Goal: Task Accomplishment & Management: Manage account settings

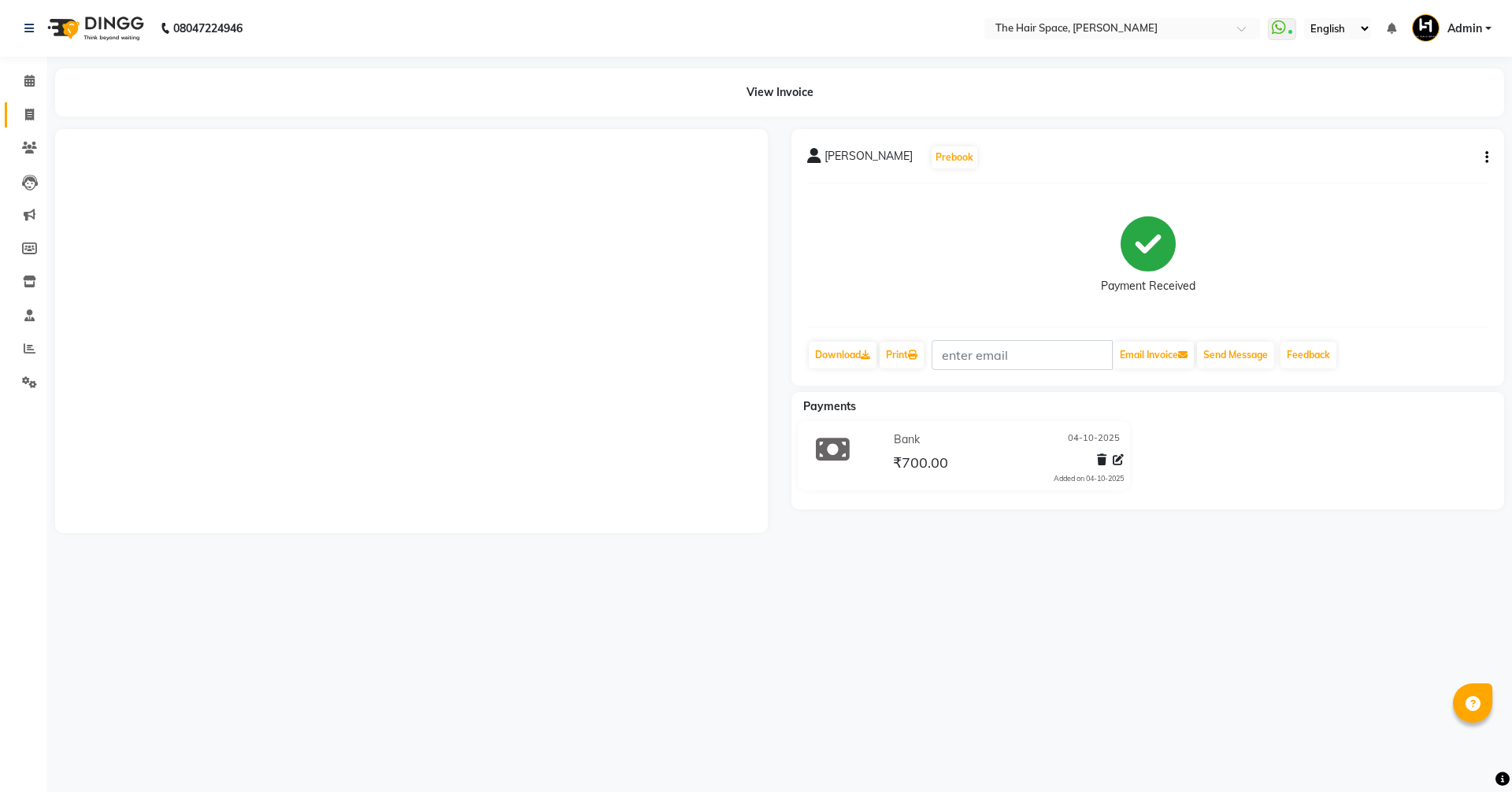
click at [23, 114] on span at bounding box center [30, 114] width 28 height 18
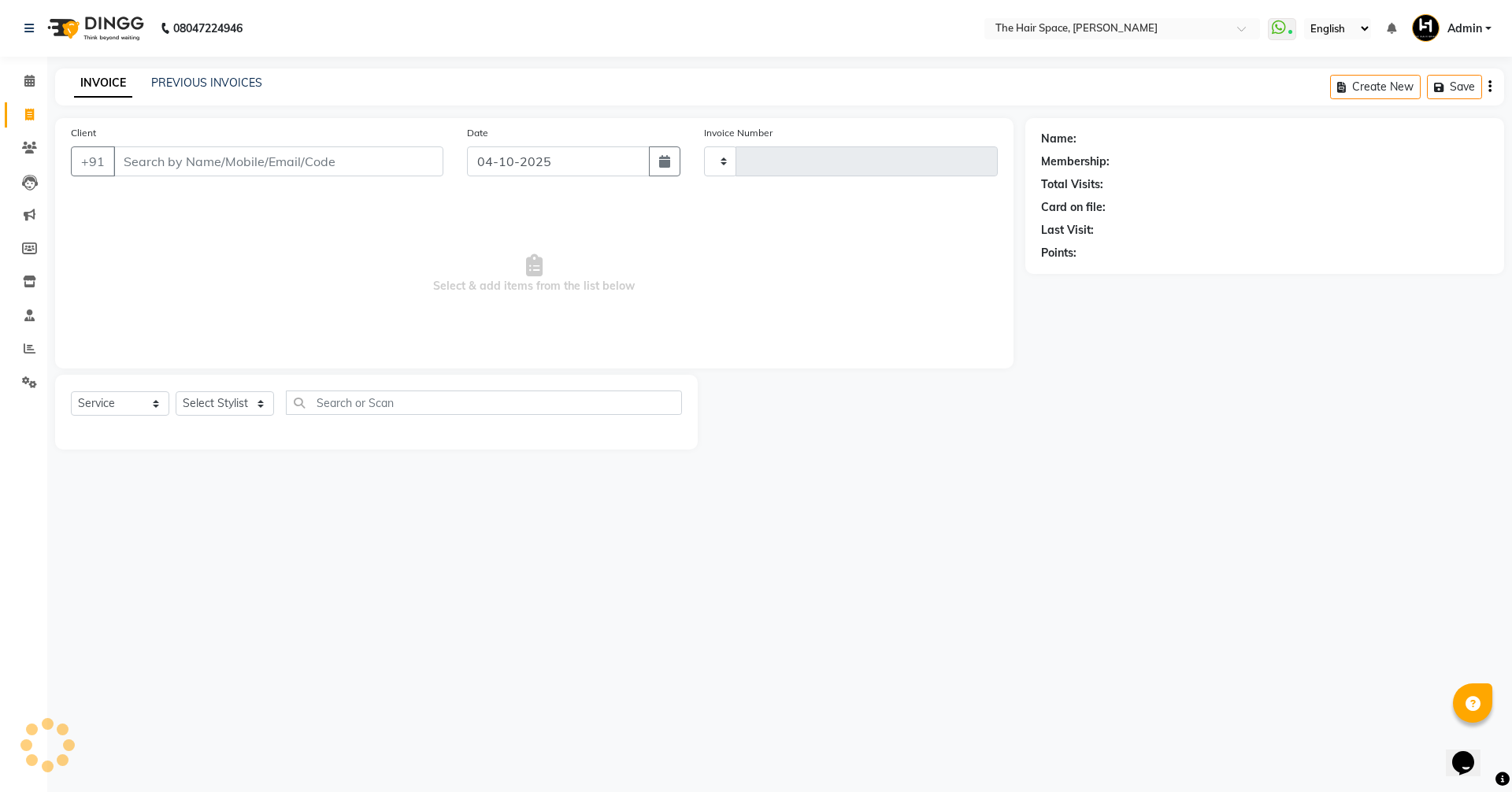
click at [23, 114] on span at bounding box center [30, 114] width 28 height 18
click at [29, 107] on span at bounding box center [30, 114] width 28 height 18
click at [33, 110] on icon at bounding box center [29, 114] width 8 height 12
click at [26, 115] on icon at bounding box center [29, 114] width 8 height 12
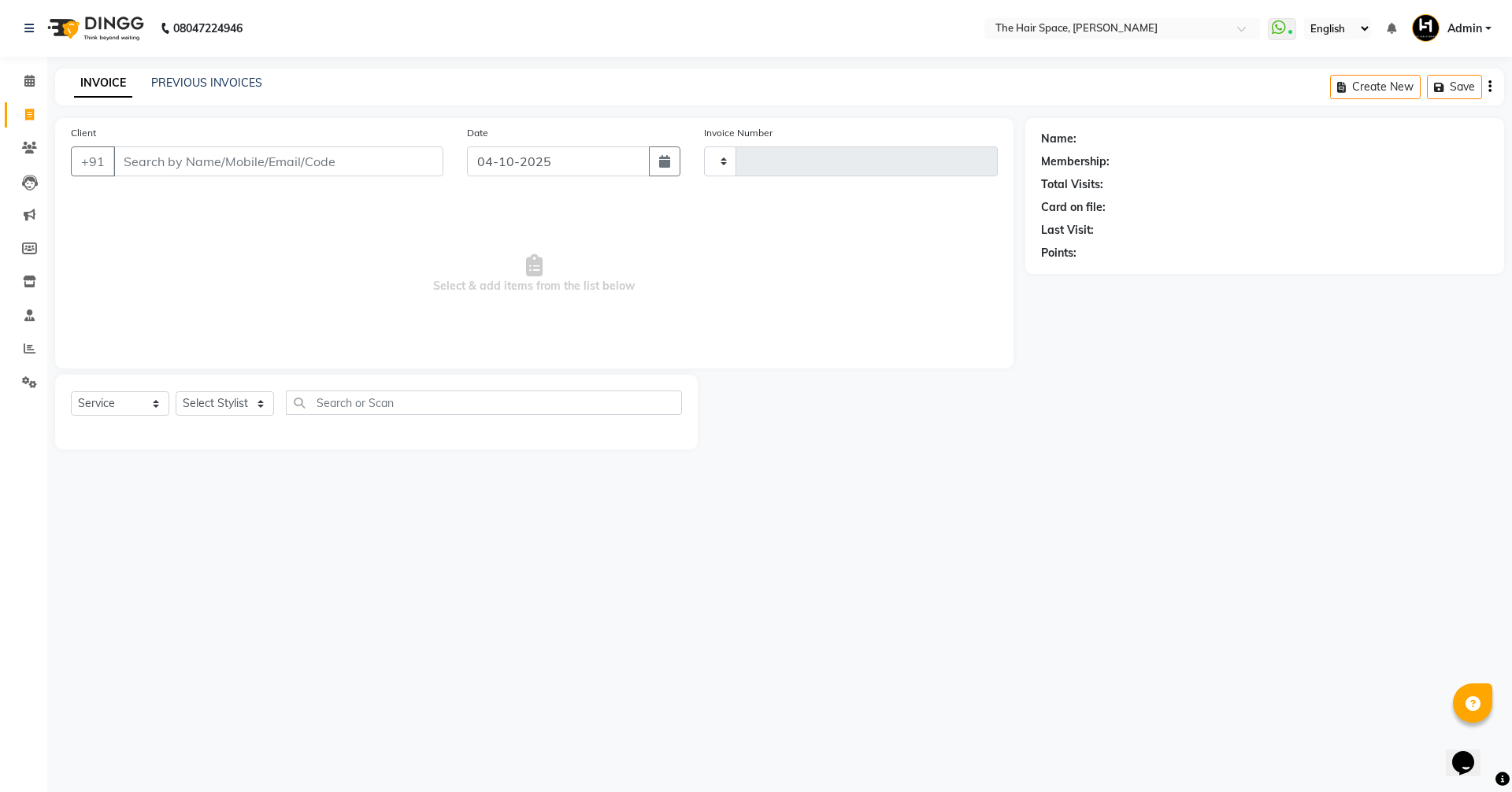
drag, startPoint x: 26, startPoint y: 114, endPoint x: 34, endPoint y: 116, distance: 8.2
click at [34, 116] on span at bounding box center [30, 114] width 28 height 18
click at [25, 111] on icon at bounding box center [29, 114] width 8 height 12
select select "service"
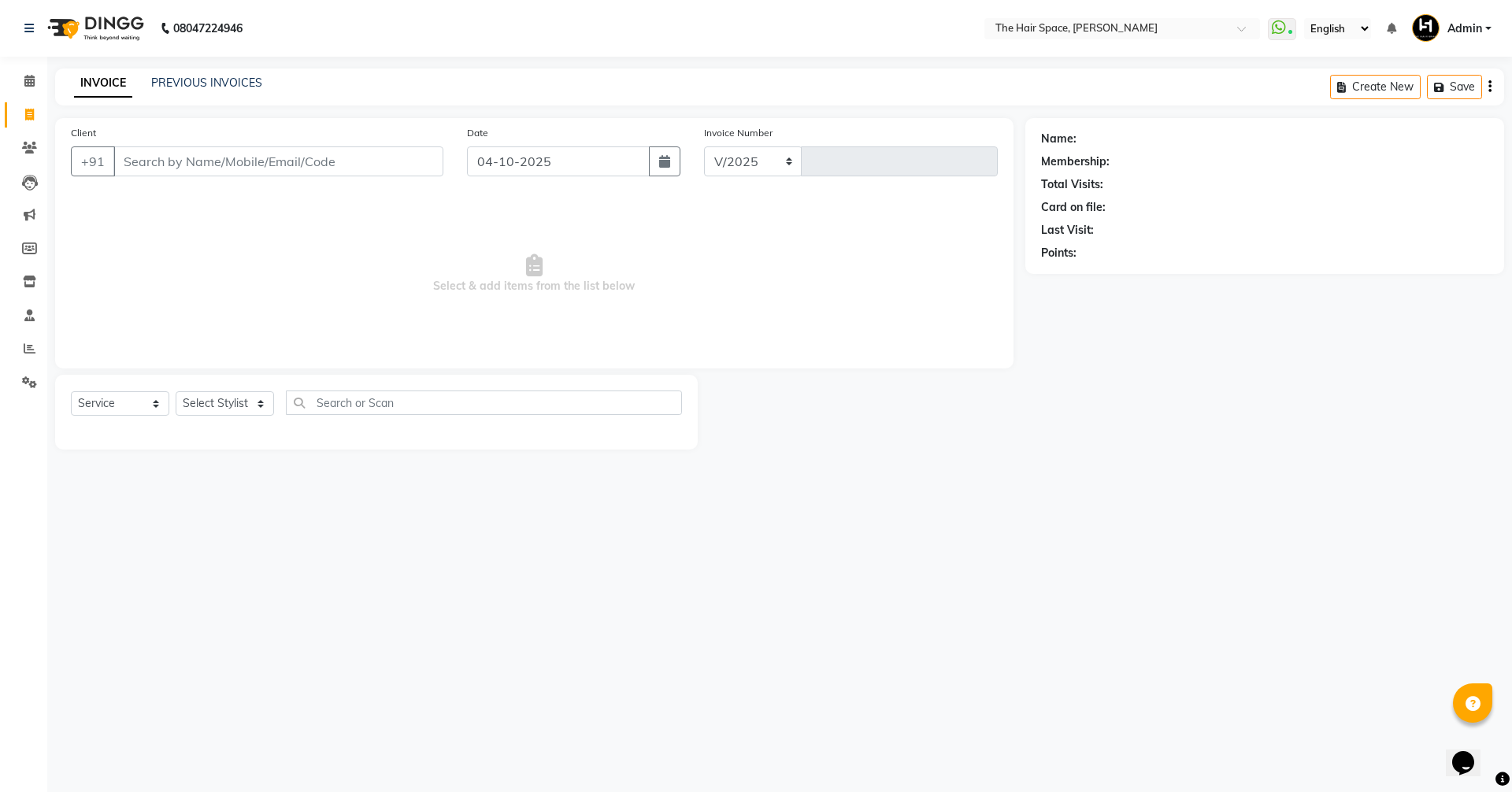
select select "6663"
type input "2108"
click at [152, 155] on input "Client" at bounding box center [278, 162] width 330 height 30
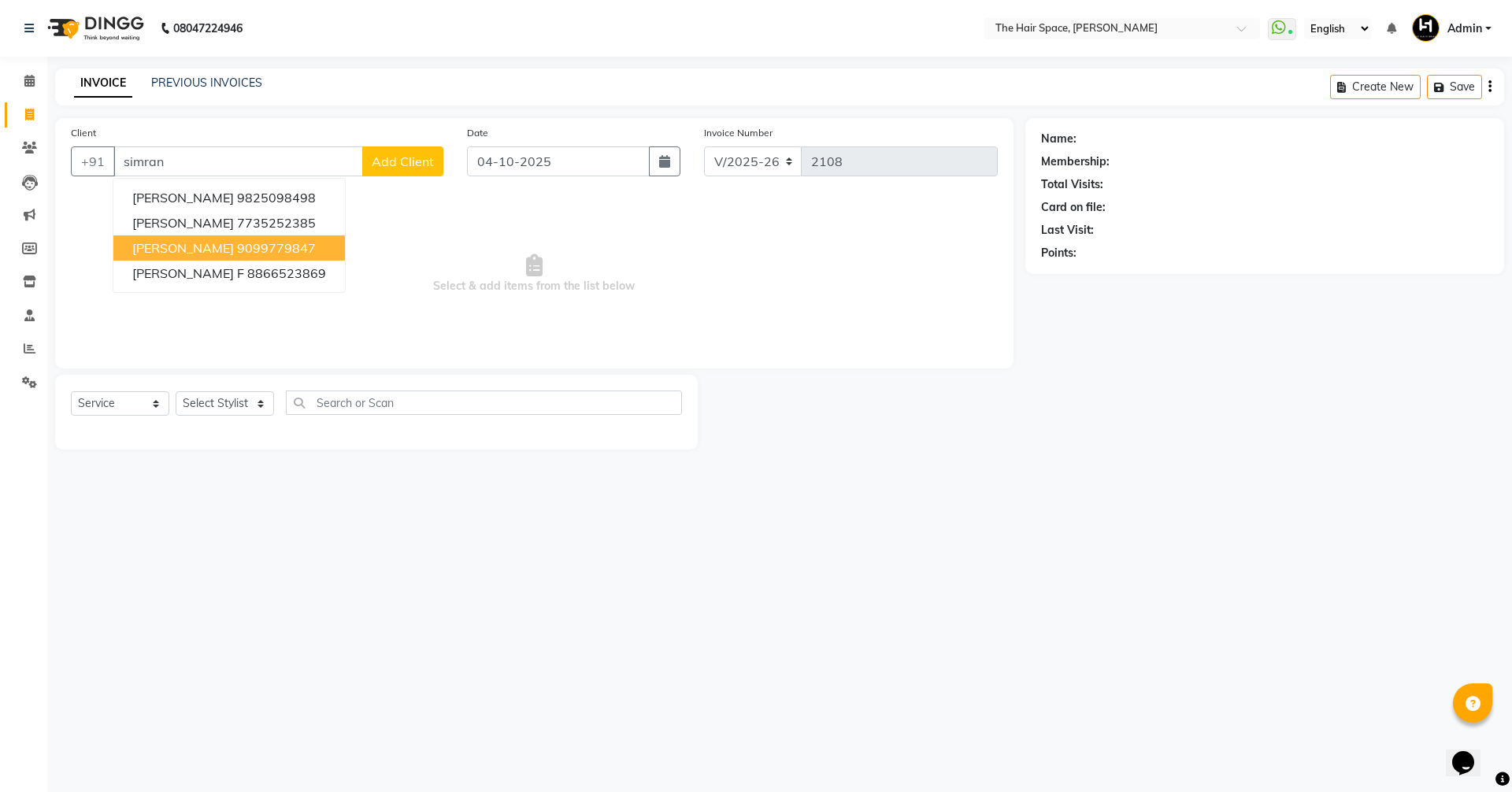
click at [198, 243] on span "Simran Aggrawal" at bounding box center [182, 247] width 101 height 16
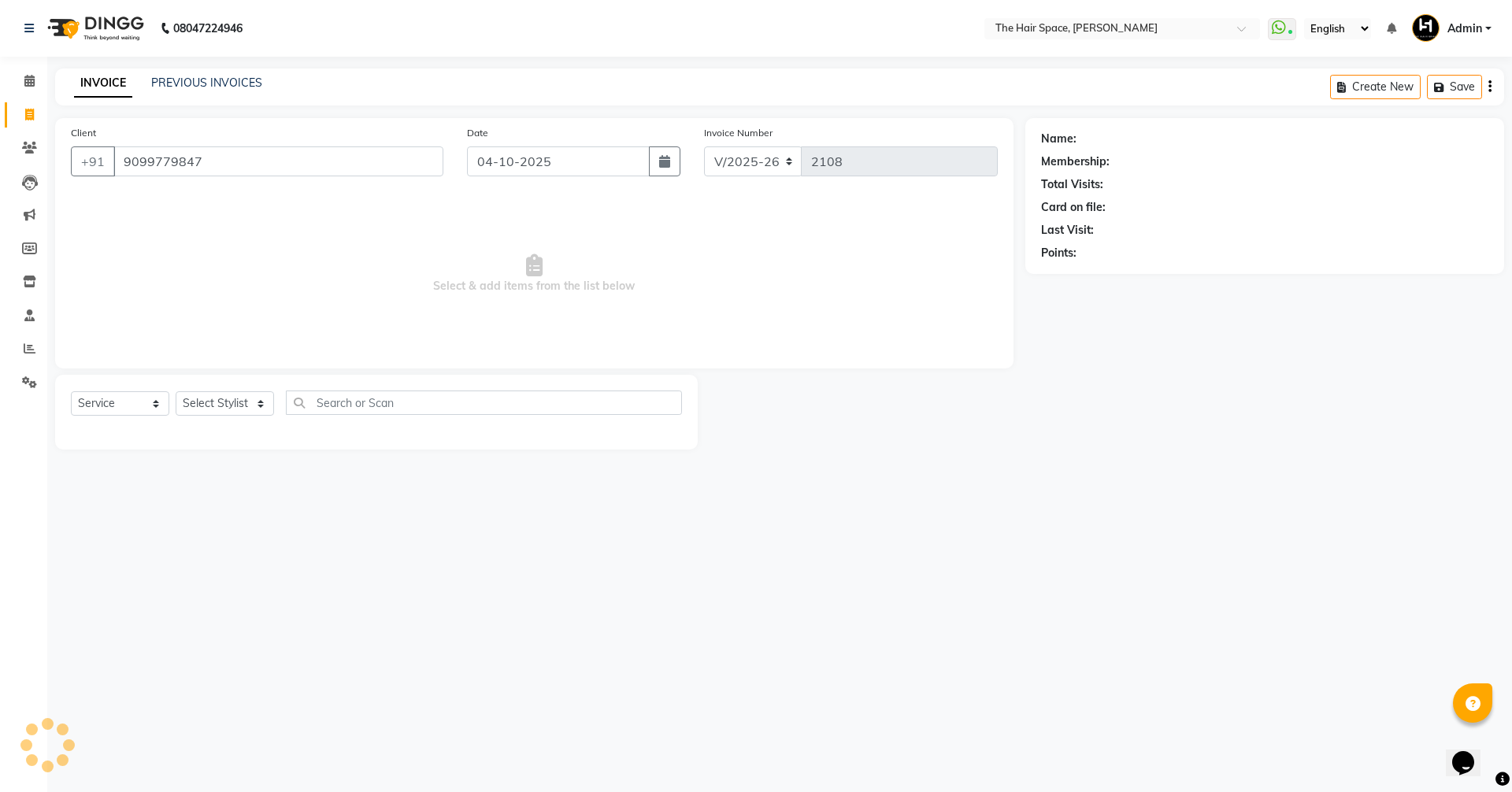
type input "9099779847"
click at [196, 401] on select "Select Stylist Jaimin Nai RAVI RAVAL Shankar Rathod Unknown" at bounding box center [225, 403] width 99 height 24
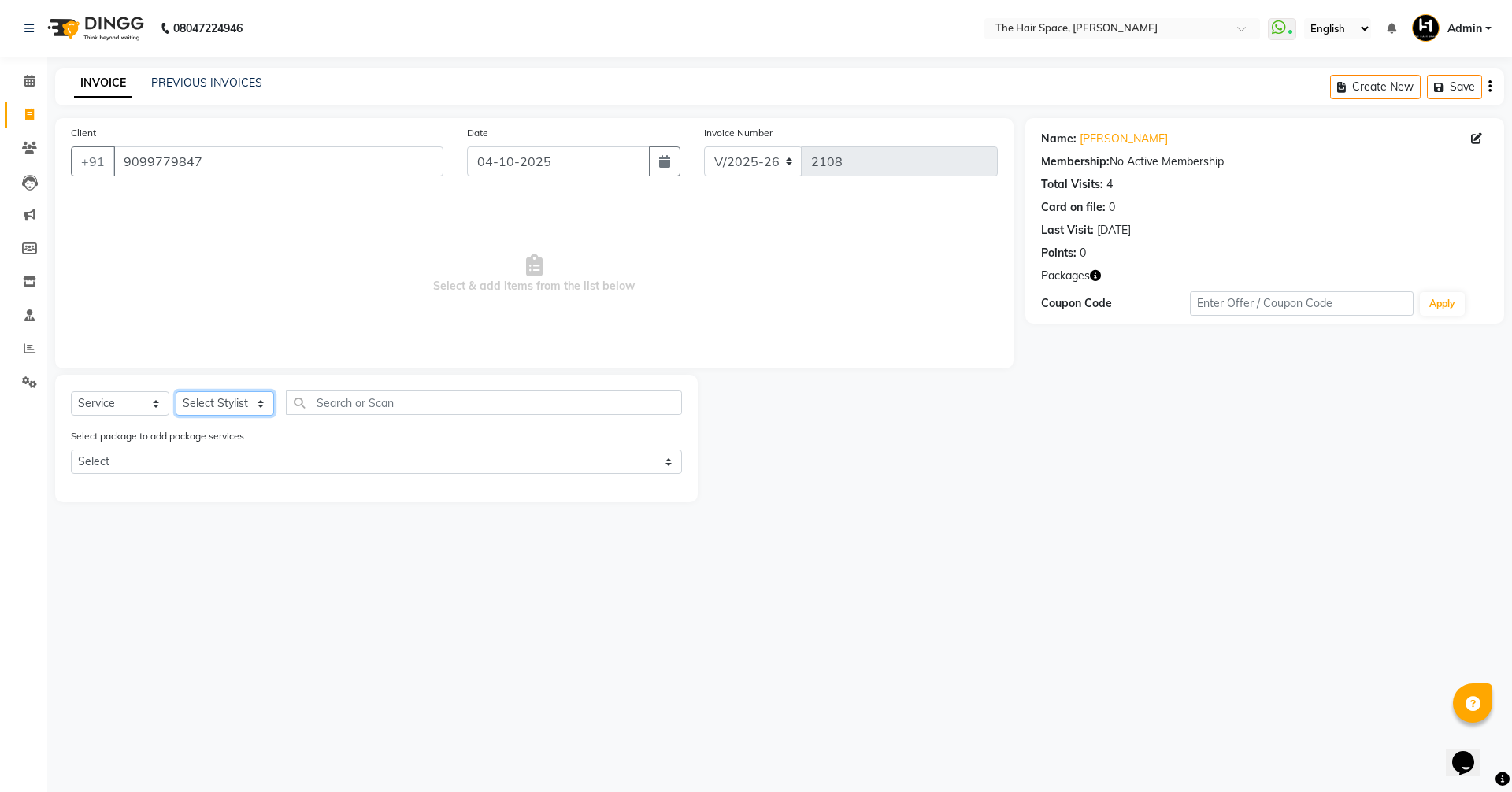
select select "51967"
click at [176, 391] on select "Select Stylist Jaimin Nai RAVI RAVAL Shankar Rathod Unknown" at bounding box center [225, 403] width 99 height 24
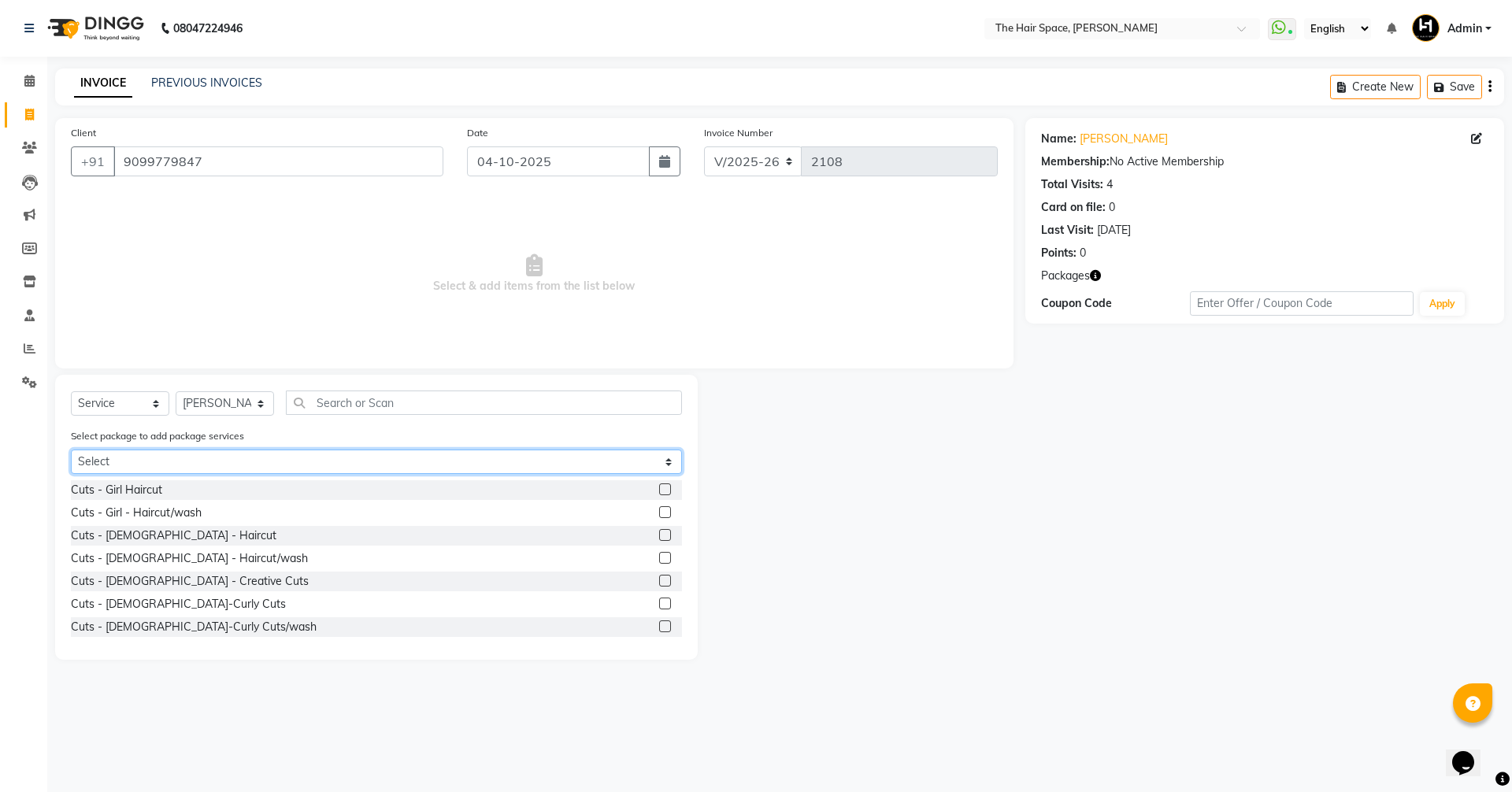
click at [147, 456] on select "Select Navratri Blast Dry" at bounding box center [375, 462] width 611 height 24
select select "1: Object"
click at [71, 450] on select "Select Navratri Blast Dry" at bounding box center [375, 462] width 611 height 24
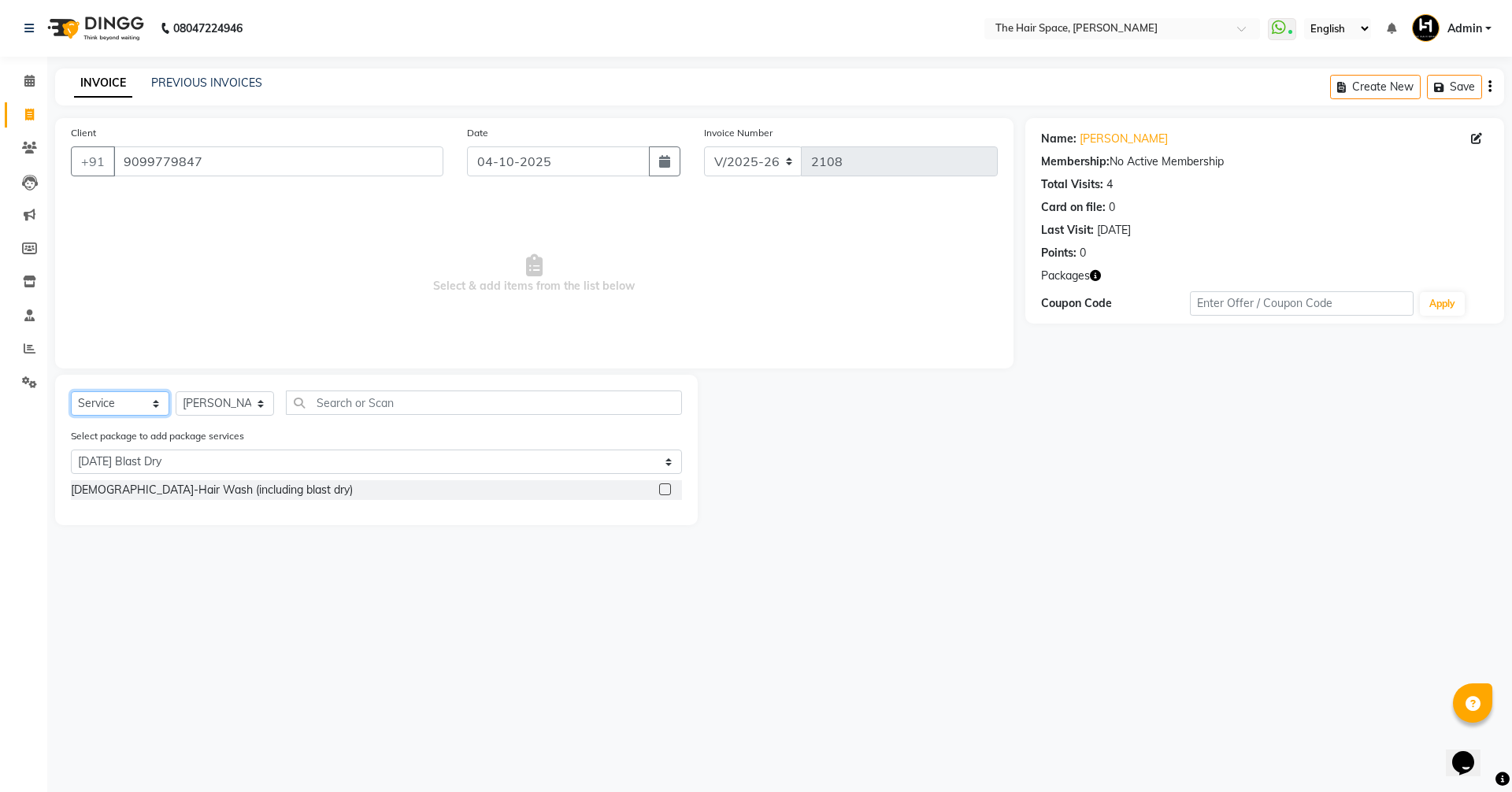
click at [113, 400] on select "Select Service Product Membership Package Voucher Prepaid Gift Card" at bounding box center [120, 403] width 99 height 24
click at [223, 406] on select "Select Stylist Jaimin Nai RAVI RAVAL Shankar Rathod Unknown" at bounding box center [225, 403] width 99 height 24
click at [176, 391] on select "Select Stylist Jaimin Nai RAVI RAVAL Shankar Rathod Unknown" at bounding box center [225, 403] width 99 height 24
click at [225, 403] on select "Select Stylist Jaimin Nai RAVI RAVAL Shankar Rathod Unknown" at bounding box center [225, 403] width 99 height 24
select select "82347"
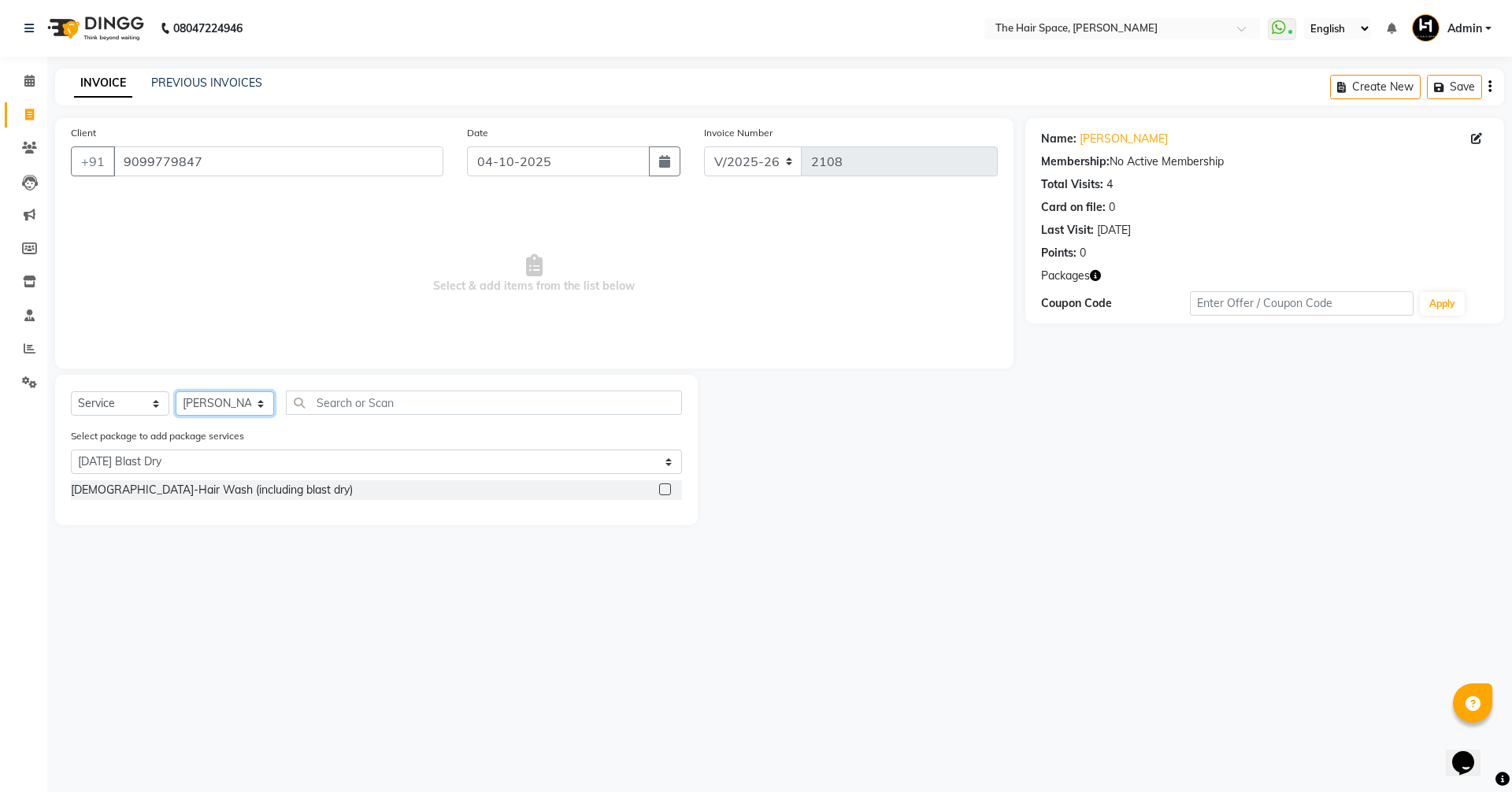
click at [176, 391] on select "Select Stylist Jaimin Nai RAVI RAVAL Shankar Rathod Unknown" at bounding box center [225, 403] width 99 height 24
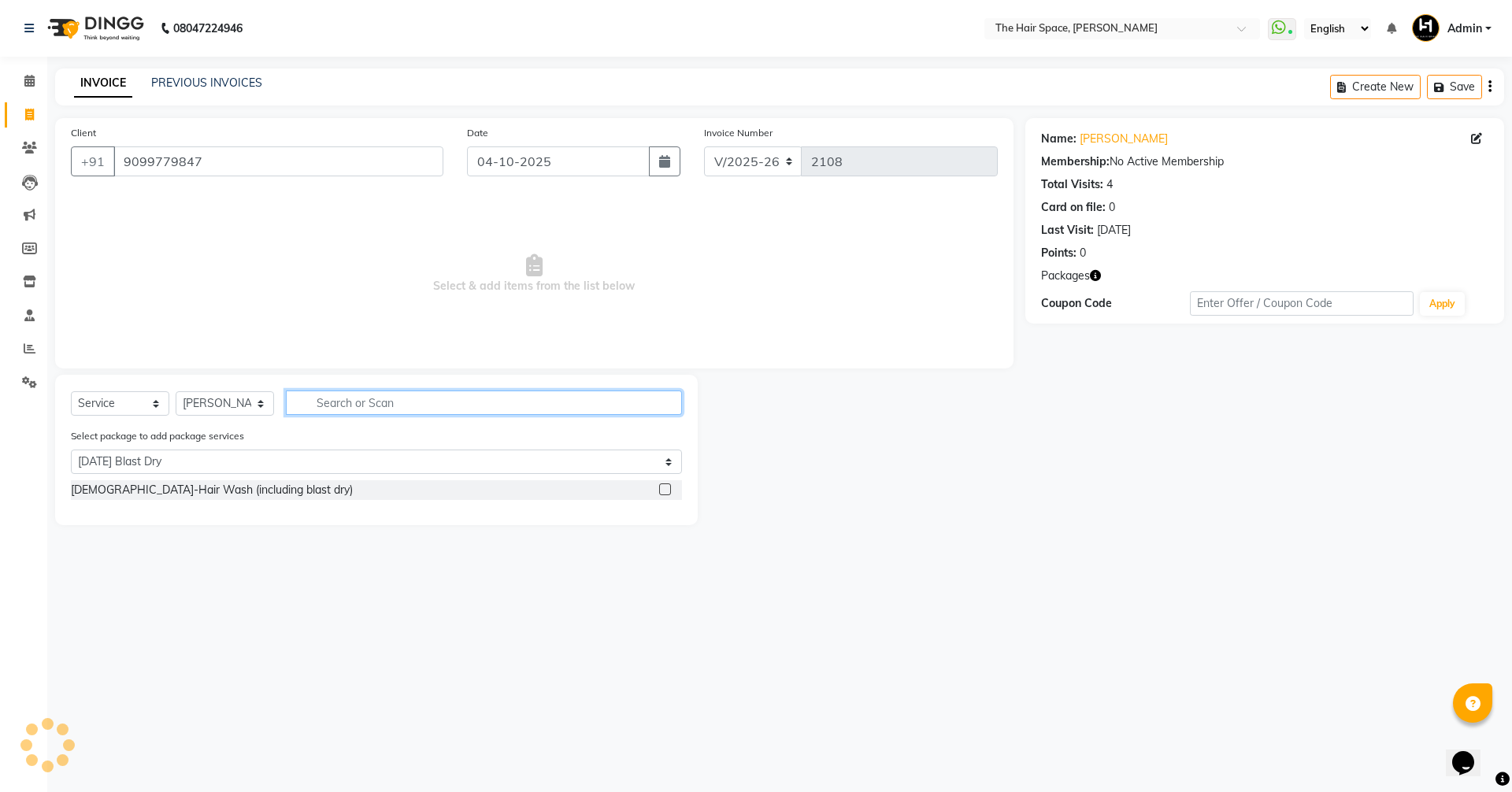
click at [385, 397] on input "text" at bounding box center [484, 403] width 396 height 24
type input "be"
select select "0: undefined"
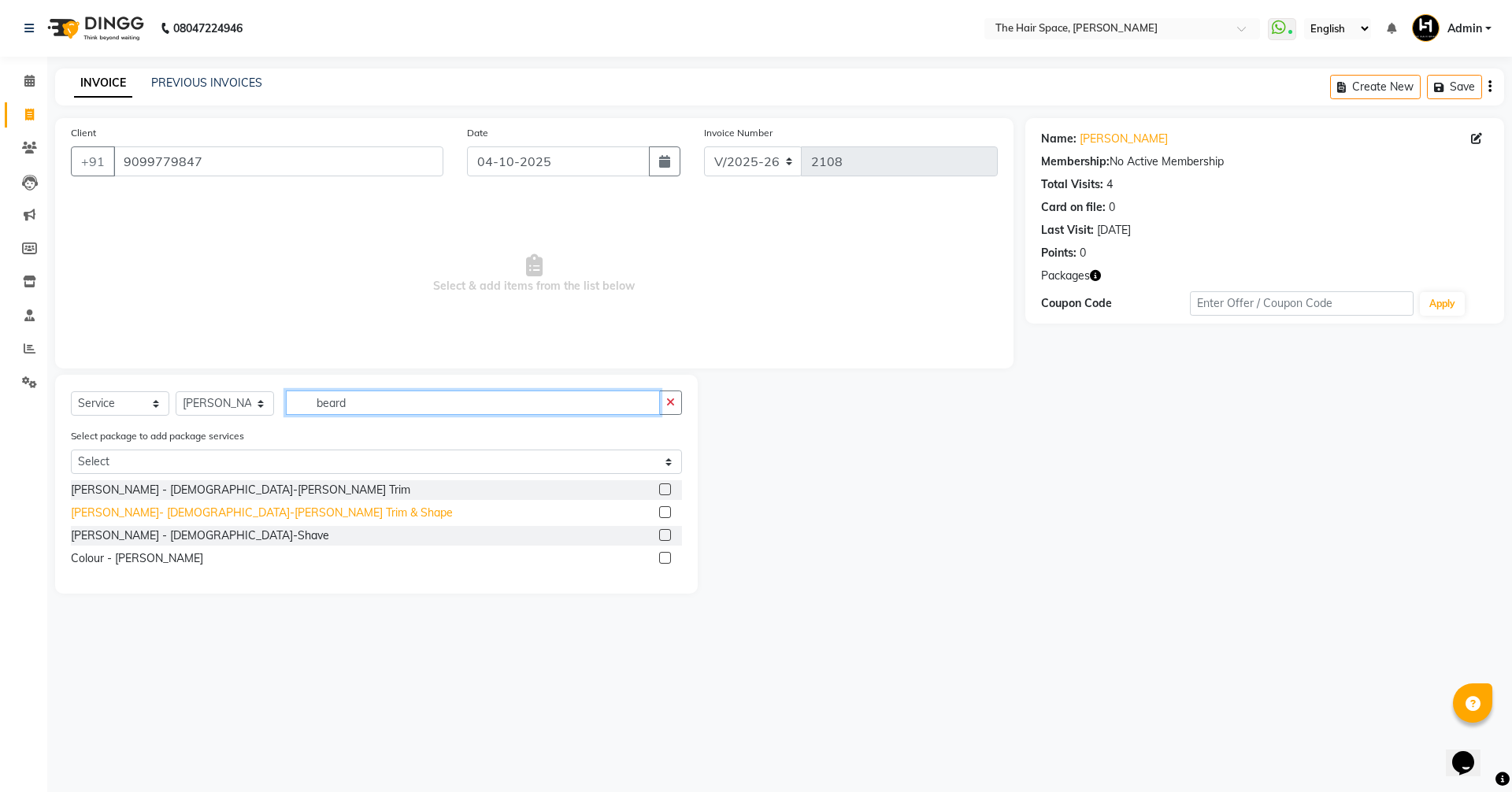
type input "beard"
click at [158, 514] on div "Beard- Male-Beard Trim & Shape" at bounding box center [261, 513] width 382 height 17
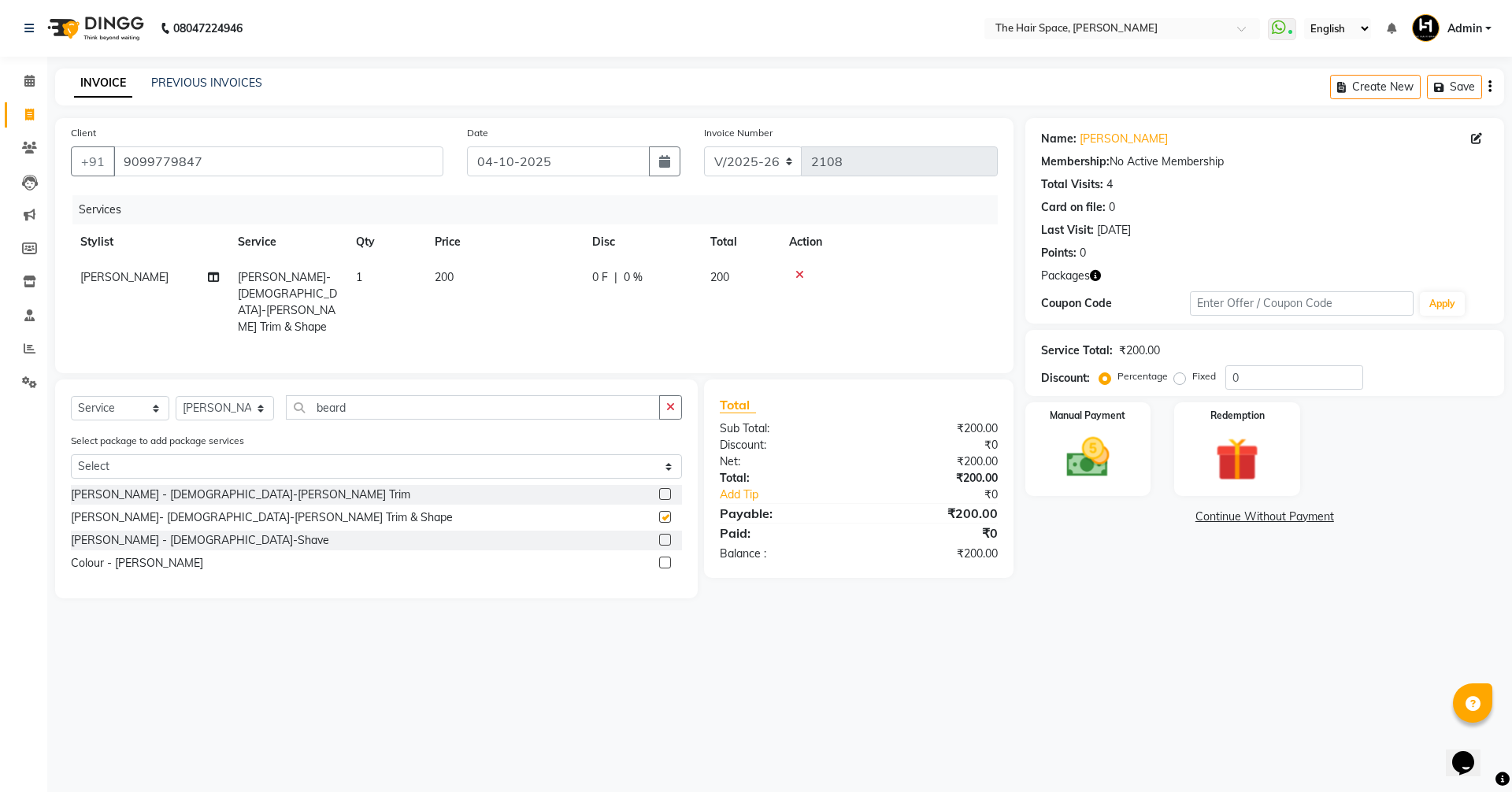
checkbox input "false"
click at [672, 402] on icon "button" at bounding box center [670, 407] width 8 height 11
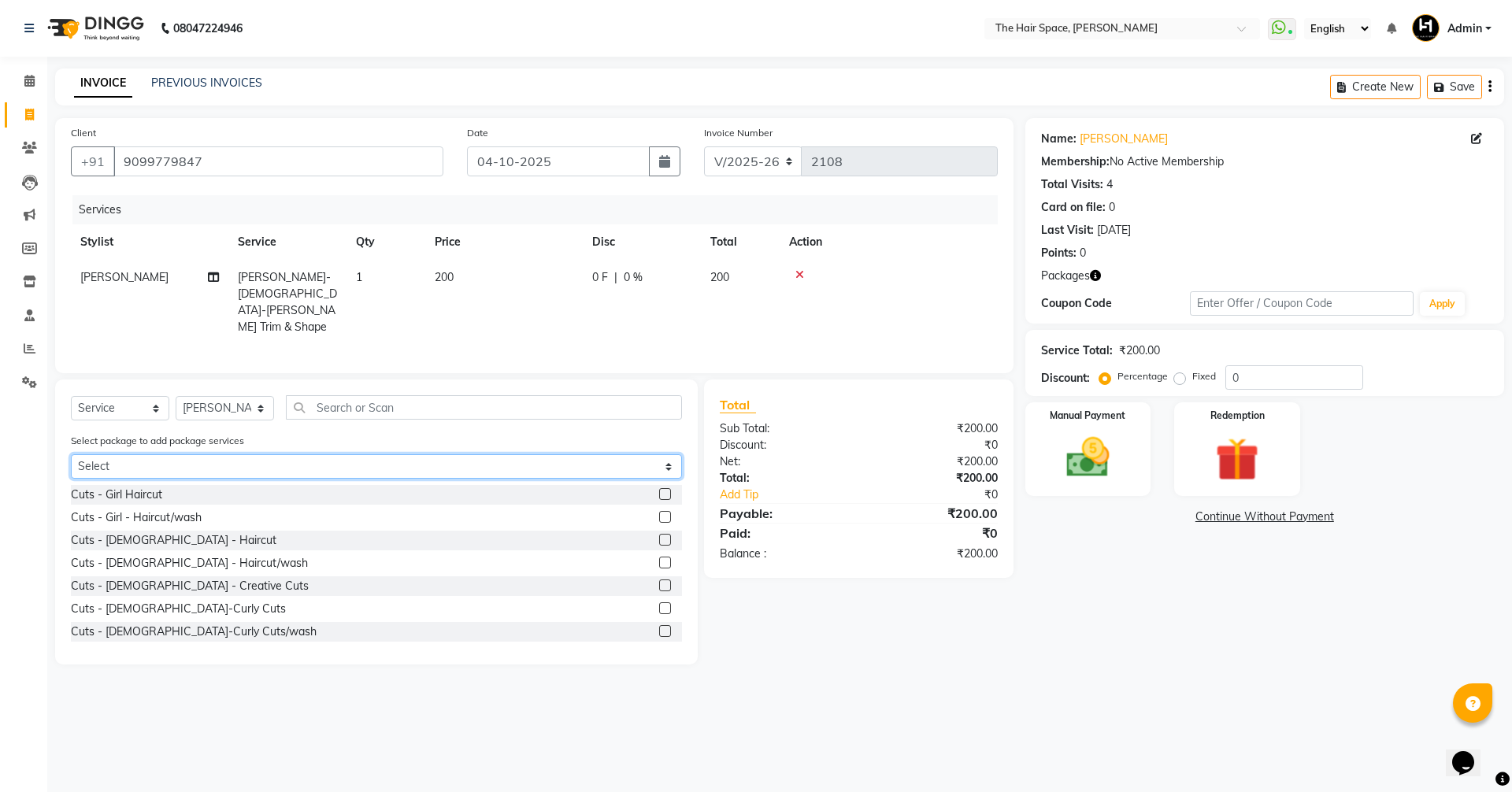
click at [204, 456] on select "Select Navratri Blast Dry" at bounding box center [375, 467] width 611 height 24
select select "1: Object"
click at [71, 455] on select "Select Navratri Blast Dry" at bounding box center [375, 467] width 611 height 24
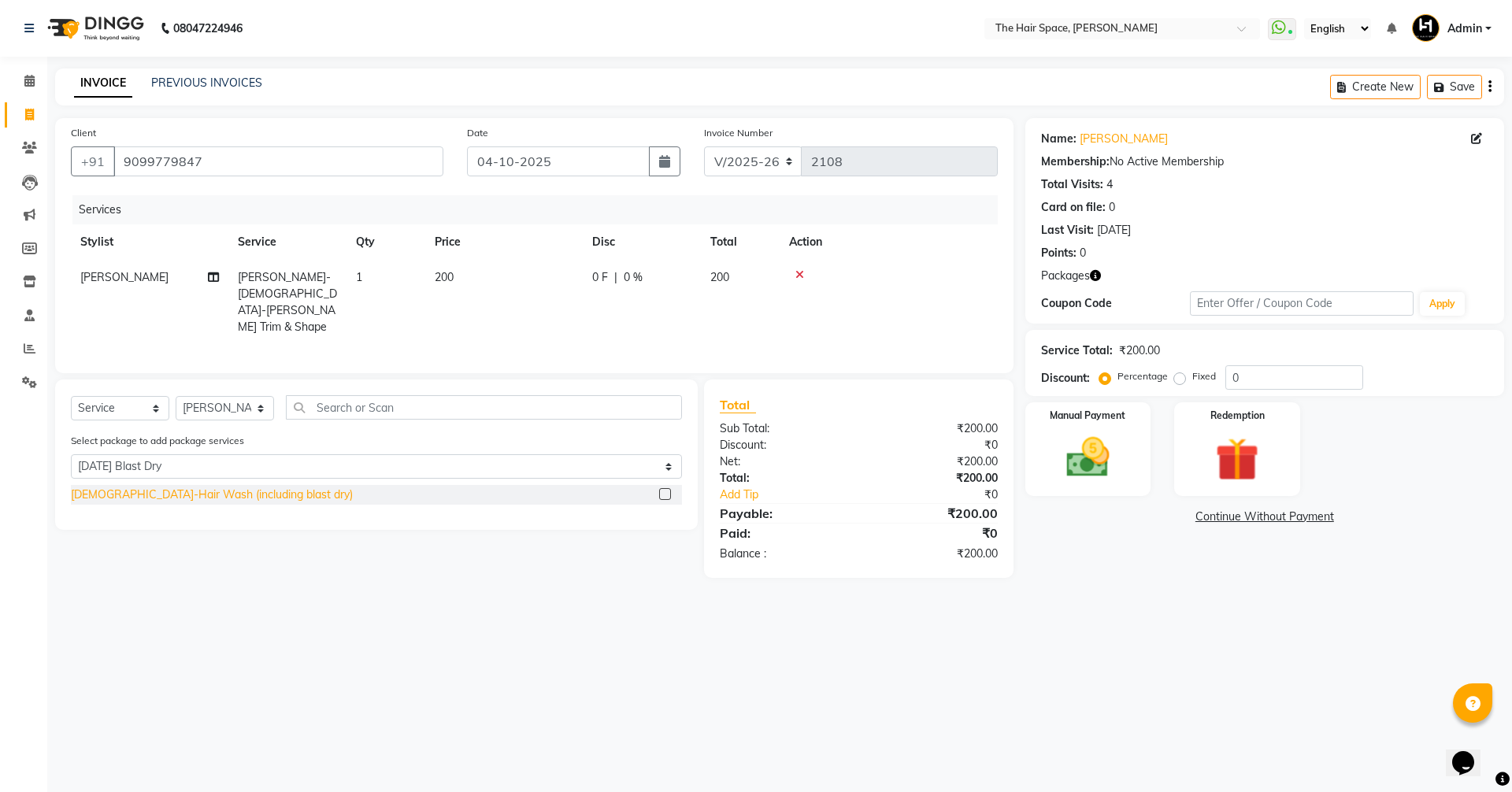
click at [211, 495] on div "Female-Hair Wash (including blast dry)" at bounding box center [211, 495] width 282 height 17
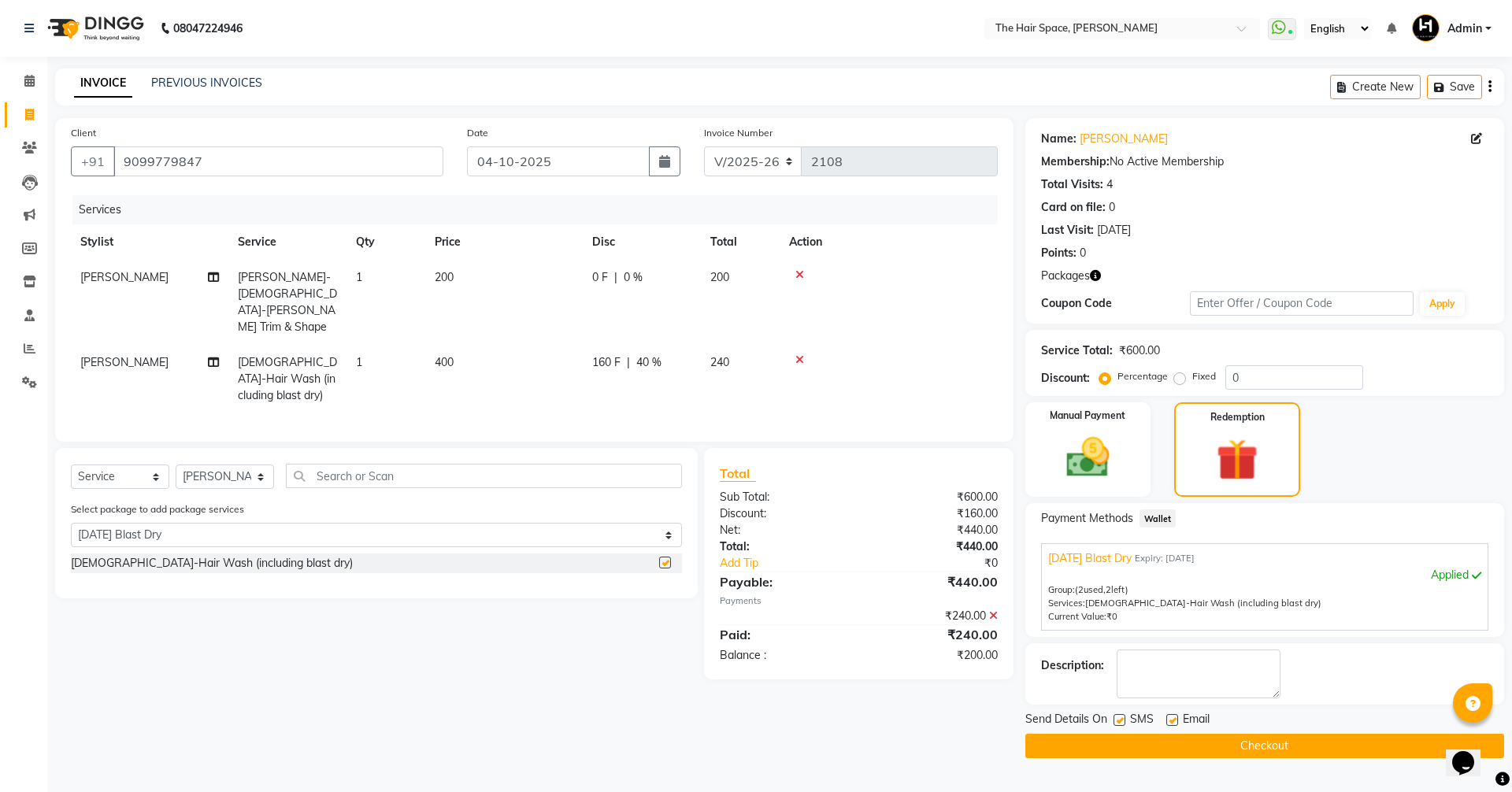
checkbox input "false"
click at [1138, 493] on div "Manual Payment" at bounding box center [1087, 450] width 131 height 99
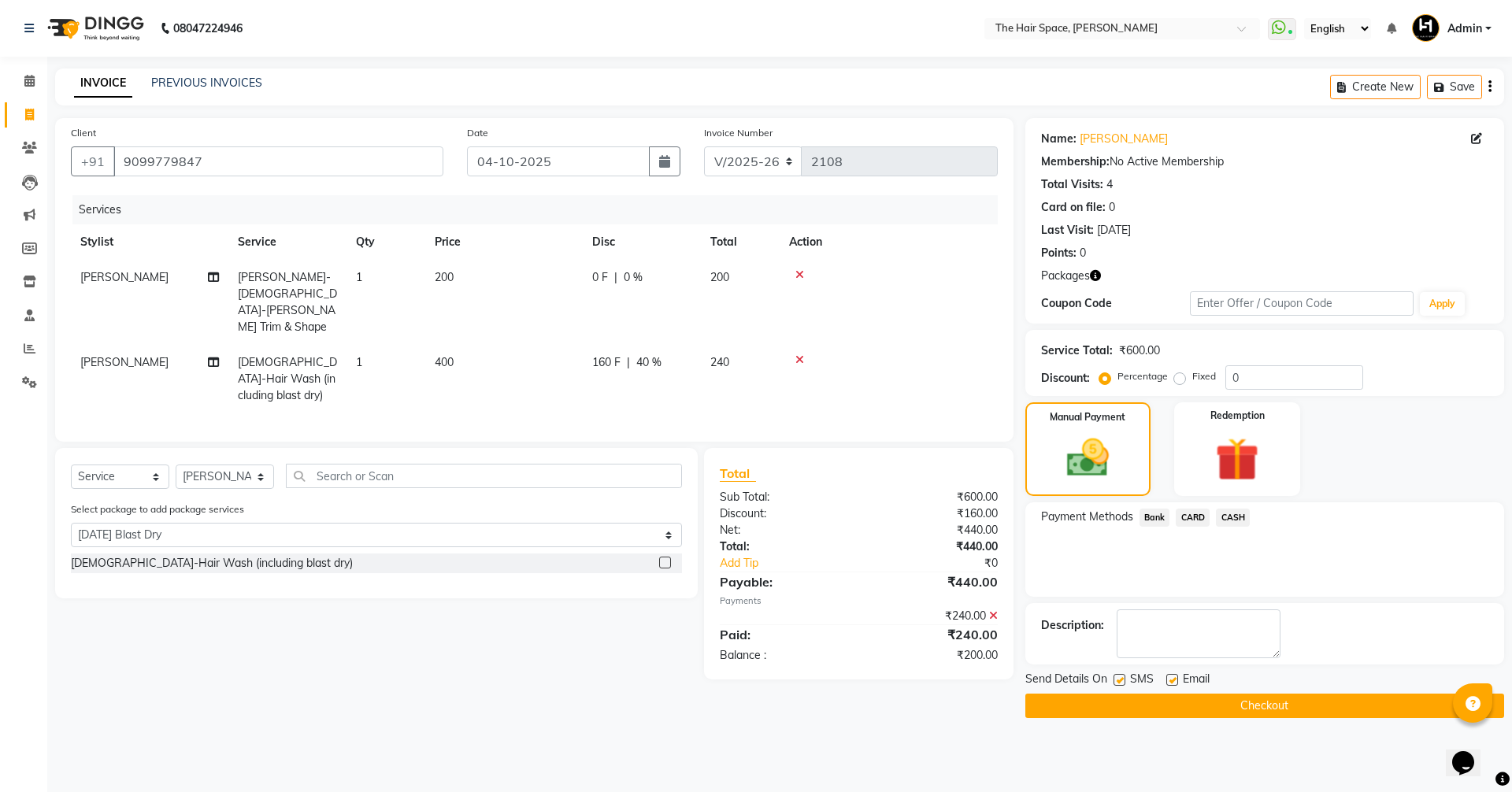
click at [1229, 523] on span "CASH" at bounding box center [1232, 517] width 33 height 18
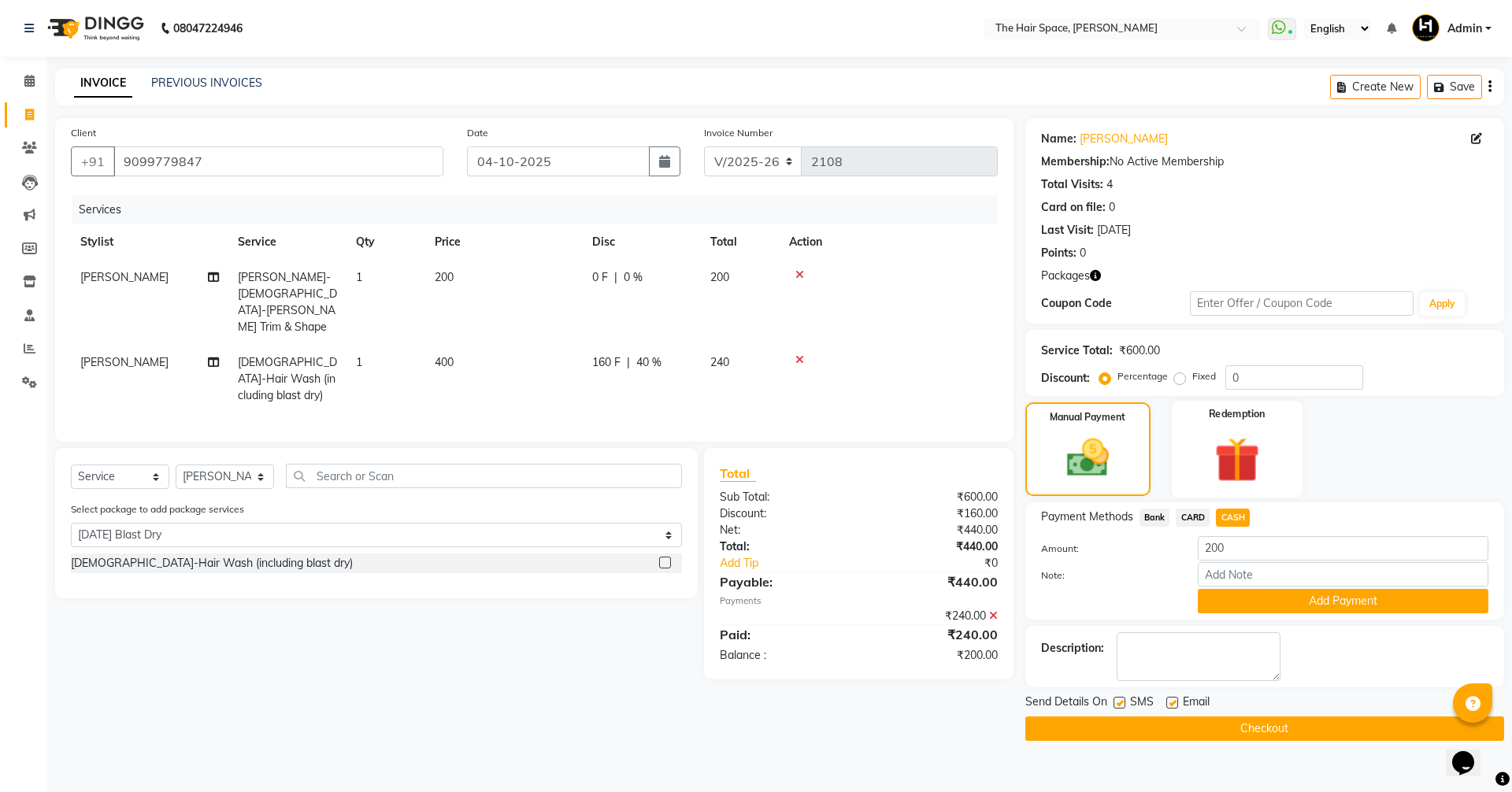
click at [1199, 440] on div "Redemption" at bounding box center [1237, 449] width 131 height 97
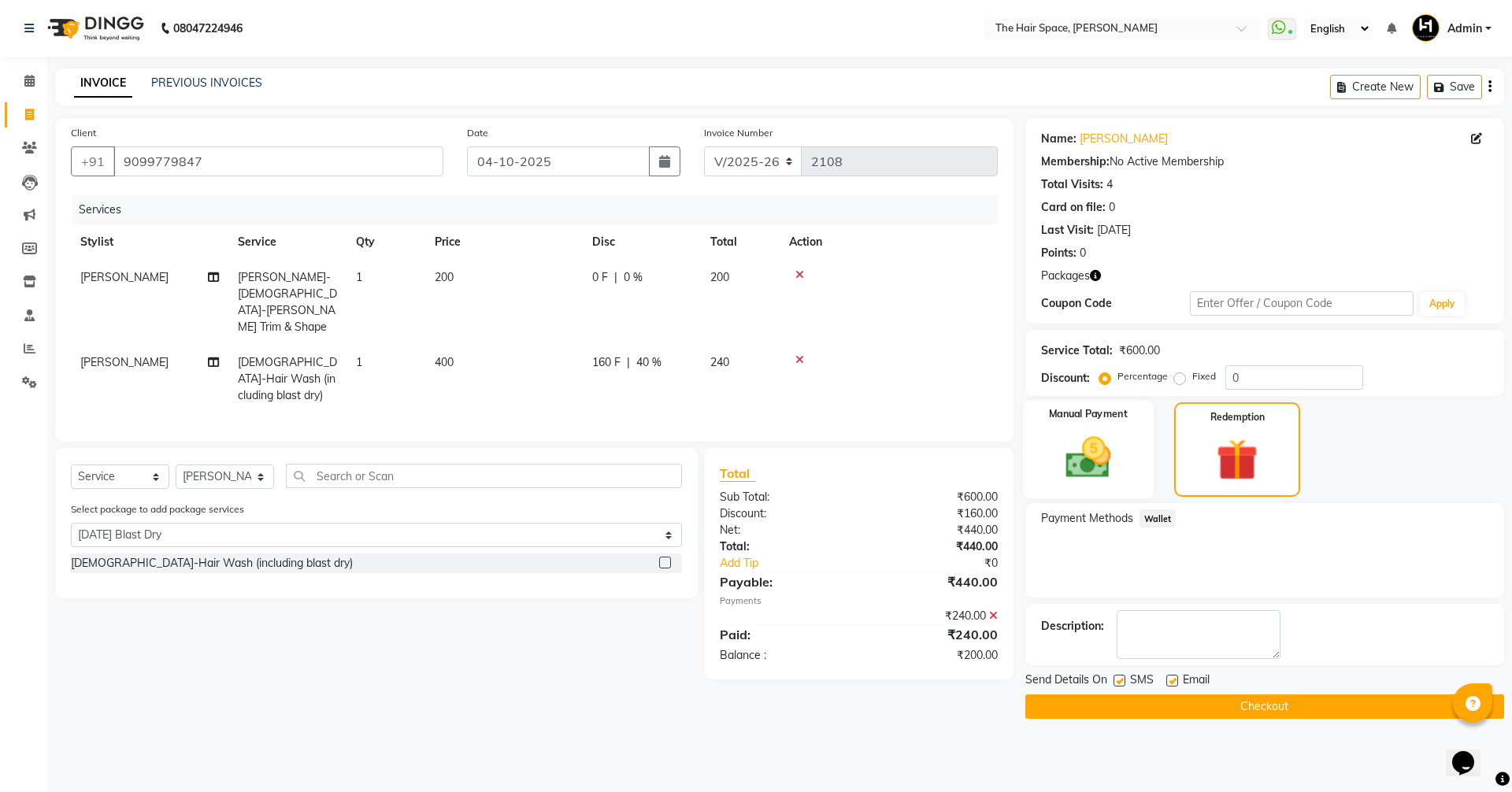
click at [1125, 460] on div "Manual Payment" at bounding box center [1087, 450] width 131 height 99
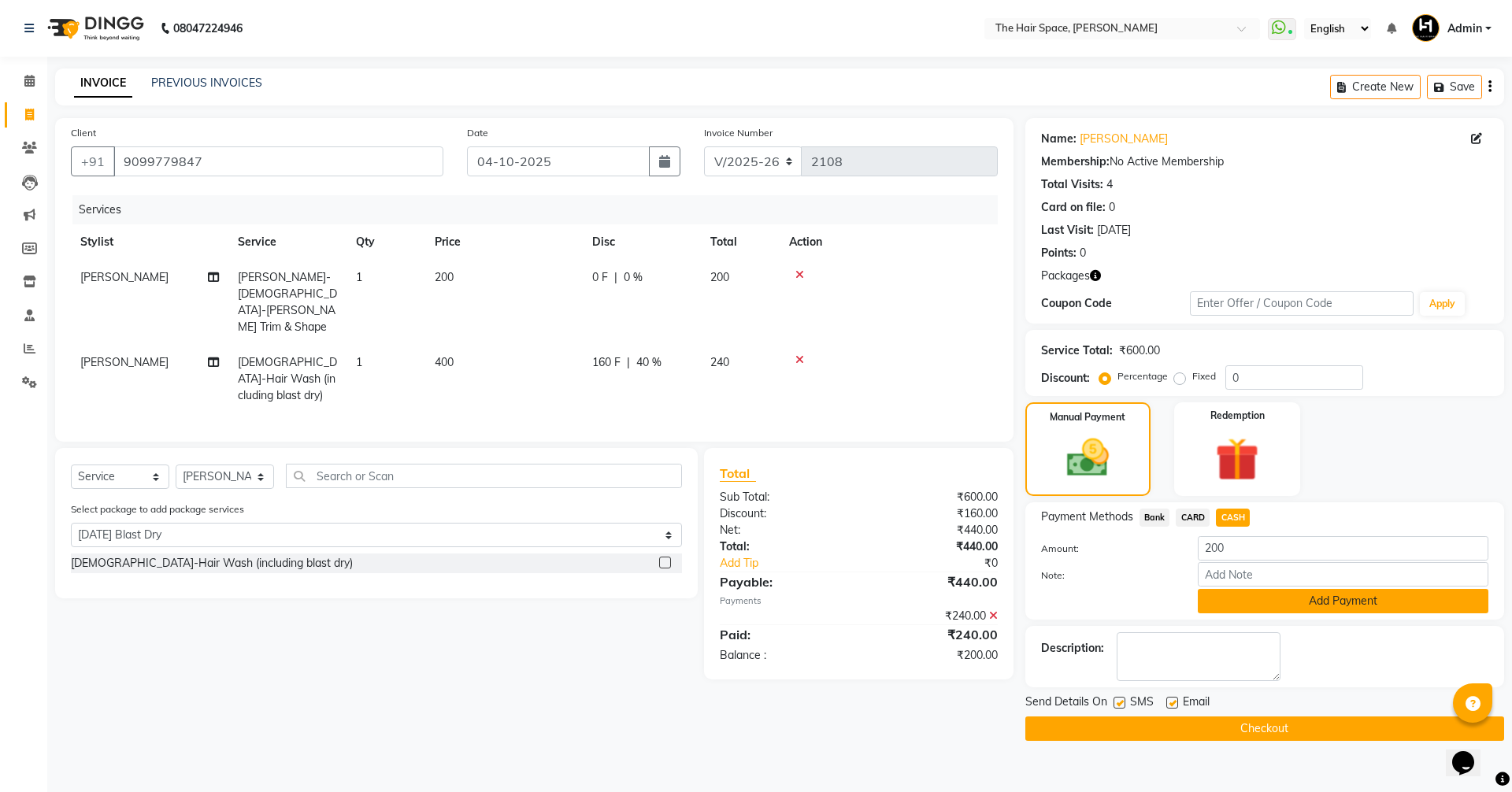
click at [1268, 601] on button "Add Payment" at bounding box center [1343, 601] width 291 height 24
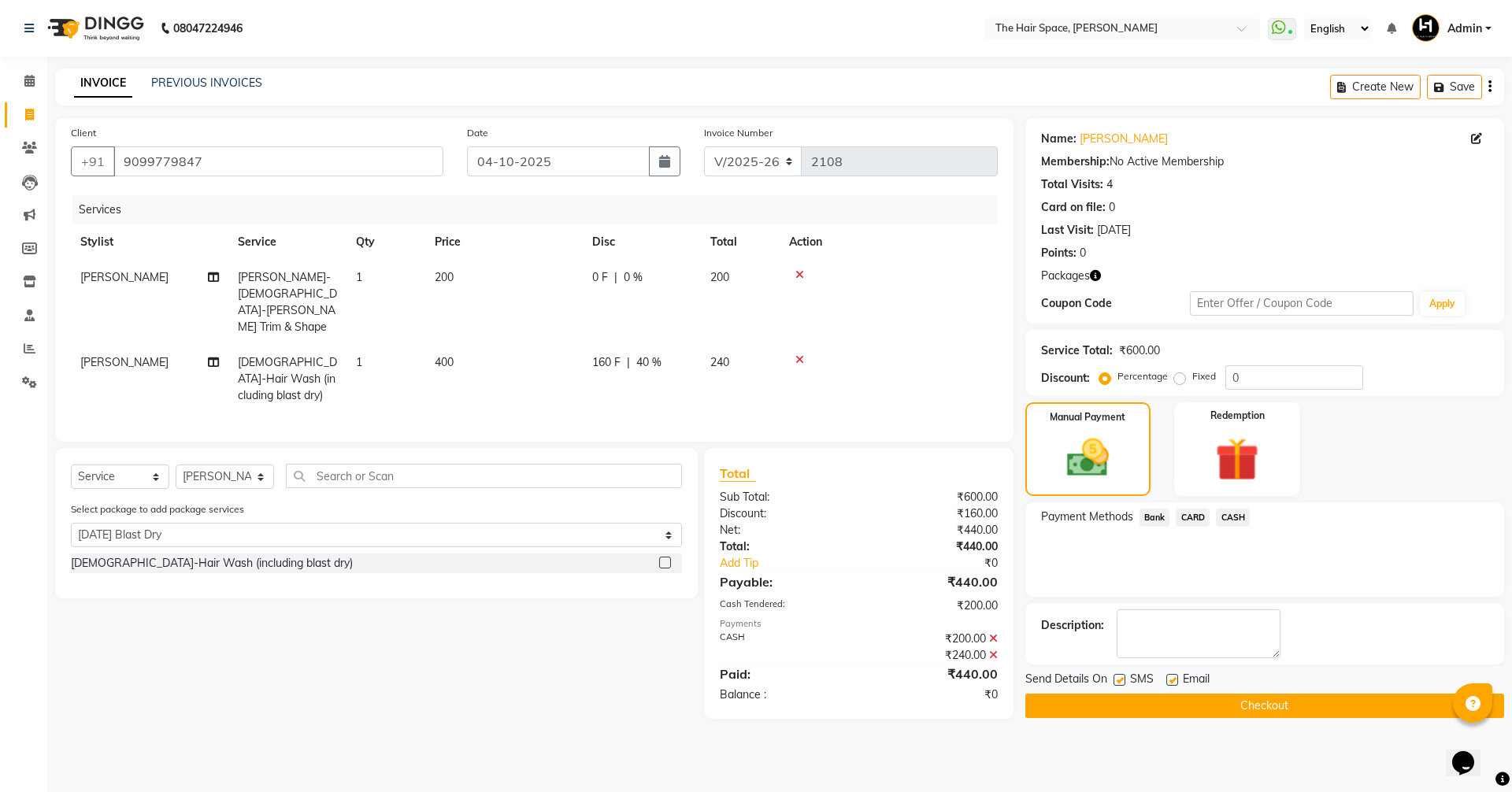
click at [1167, 681] on label at bounding box center [1172, 680] width 12 height 12
click at [1167, 681] on input "checkbox" at bounding box center [1171, 680] width 10 height 10
checkbox input "false"
click at [1150, 707] on button "Checkout" at bounding box center [1264, 706] width 479 height 24
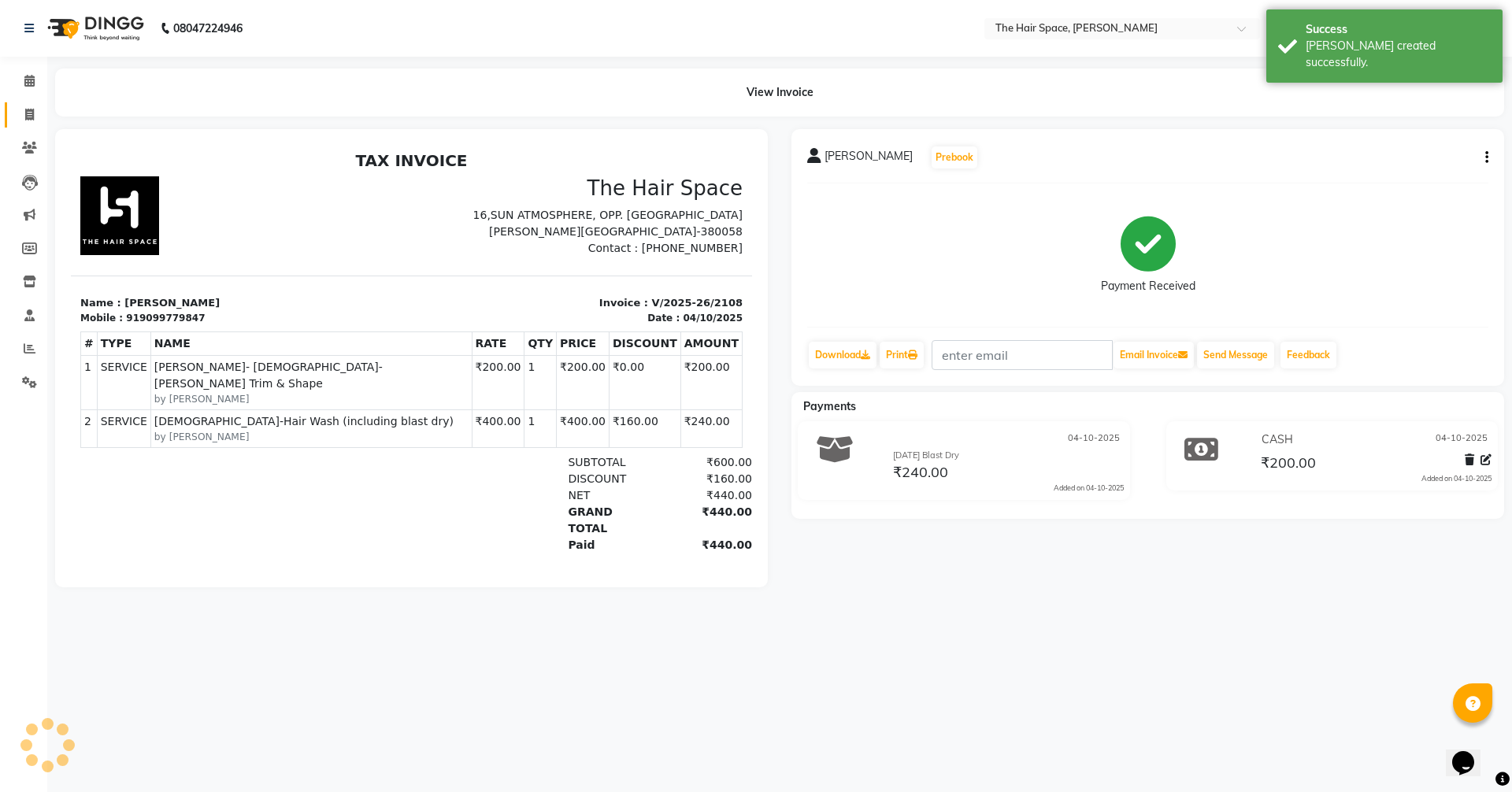
click at [24, 125] on link "Invoice" at bounding box center [23, 115] width 38 height 26
select select "service"
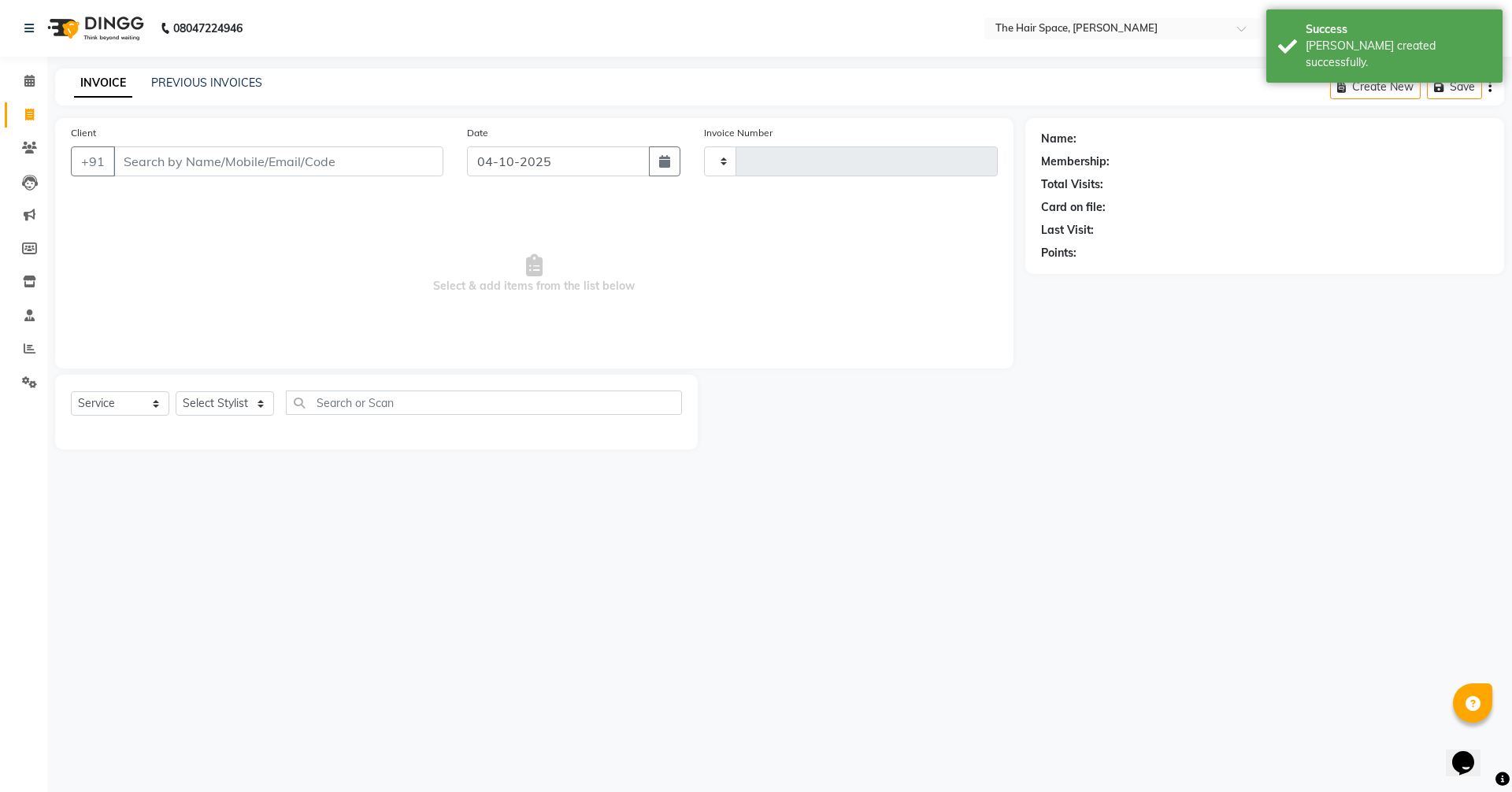
type input "2109"
select select "6663"
click at [200, 78] on link "PREVIOUS INVOICES" at bounding box center [206, 82] width 111 height 14
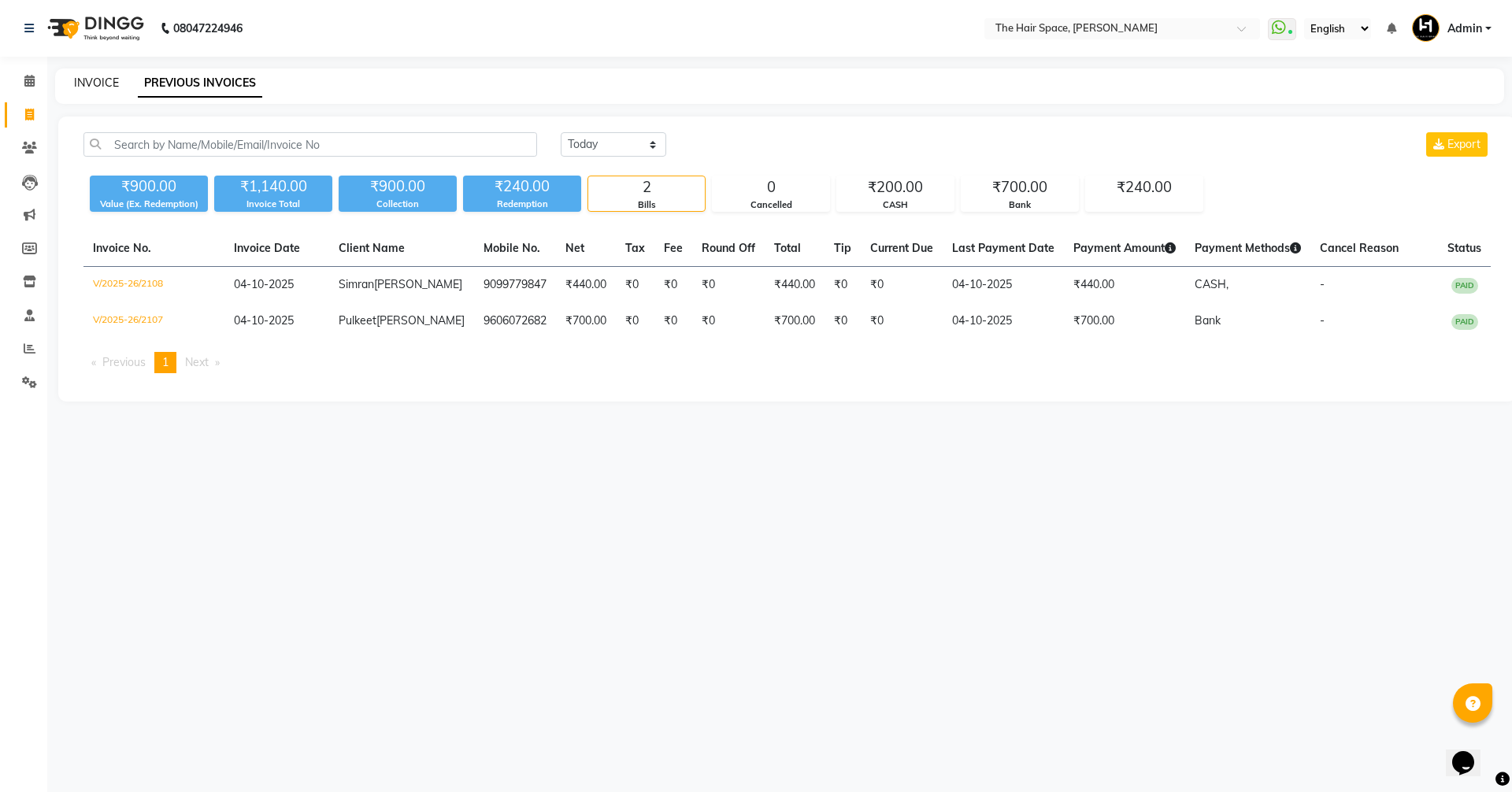
click at [107, 76] on link "INVOICE" at bounding box center [97, 82] width 45 height 14
select select "service"
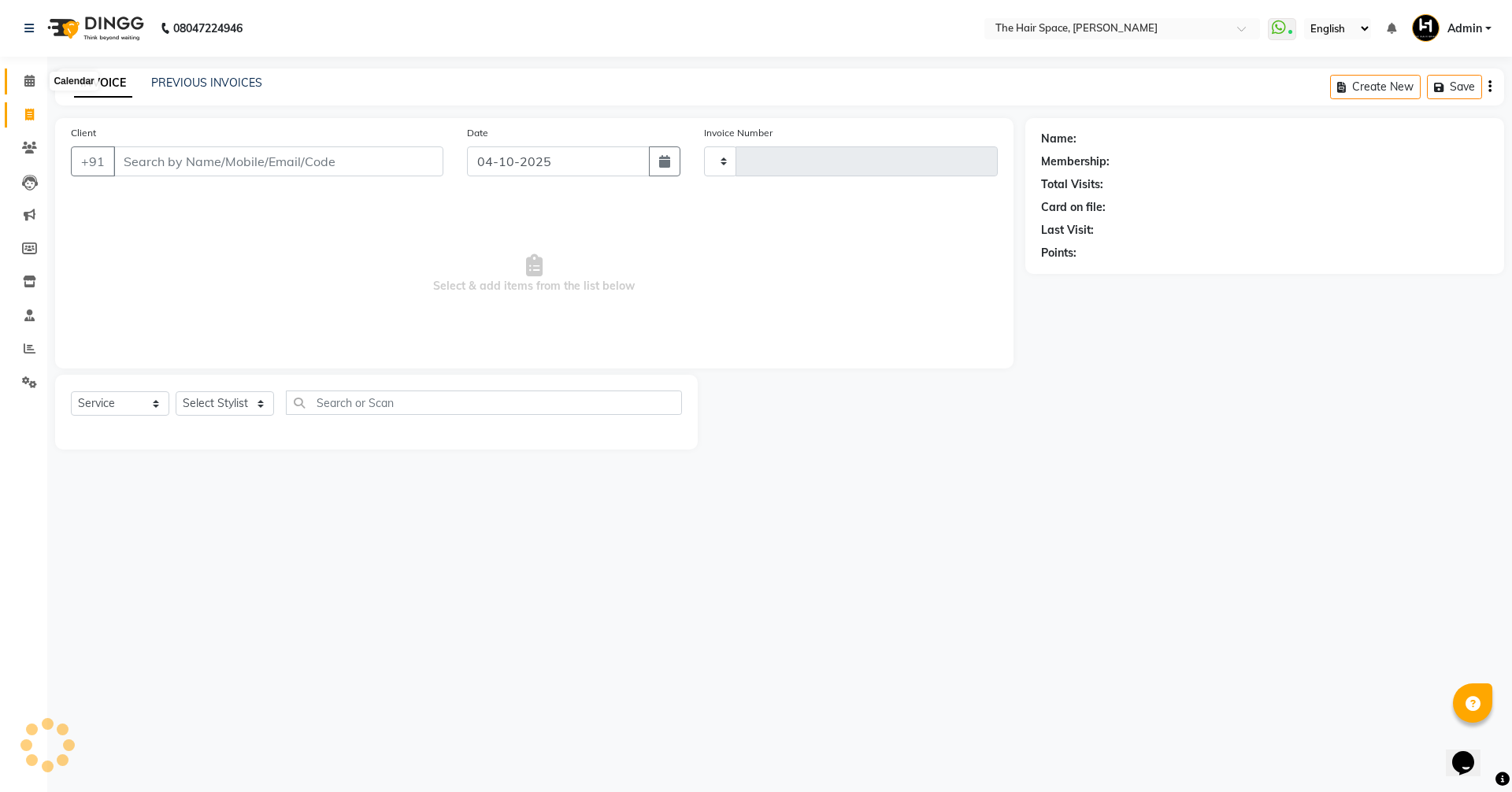
click at [20, 83] on span at bounding box center [30, 81] width 28 height 18
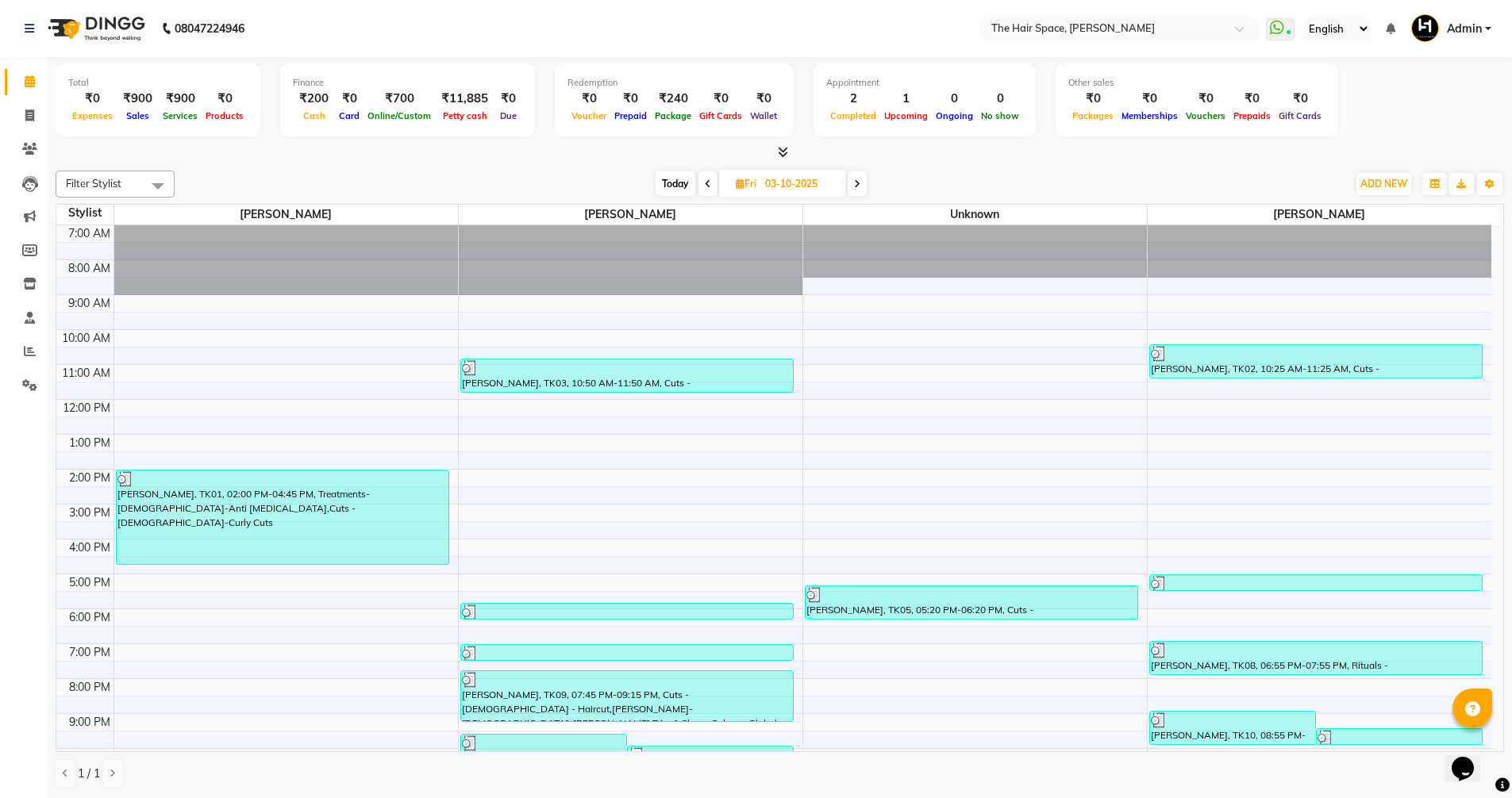
click at [675, 182] on span "Today" at bounding box center [675, 184] width 39 height 24
type input "04-10-2025"
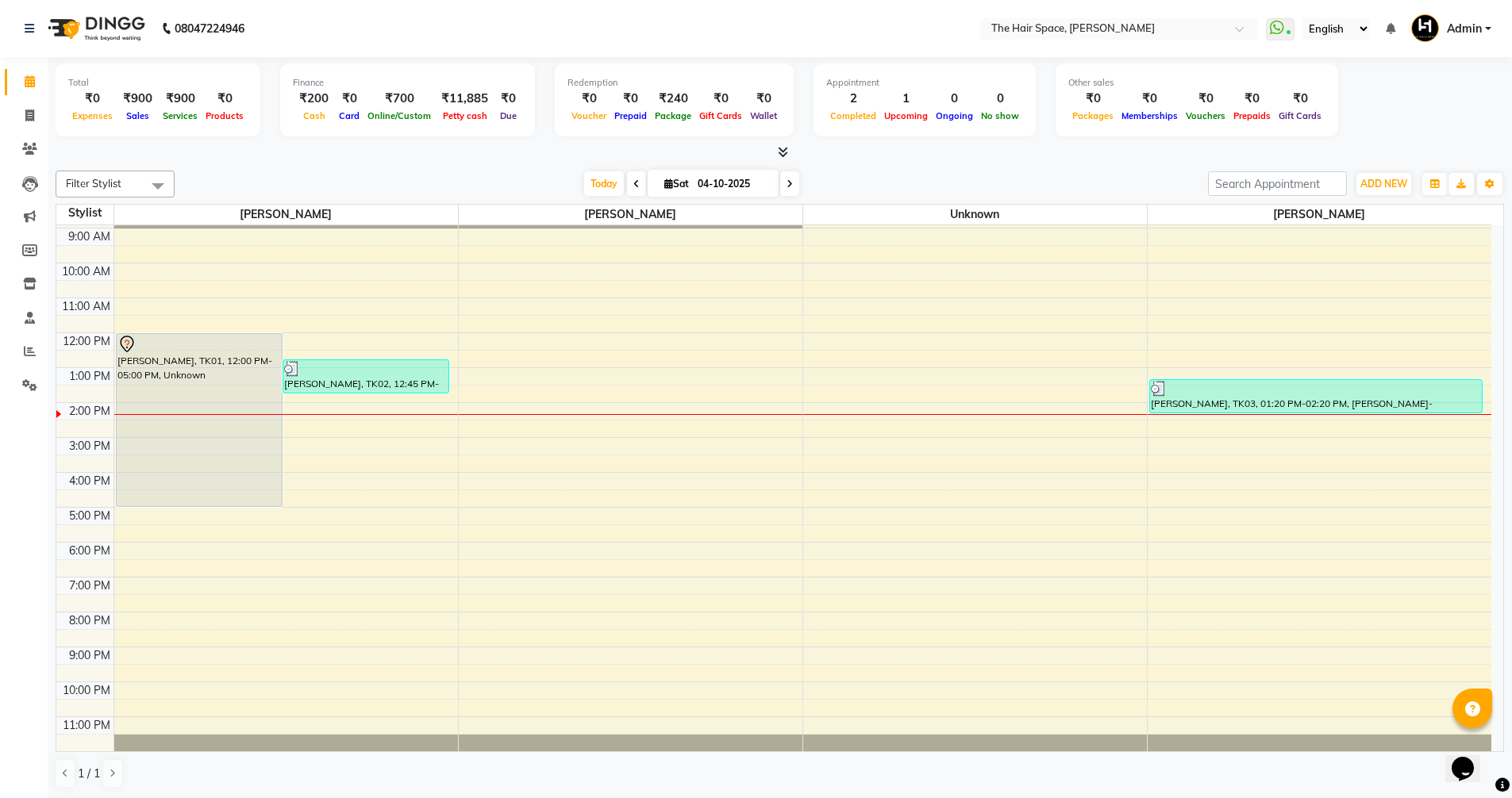
scroll to position [1, 0]
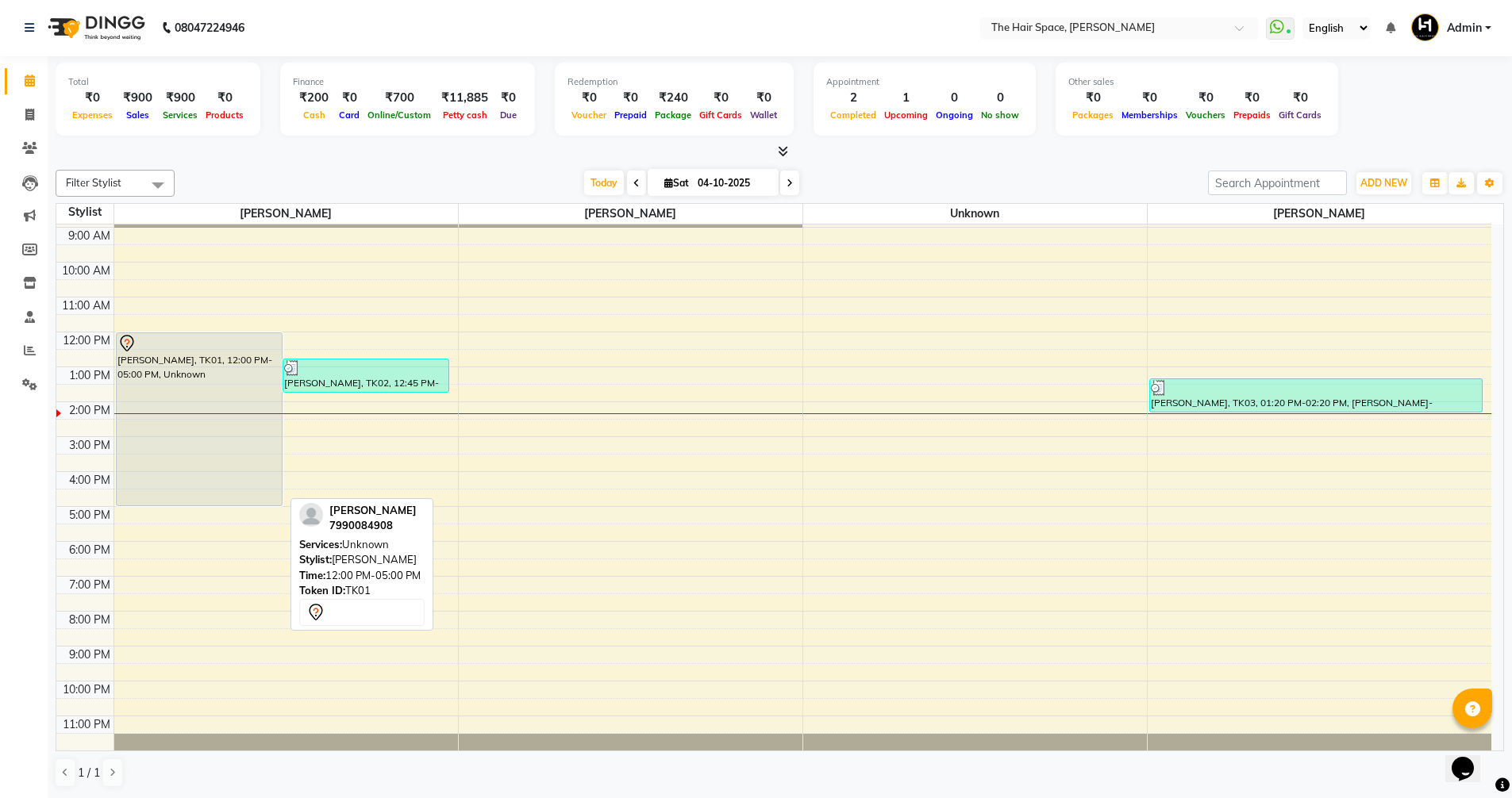
click at [205, 397] on div "Jahnvi Shah, TK01, 12:00 PM-05:00 PM, Unknown" at bounding box center [200, 420] width 165 height 172
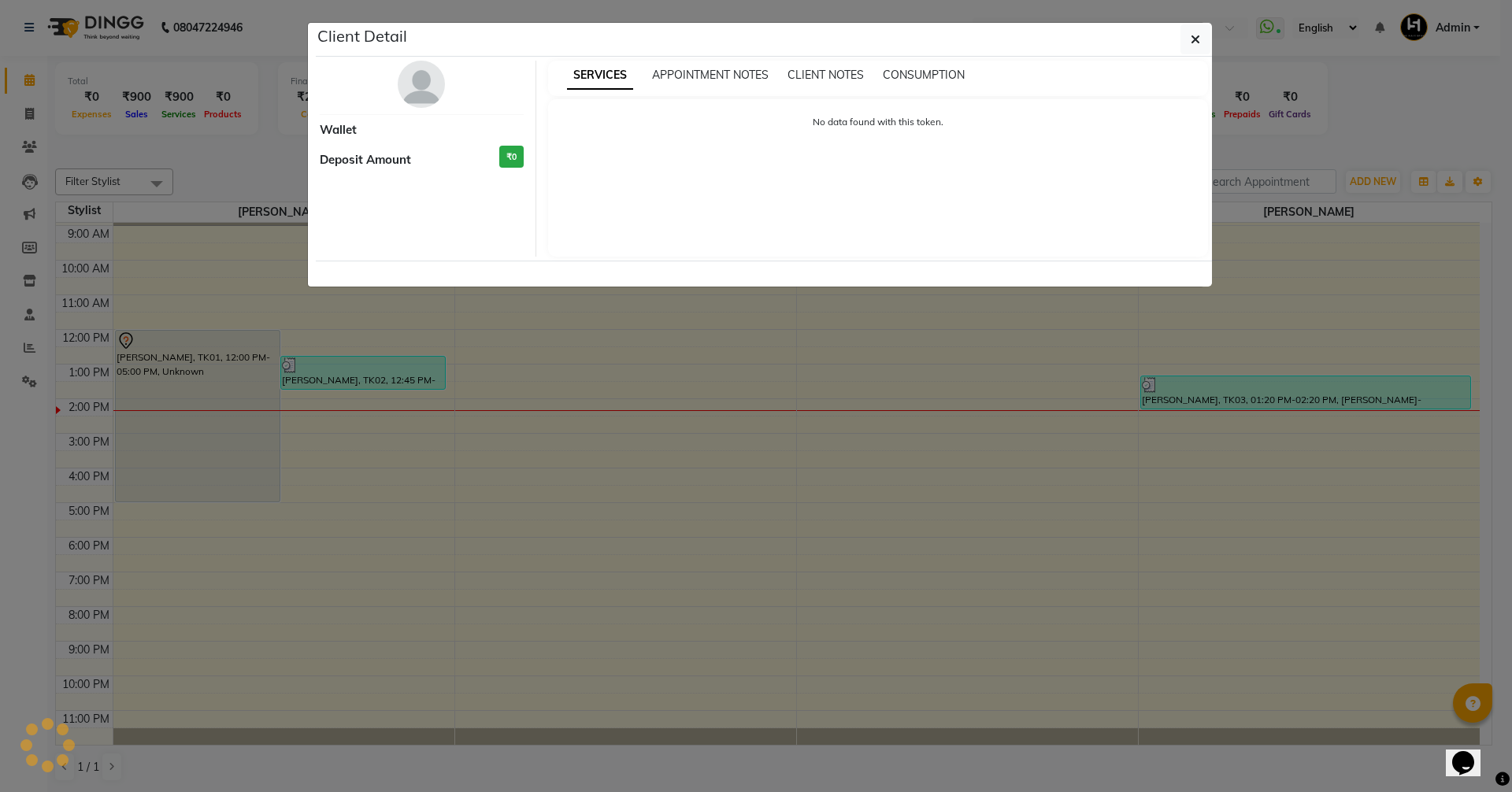
select select "7"
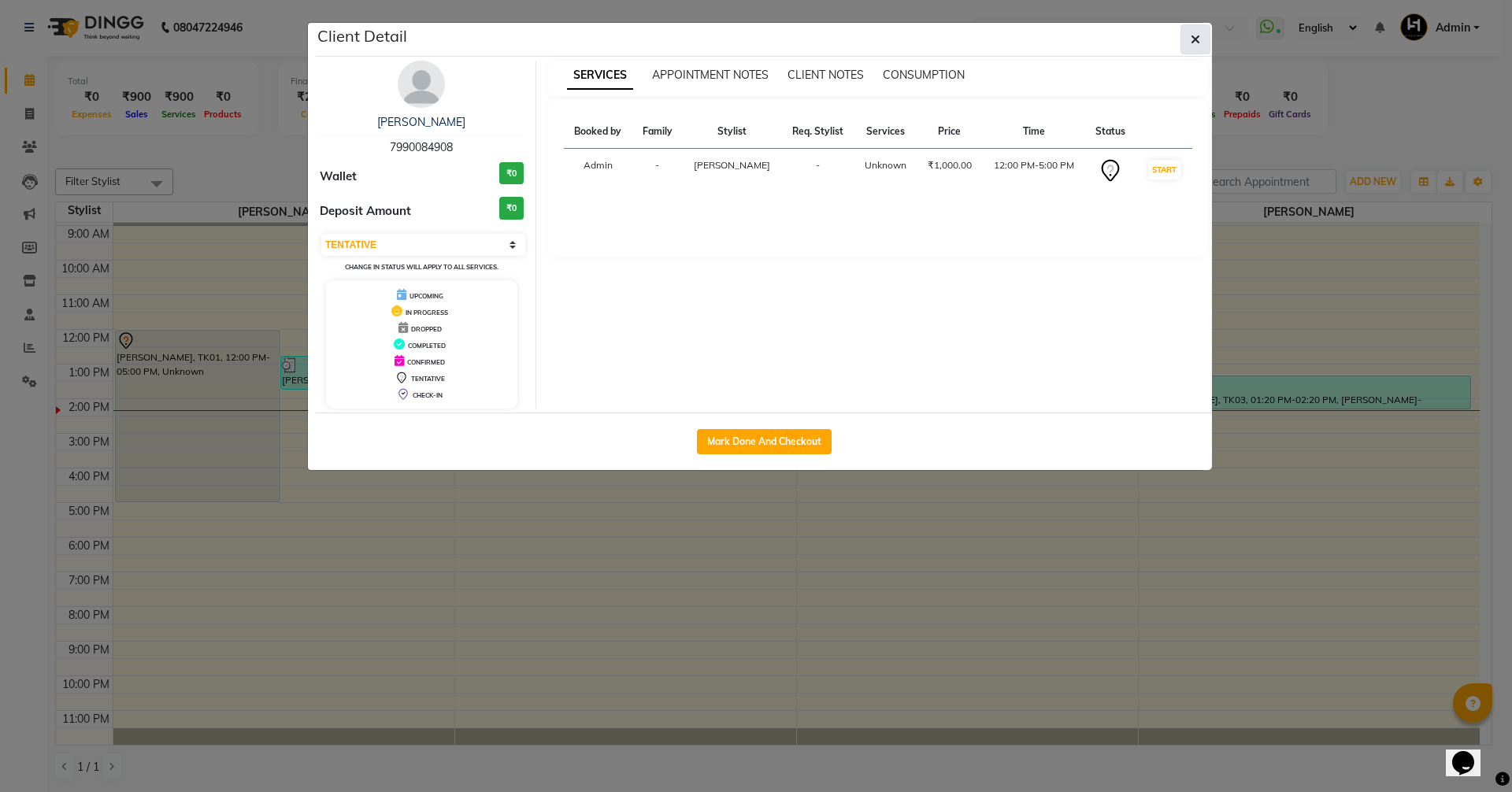
click at [1196, 34] on icon "button" at bounding box center [1195, 40] width 9 height 13
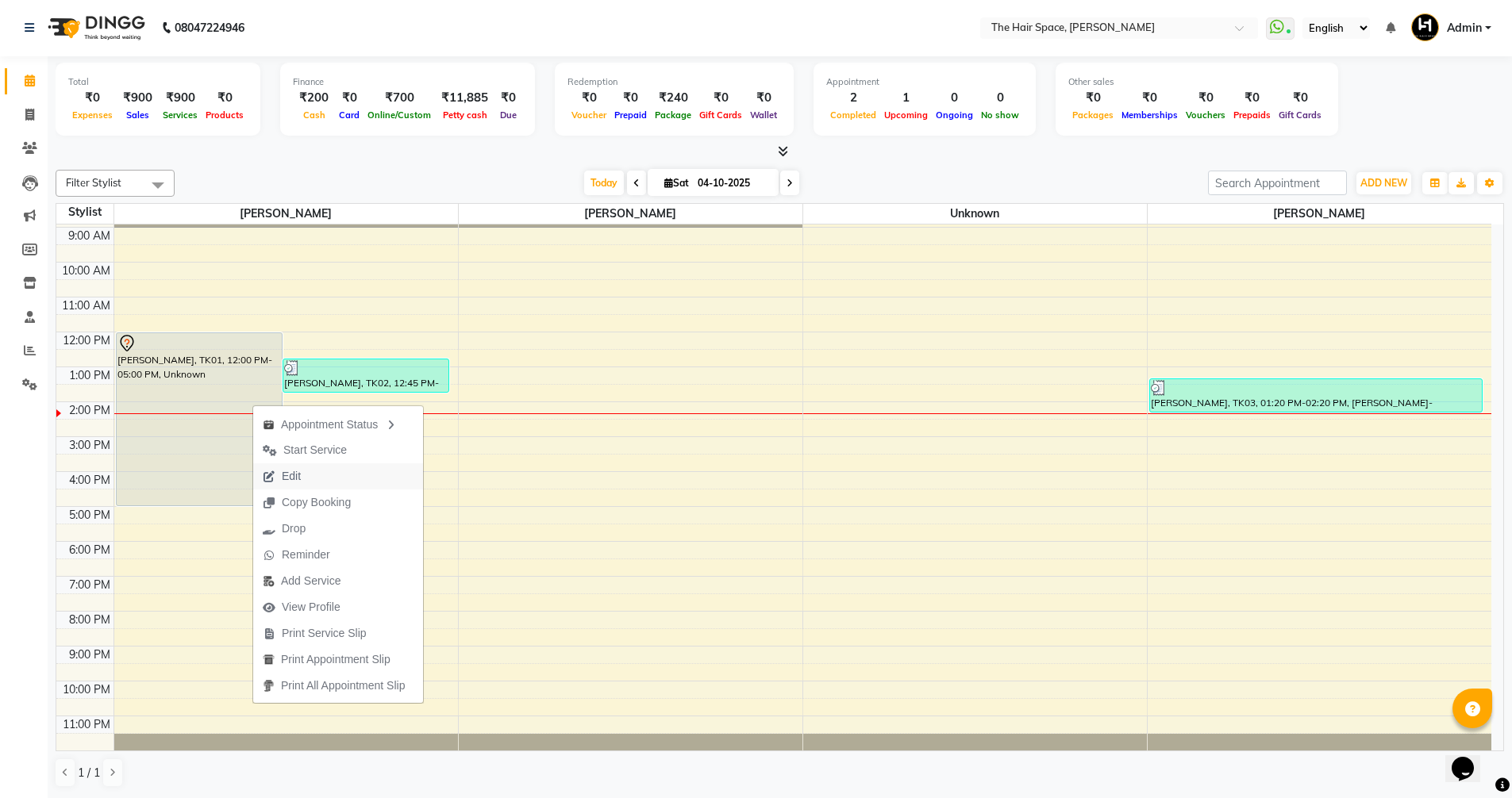
click at [288, 480] on span "Edit" at bounding box center [291, 477] width 19 height 17
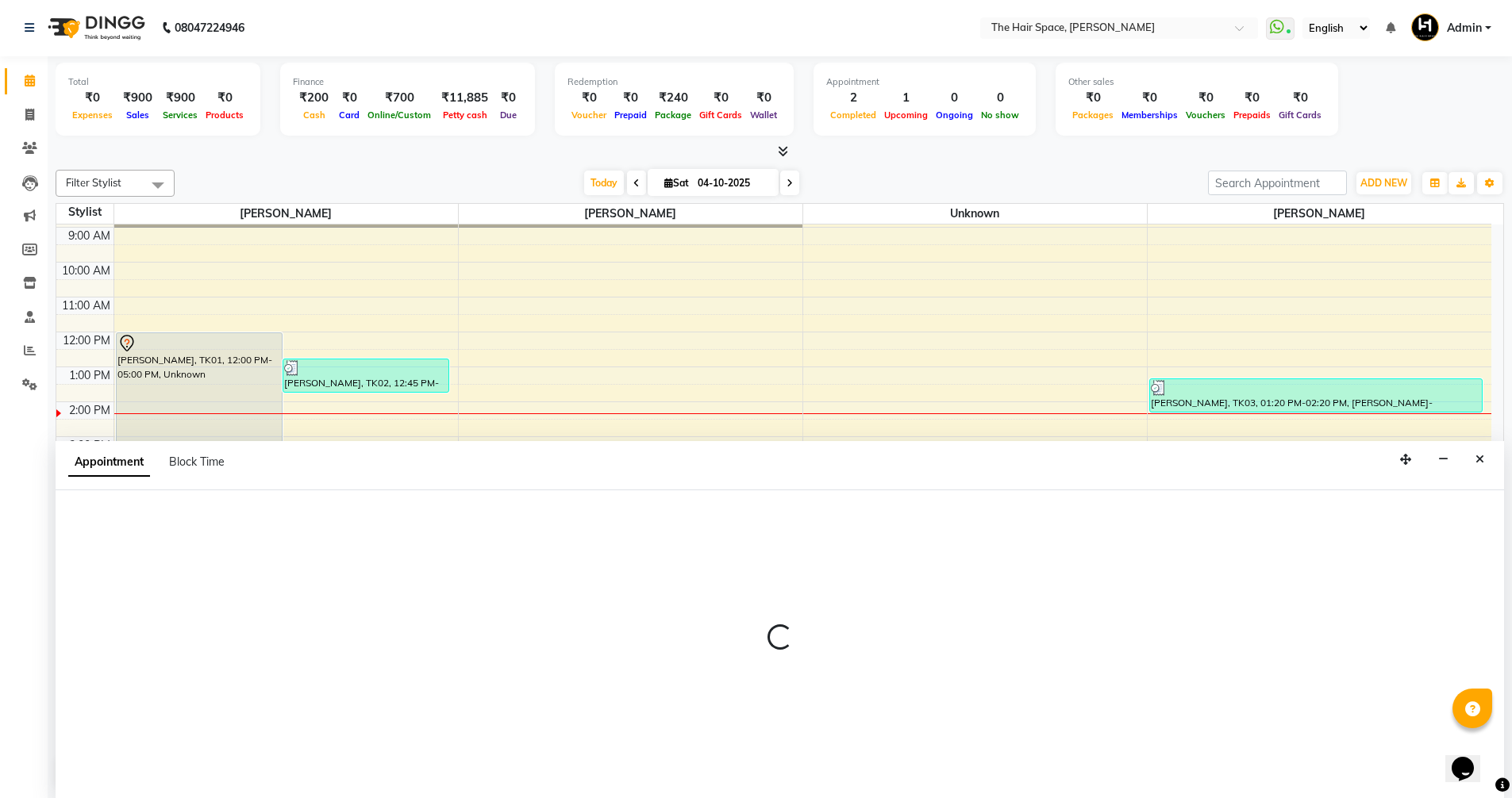
select select "tentative"
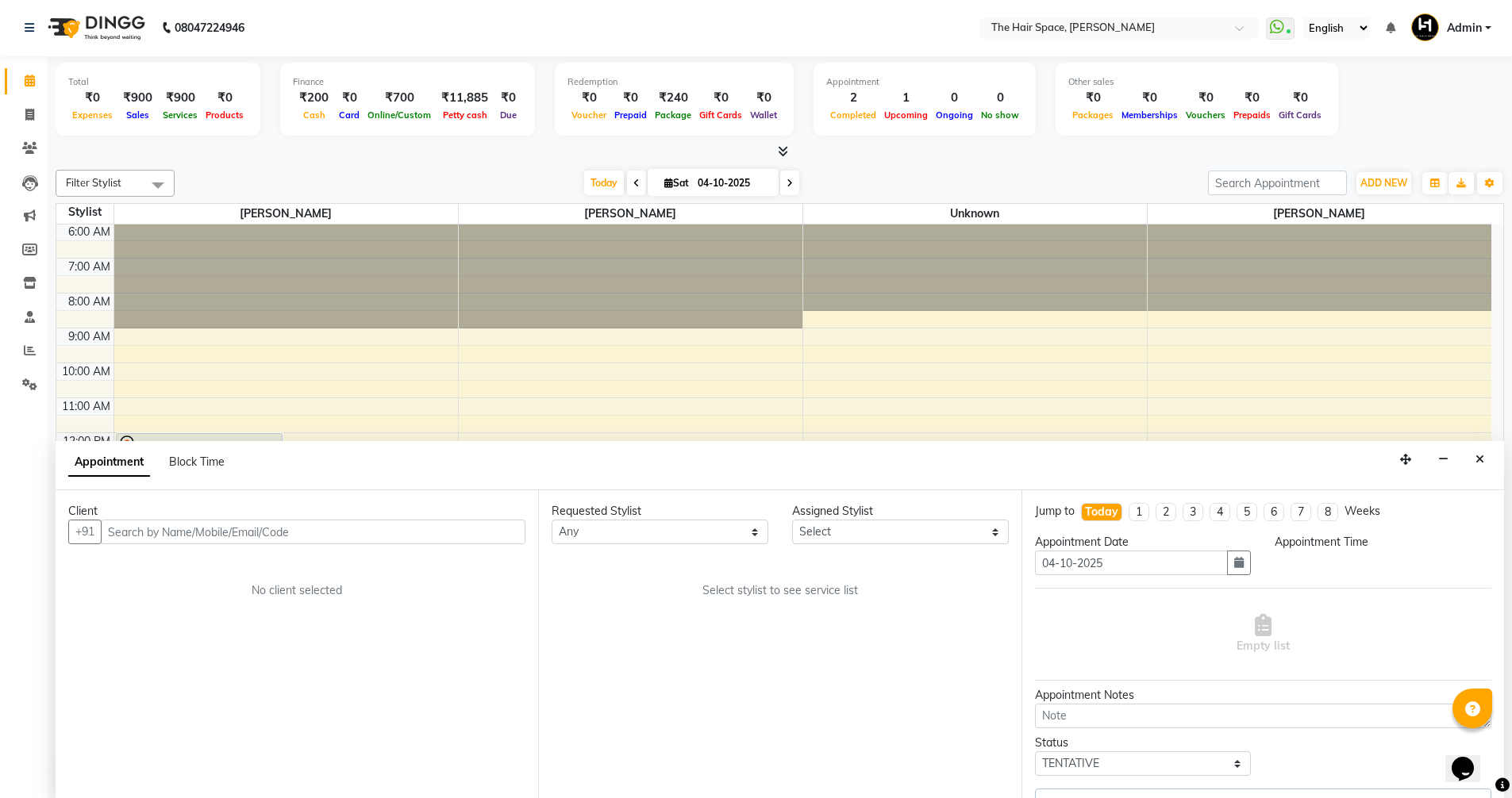
select select "51967"
select select "720"
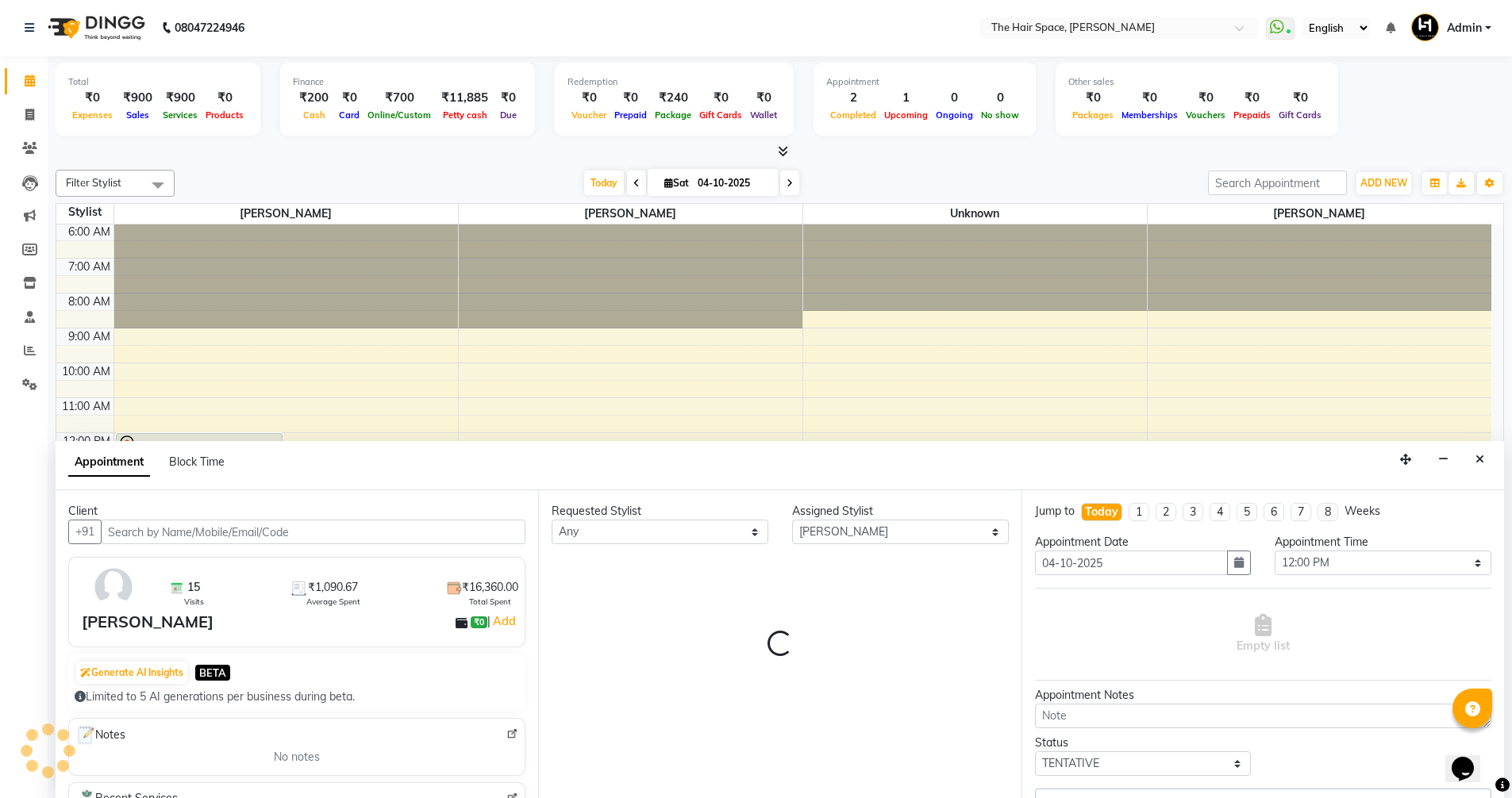
scroll to position [311, 0]
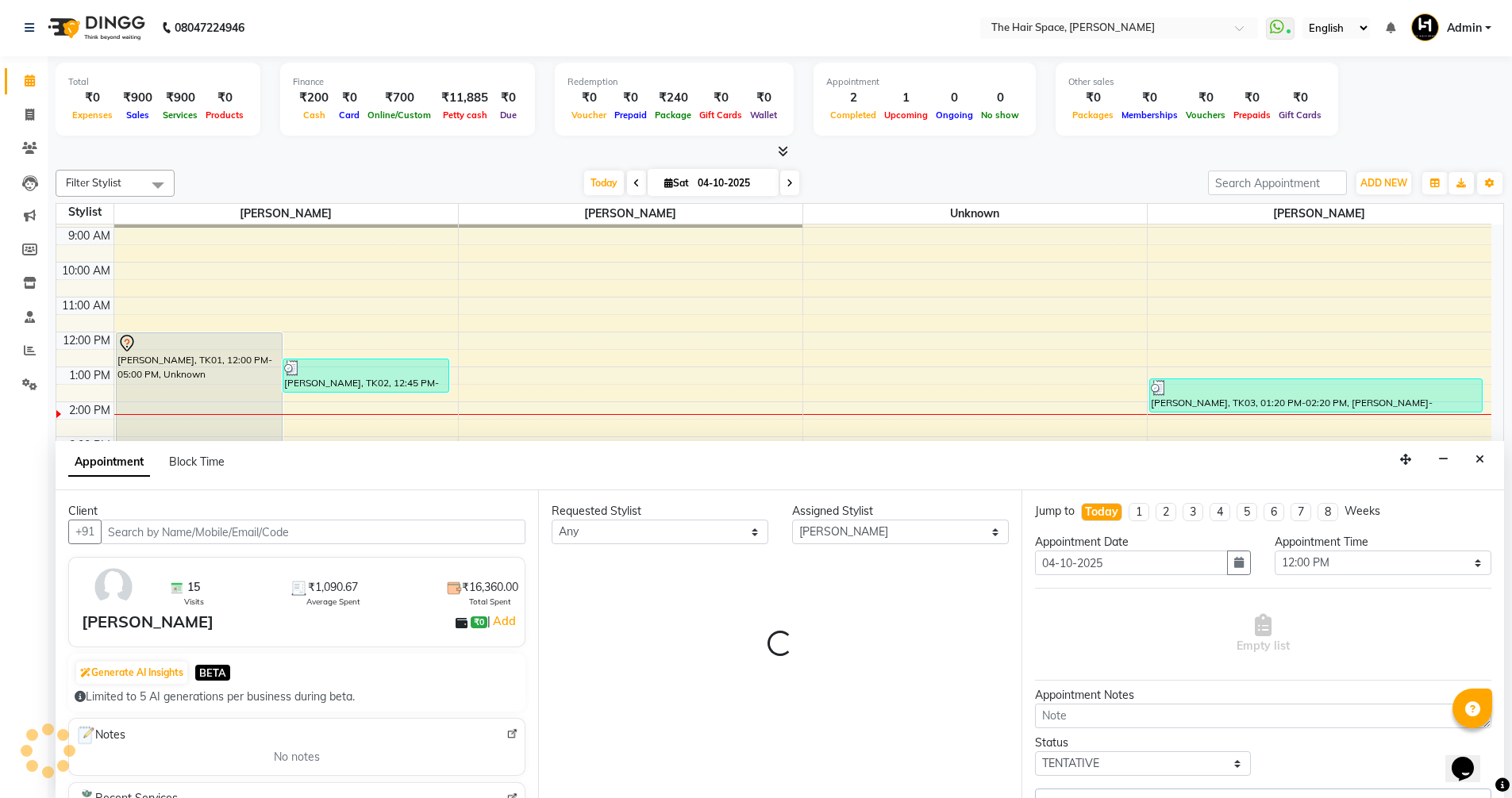
select select "3320"
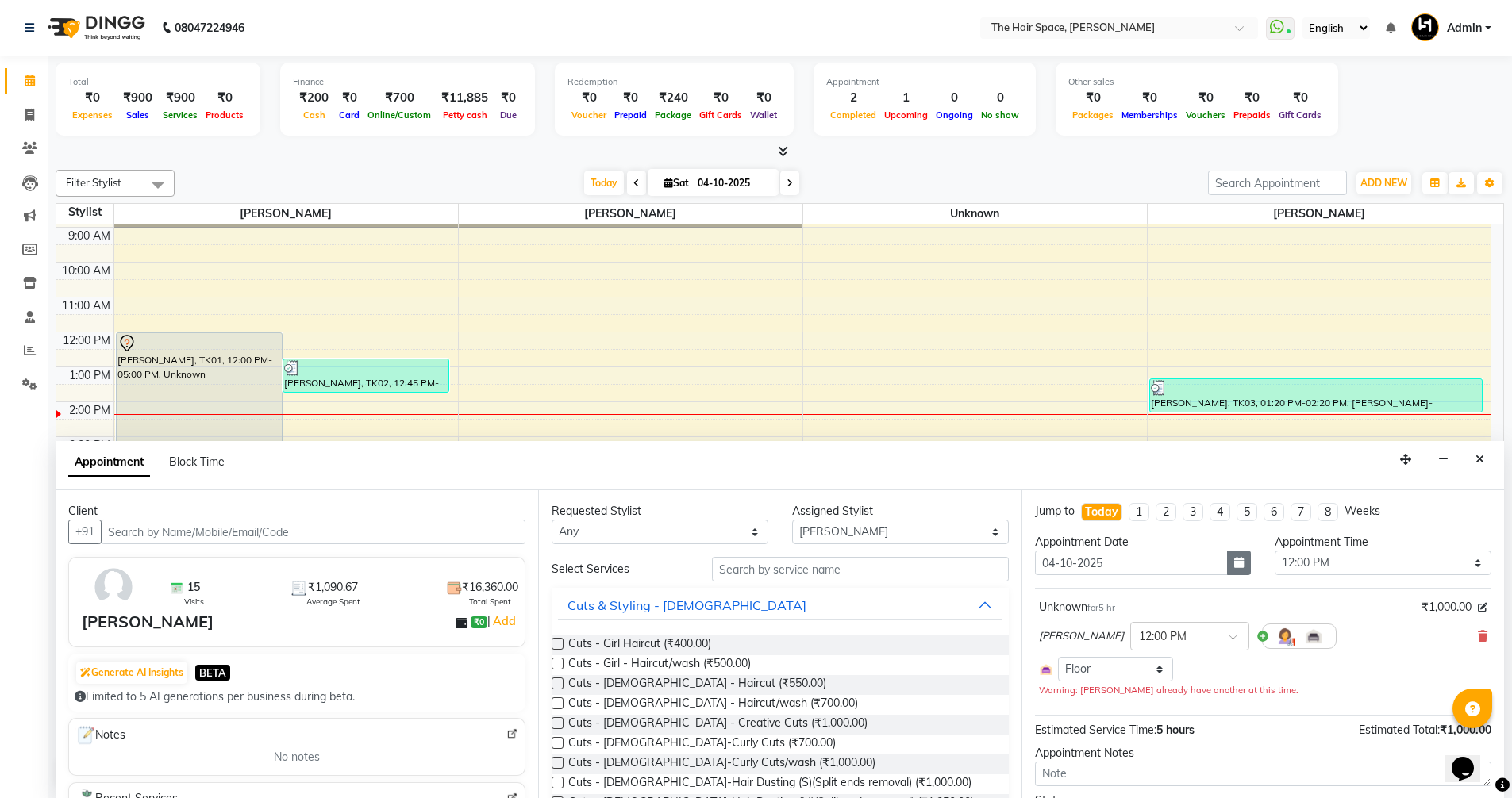
click at [1236, 569] on button "button" at bounding box center [1238, 563] width 23 height 24
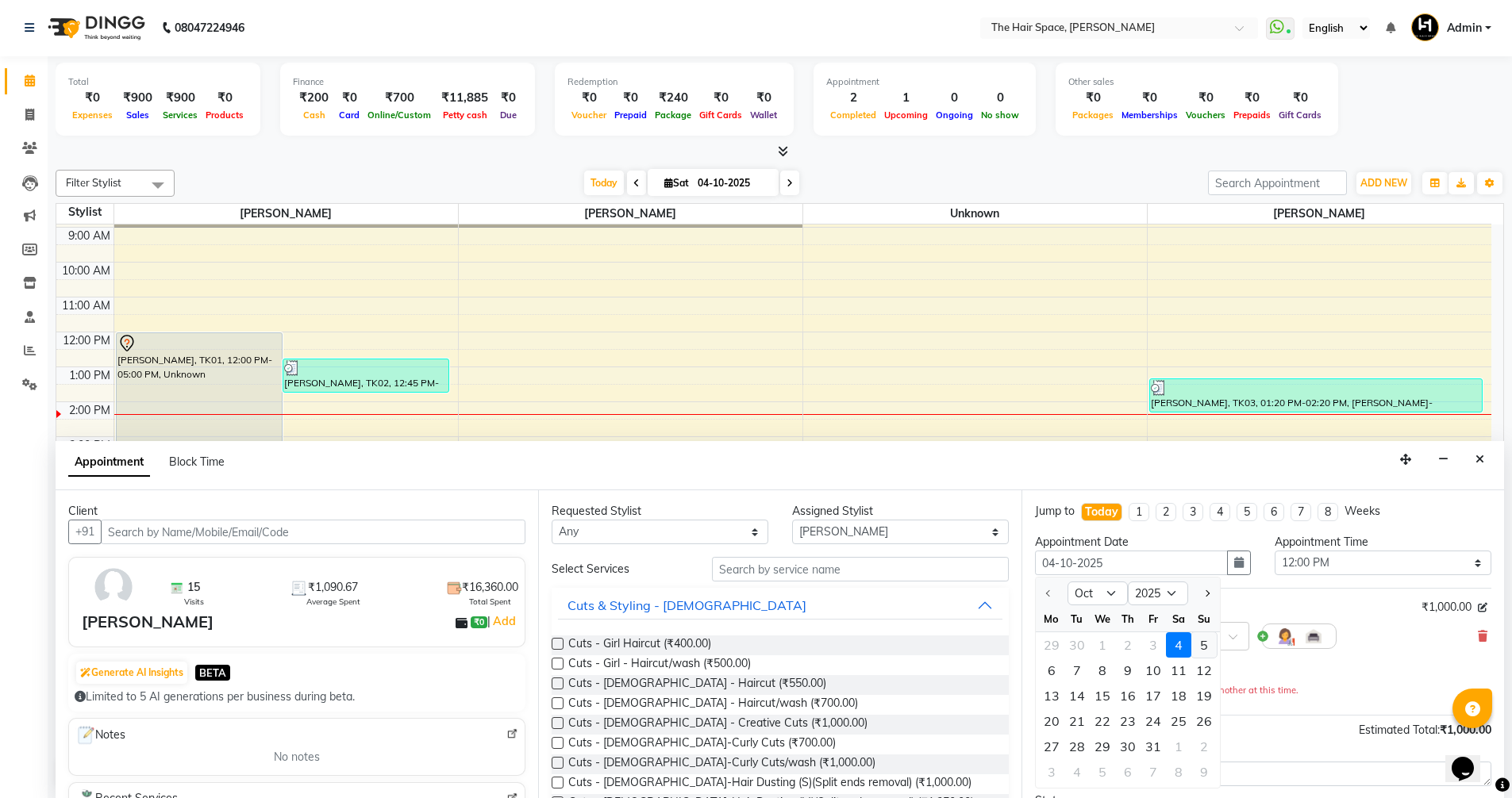
click at [1198, 644] on div "5" at bounding box center [1204, 644] width 25 height 25
type input "05-10-2025"
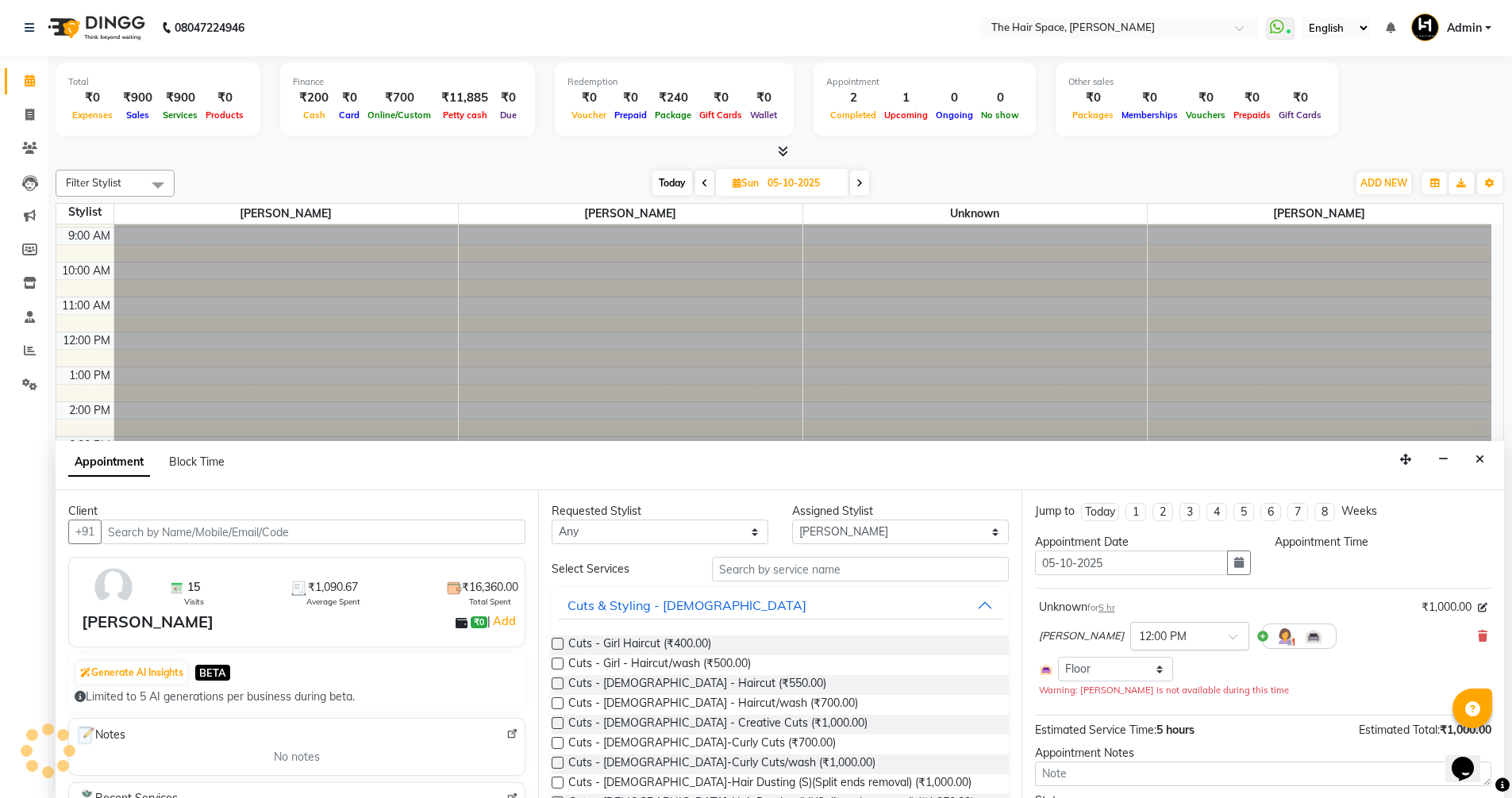
scroll to position [66, 0]
select select "720"
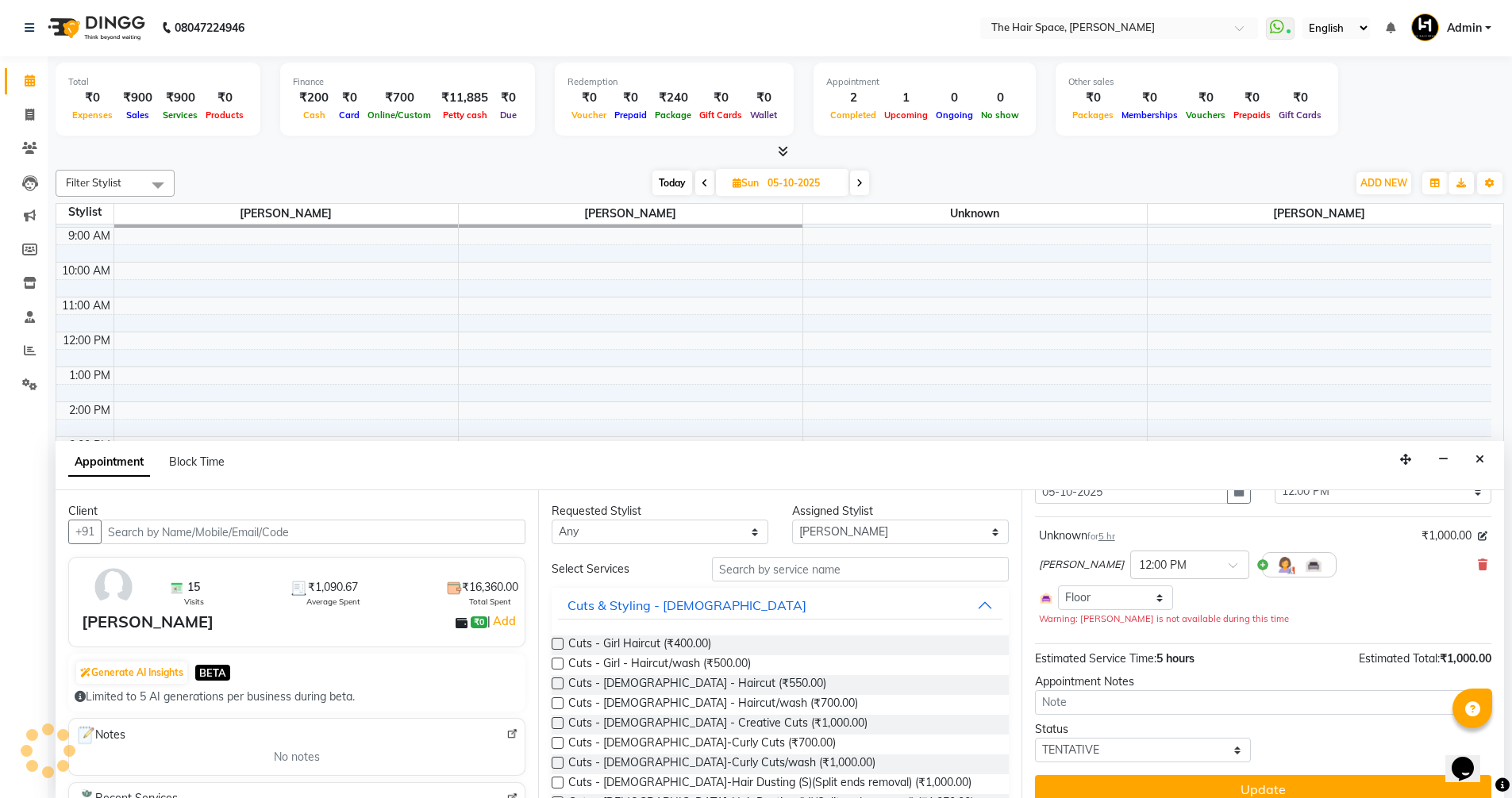
scroll to position [73, 0]
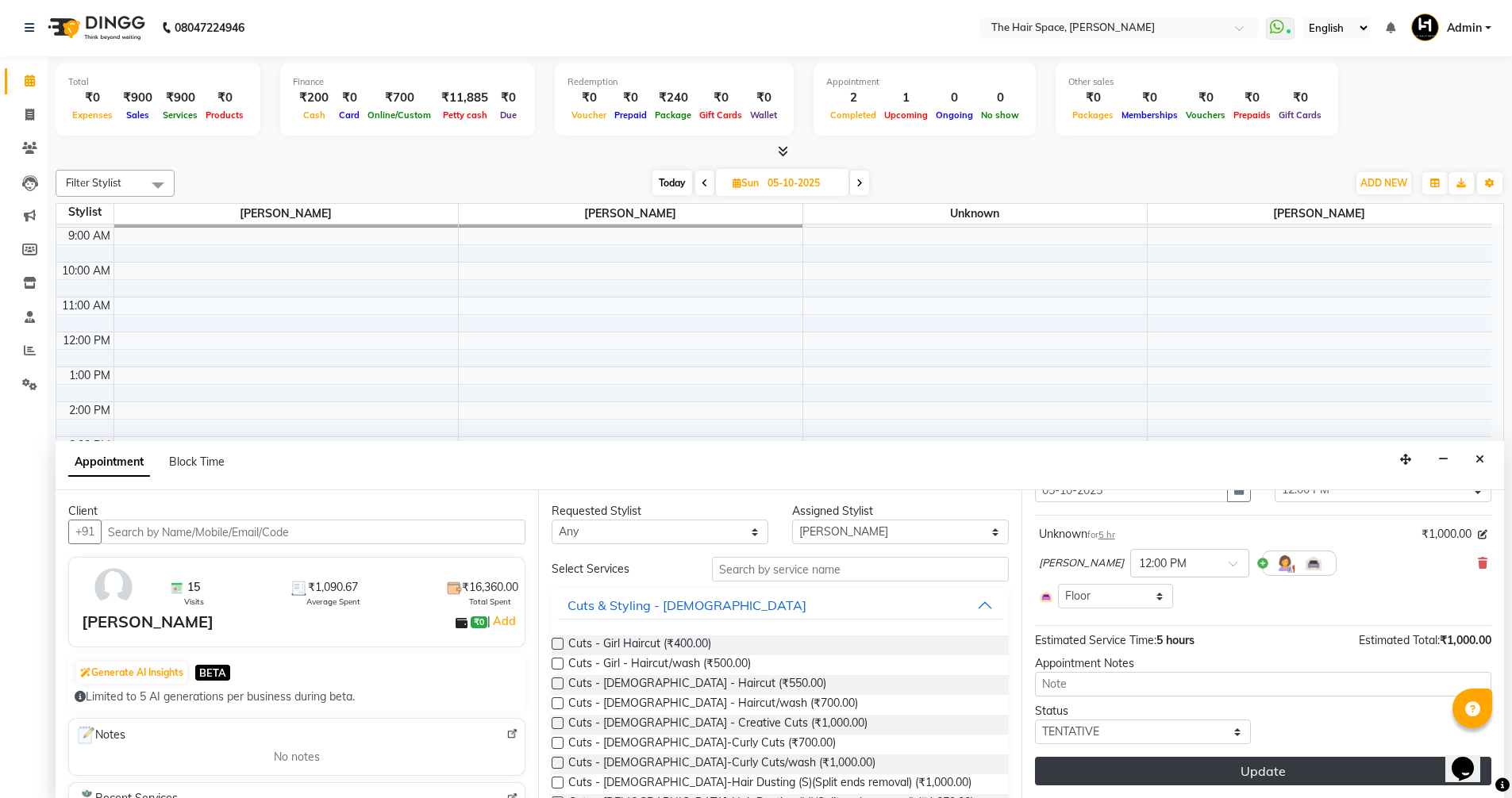
click at [1216, 774] on button "Update" at bounding box center [1263, 771] width 456 height 29
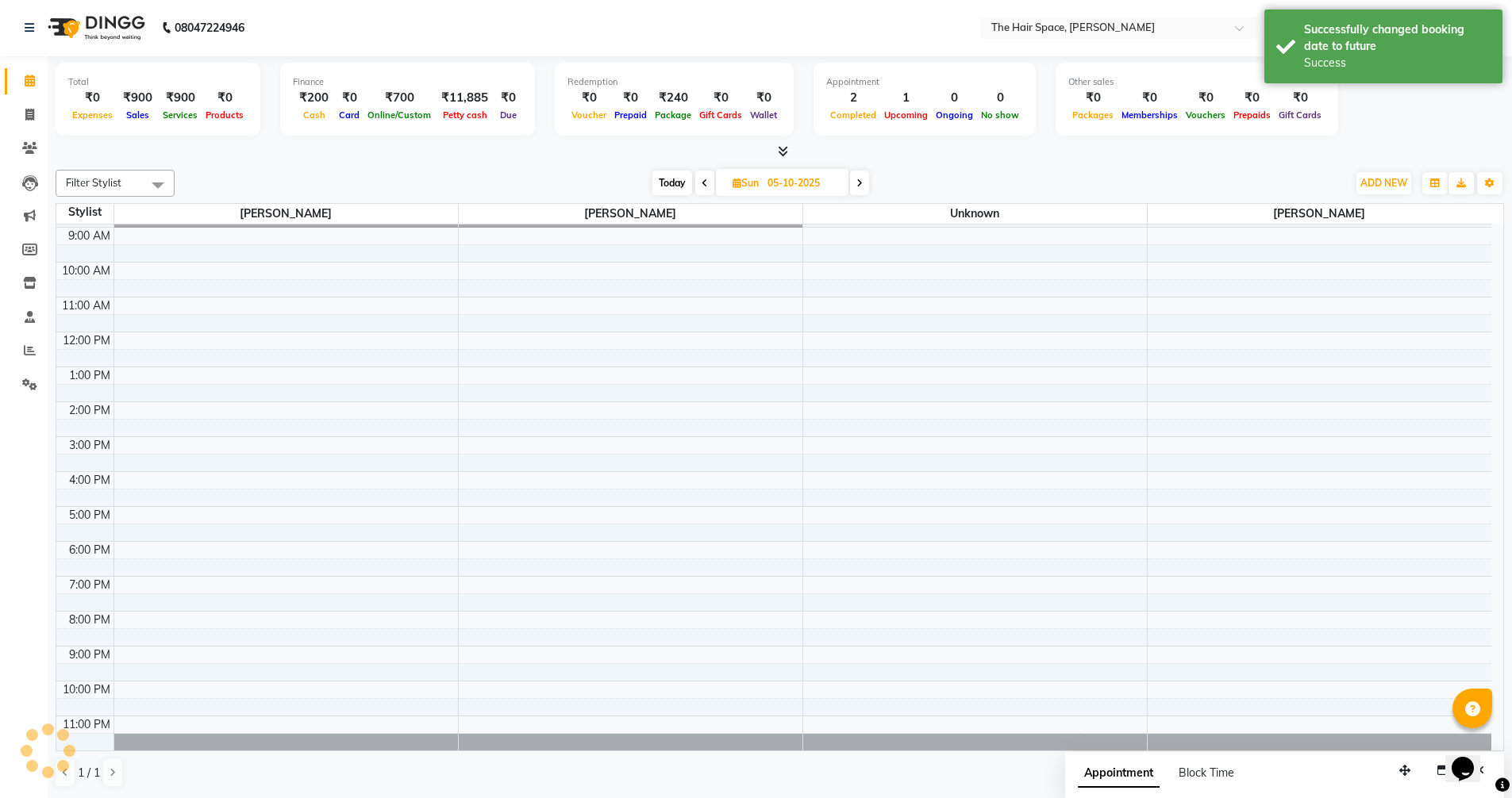
scroll to position [0, 0]
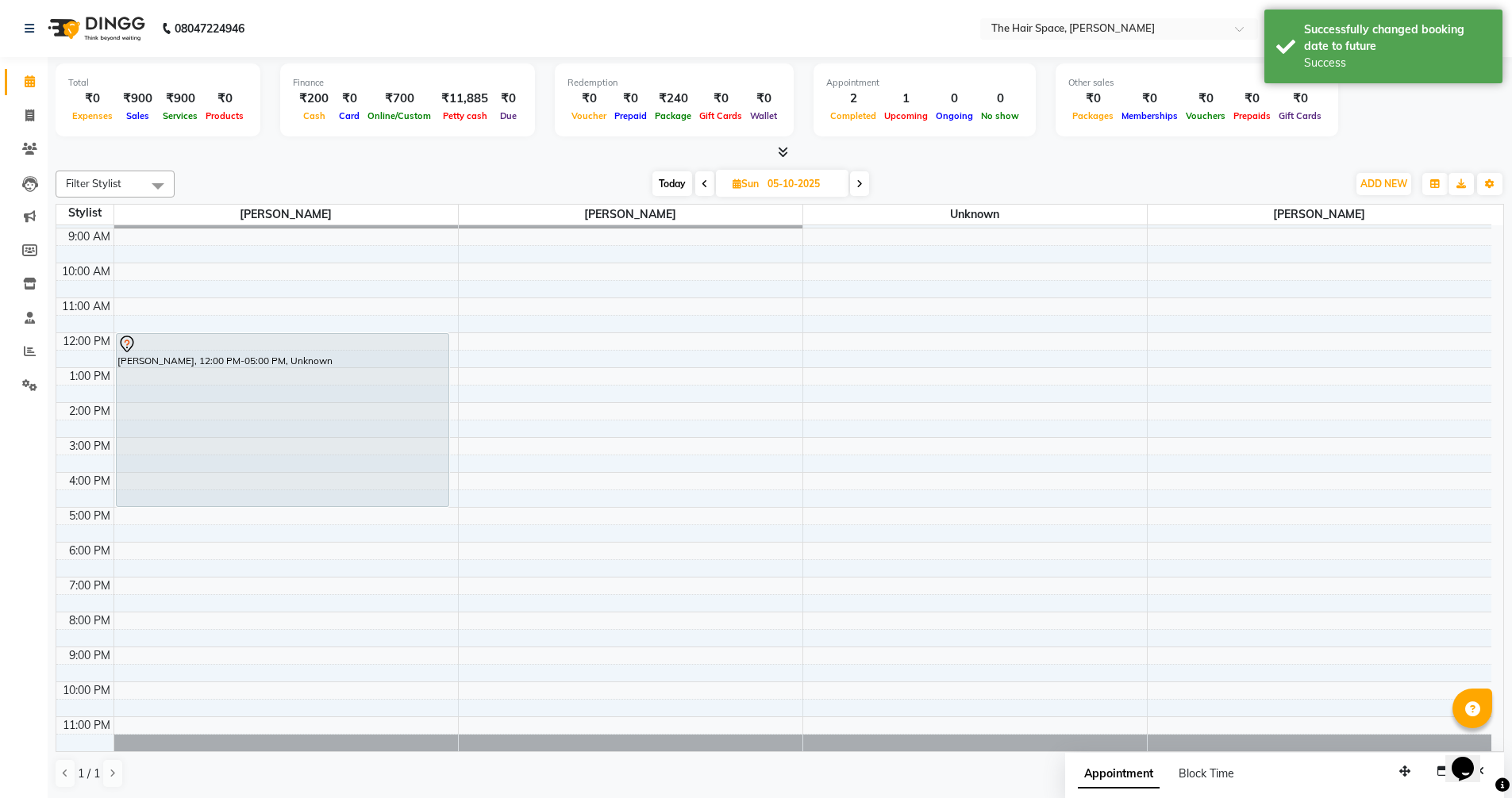
click at [666, 183] on span "Today" at bounding box center [672, 184] width 39 height 24
type input "04-10-2025"
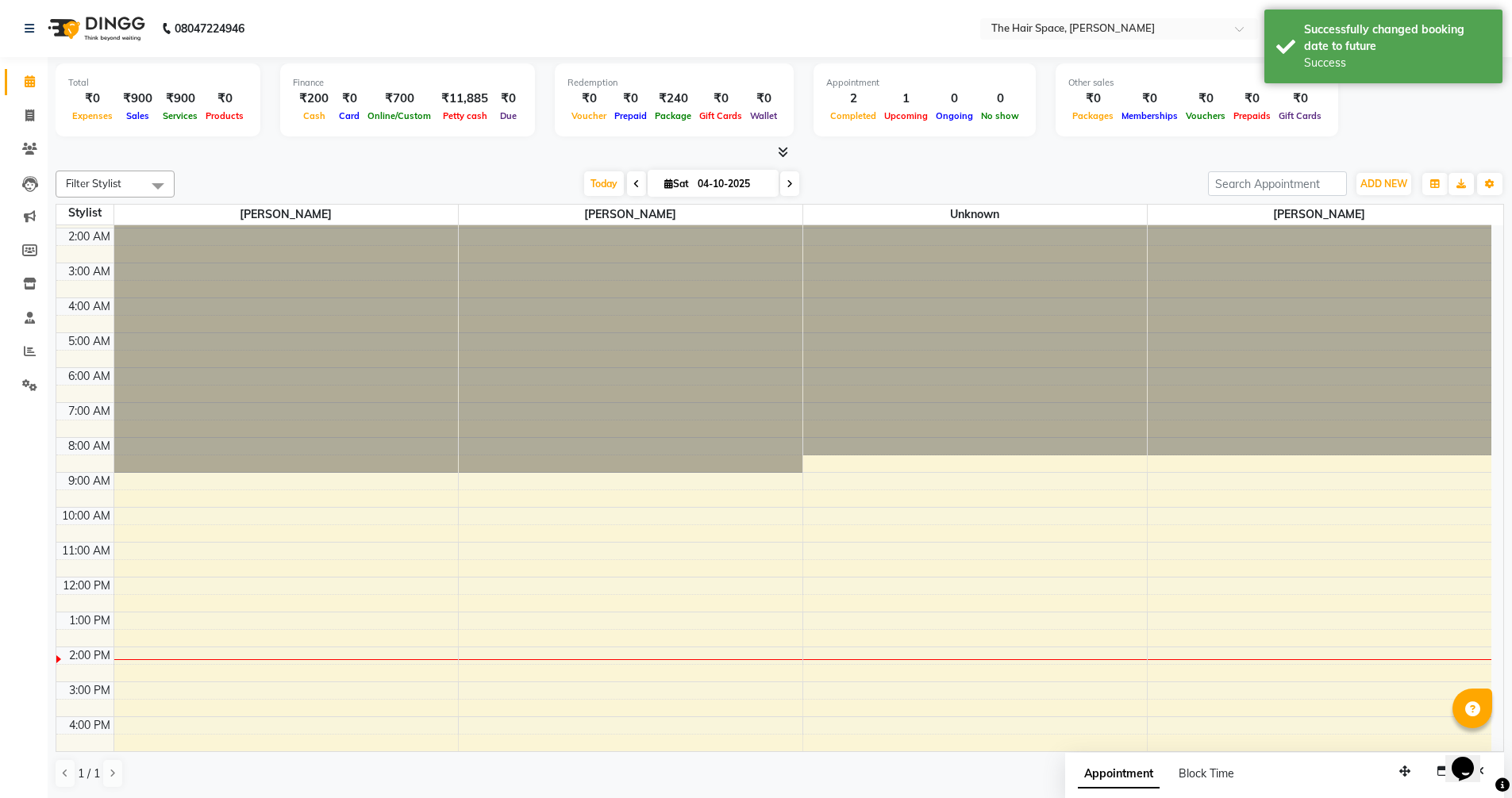
scroll to position [311, 0]
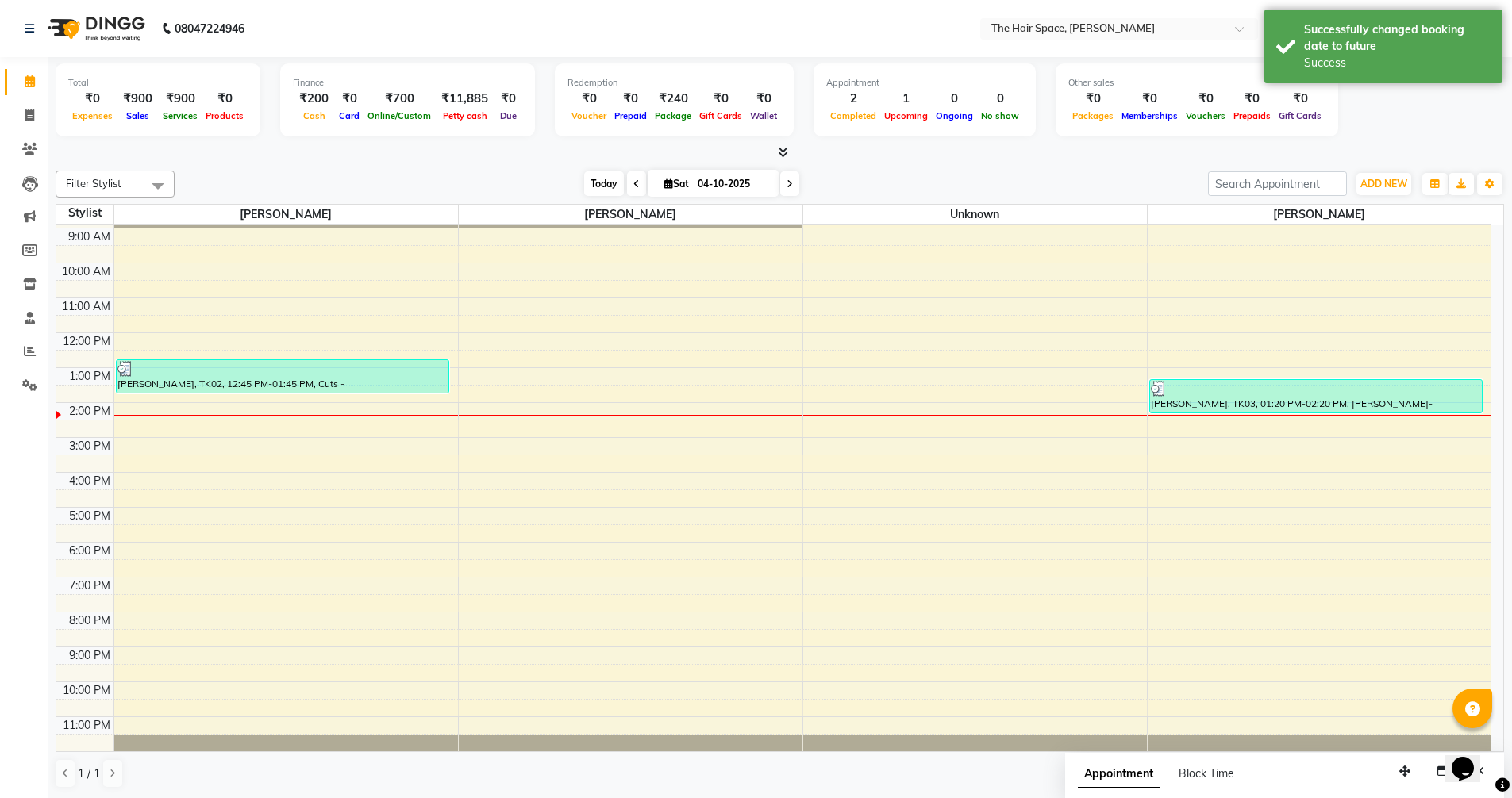
click at [601, 191] on span "Today" at bounding box center [604, 184] width 39 height 24
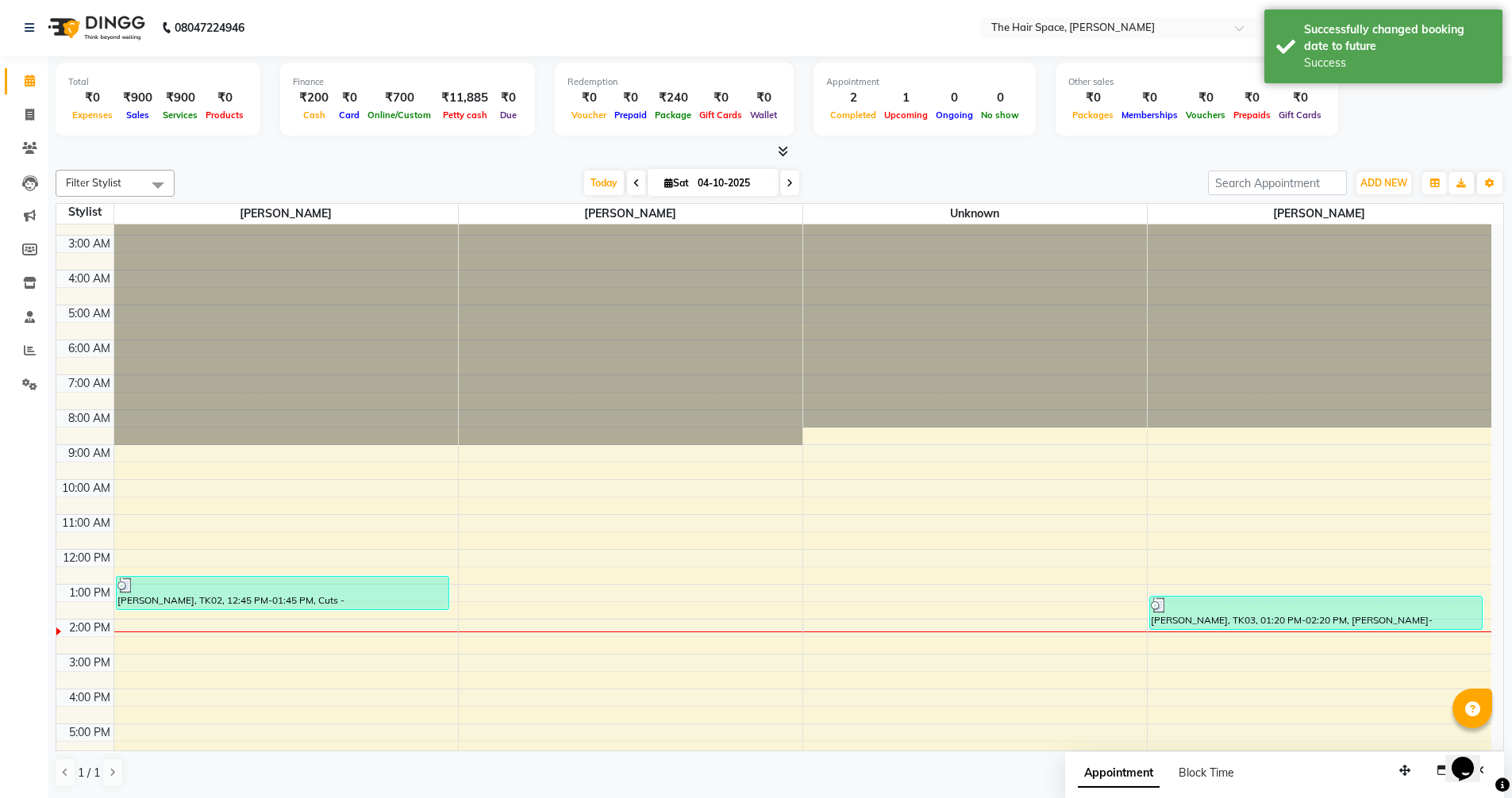
scroll to position [0, 0]
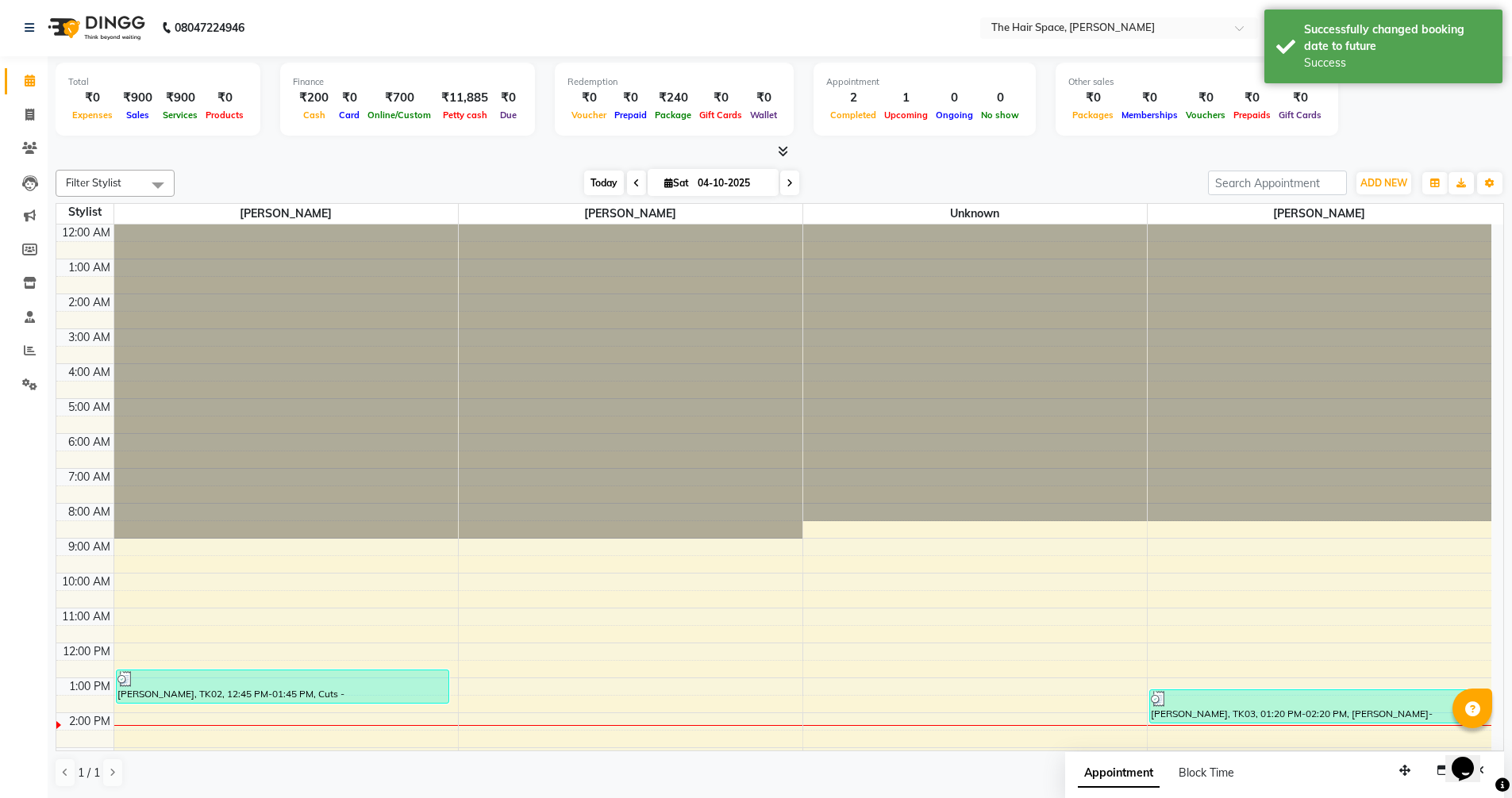
click at [598, 183] on span "Today" at bounding box center [604, 183] width 39 height 24
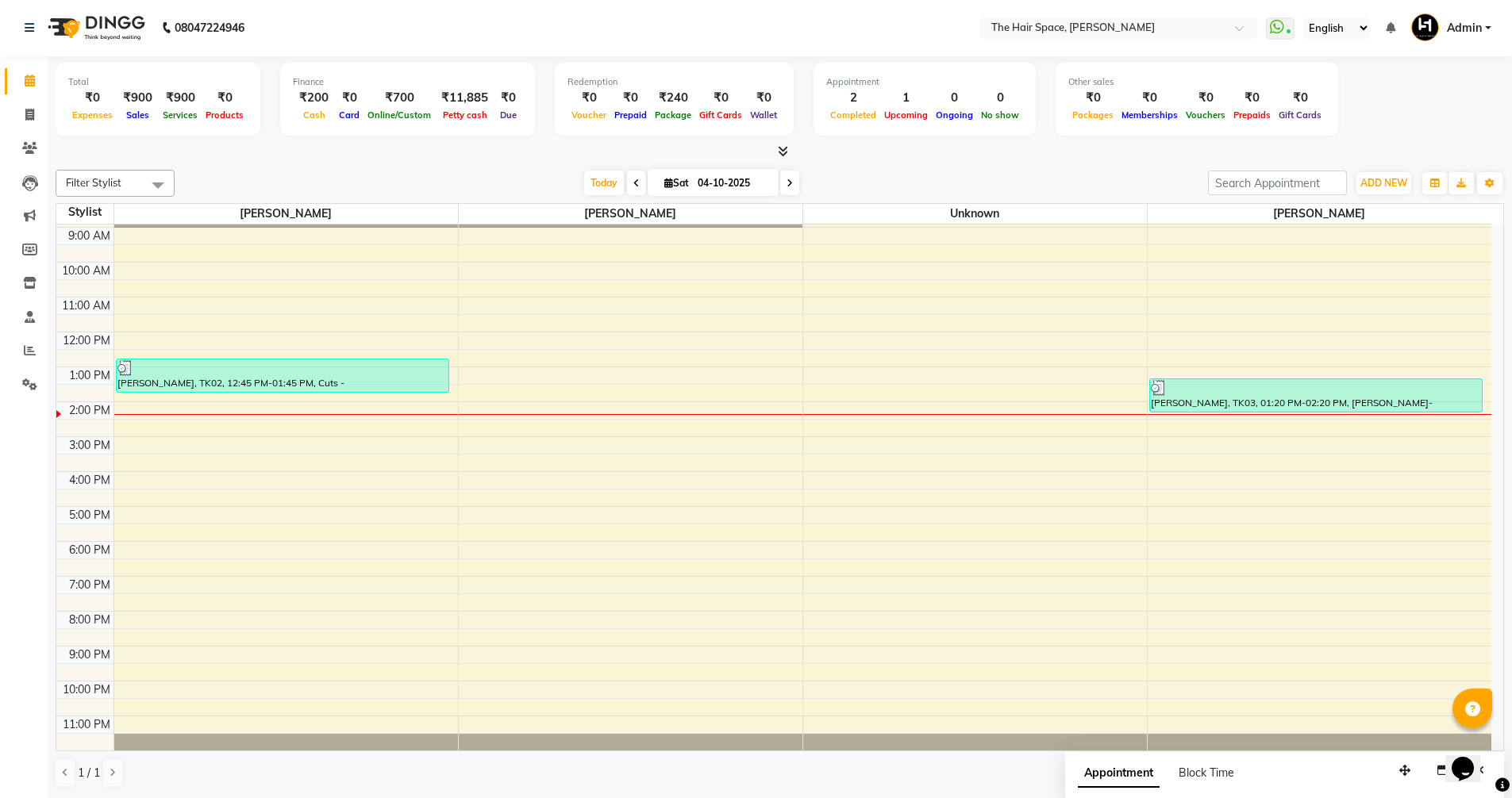
click at [780, 154] on icon at bounding box center [782, 151] width 10 height 12
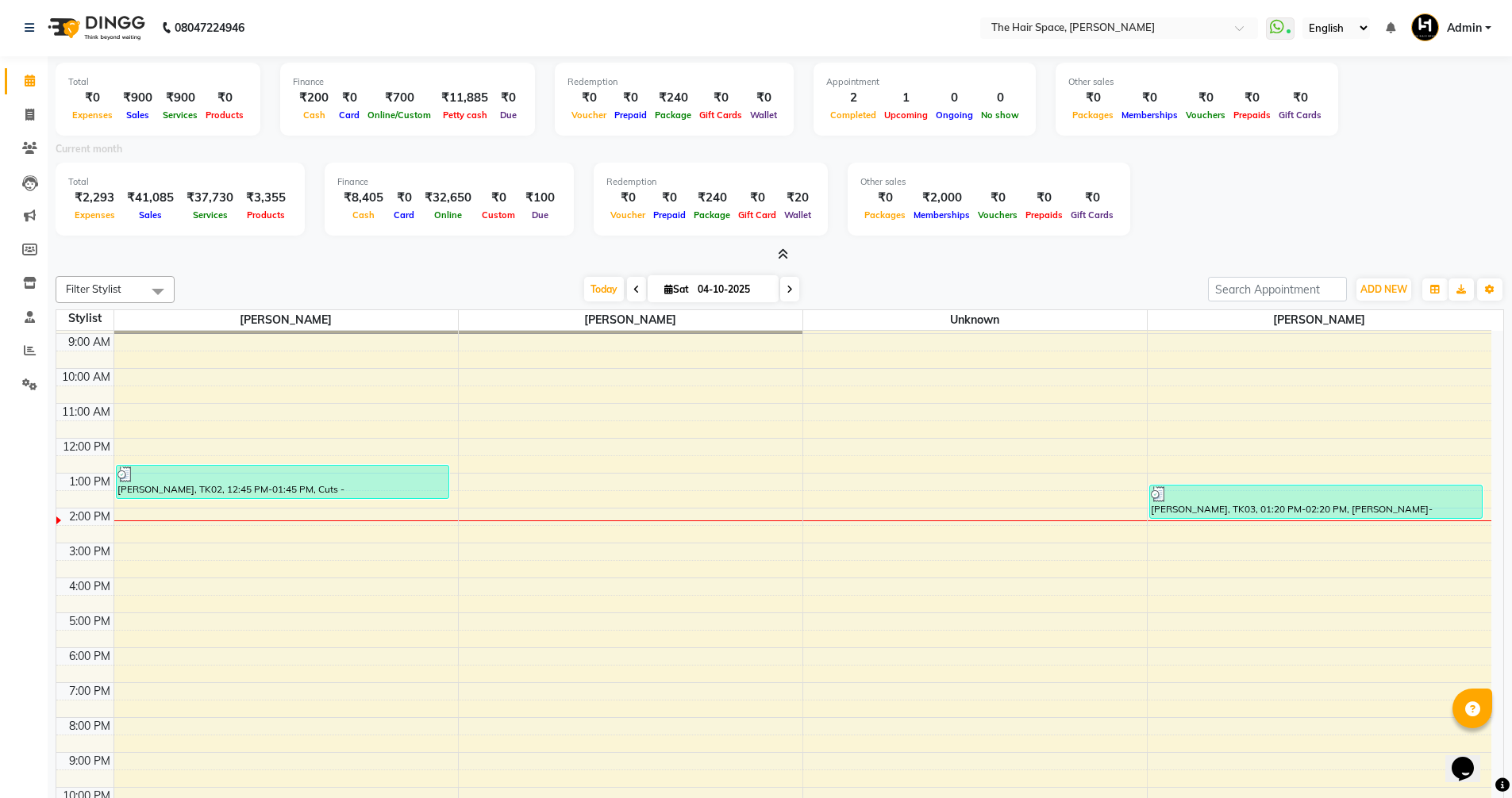
drag, startPoint x: 784, startPoint y: 252, endPoint x: 724, endPoint y: 238, distance: 61.6
click at [783, 252] on icon at bounding box center [782, 254] width 10 height 12
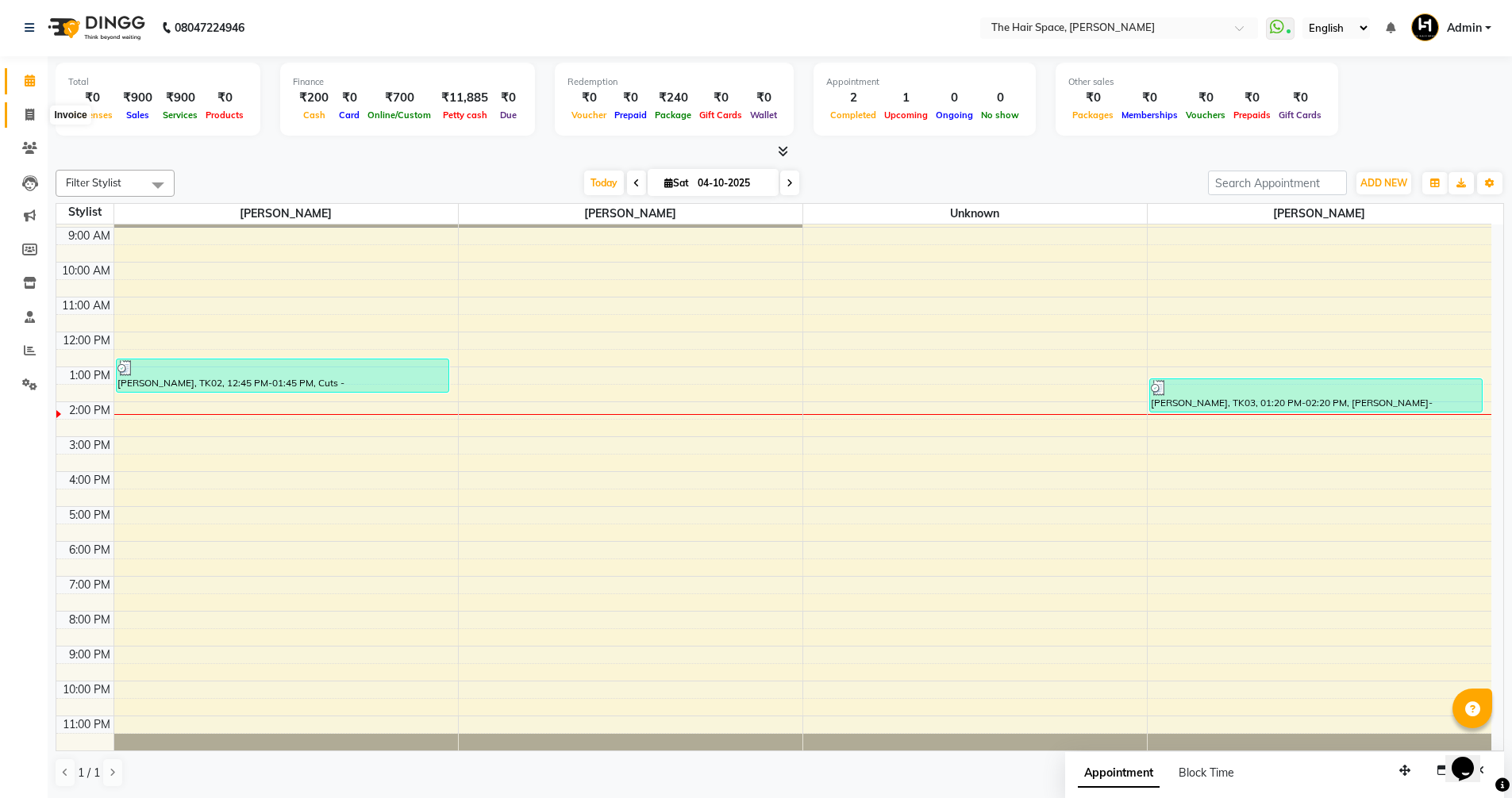
click at [30, 111] on icon at bounding box center [29, 114] width 8 height 12
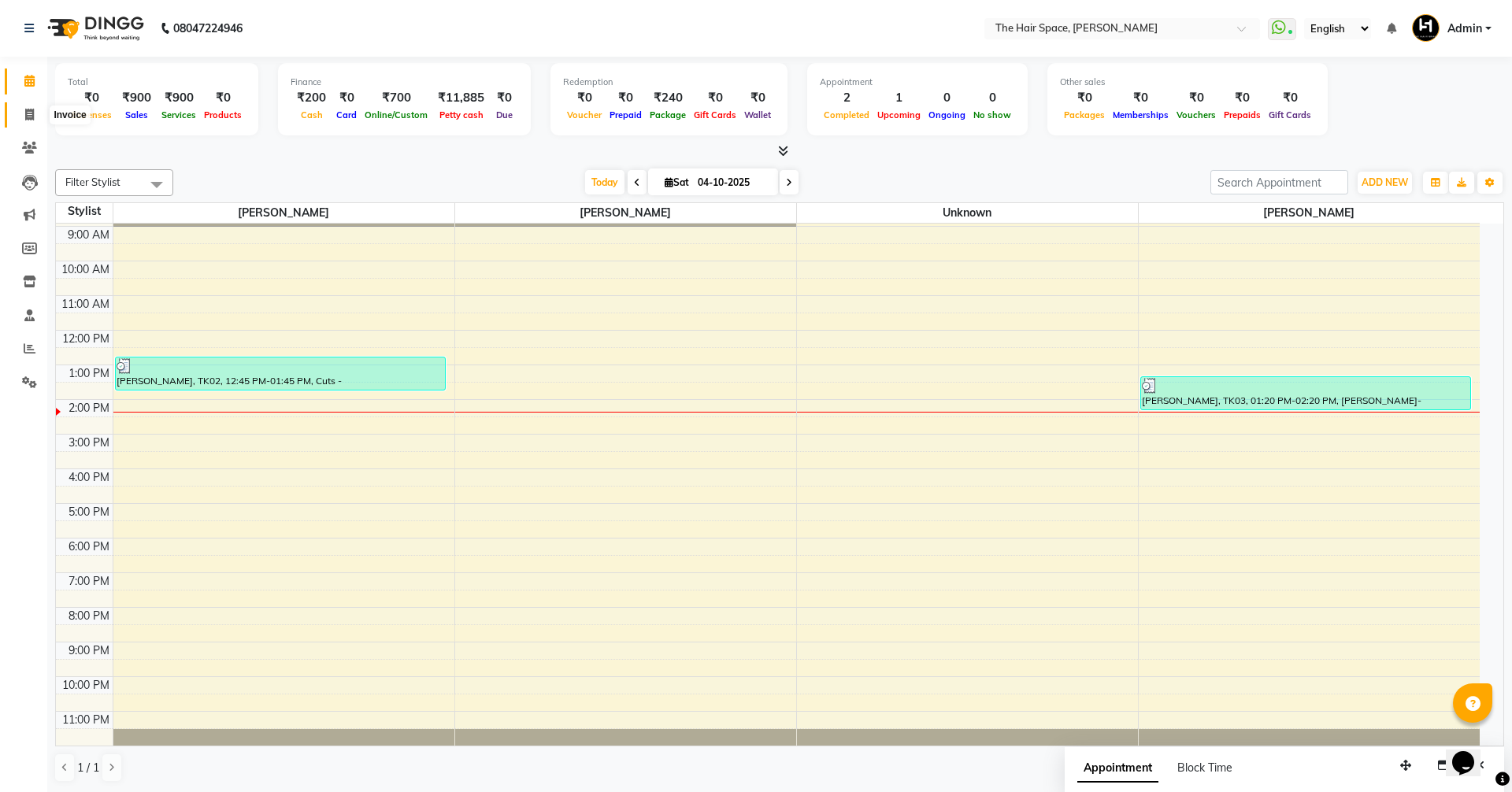
select select "6663"
select select "service"
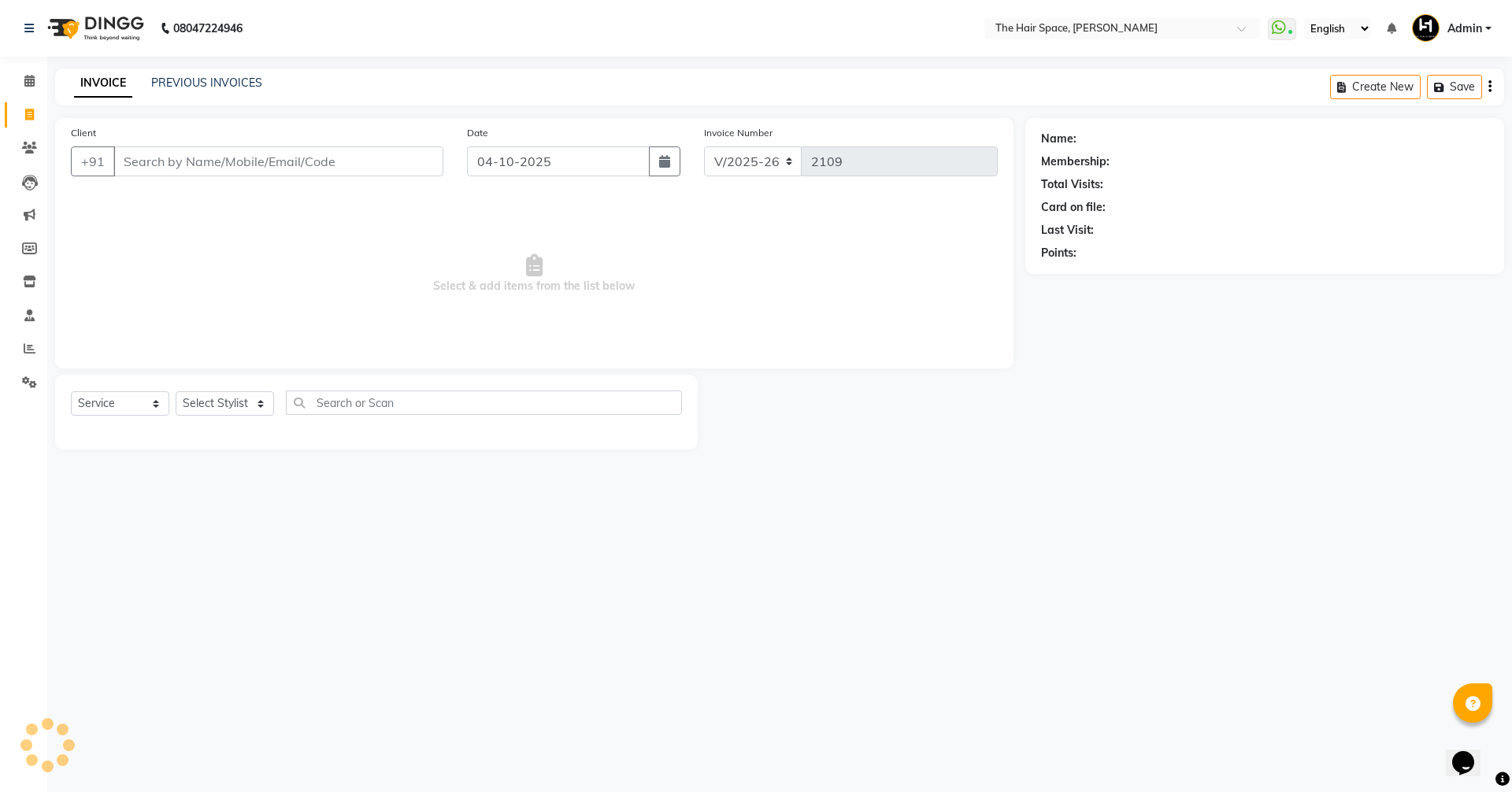
click at [210, 150] on input "Client" at bounding box center [278, 162] width 330 height 30
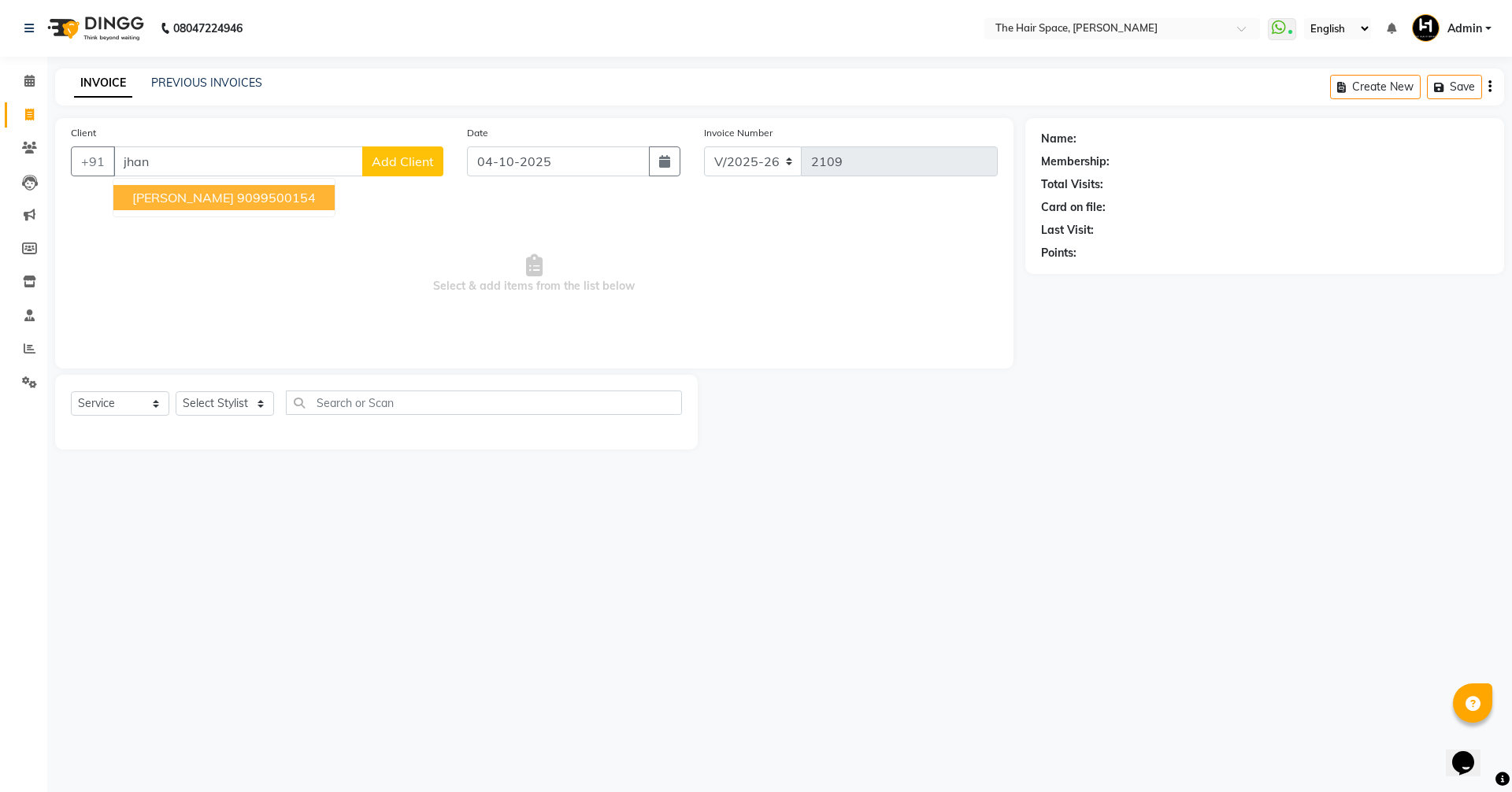
click at [219, 206] on button "Jhanavi Rana 9099500154" at bounding box center [224, 197] width 221 height 25
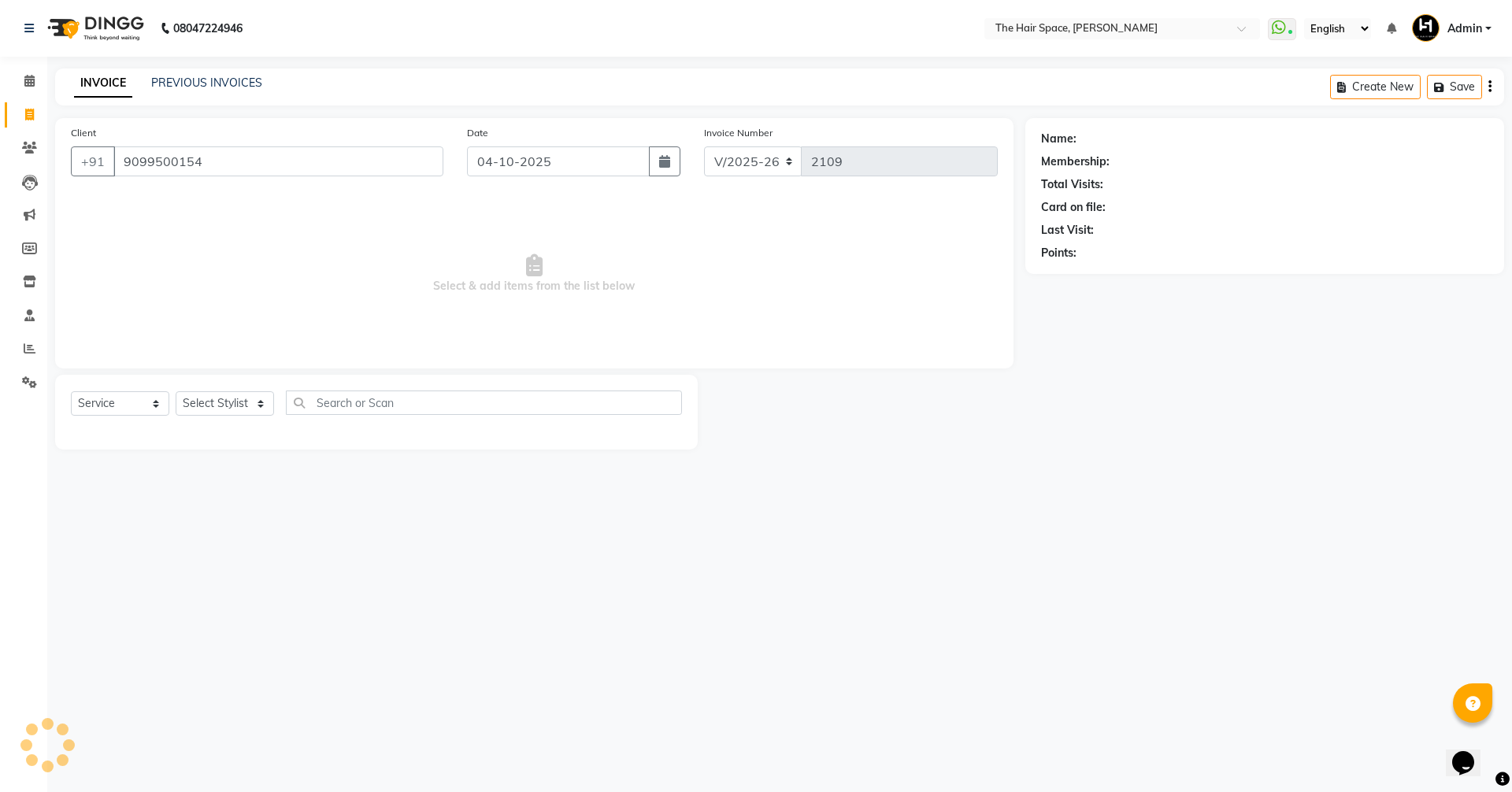
type input "9099500154"
click at [230, 161] on input "9099500154" at bounding box center [278, 162] width 330 height 30
click at [224, 74] on div "PREVIOUS INVOICES" at bounding box center [206, 83] width 111 height 17
click at [226, 79] on link "PREVIOUS INVOICES" at bounding box center [206, 82] width 111 height 14
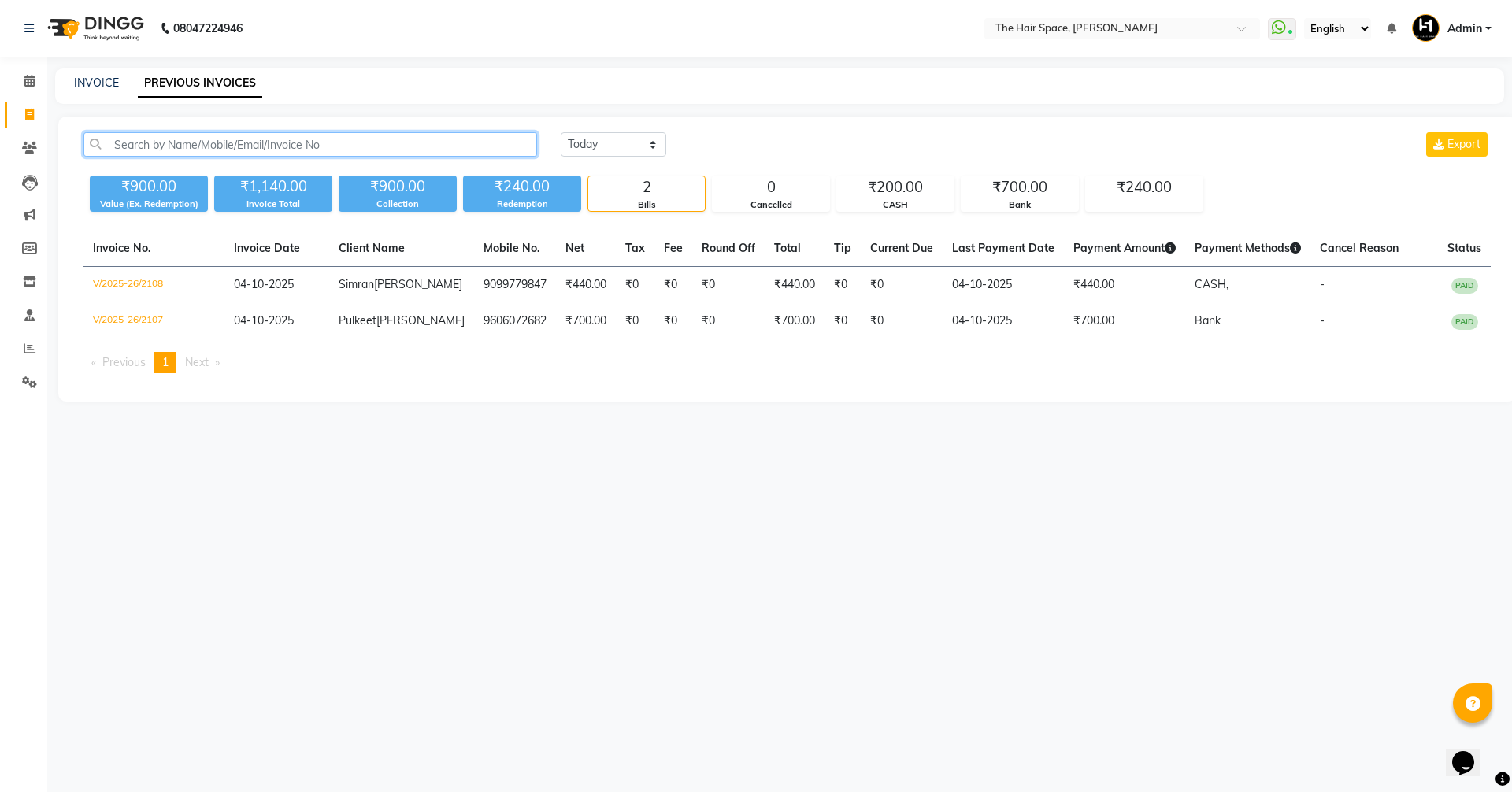
click at [210, 148] on input "text" at bounding box center [310, 144] width 454 height 24
paste input "9099500154"
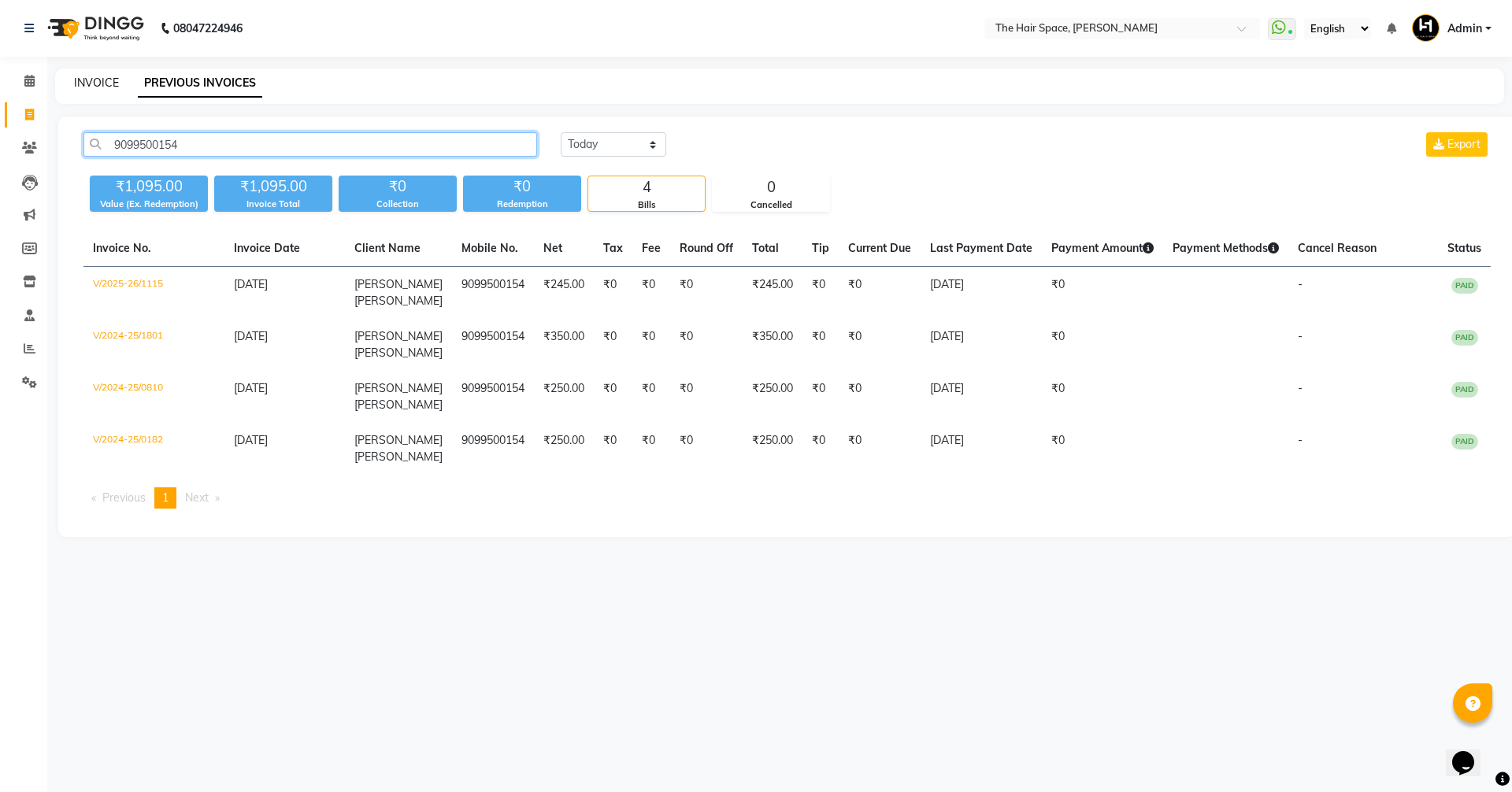
type input "9099500154"
click at [96, 80] on link "INVOICE" at bounding box center [97, 82] width 45 height 14
select select "service"
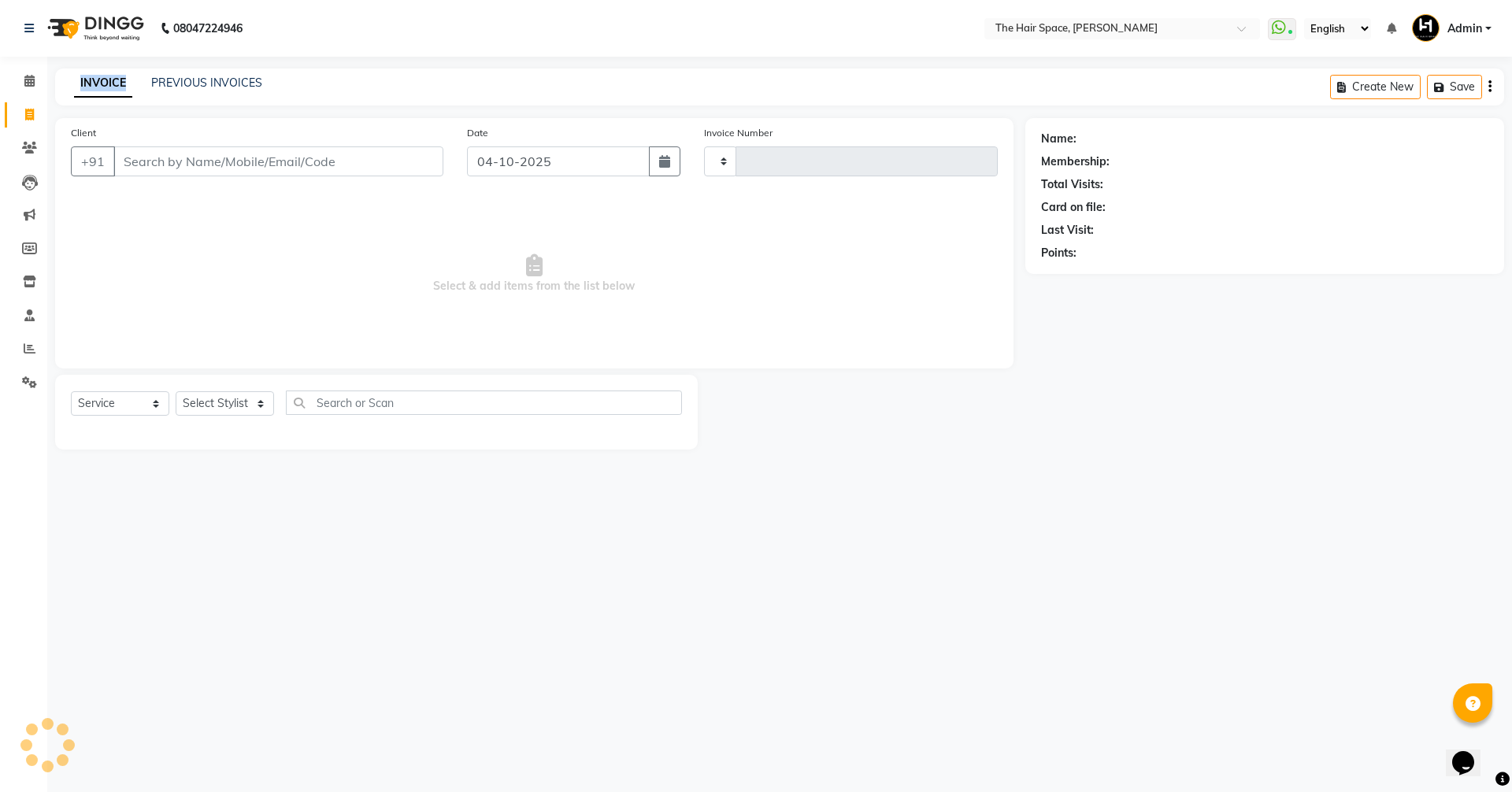
click at [97, 80] on link "INVOICE" at bounding box center [103, 84] width 59 height 29
type input "2109"
select select "6663"
click at [24, 78] on icon at bounding box center [29, 80] width 10 height 12
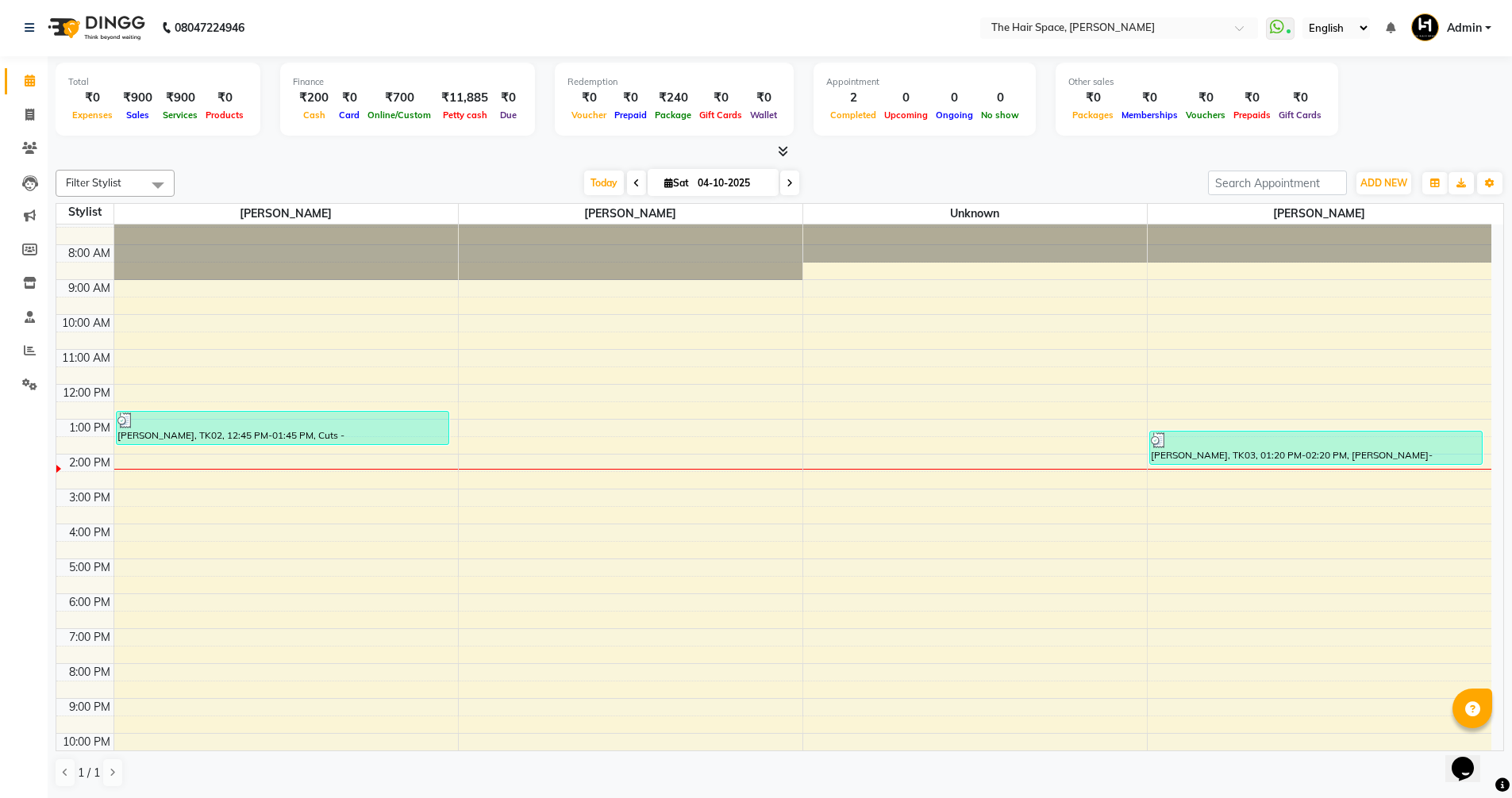
scroll to position [211, 0]
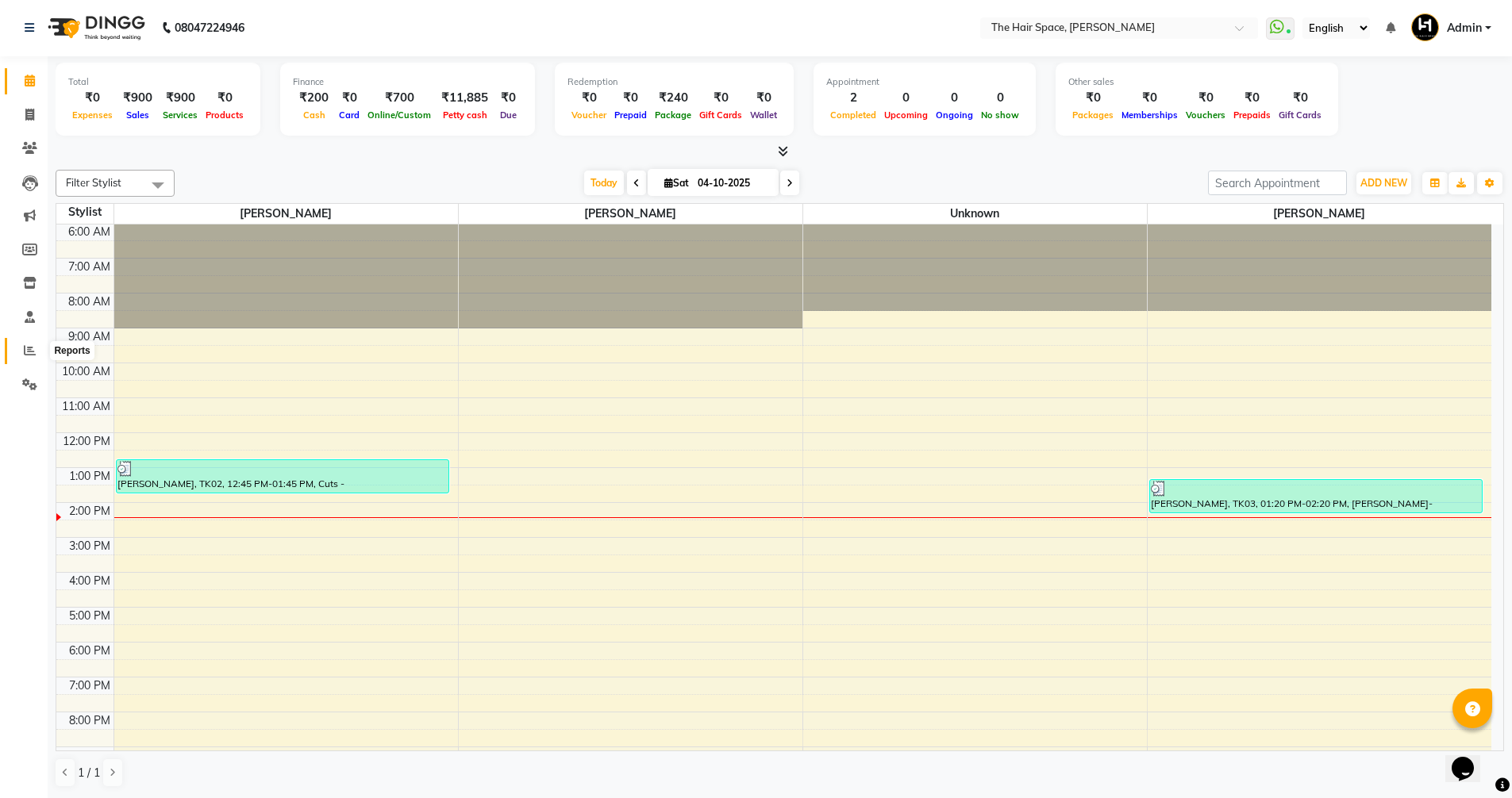
click at [25, 351] on icon at bounding box center [29, 350] width 12 height 12
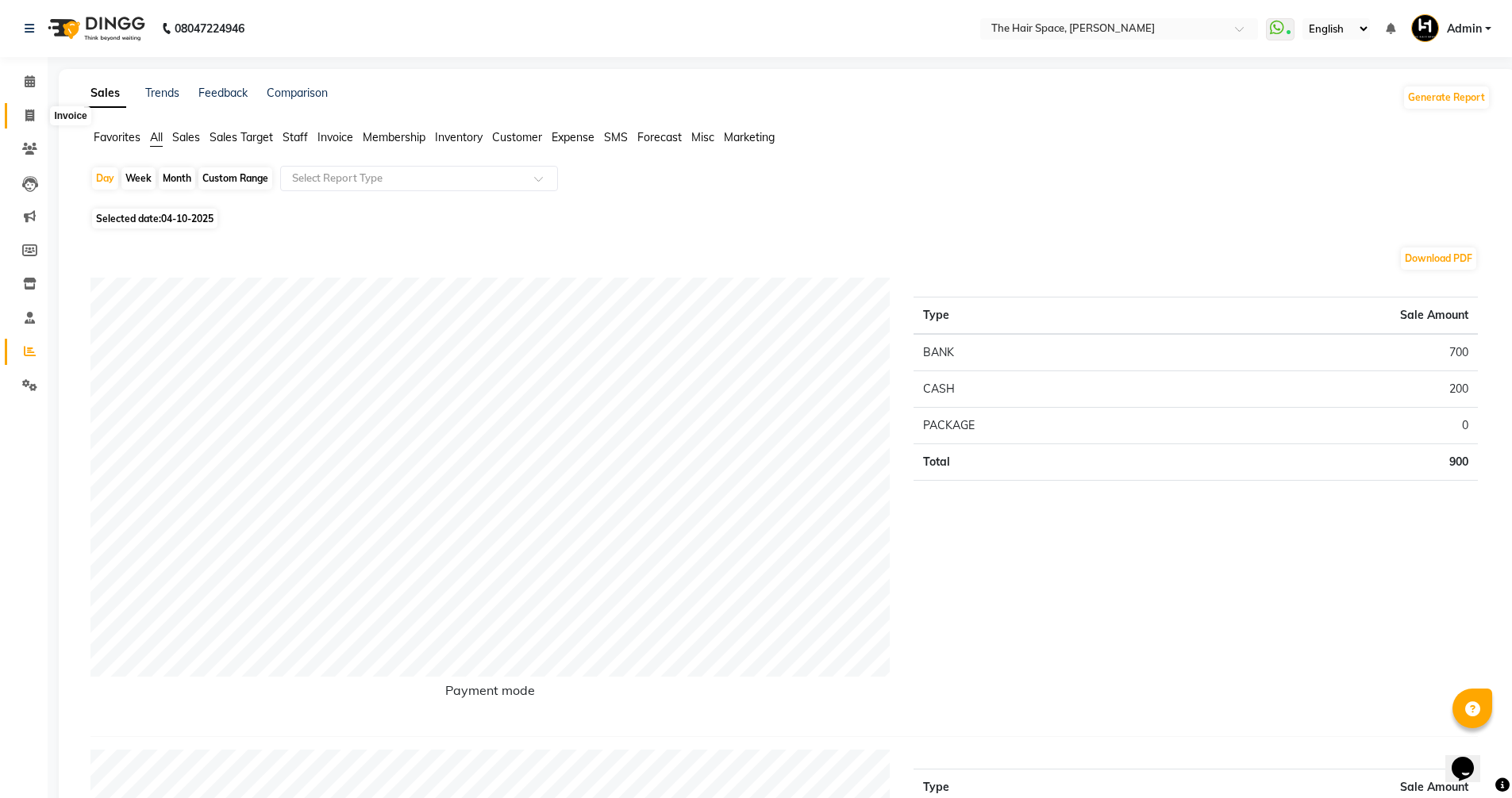
click at [30, 111] on icon at bounding box center [29, 115] width 8 height 12
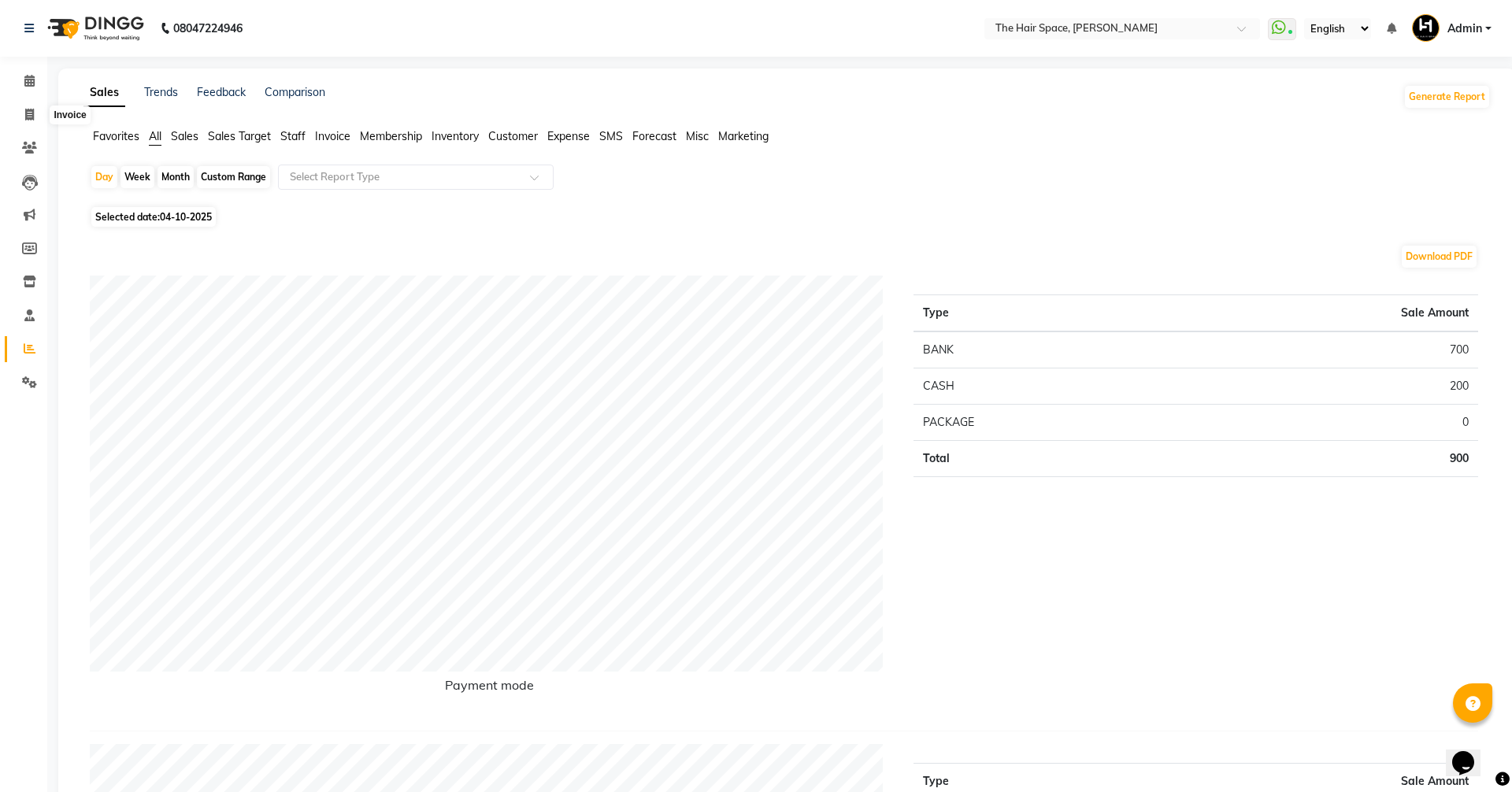
select select "6663"
select select "service"
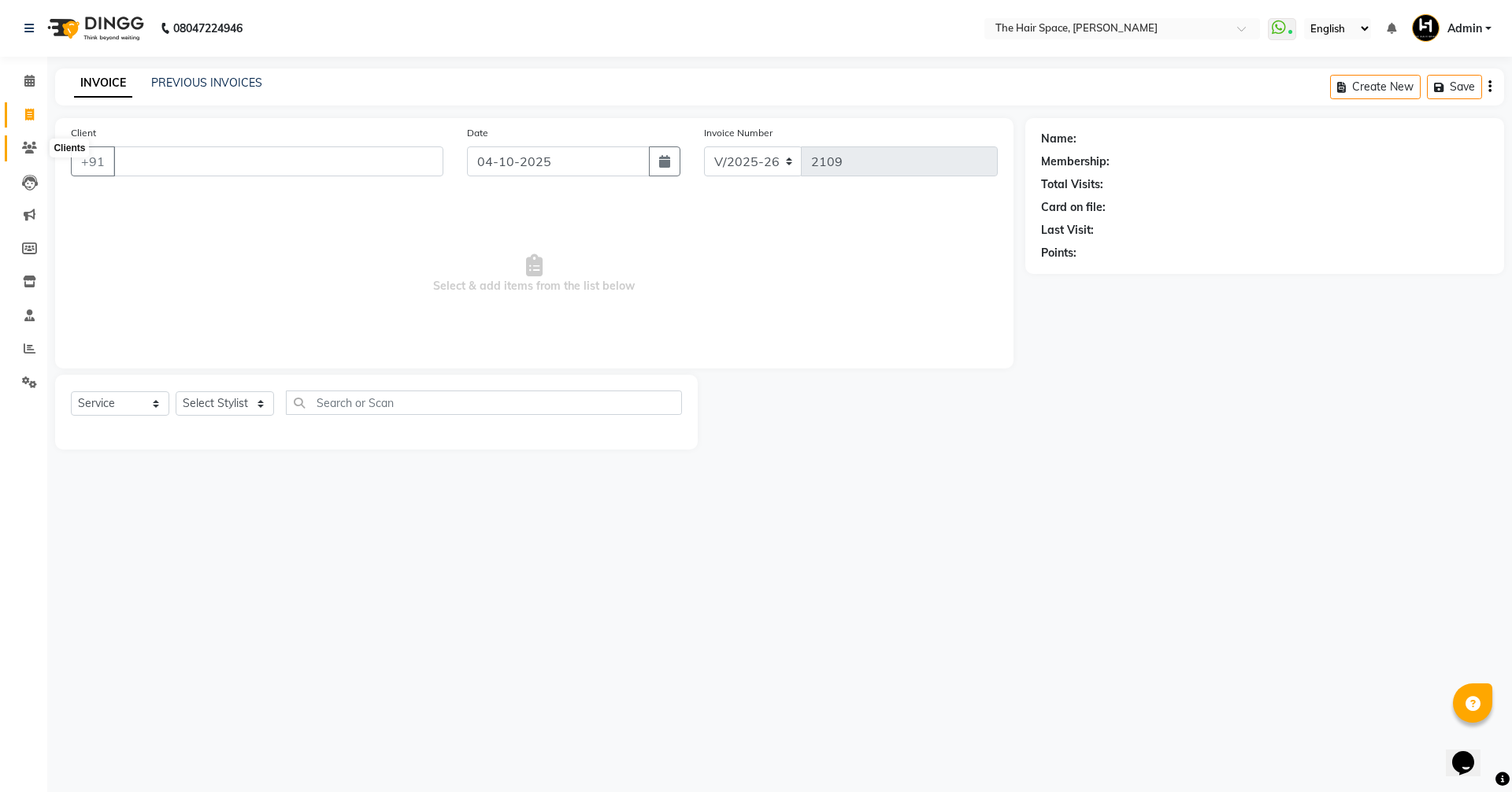
click at [28, 151] on icon at bounding box center [30, 148] width 15 height 12
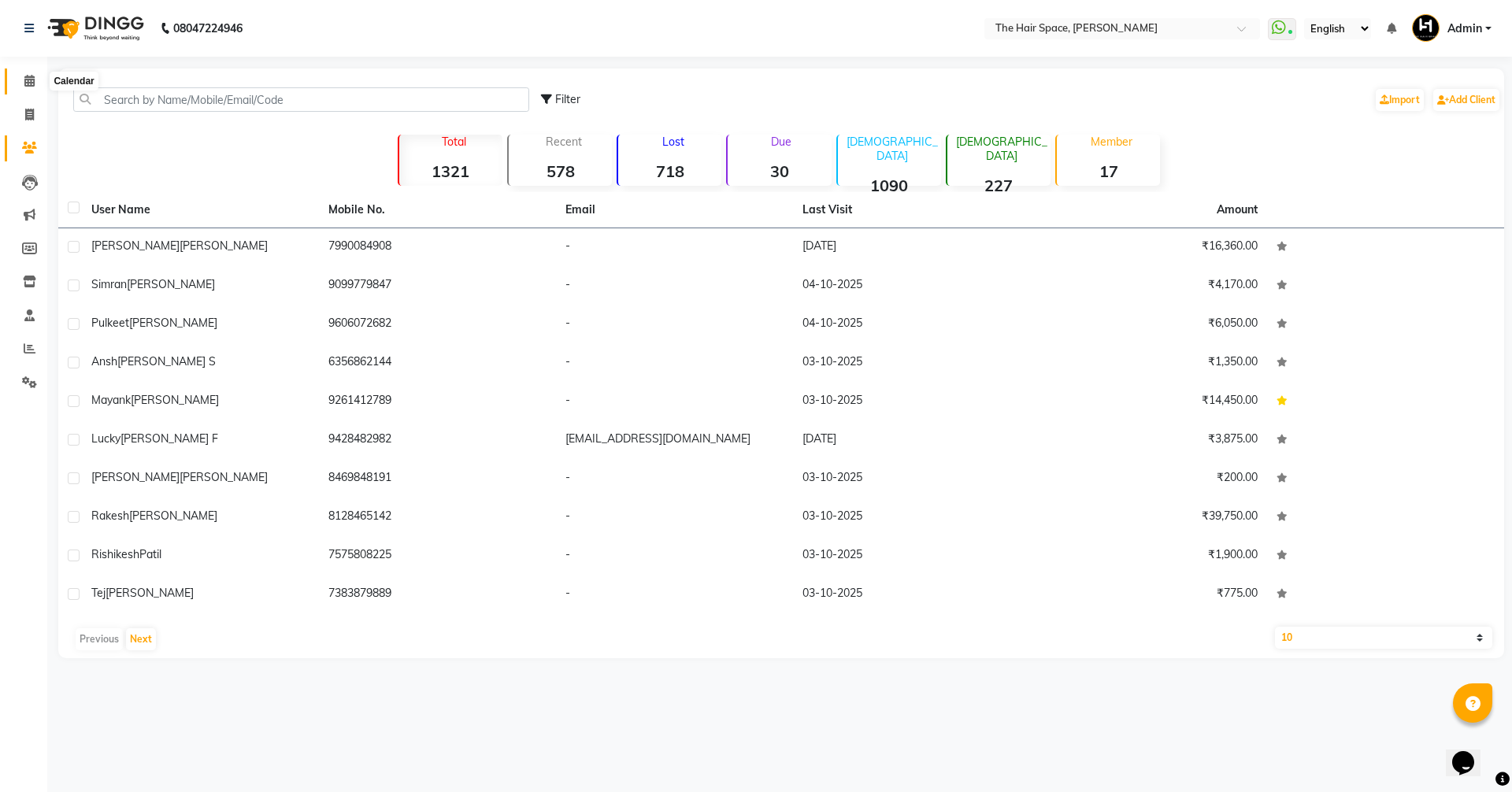
click at [24, 82] on icon at bounding box center [29, 80] width 10 height 12
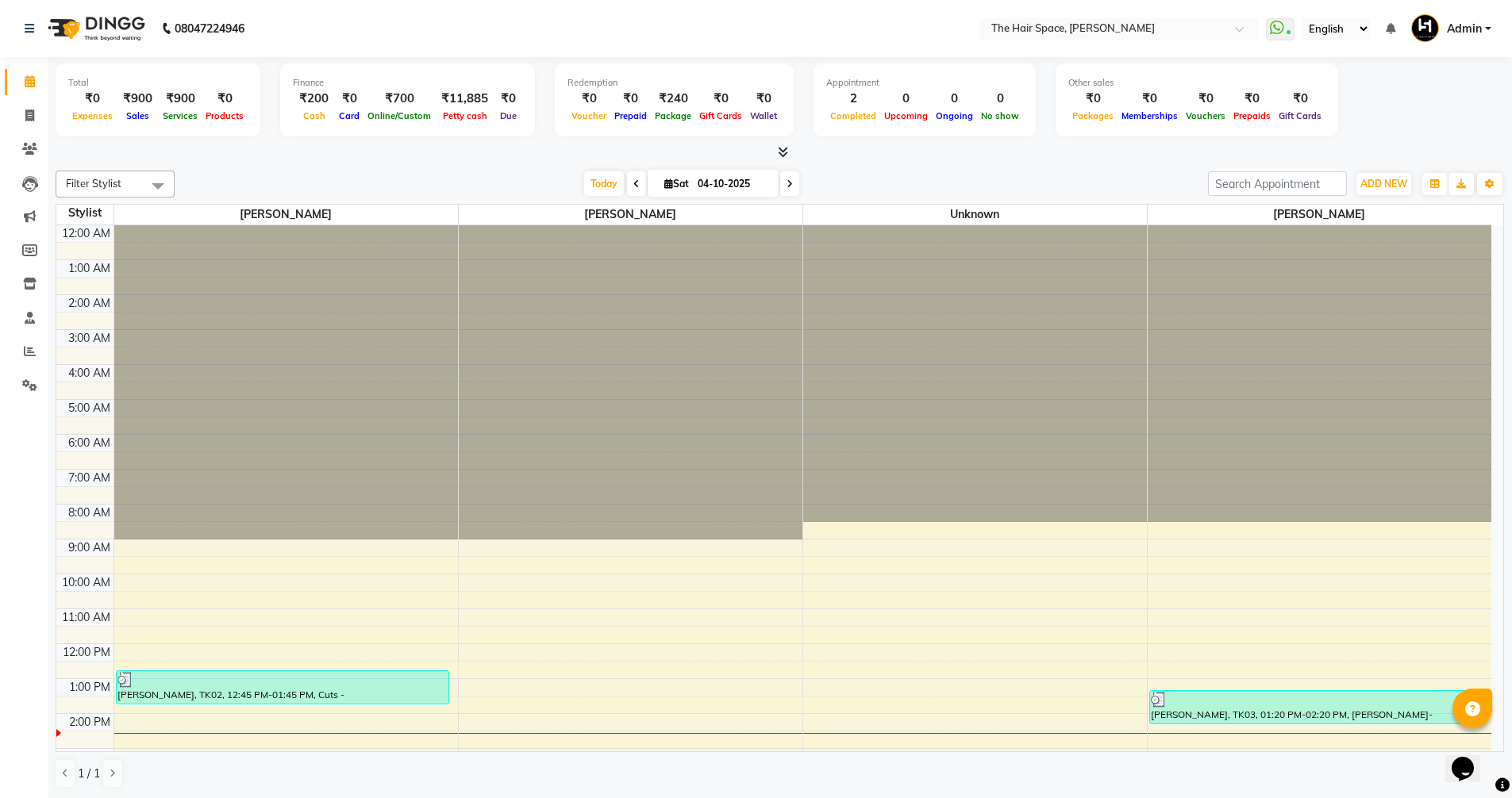
scroll to position [1, 0]
click at [35, 108] on span at bounding box center [30, 115] width 28 height 18
select select "service"
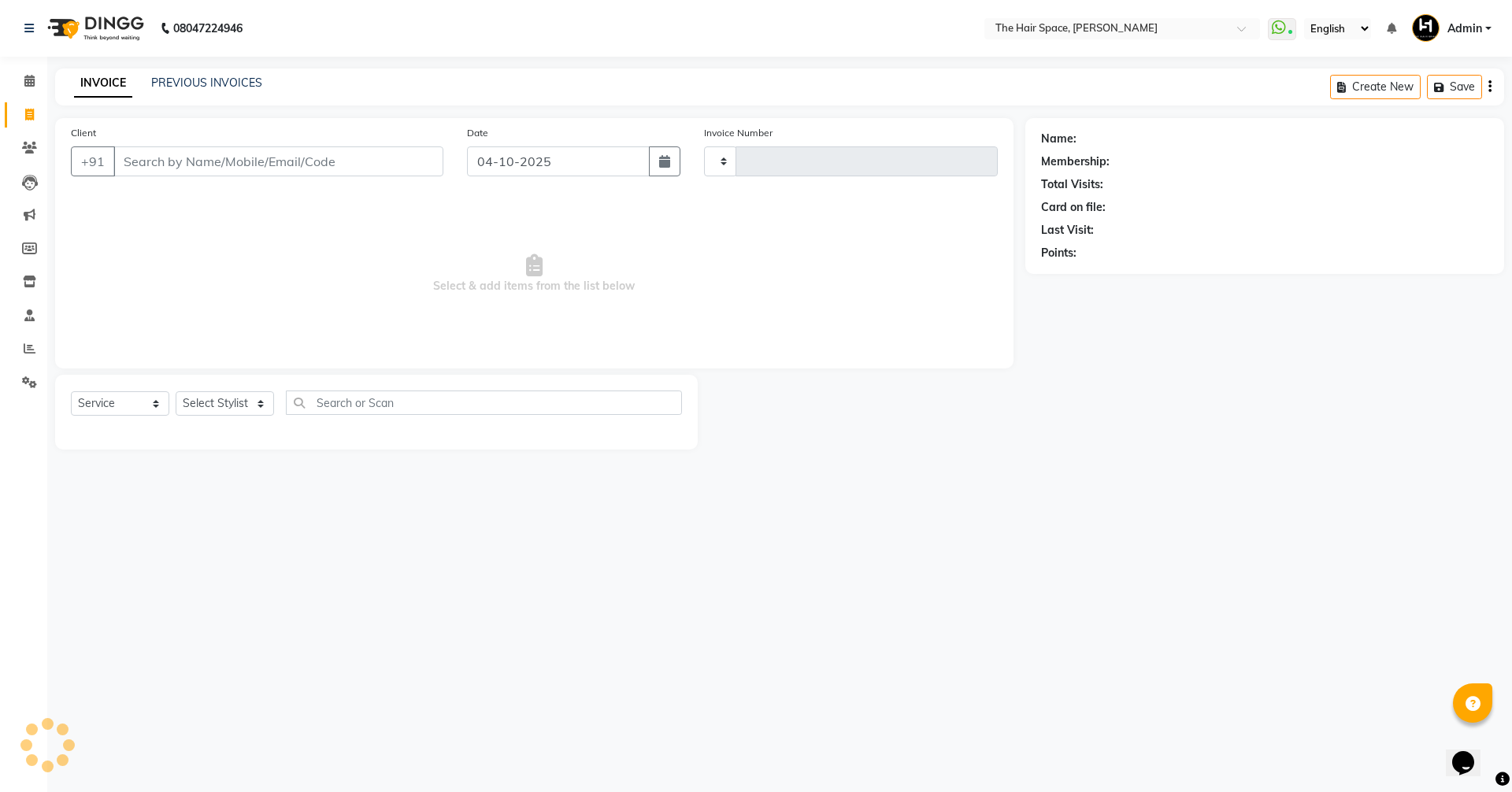
drag, startPoint x: 1231, startPoint y: 571, endPoint x: 1275, endPoint y: 560, distance: 45.4
click at [1250, 564] on div "08047224946 Select Location × The Hair Space, Shela WhatsApp Status ✕ Status: C…" at bounding box center [756, 396] width 1512 height 792
type input "2109"
select select "6663"
click at [373, 156] on input "Client" at bounding box center [278, 162] width 330 height 30
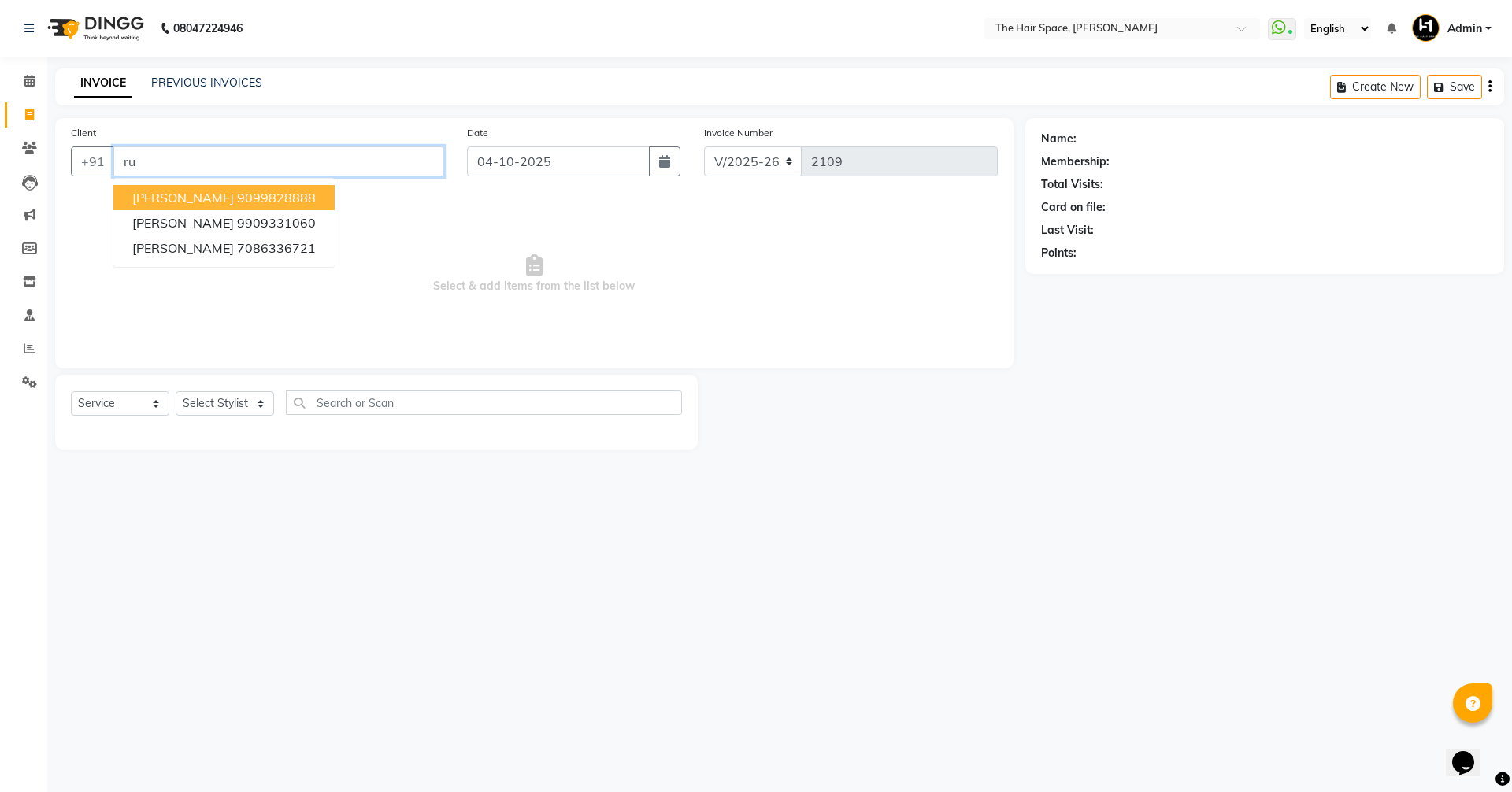
type input "r"
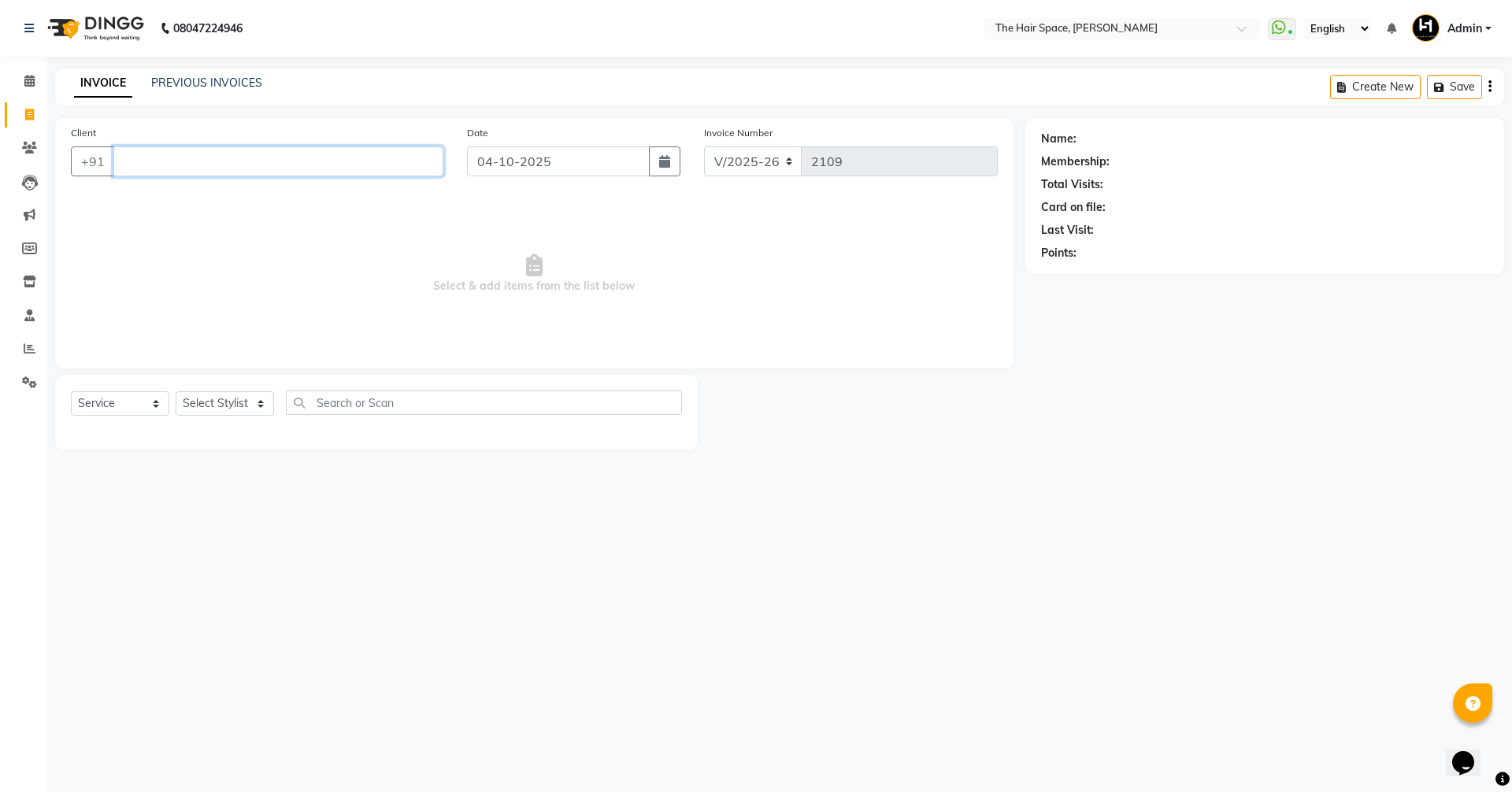
type input "u"
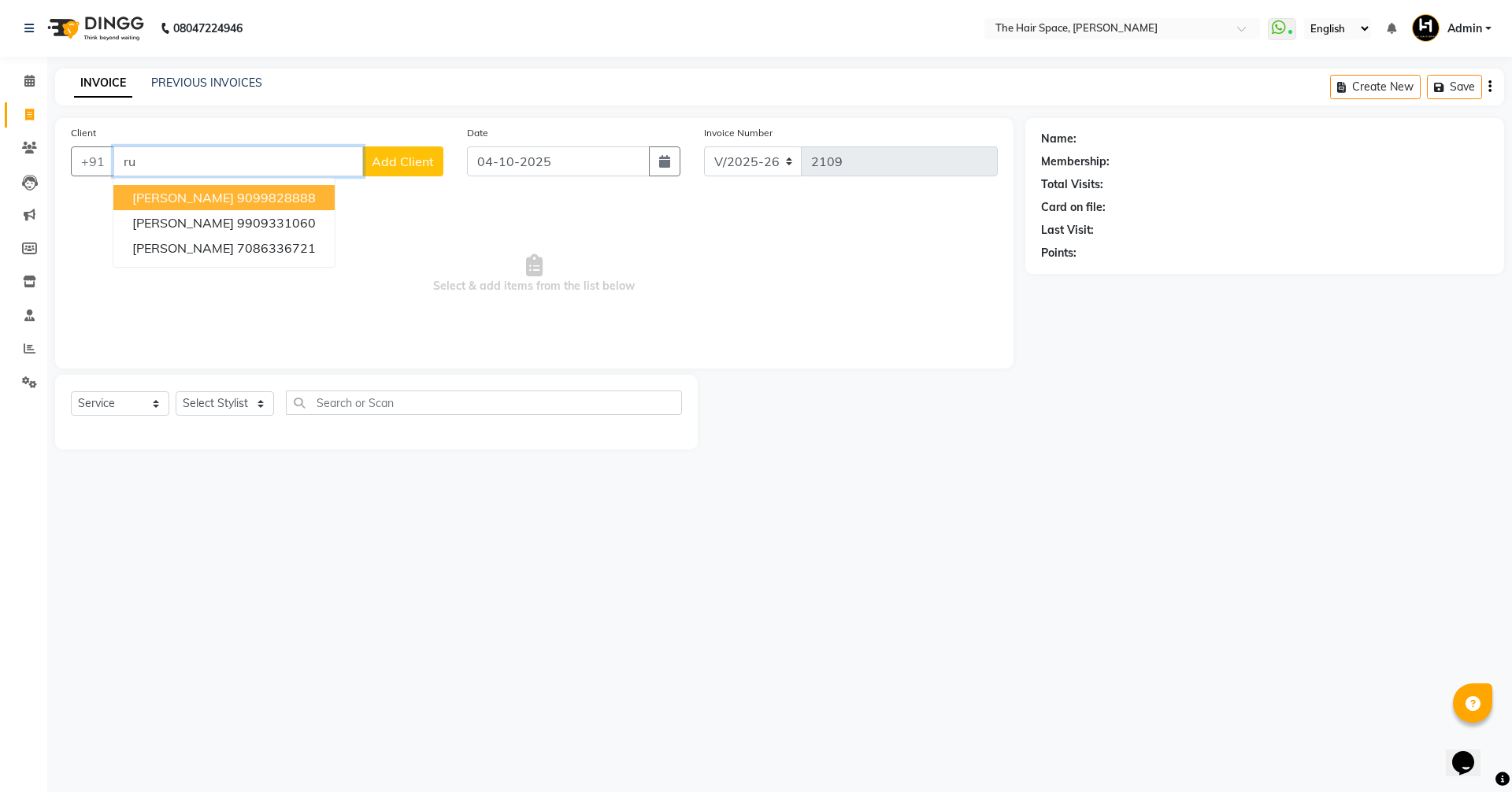
type input "r"
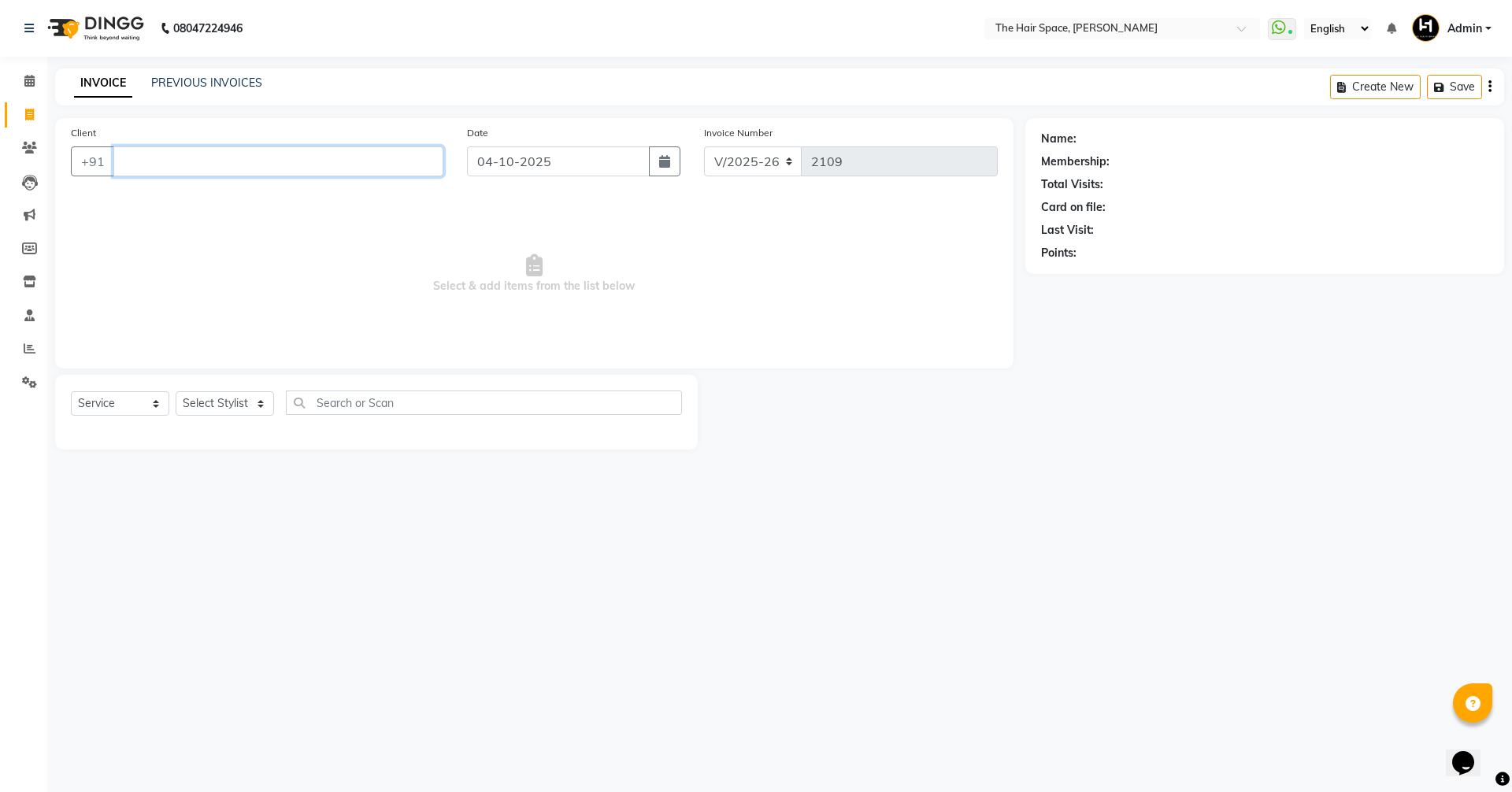
type input "r"
type input "j"
type input "t"
click at [176, 151] on input "Client" at bounding box center [278, 162] width 330 height 30
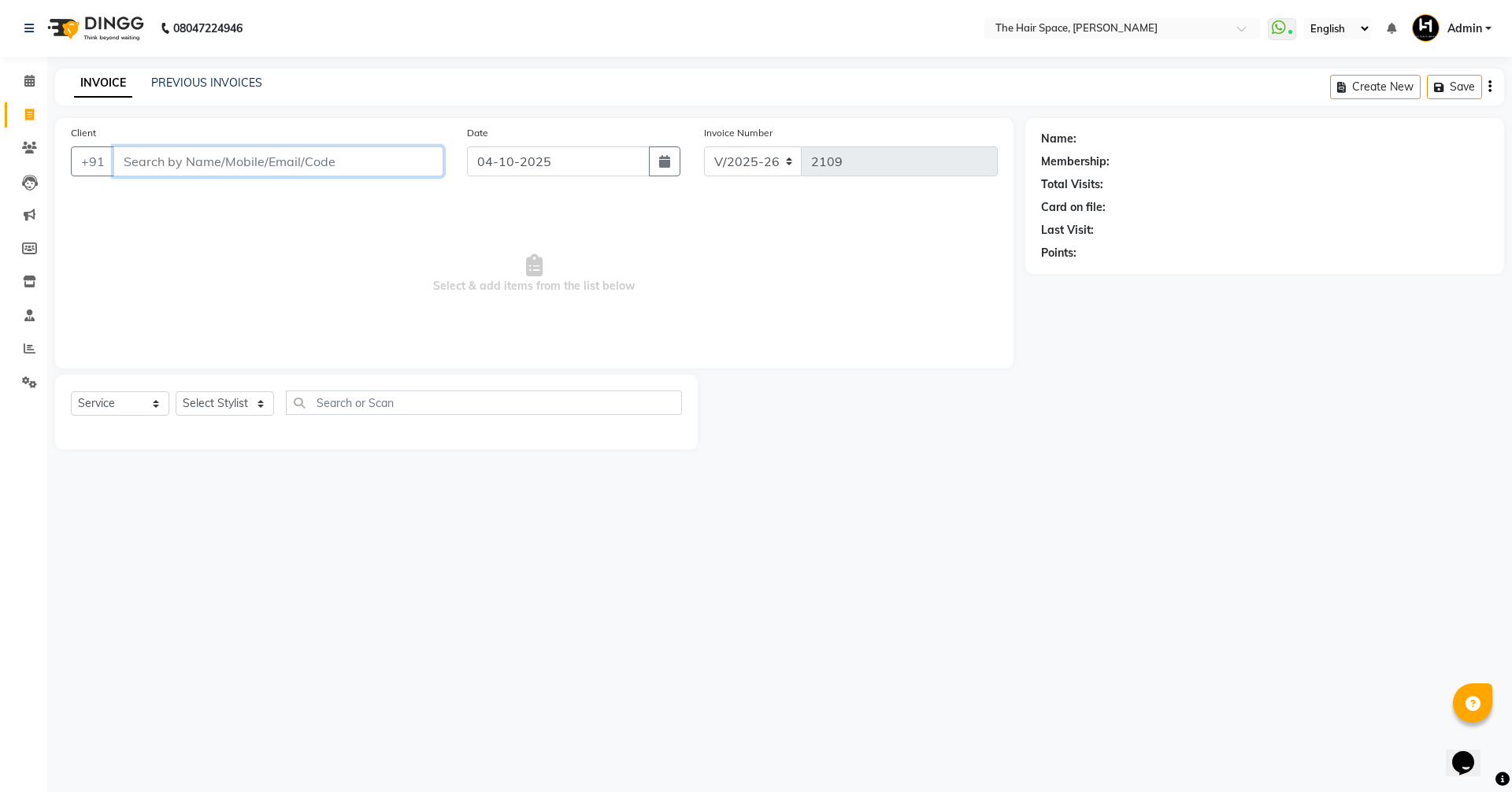
click at [174, 165] on input "Client" at bounding box center [278, 162] width 330 height 30
click at [187, 165] on input "ruchita" at bounding box center [238, 162] width 250 height 30
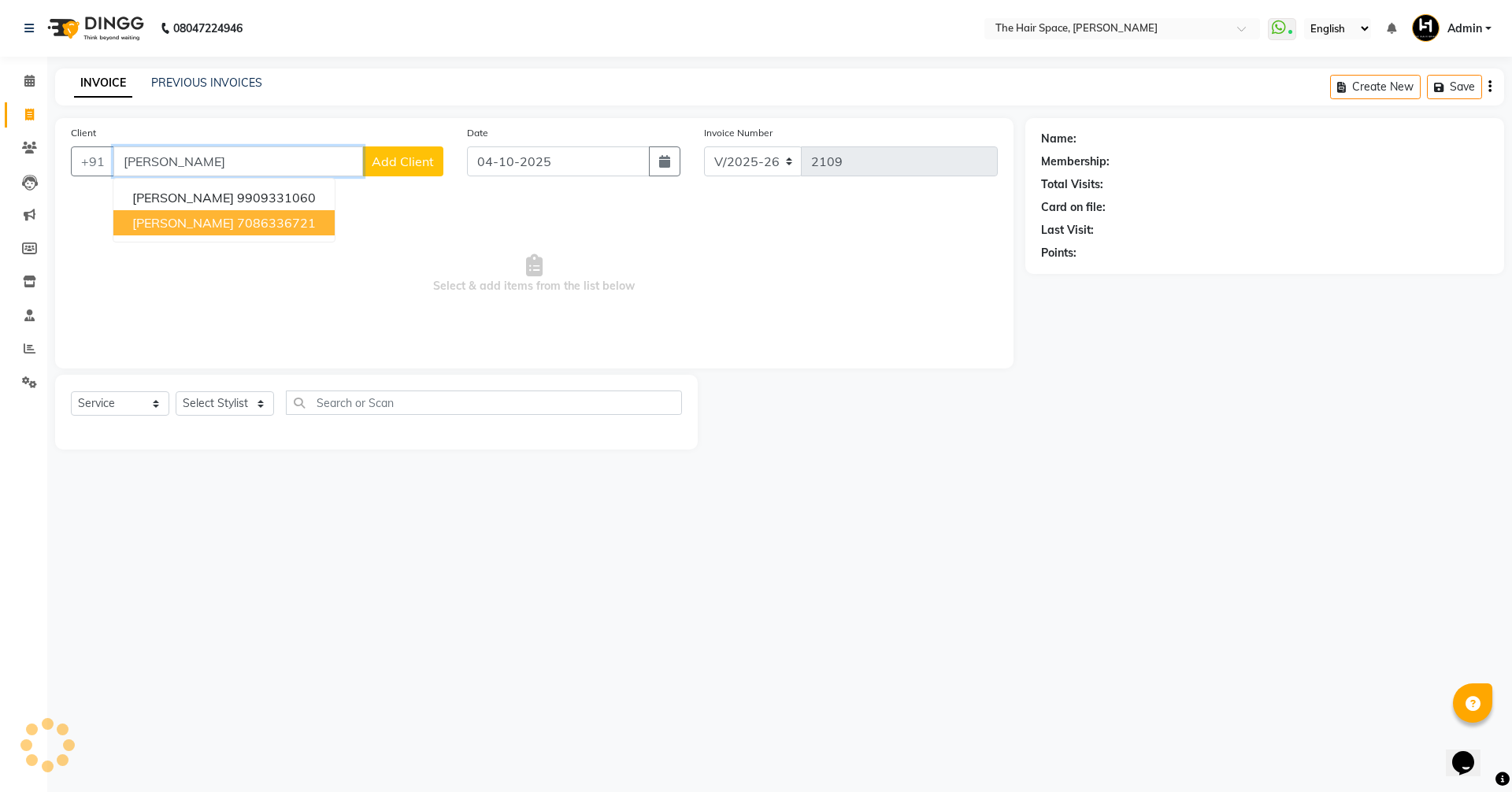
click at [195, 224] on span "Ruchika Tapariya" at bounding box center [182, 222] width 101 height 16
type input "7086336721"
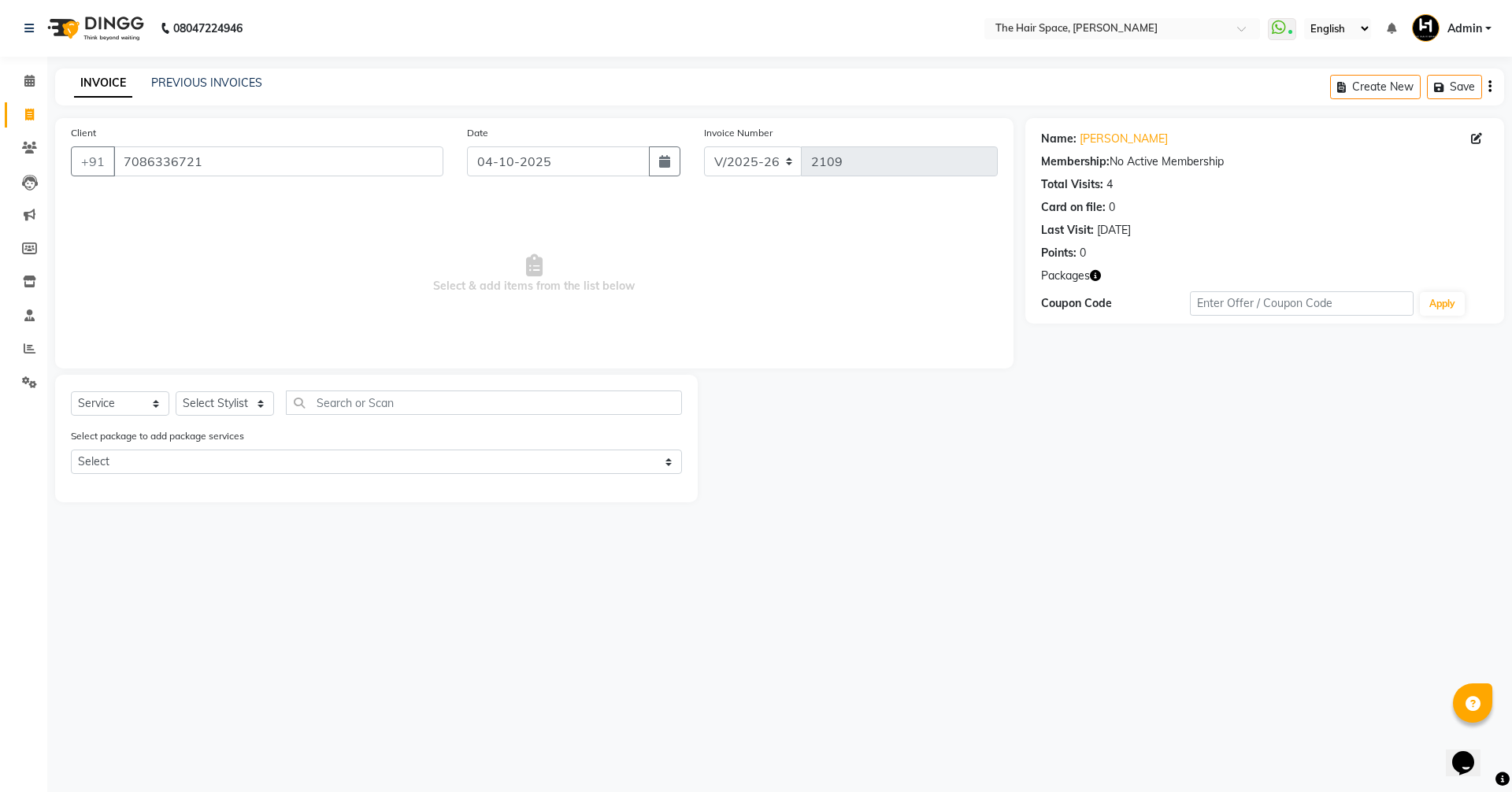
click at [203, 477] on div "Select package to add package services Select Navratri Blow Dry" at bounding box center [376, 454] width 635 height 53
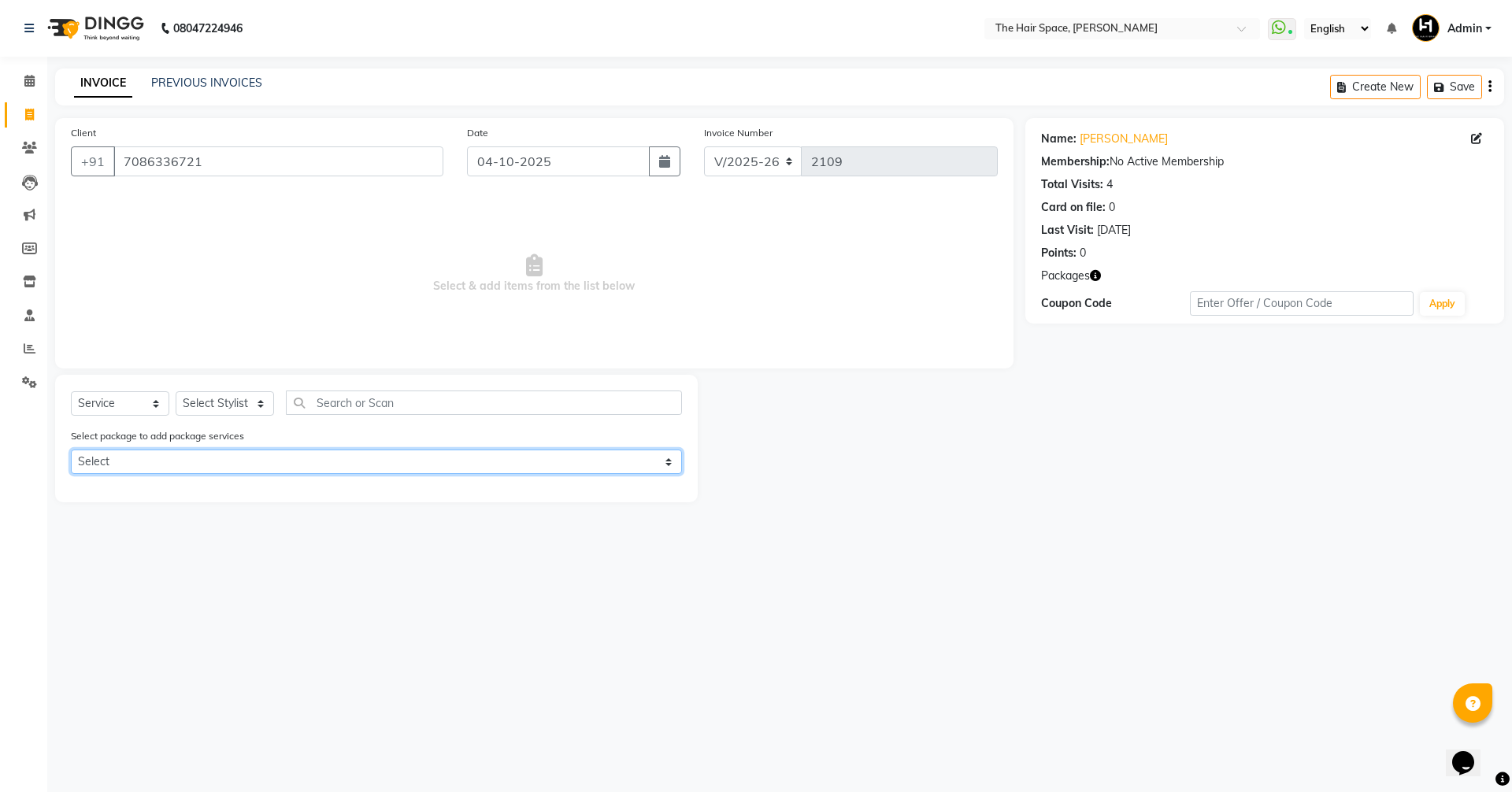
click at [198, 467] on select "Select Navratri Blow Dry" at bounding box center [375, 462] width 611 height 24
select select "1: Object"
click at [71, 450] on select "Select Navratri Blow Dry" at bounding box center [375, 462] width 611 height 24
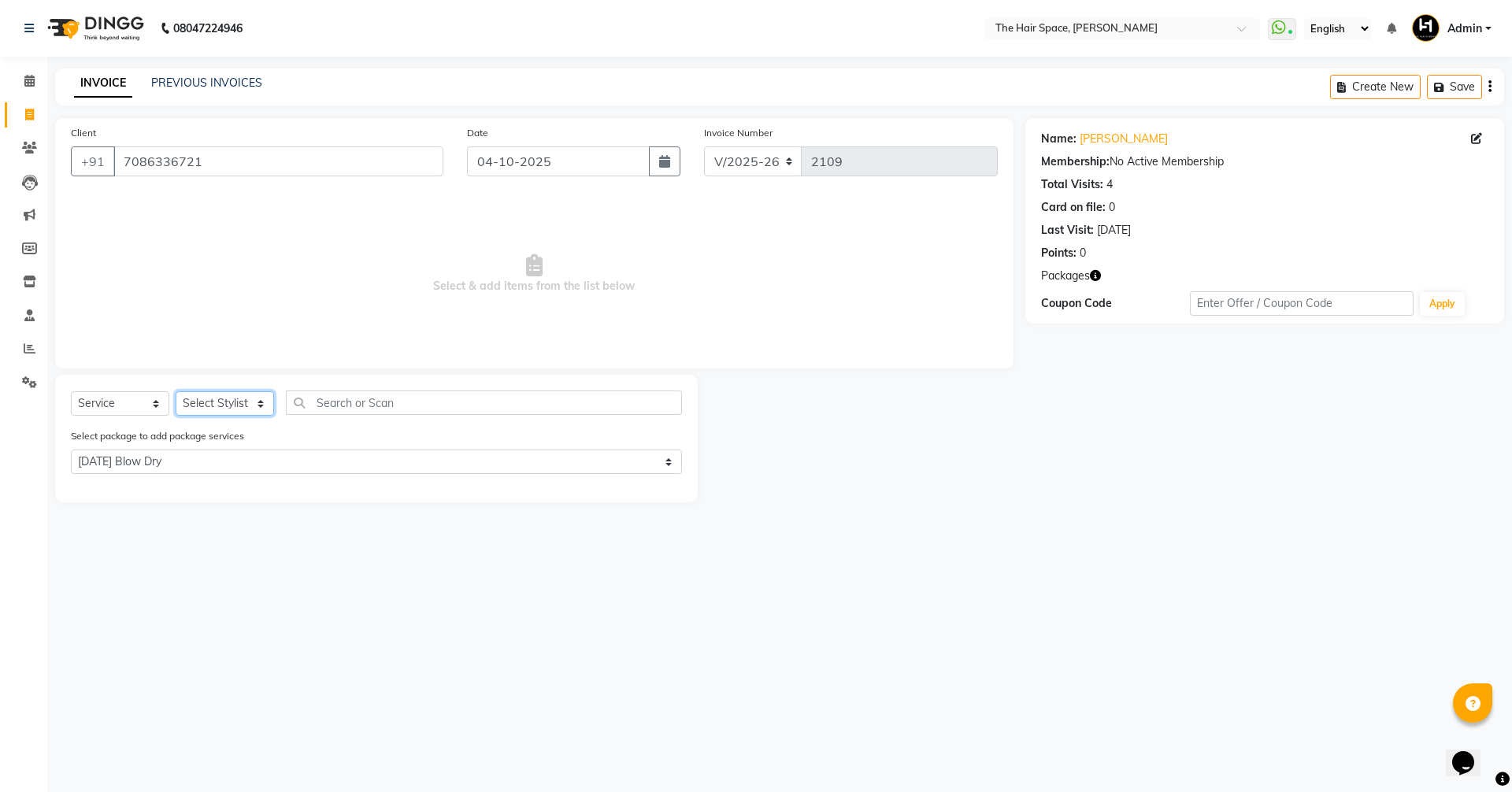
click at [219, 404] on select "Select Stylist" at bounding box center [225, 403] width 99 height 24
click at [193, 406] on select "Select Stylist" at bounding box center [225, 403] width 99 height 24
click at [1100, 279] on icon "button" at bounding box center [1096, 276] width 11 height 11
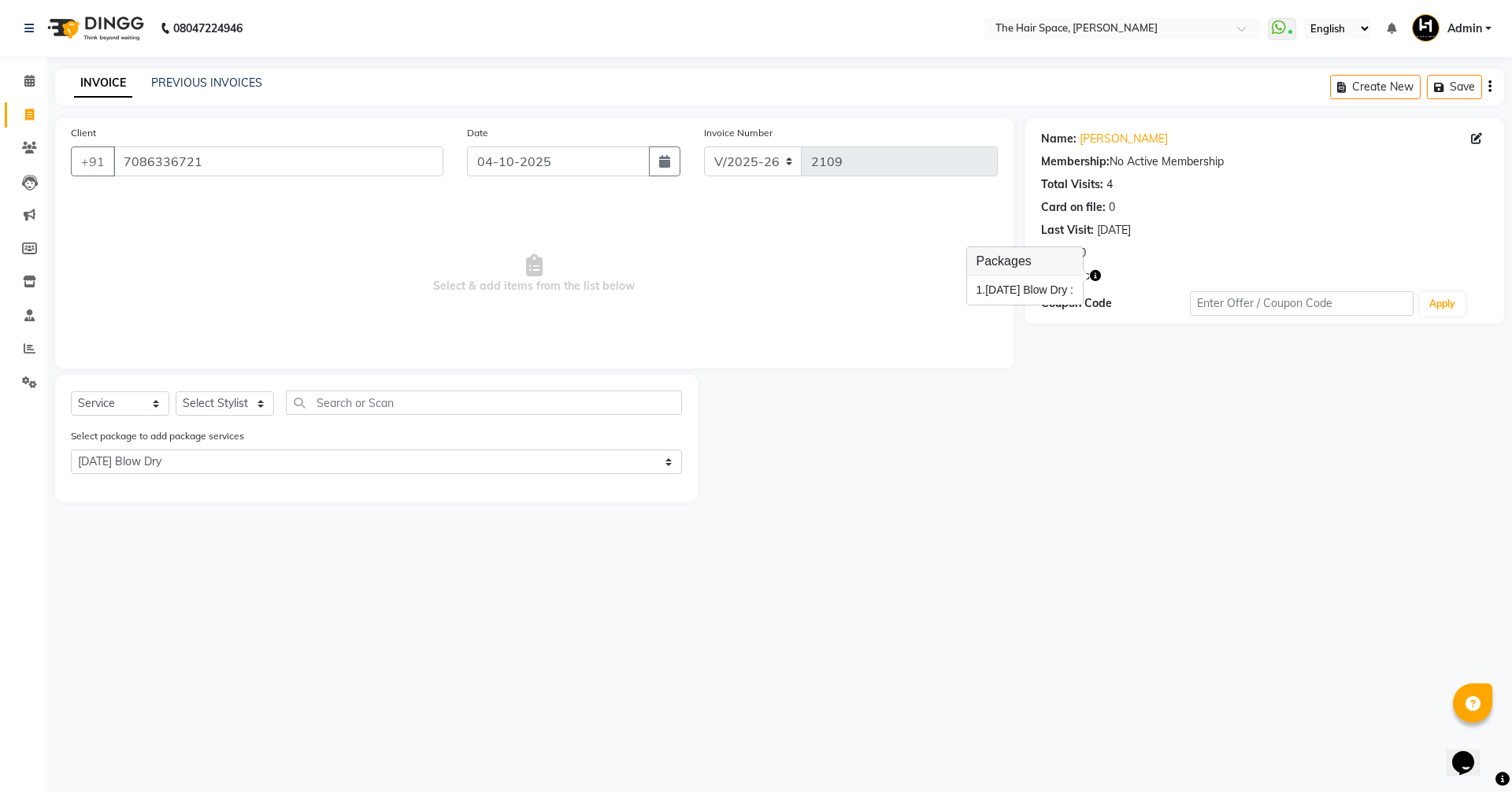
click at [1051, 294] on div "1. Navratri Blow Dry :" at bounding box center [1025, 290] width 97 height 17
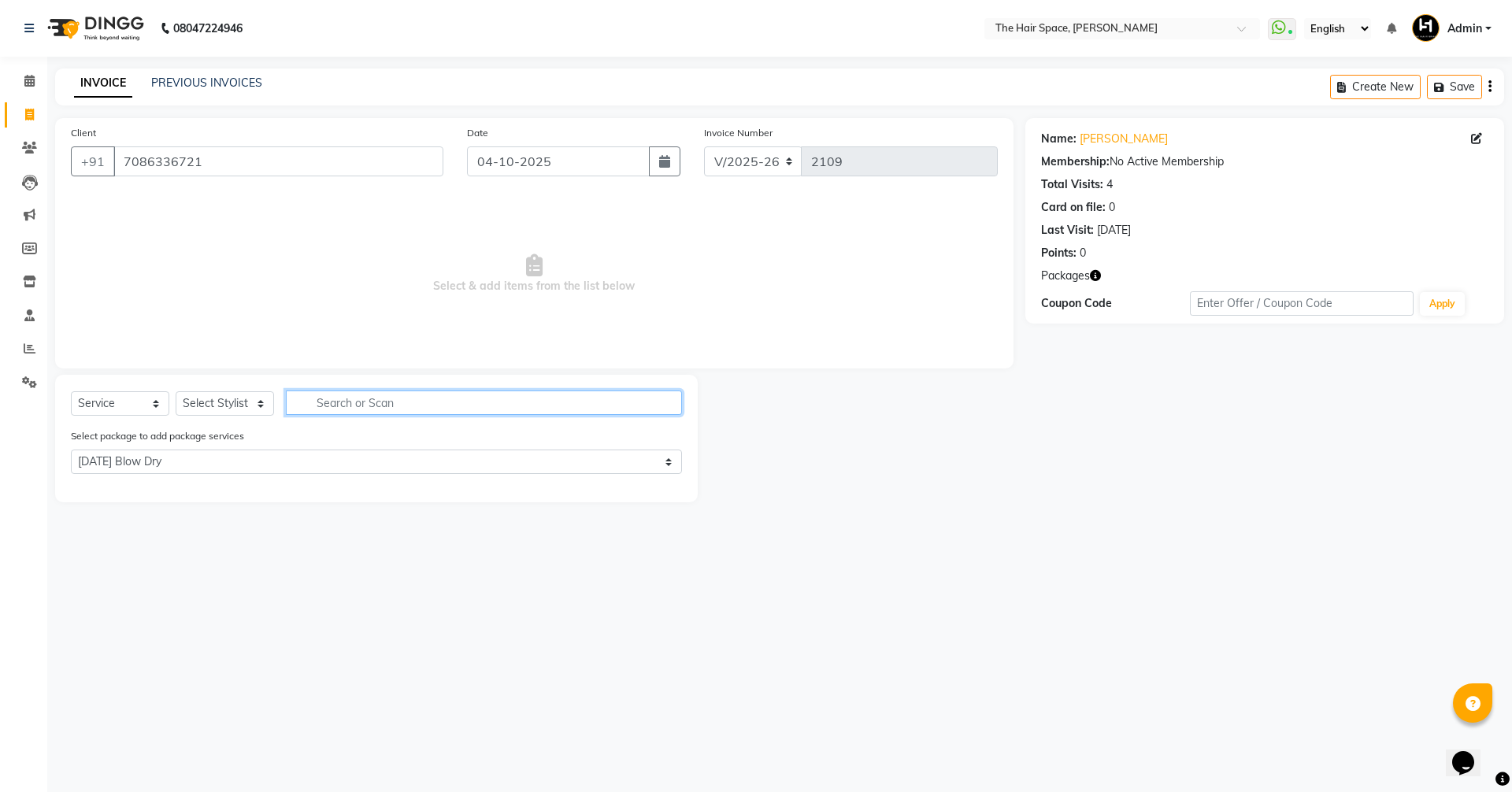
click at [339, 396] on input "text" at bounding box center [484, 403] width 396 height 24
click at [246, 395] on select "Select Stylist" at bounding box center [225, 403] width 99 height 24
click at [101, 405] on select "Select Service Product Membership Package Voucher Prepaid Gift Card" at bounding box center [120, 403] width 99 height 24
click at [71, 391] on select "Select Service Product Membership Package Voucher Prepaid Gift Card" at bounding box center [120, 403] width 99 height 24
click at [210, 396] on select "Select Stylist" at bounding box center [225, 403] width 99 height 24
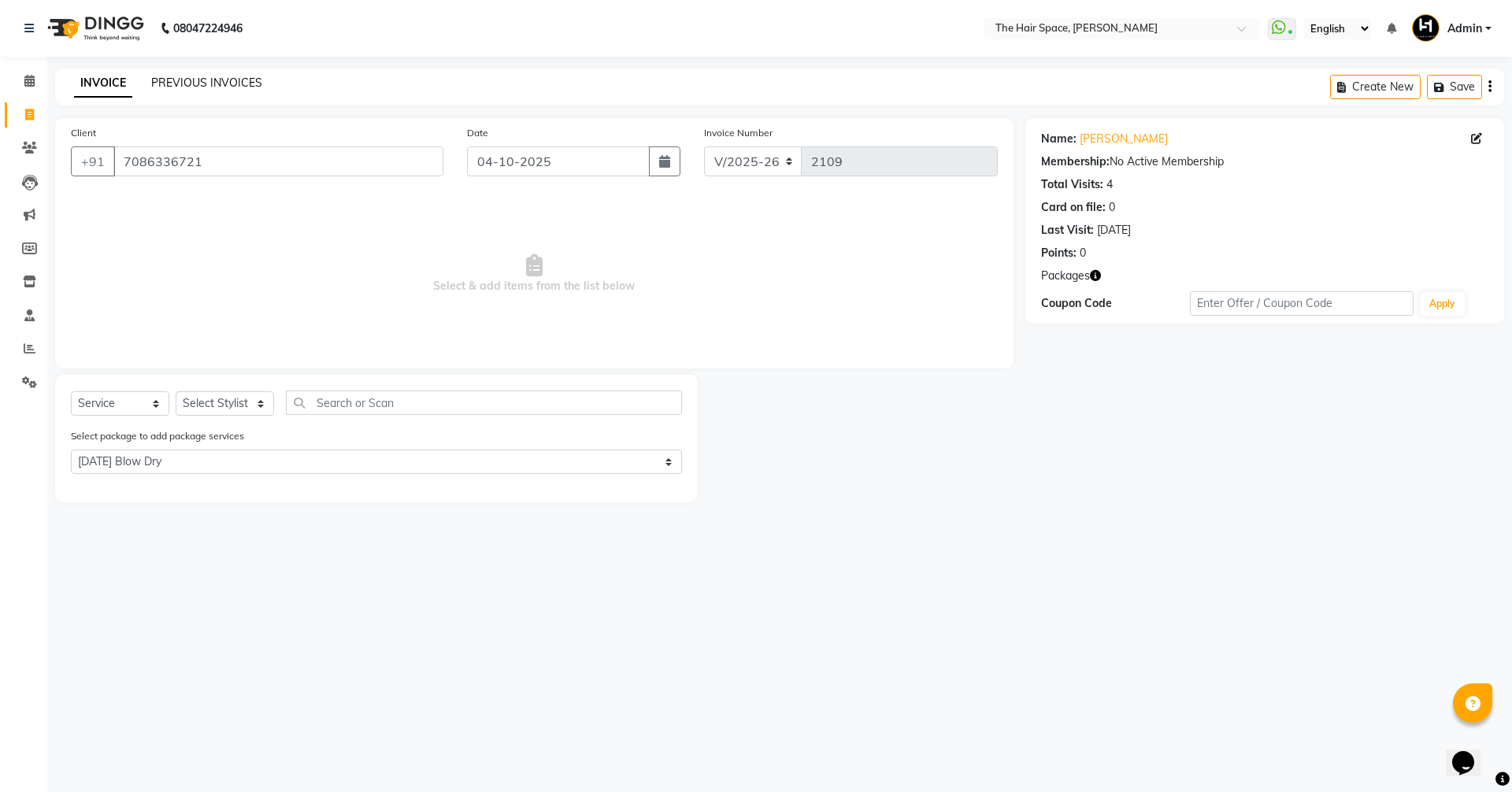
click at [204, 86] on link "PREVIOUS INVOICES" at bounding box center [206, 82] width 111 height 14
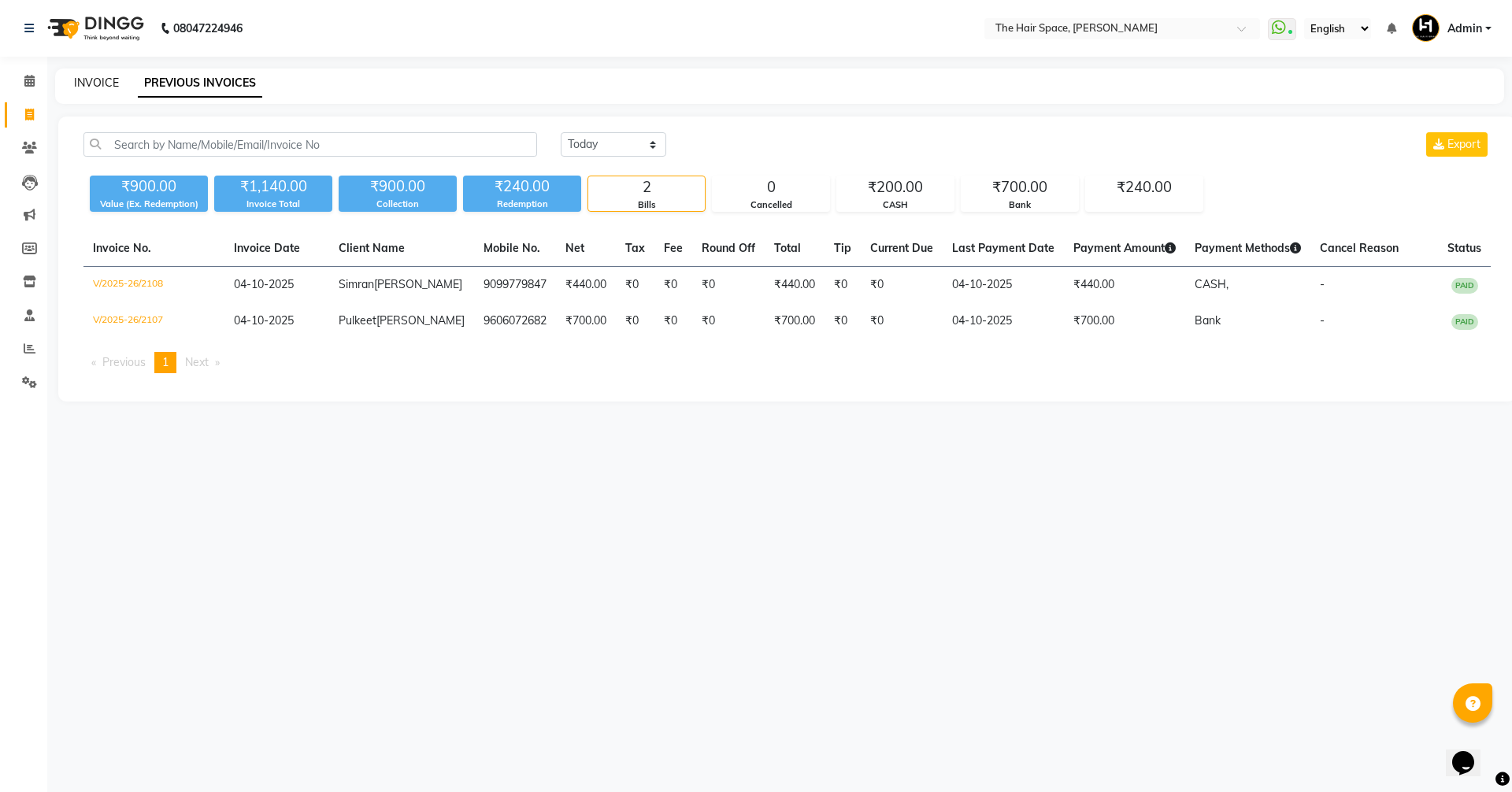
click at [85, 78] on link "INVOICE" at bounding box center [97, 82] width 45 height 14
select select "6663"
select select "service"
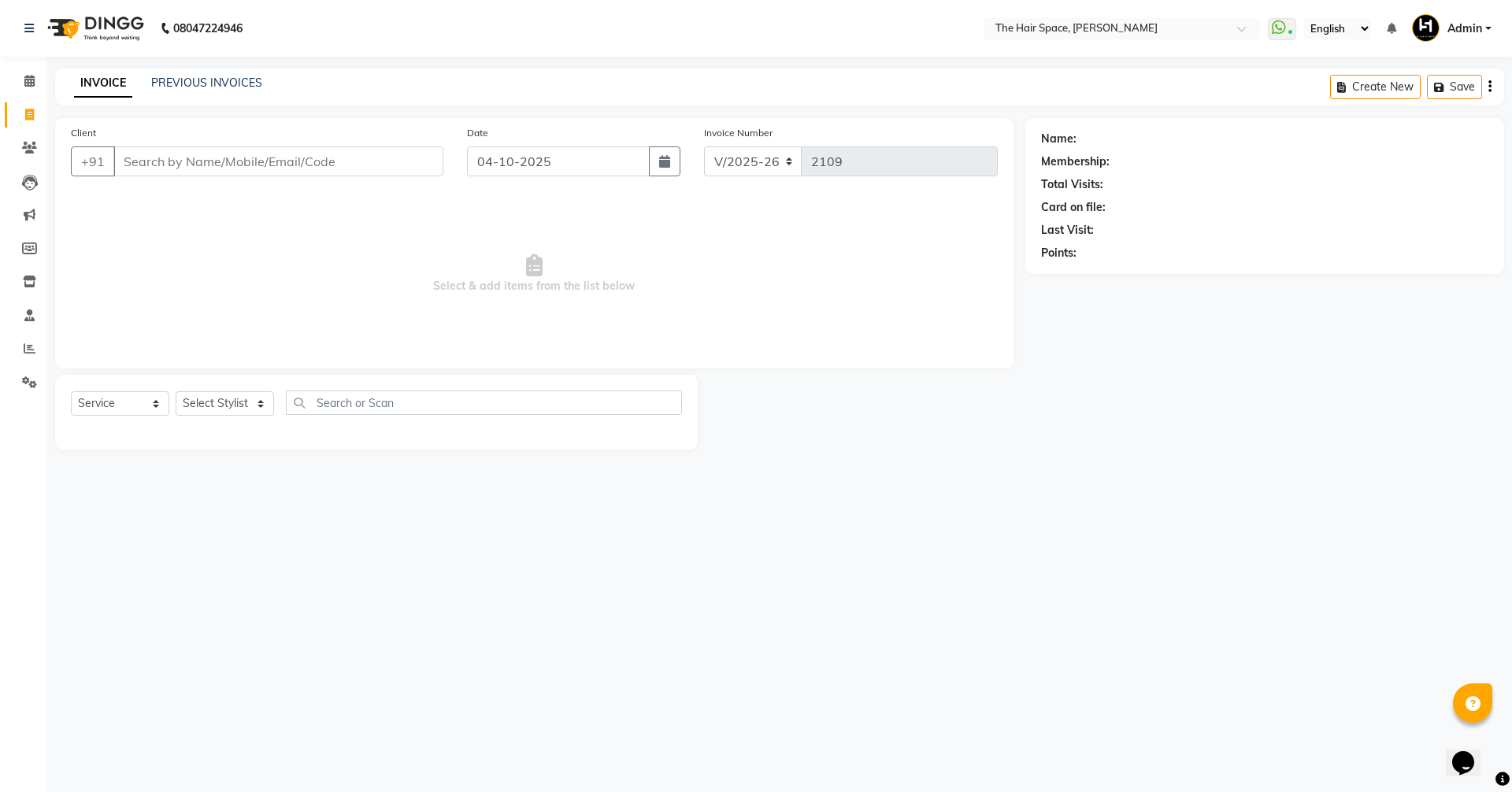
click at [248, 164] on input "Client" at bounding box center [278, 162] width 330 height 30
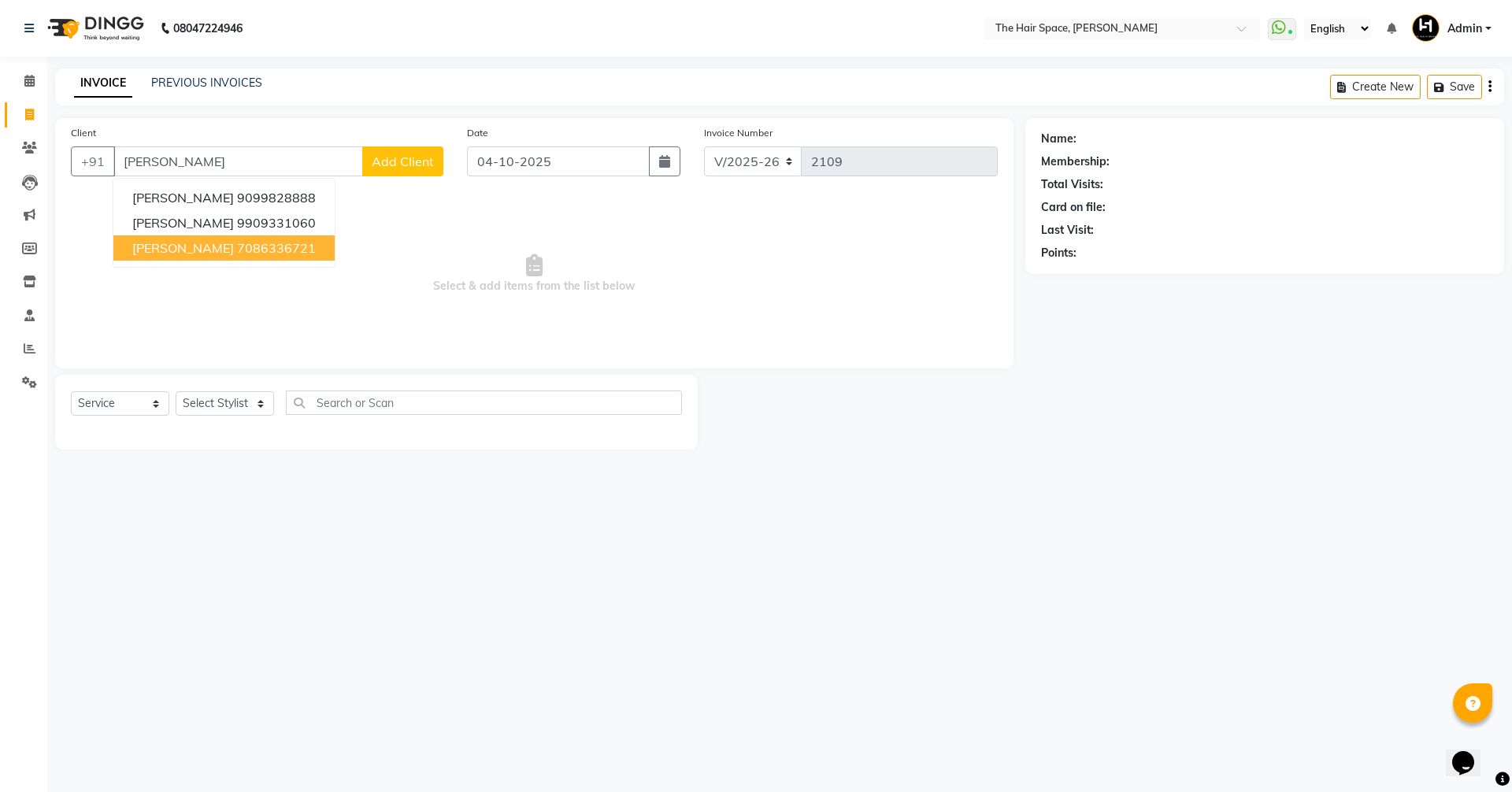
click at [208, 251] on span "Ruchika Tapariya" at bounding box center [182, 247] width 101 height 16
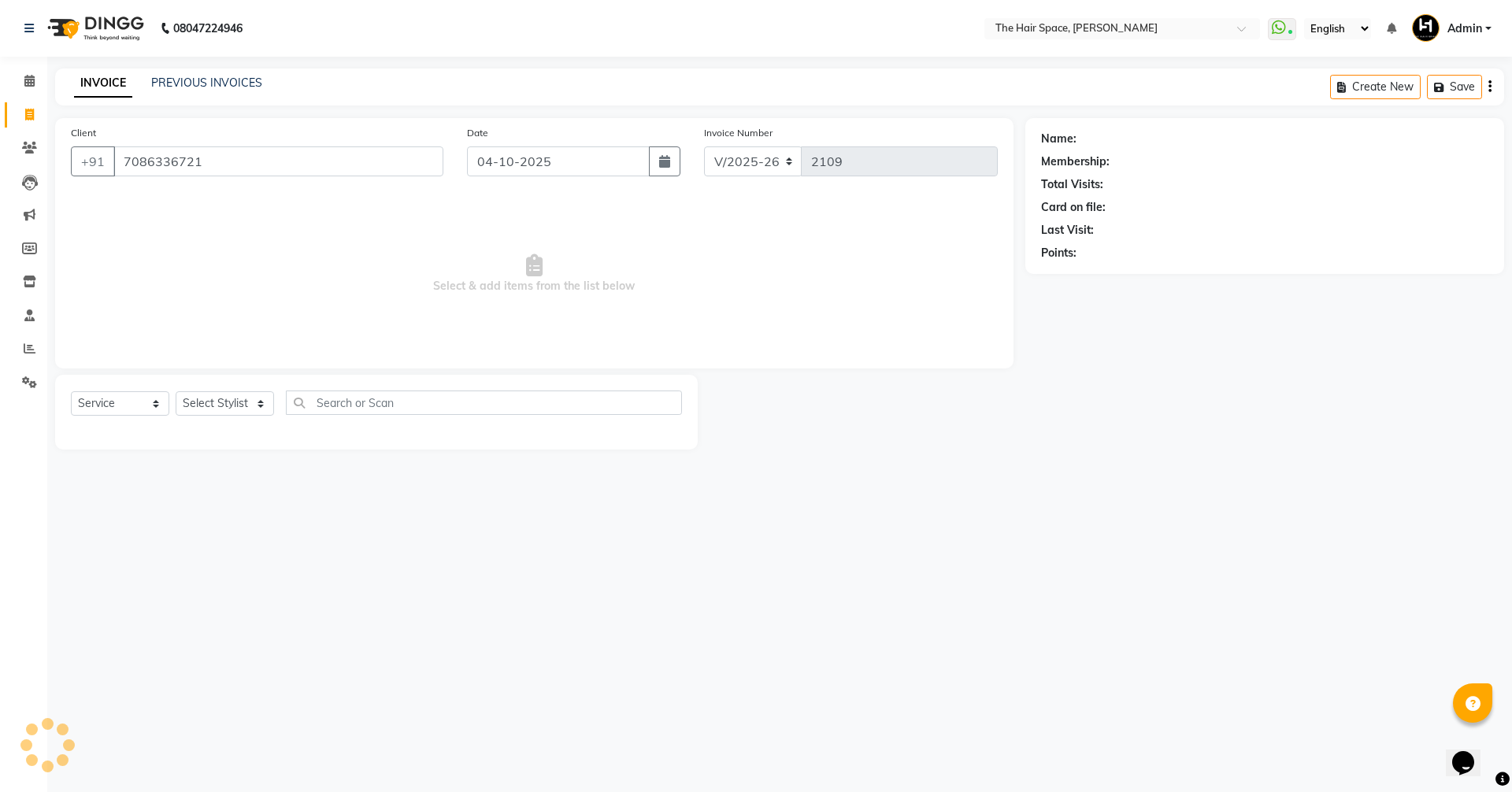
type input "7086336721"
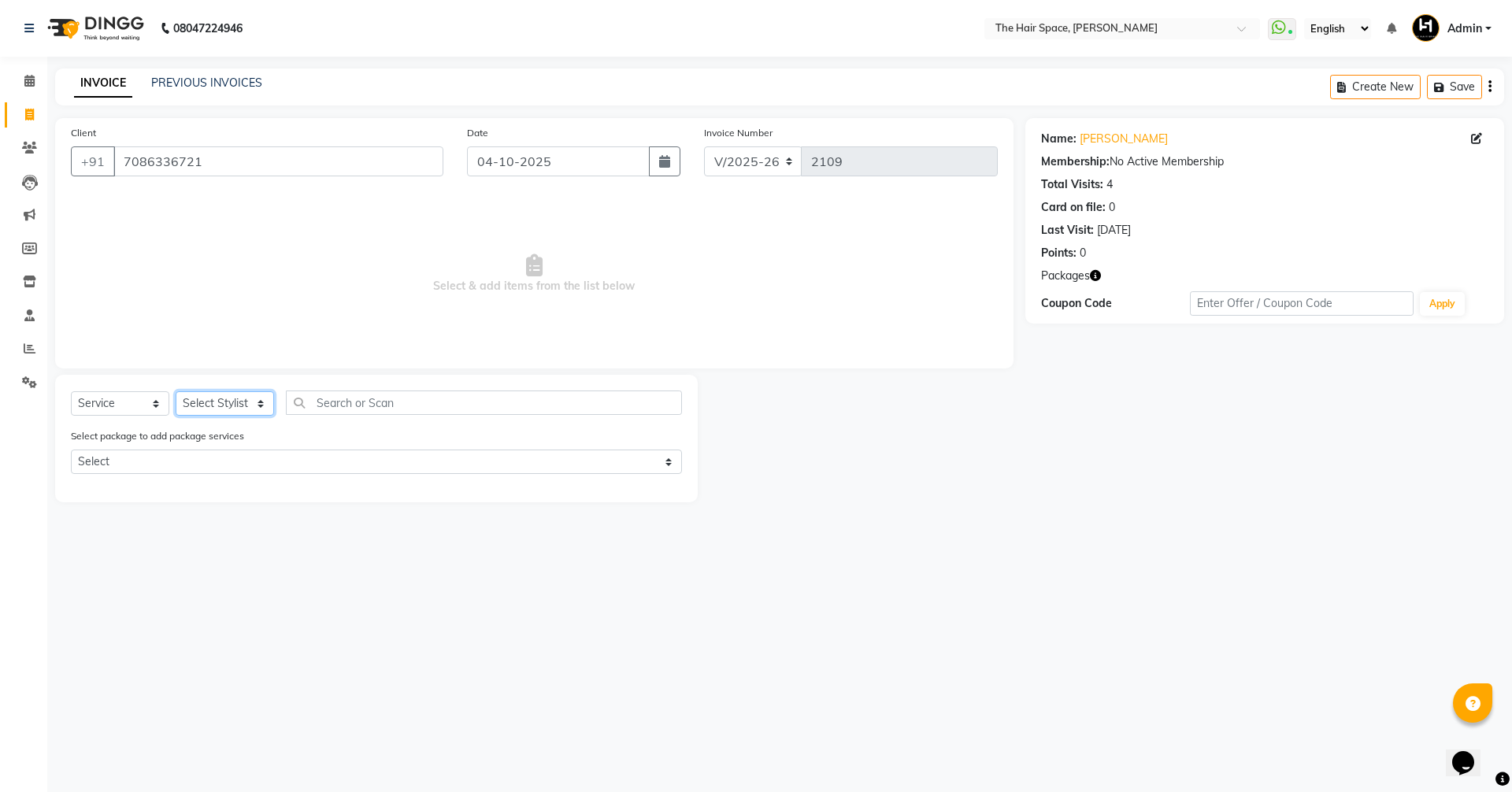
click at [220, 413] on select "Select Stylist Jaimin Nai RAVI RAVAL Shankar Rathod Unknown" at bounding box center [225, 403] width 99 height 24
select select "51967"
click at [176, 391] on select "Select Stylist Jaimin Nai RAVI RAVAL Shankar Rathod Unknown" at bounding box center [225, 403] width 99 height 24
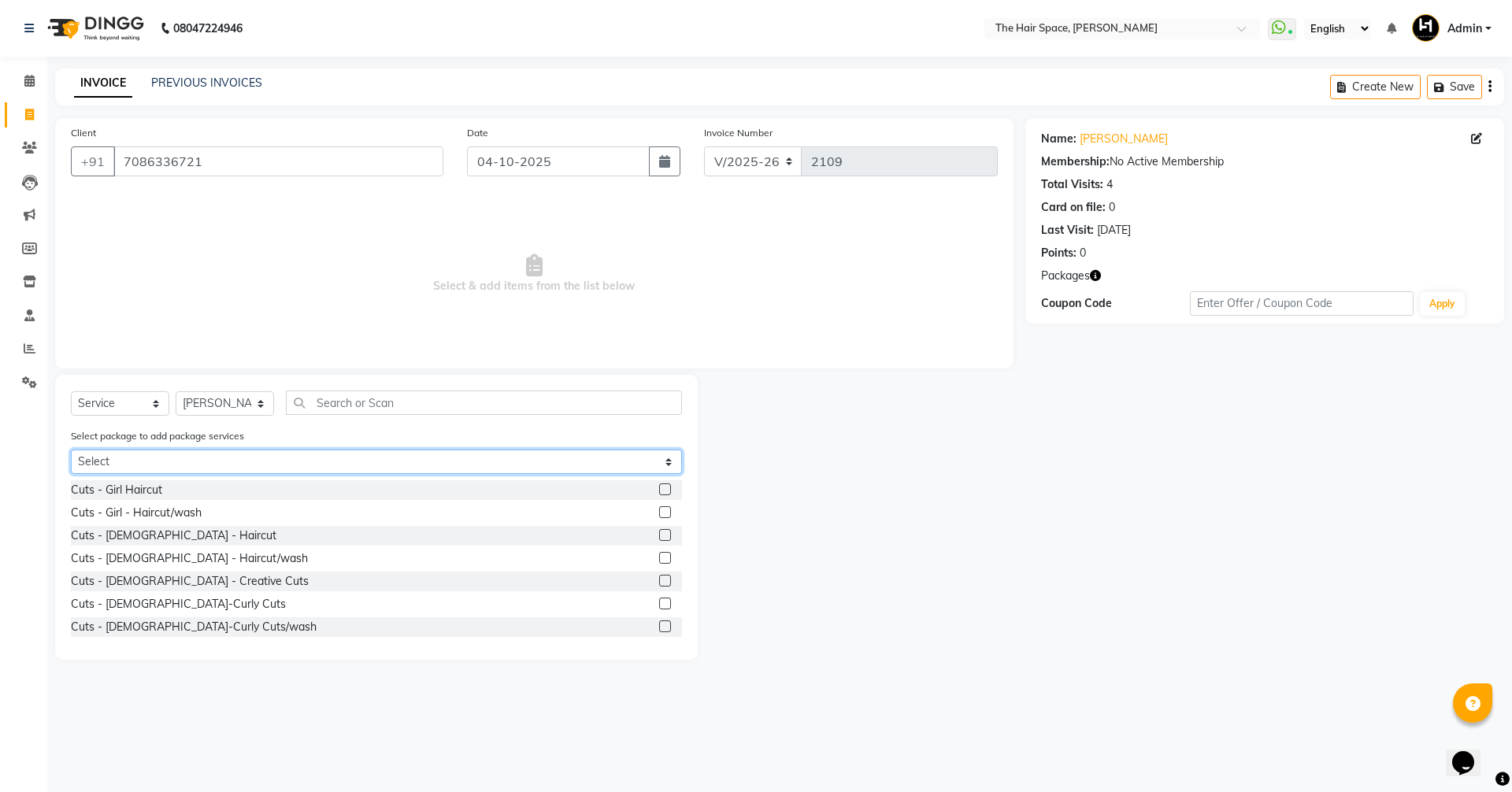
click at [221, 458] on select "Select Navratri Blow Dry" at bounding box center [375, 462] width 611 height 24
select select "1: Object"
click at [71, 450] on select "Select Navratri Blow Dry" at bounding box center [375, 462] width 611 height 24
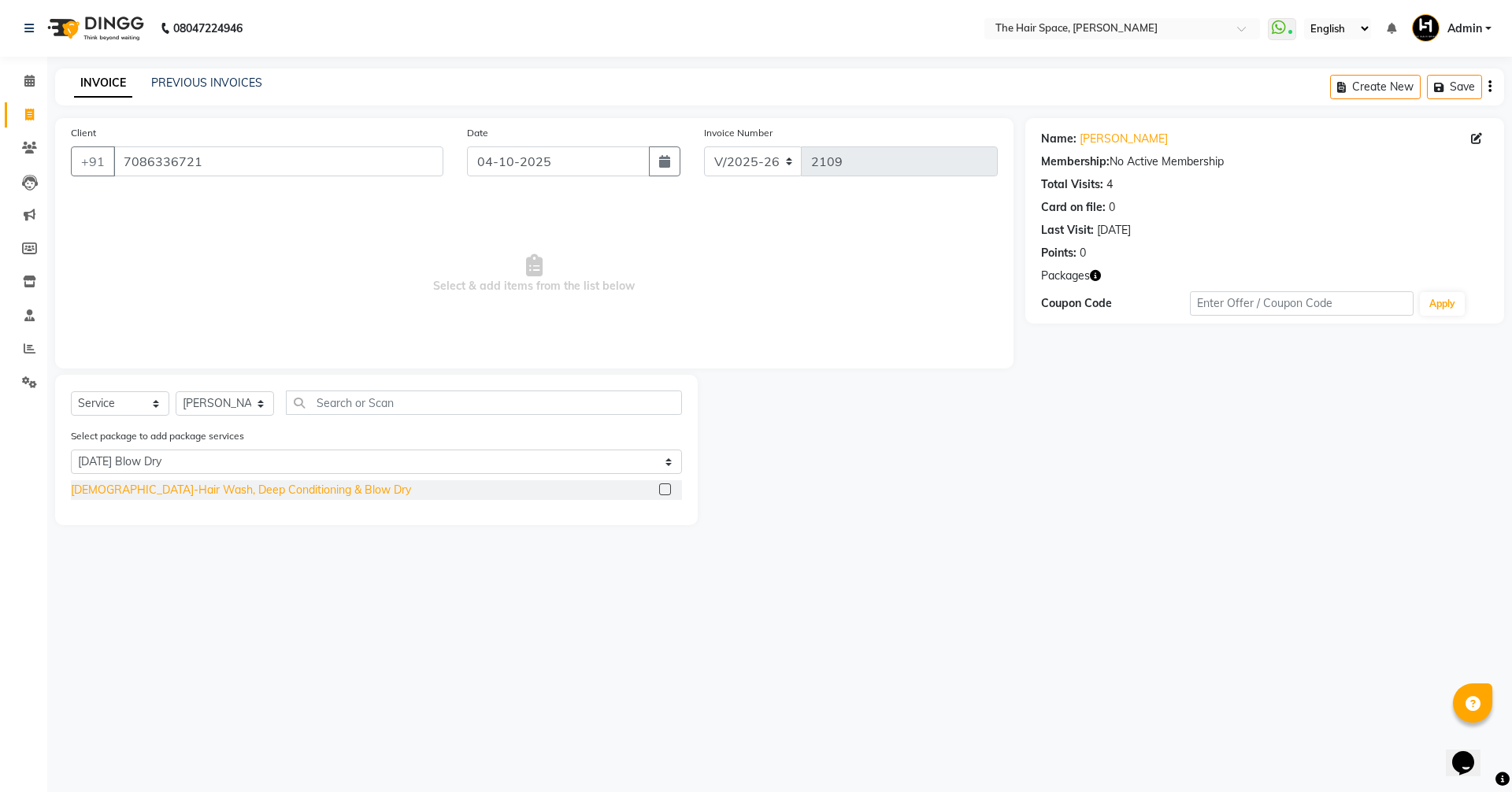
click at [230, 490] on div "Female-Hair Wash, Deep Conditioning & Blow Dry" at bounding box center [241, 491] width 340 height 17
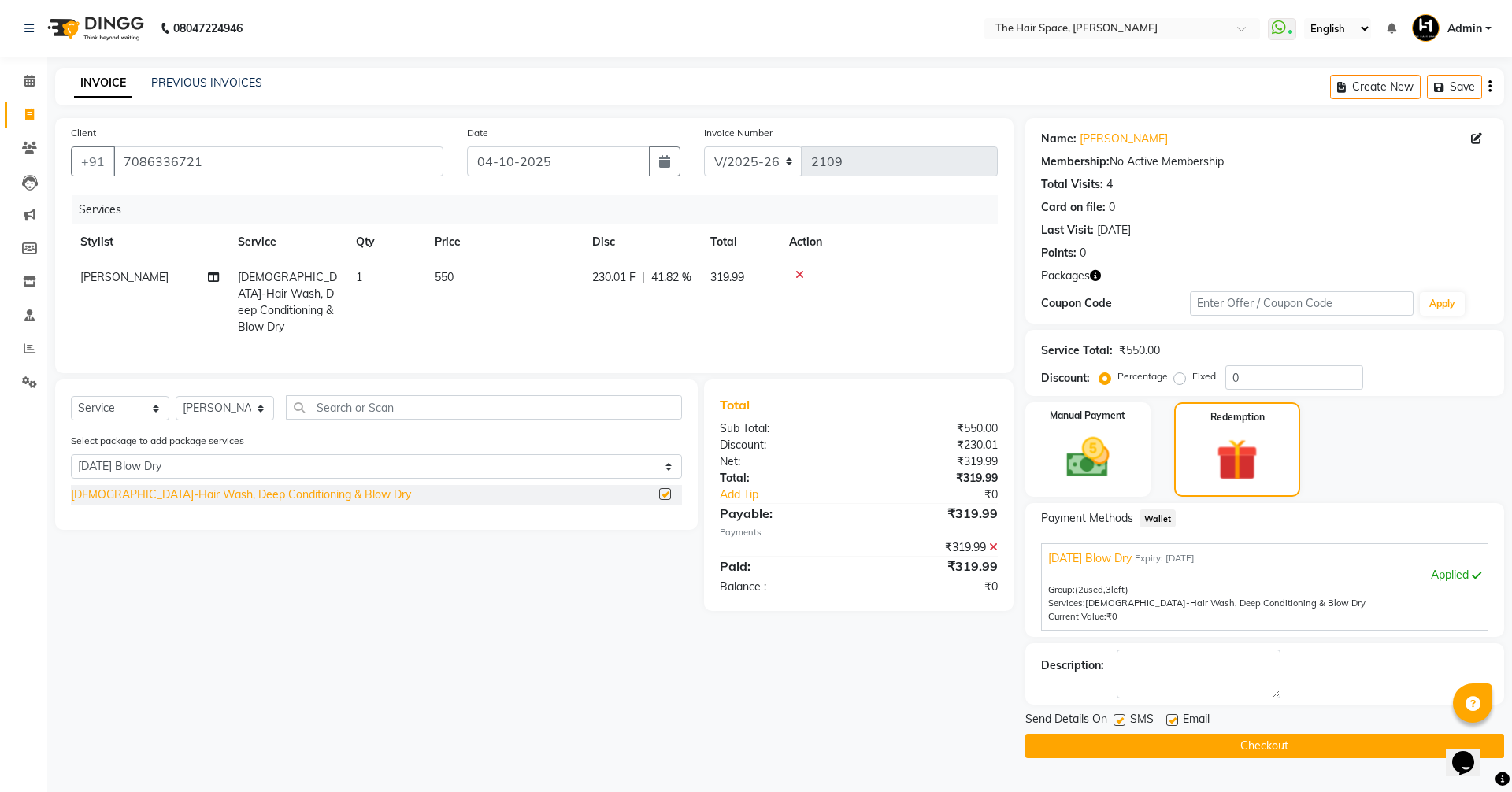
checkbox input "false"
click at [1168, 714] on label at bounding box center [1172, 719] width 12 height 12
click at [1168, 716] on input "checkbox" at bounding box center [1171, 720] width 10 height 10
checkbox input "false"
click at [1127, 734] on button "Checkout" at bounding box center [1264, 746] width 479 height 24
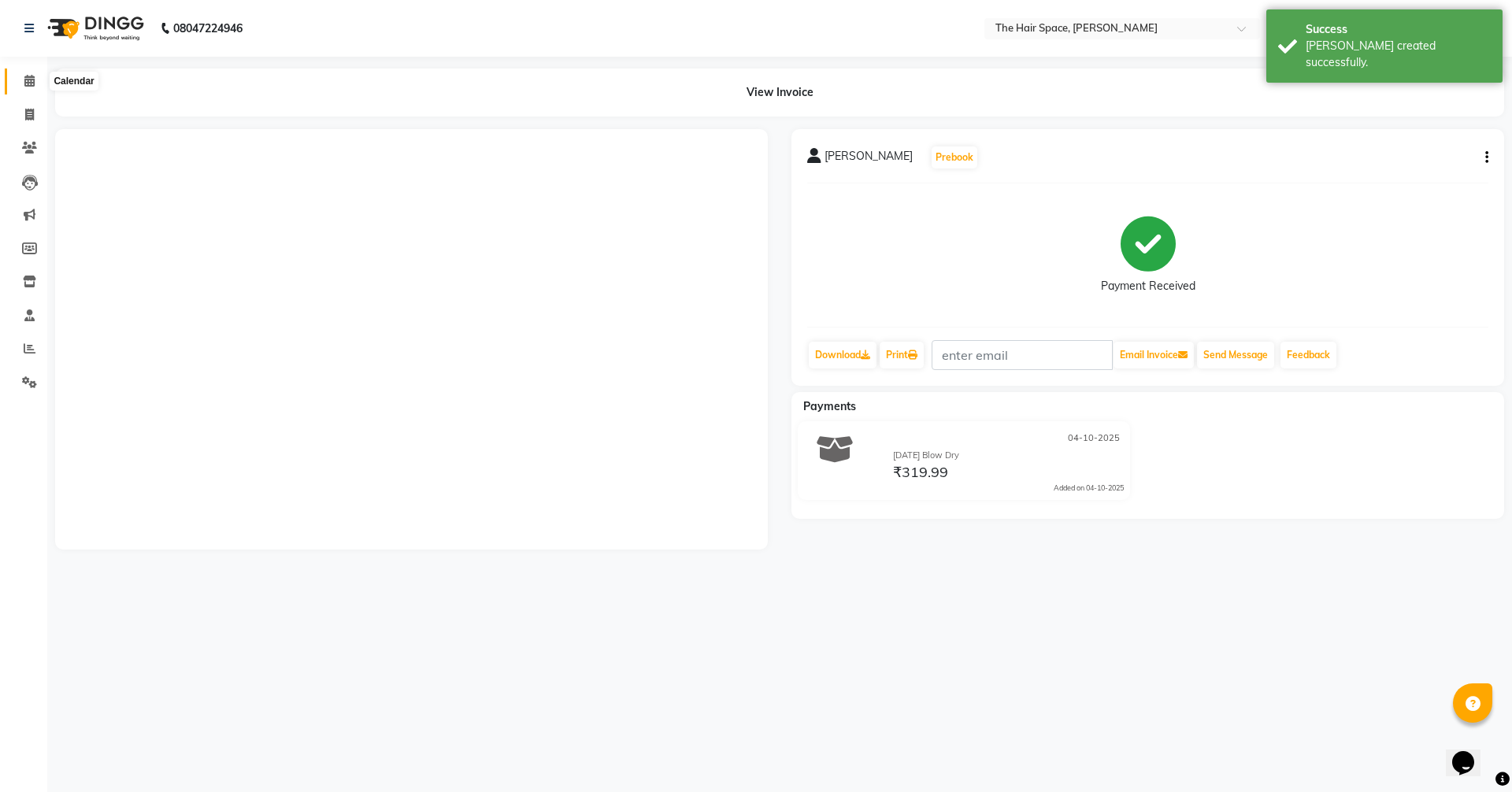
drag, startPoint x: 20, startPoint y: 87, endPoint x: 22, endPoint y: 77, distance: 10.2
click at [20, 87] on span at bounding box center [30, 81] width 28 height 18
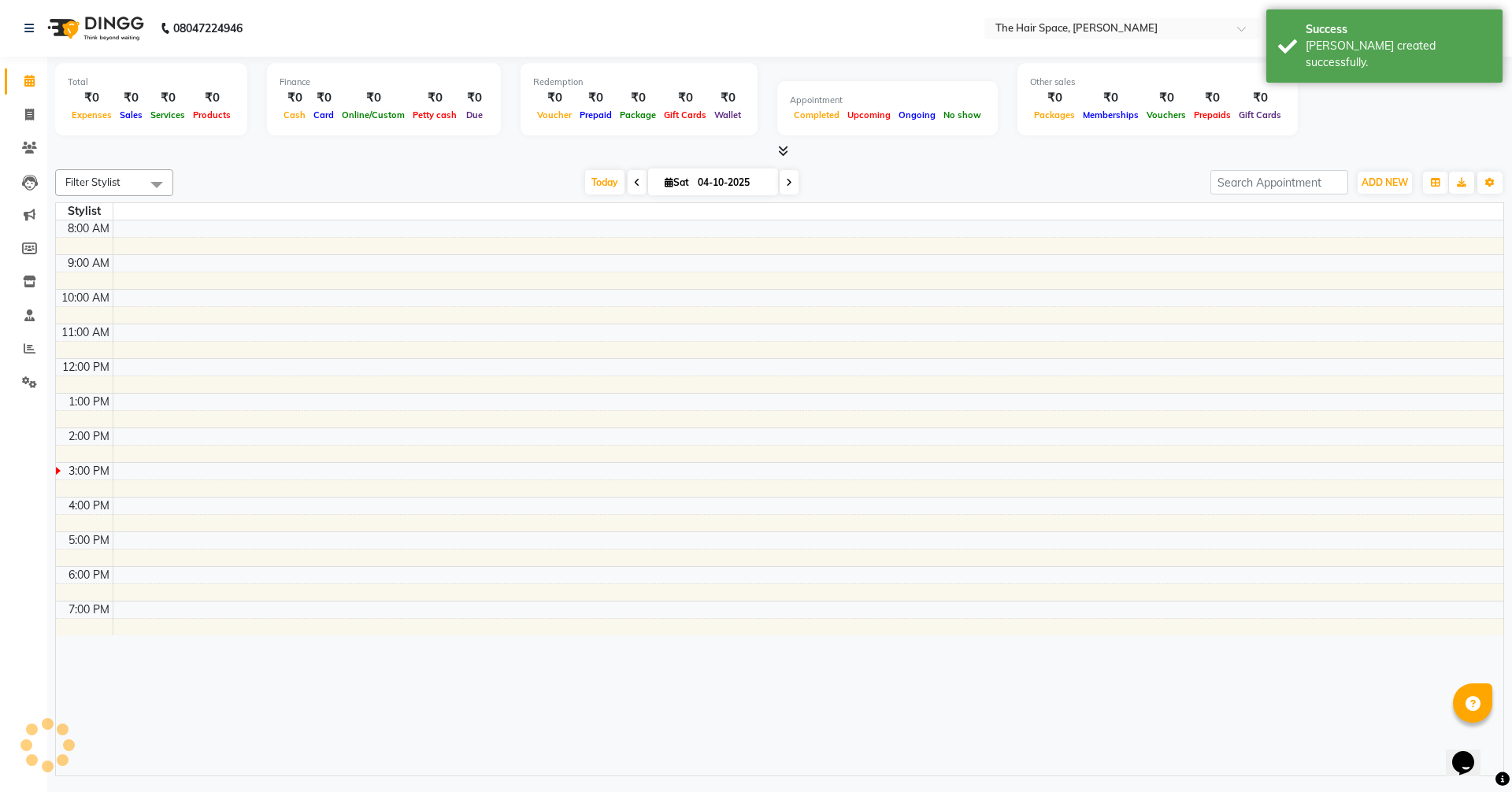
click at [23, 74] on span at bounding box center [30, 81] width 28 height 18
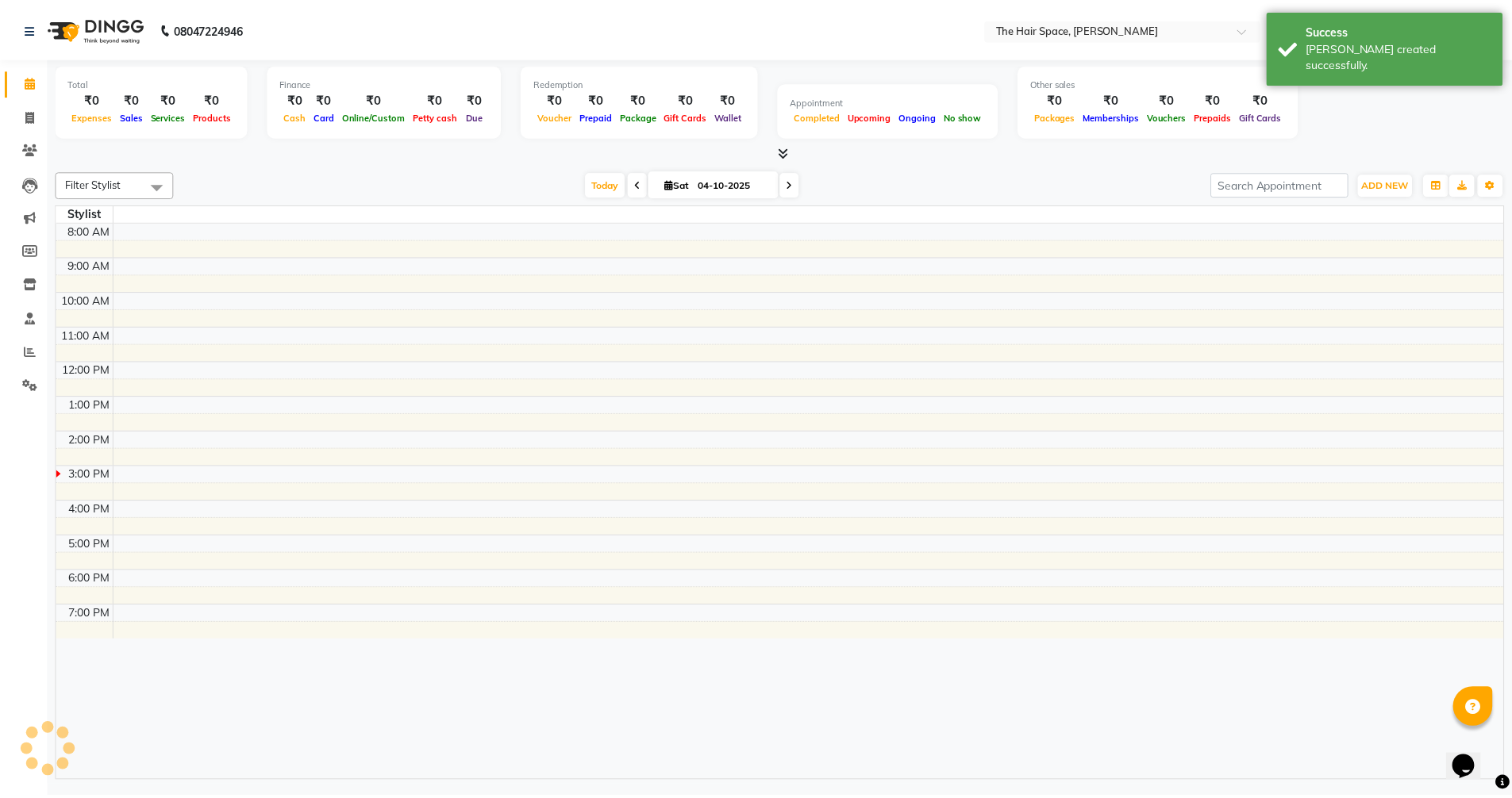
scroll to position [211, 0]
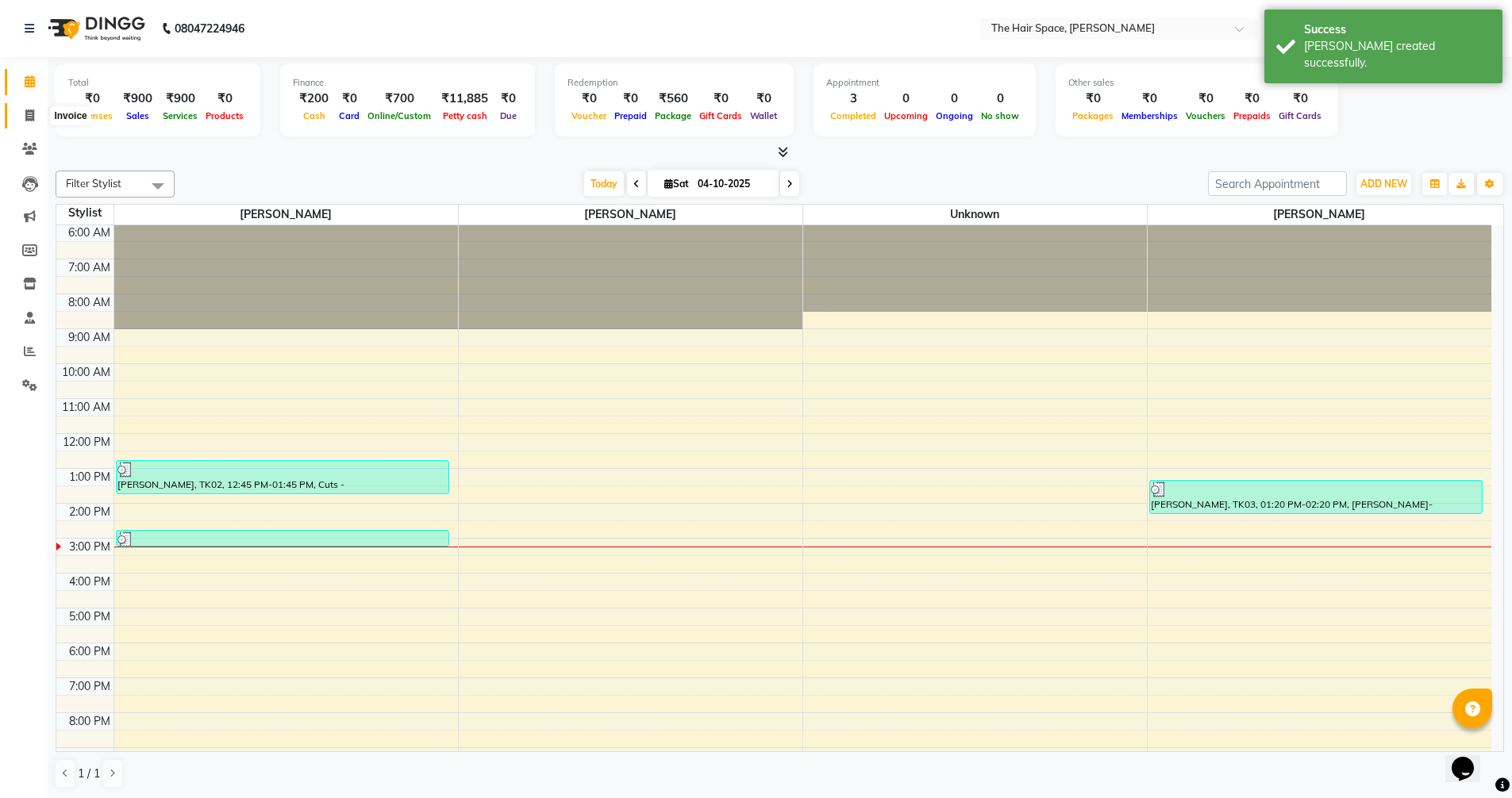
click at [33, 118] on icon at bounding box center [29, 115] width 8 height 12
select select "service"
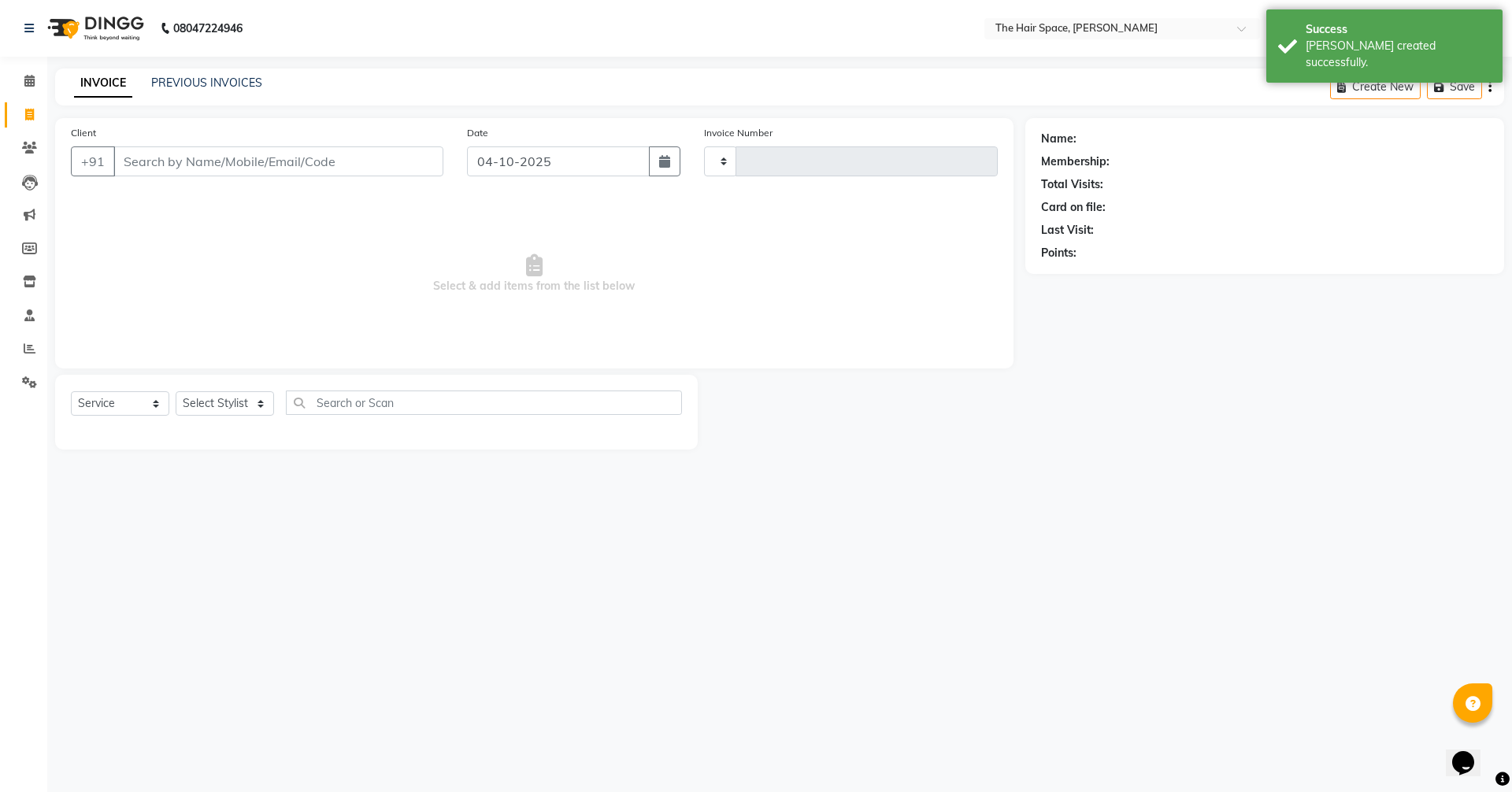
type input "2110"
select select "6663"
click at [209, 84] on link "PREVIOUS INVOICES" at bounding box center [206, 82] width 111 height 14
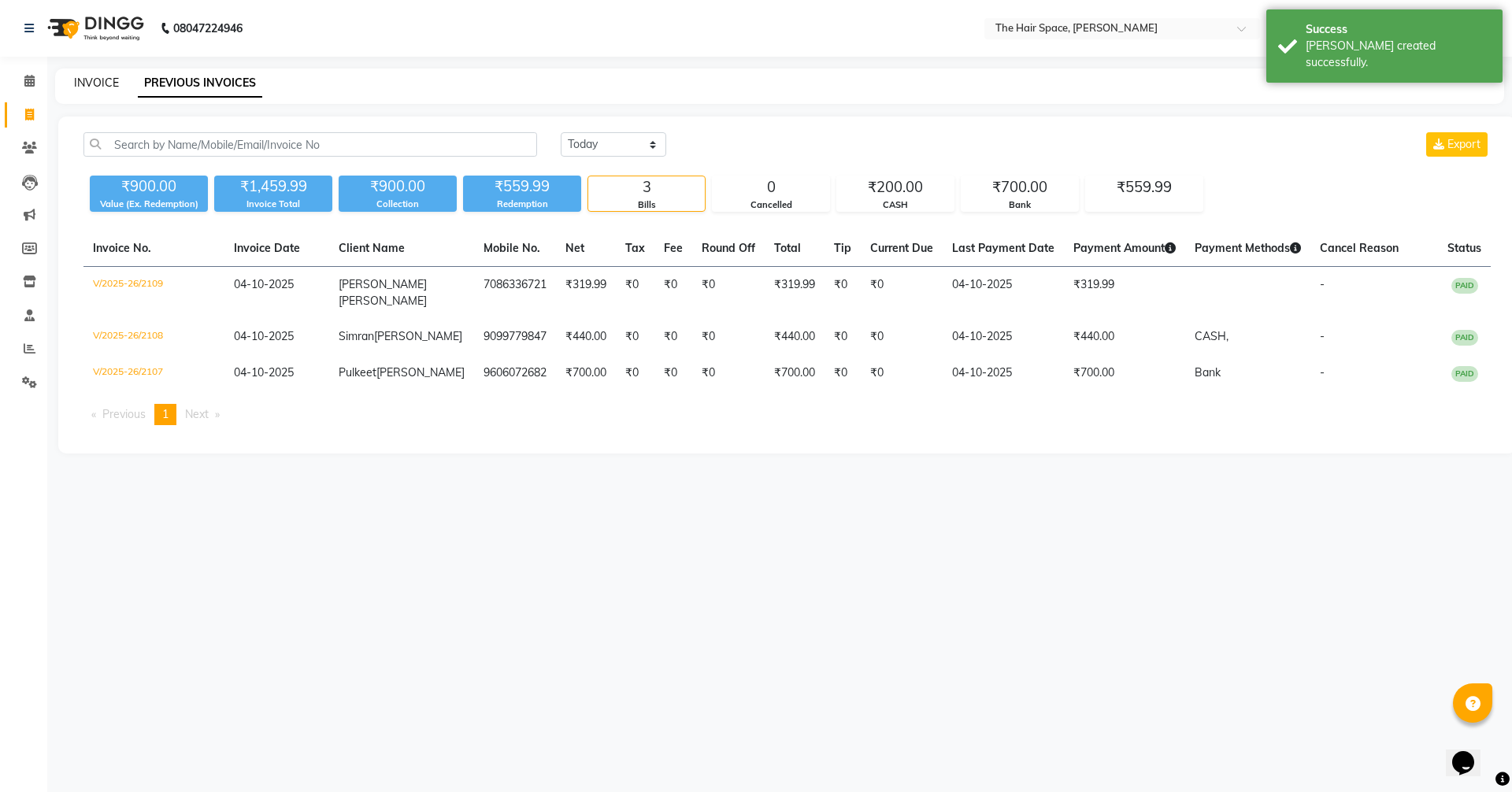
click at [96, 84] on link "INVOICE" at bounding box center [97, 82] width 45 height 14
select select "6663"
select select "service"
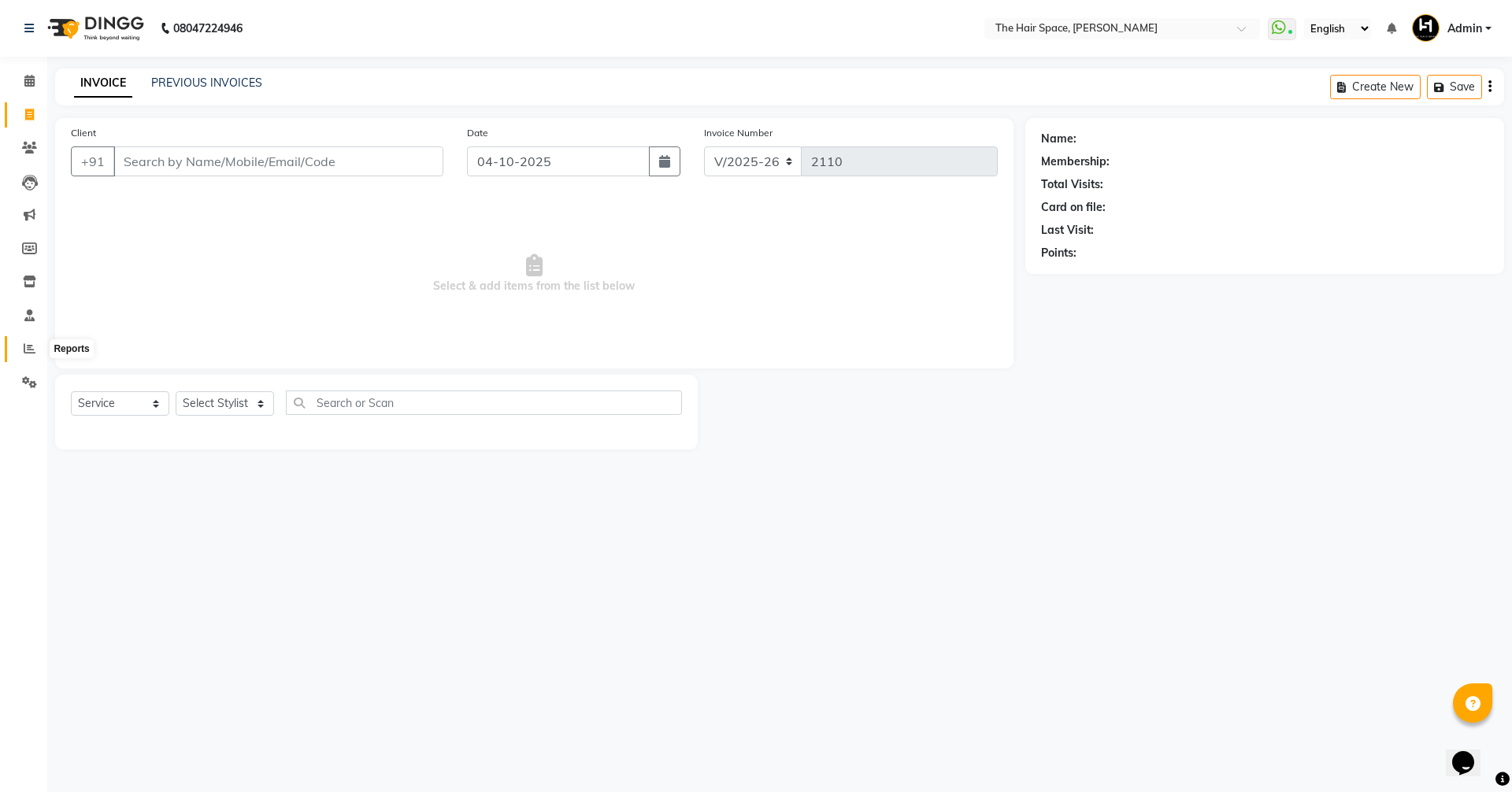
click at [26, 351] on icon at bounding box center [29, 349] width 12 height 12
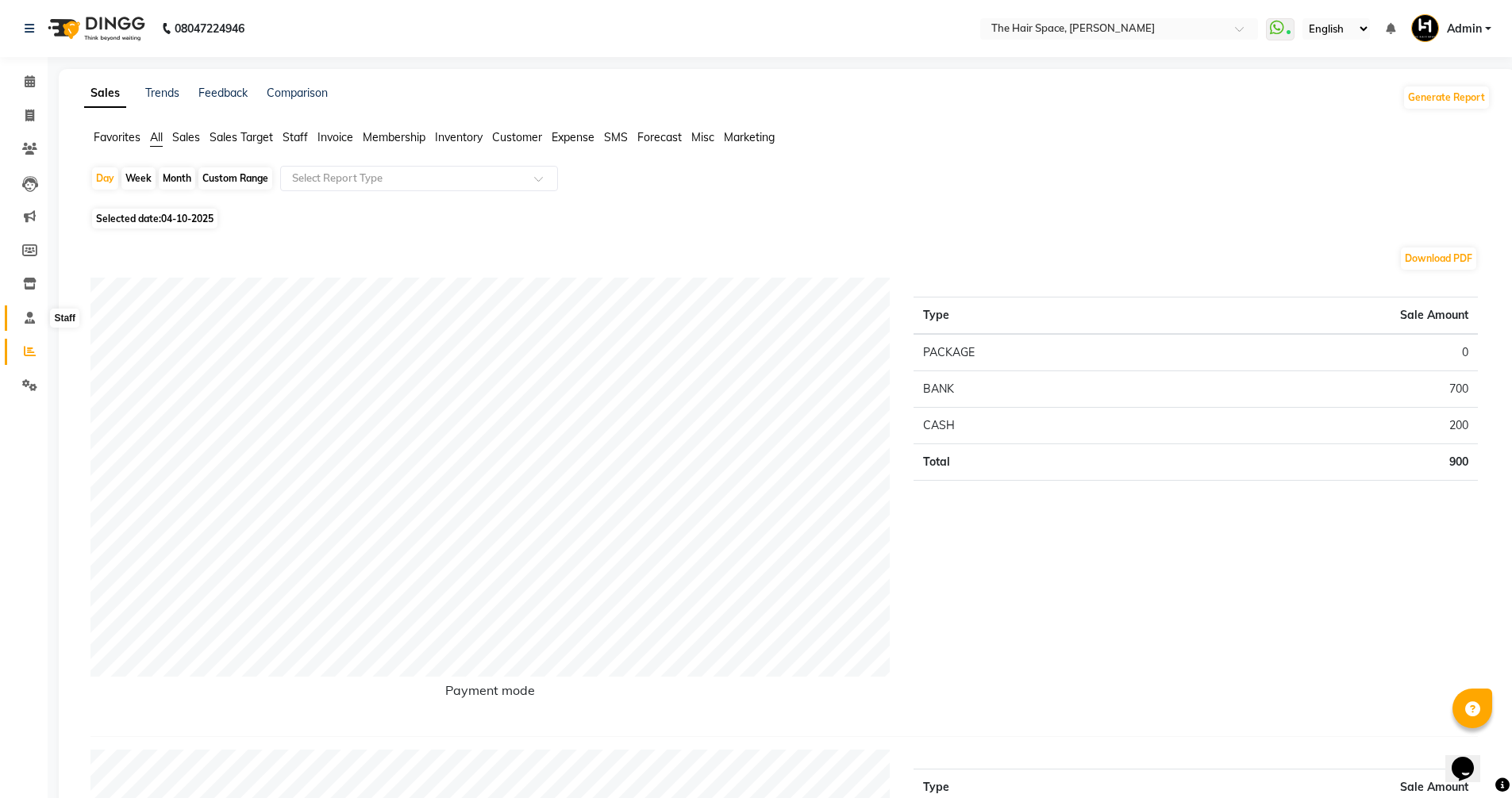
click at [28, 318] on icon at bounding box center [29, 318] width 10 height 12
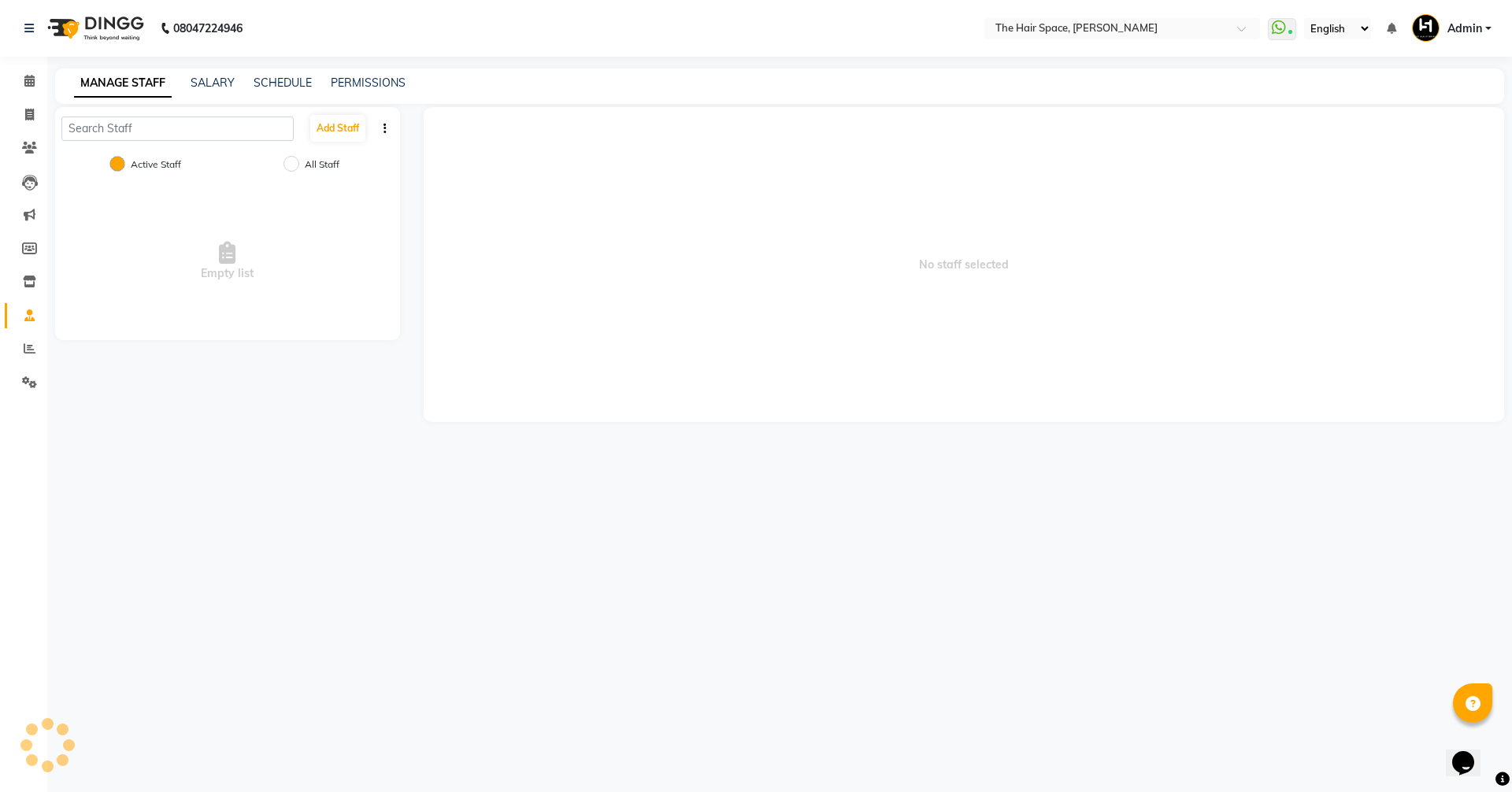
click at [28, 315] on icon at bounding box center [29, 315] width 10 height 12
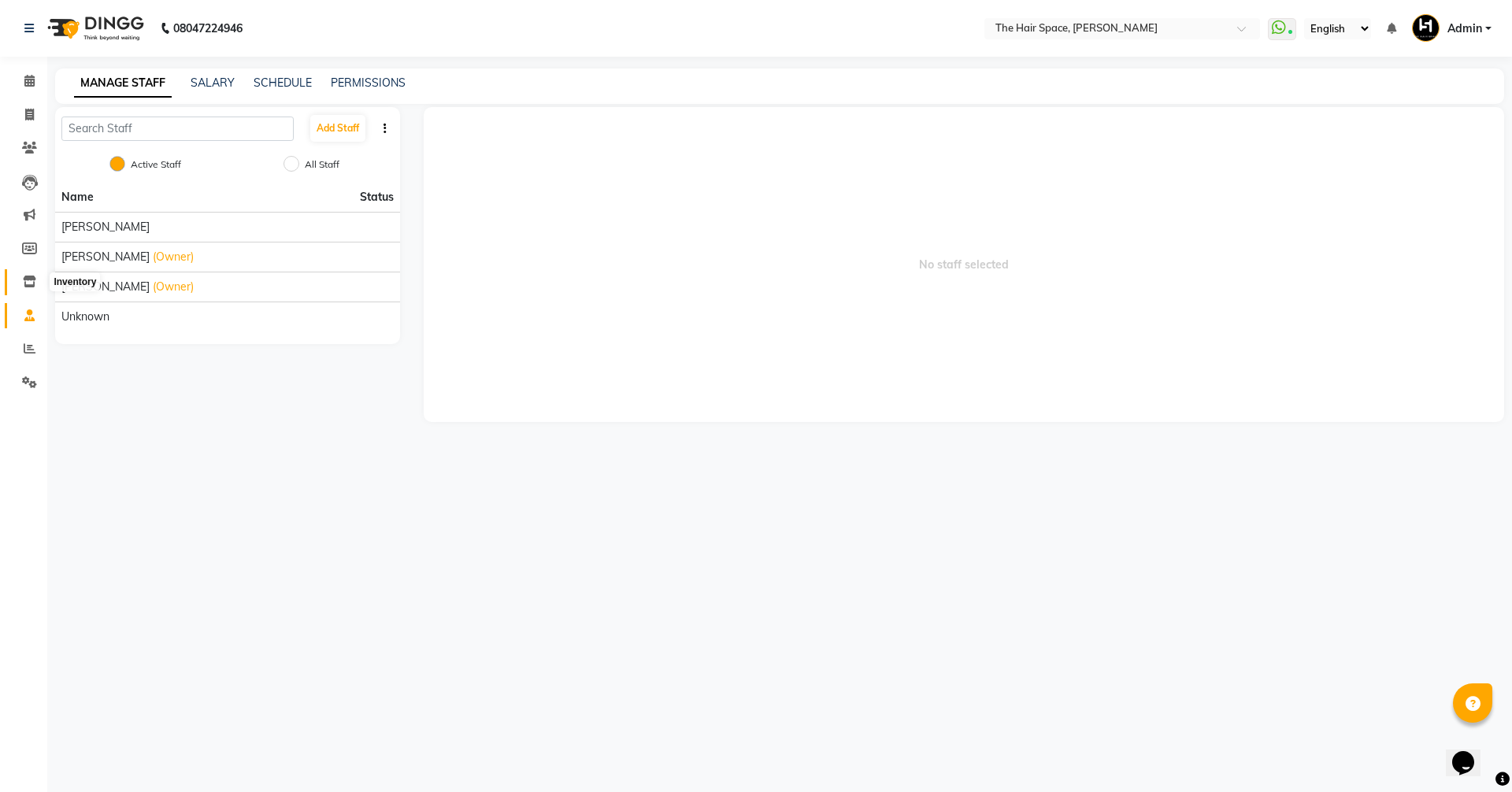
click at [30, 276] on icon at bounding box center [30, 282] width 13 height 12
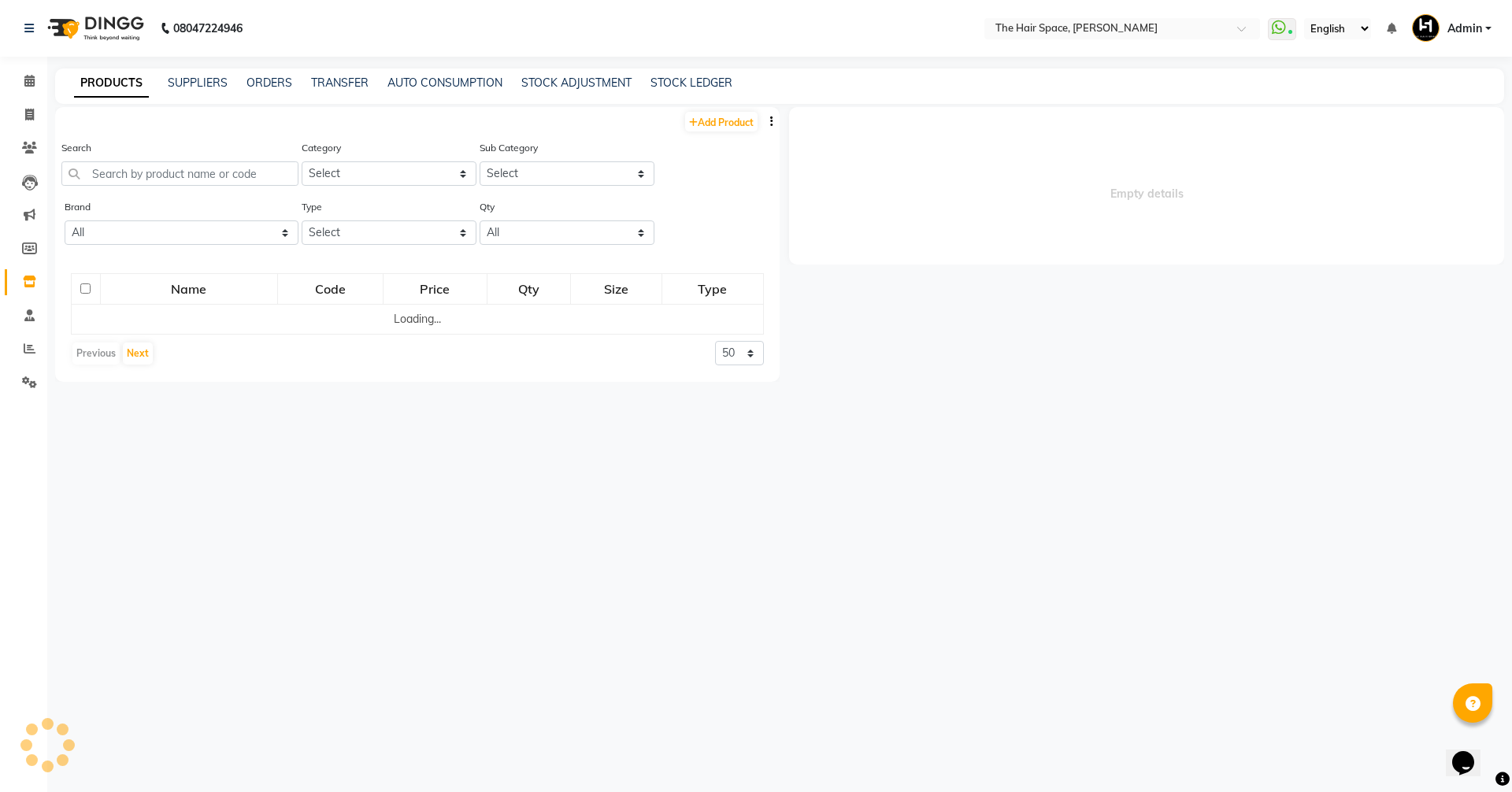
click at [30, 276] on icon at bounding box center [30, 282] width 13 height 12
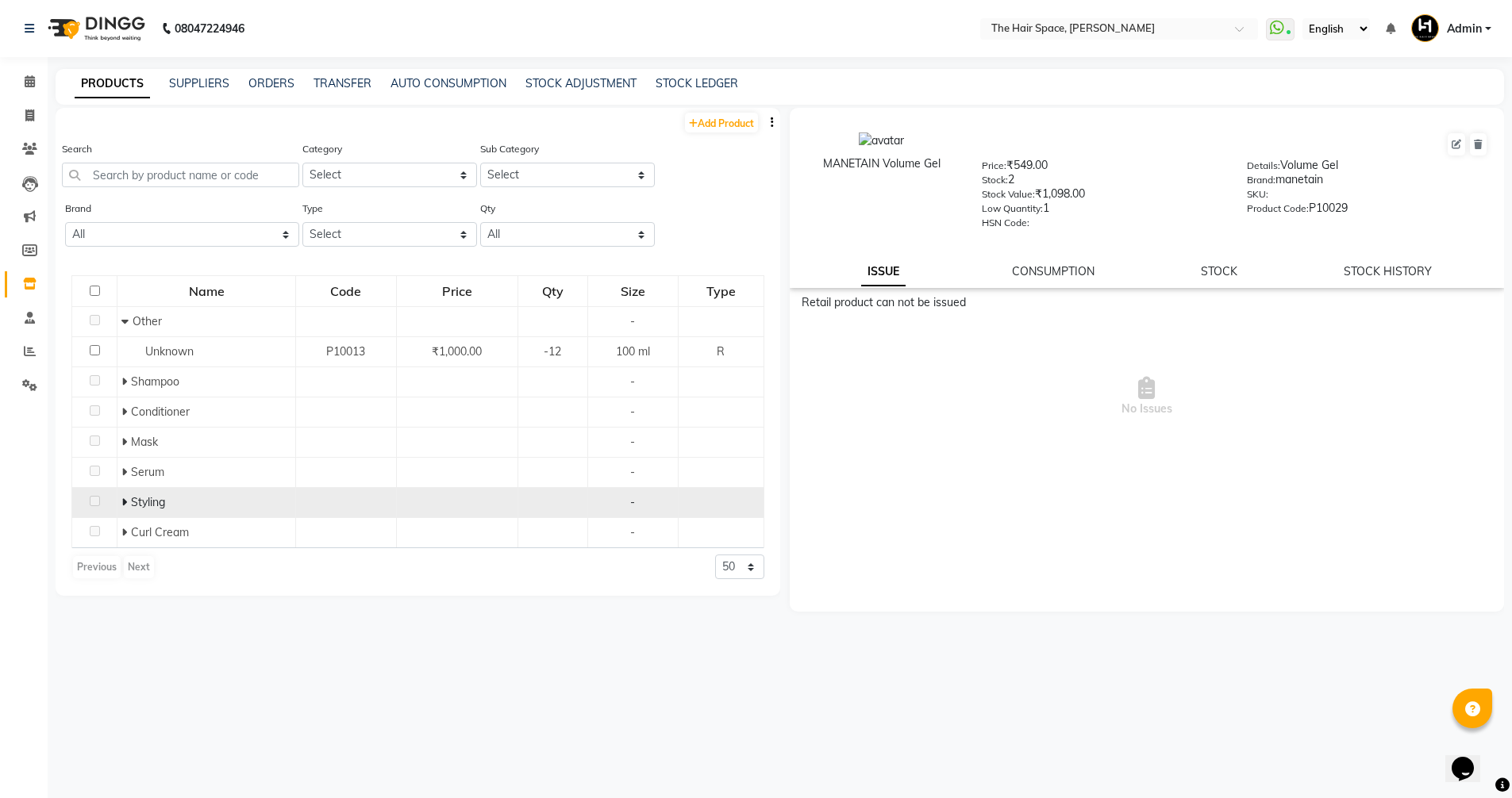
click at [127, 501] on span at bounding box center [126, 502] width 9 height 14
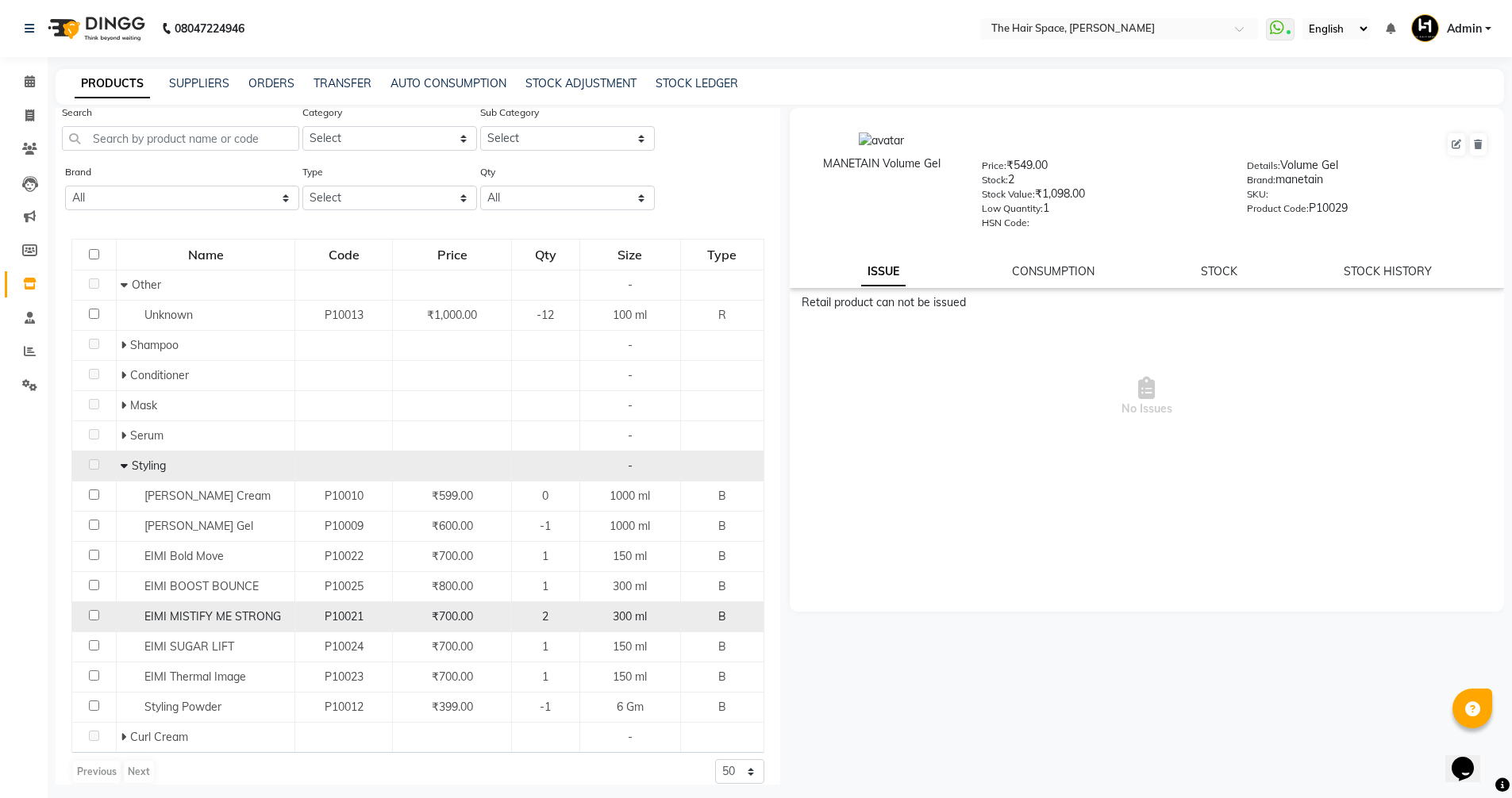
scroll to position [52, 0]
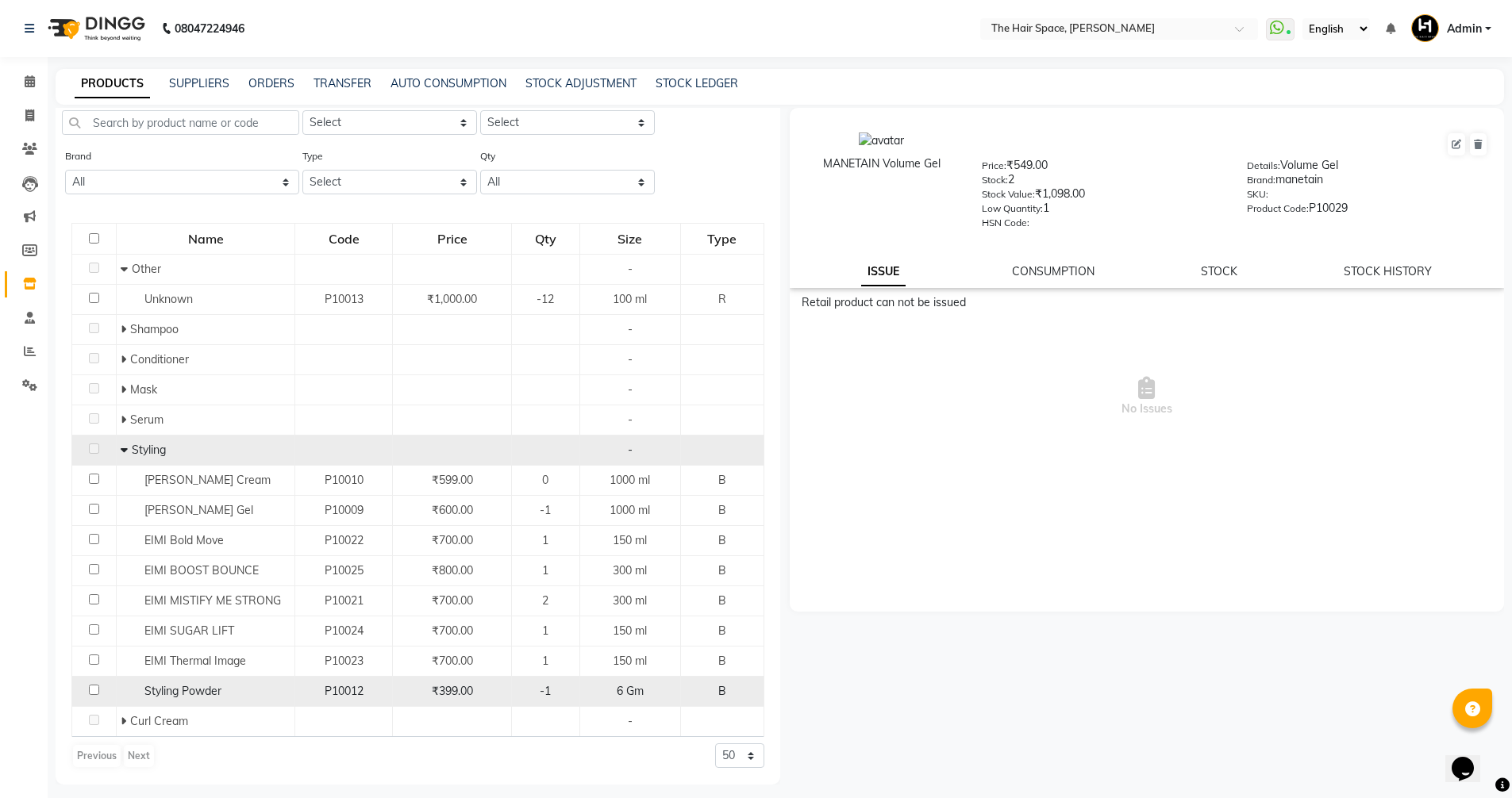
click at [551, 687] on div "-1" at bounding box center [545, 691] width 54 height 17
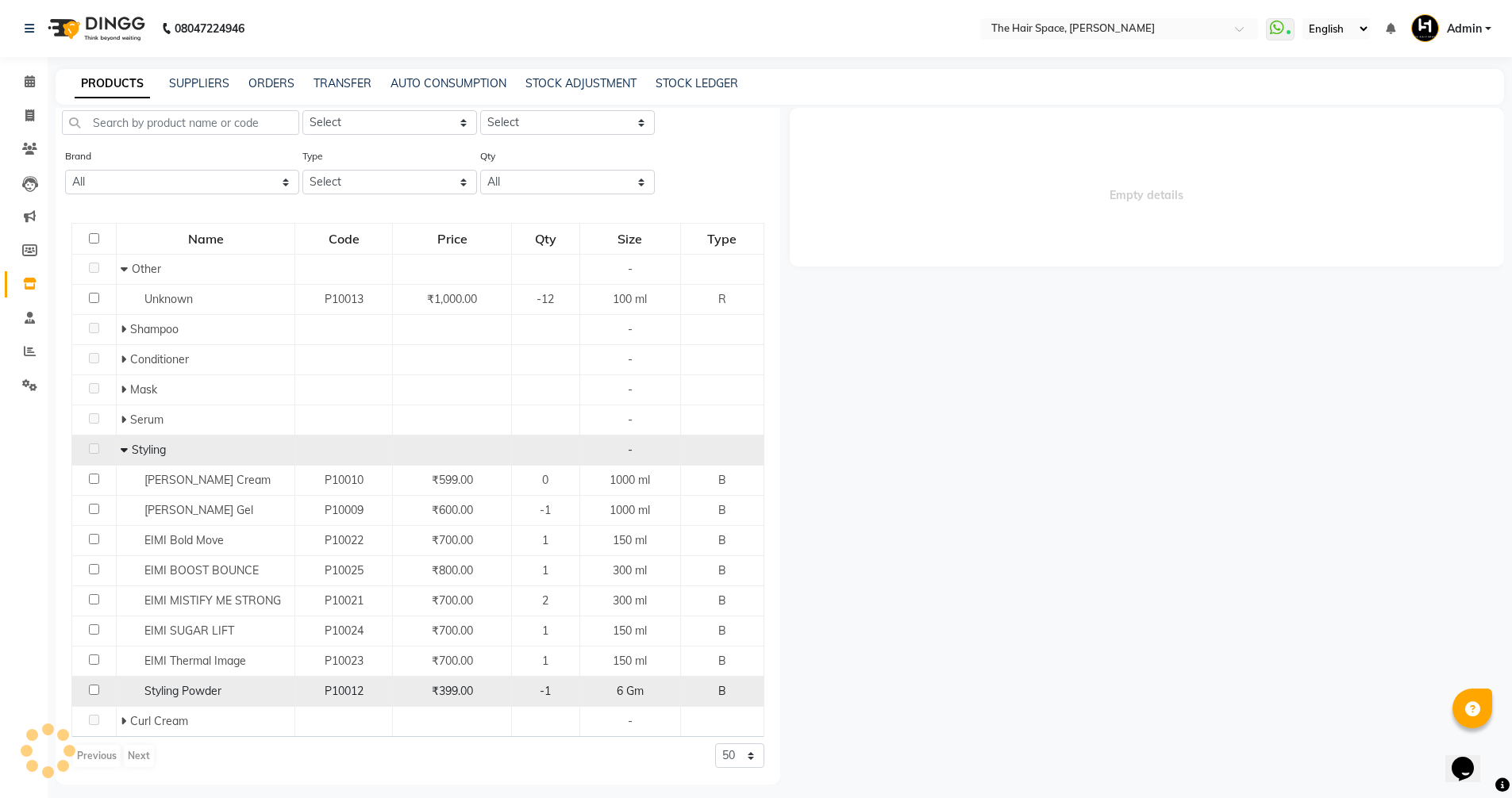
select select
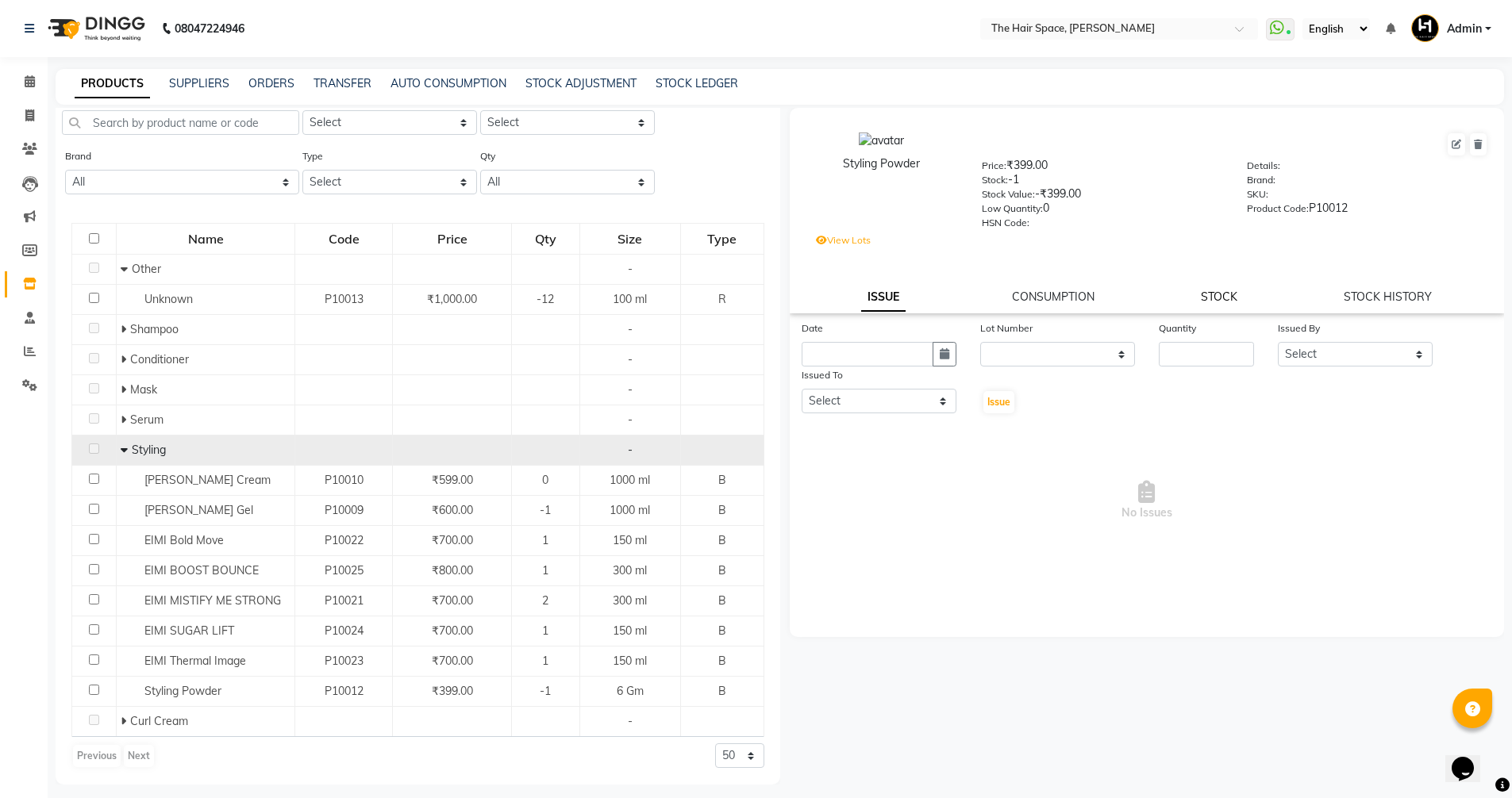
click at [1223, 299] on link "STOCK" at bounding box center [1219, 296] width 37 height 14
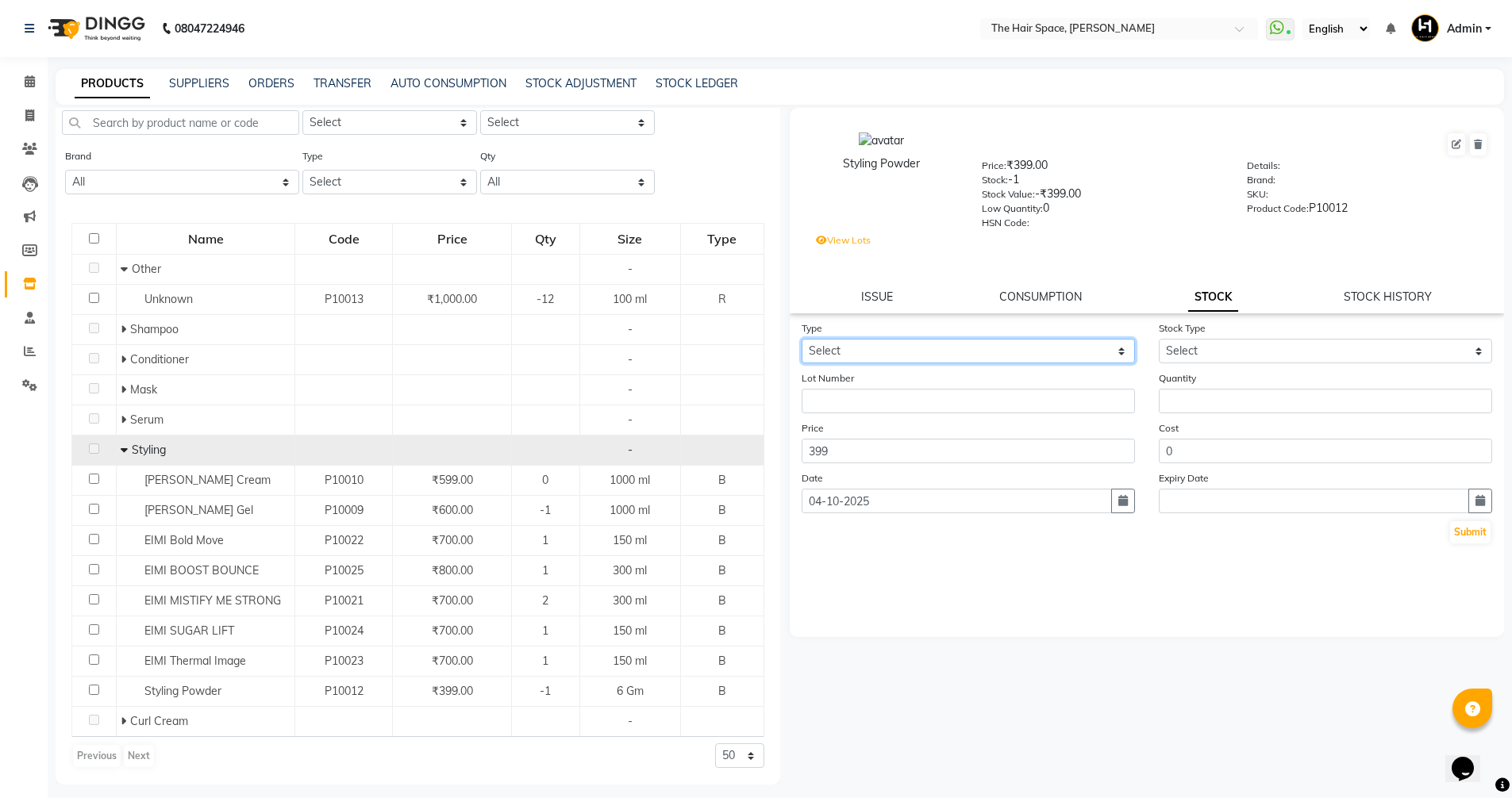
click at [964, 359] on select "Select In Out" at bounding box center [969, 351] width 334 height 24
select select "in"
click at [802, 339] on select "Select In Out" at bounding box center [969, 351] width 334 height 24
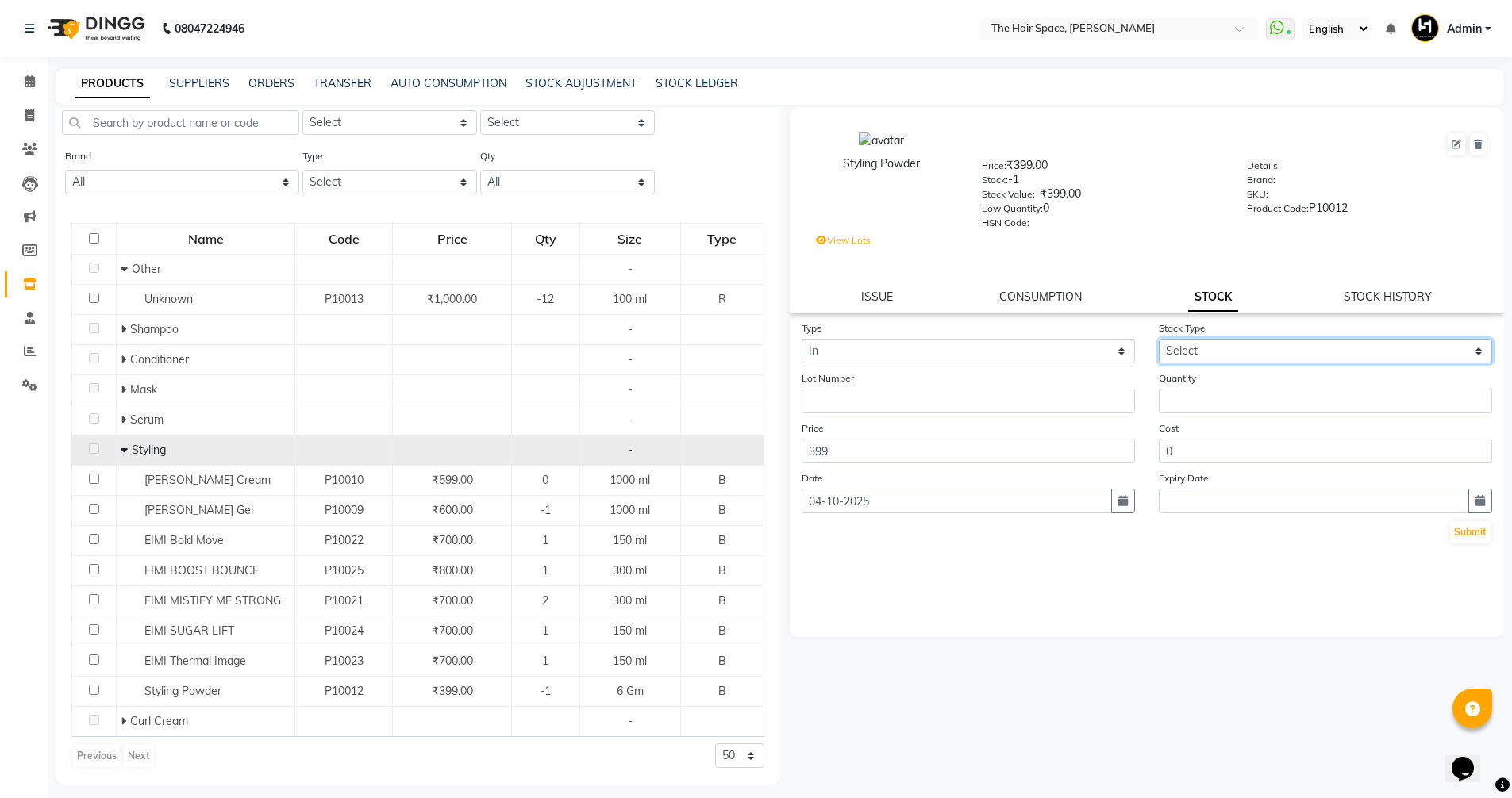
click at [1183, 349] on select "Select New Stock Adjustment Return Other" at bounding box center [1326, 351] width 334 height 24
select select "new stock"
click at [1159, 339] on select "Select New Stock Adjustment Return Other" at bounding box center [1326, 351] width 334 height 24
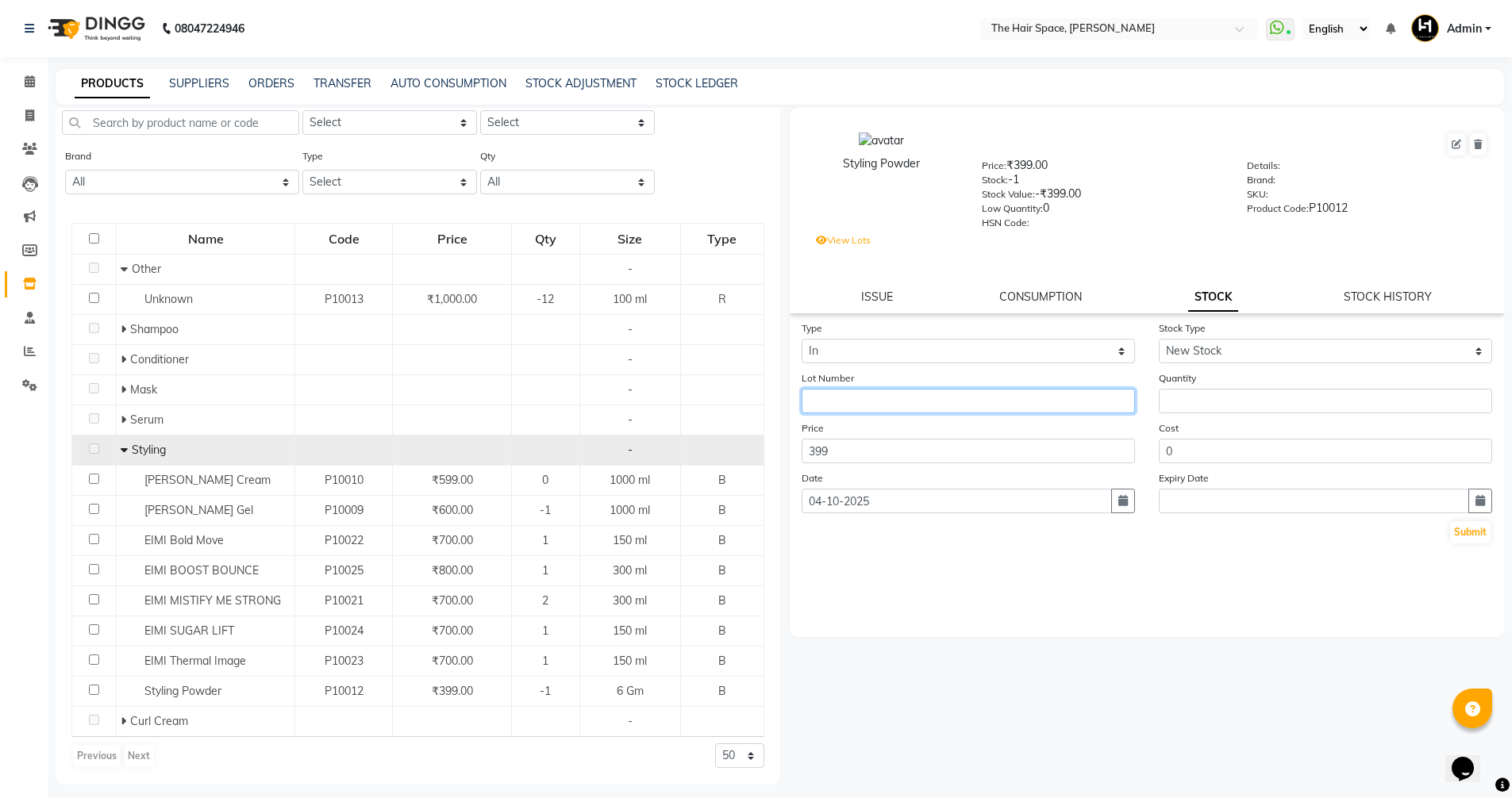
click at [889, 399] on input "text" at bounding box center [969, 401] width 334 height 24
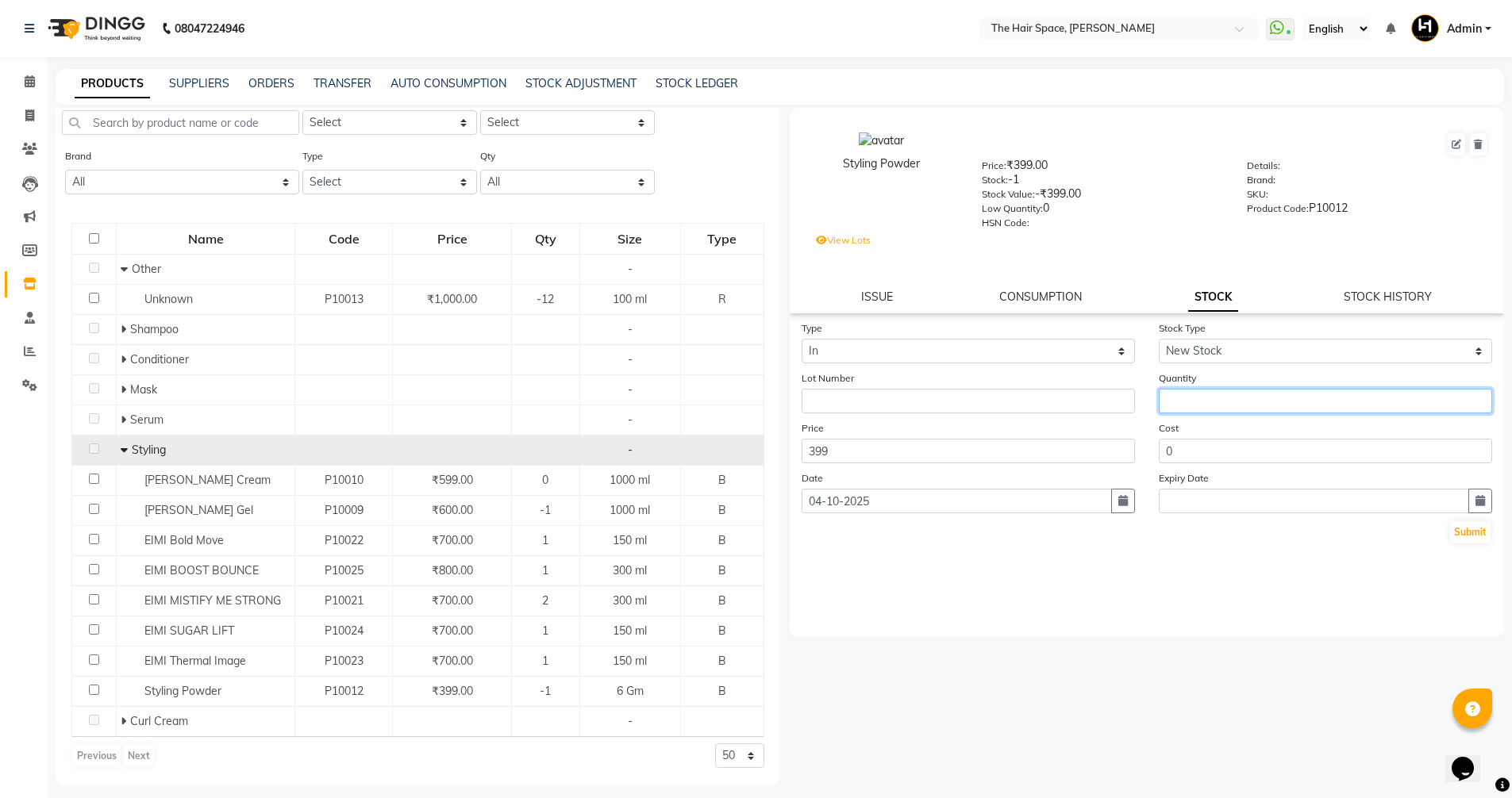
click at [1213, 399] on input "number" at bounding box center [1326, 401] width 334 height 24
type input "2"
click at [1472, 533] on button "Submit" at bounding box center [1470, 533] width 40 height 22
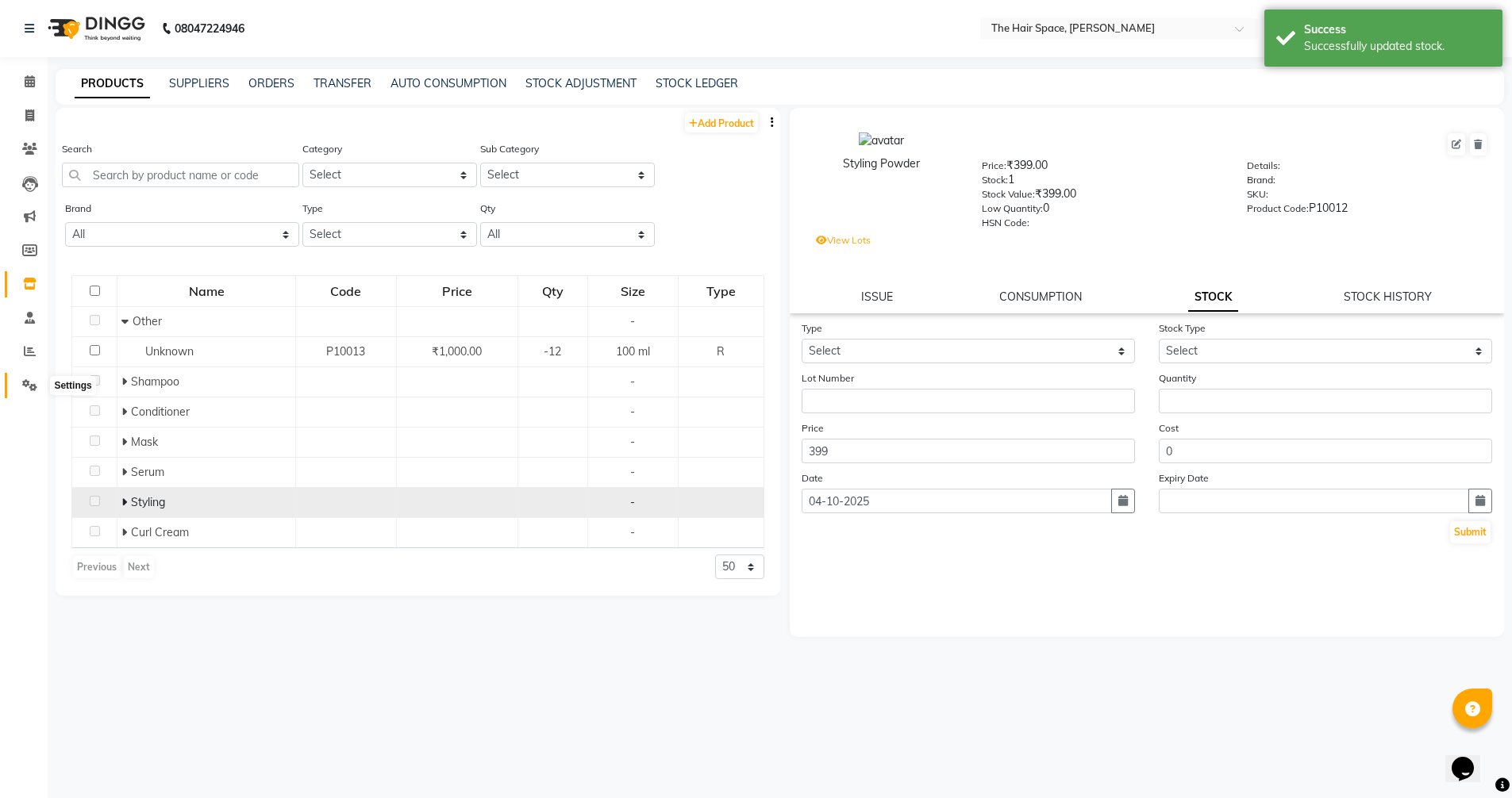
click at [31, 391] on icon at bounding box center [30, 385] width 15 height 12
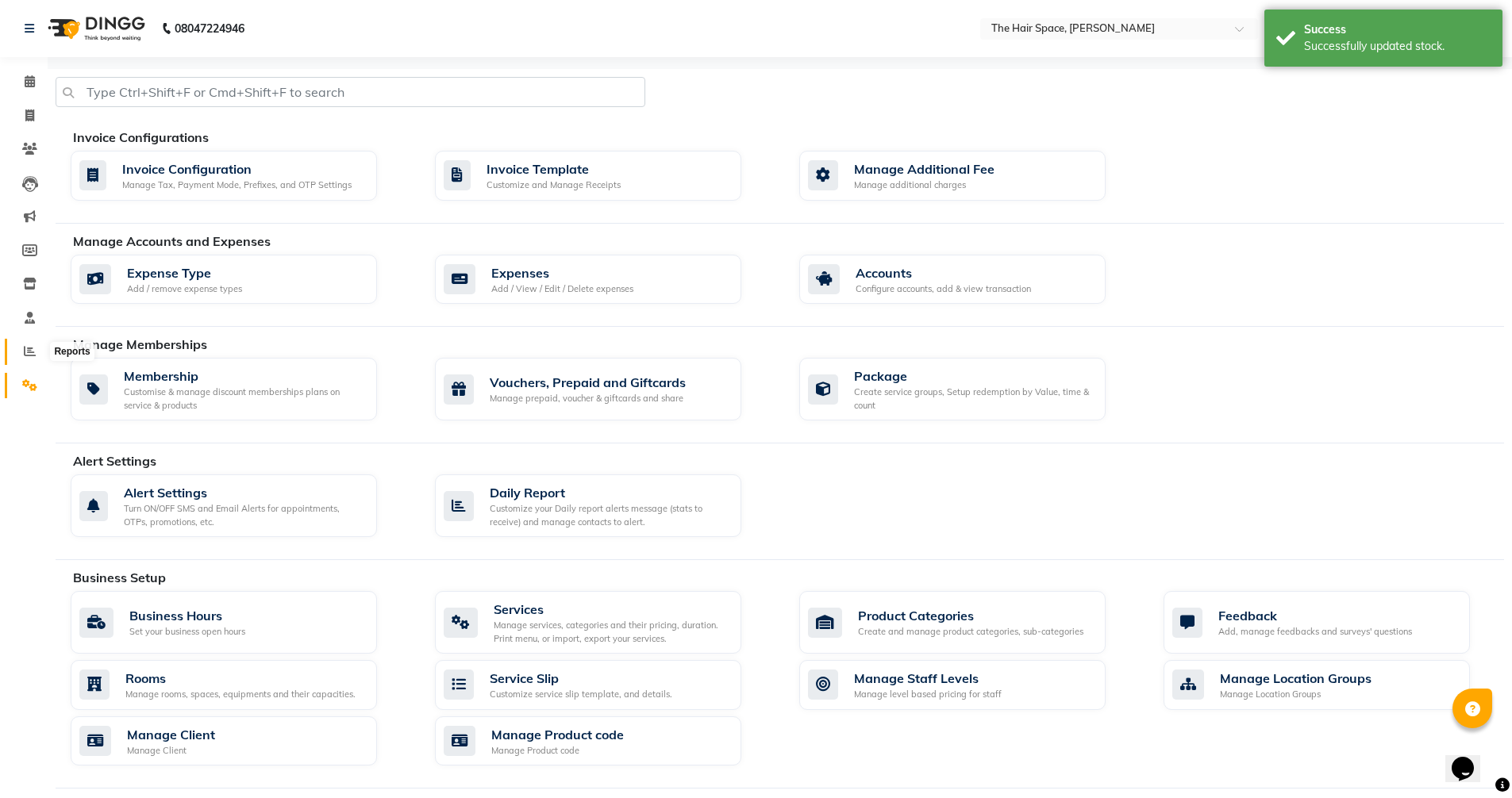
click at [22, 345] on span at bounding box center [30, 351] width 28 height 18
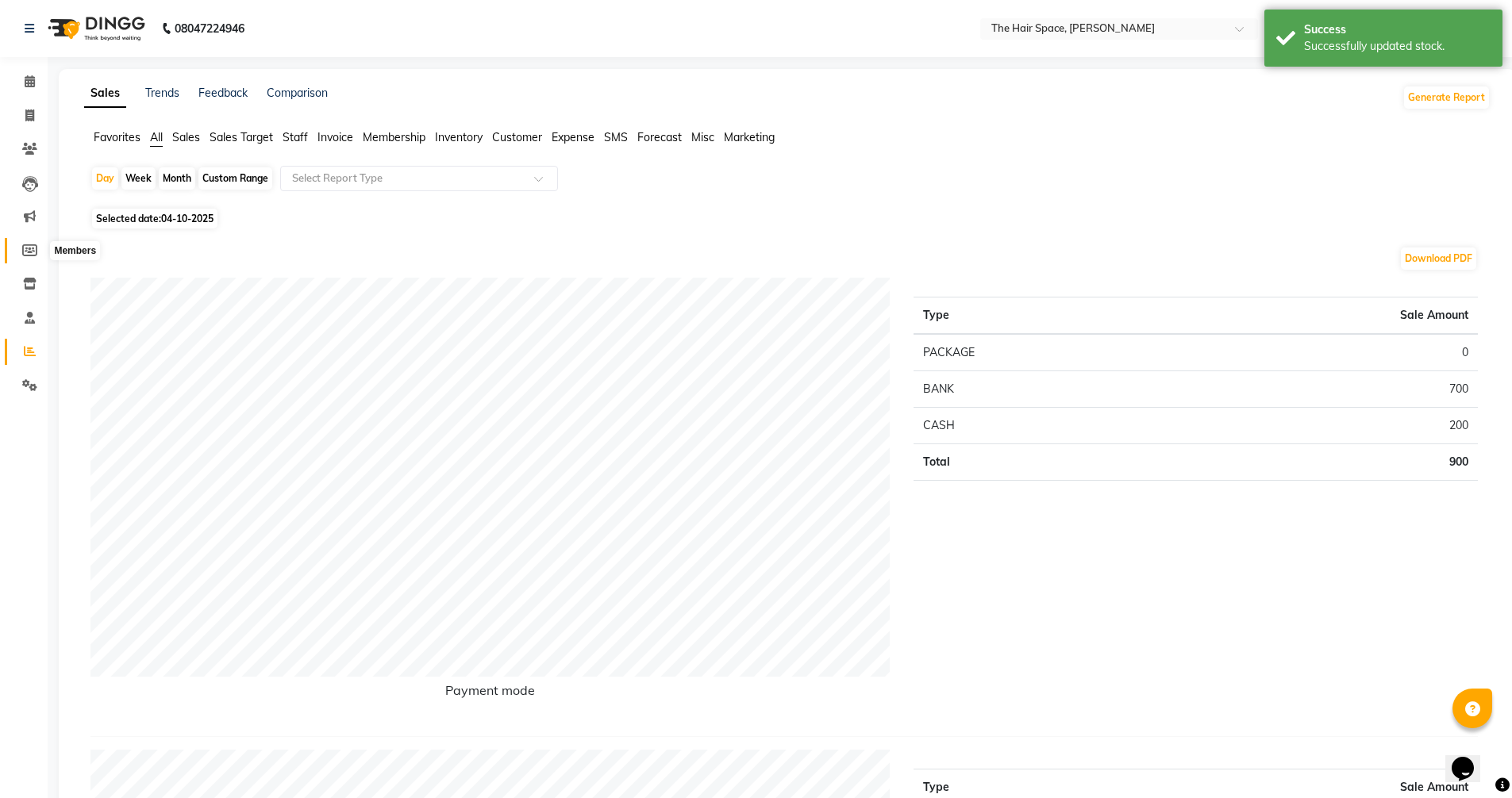
click at [32, 246] on icon at bounding box center [30, 250] width 15 height 12
select select
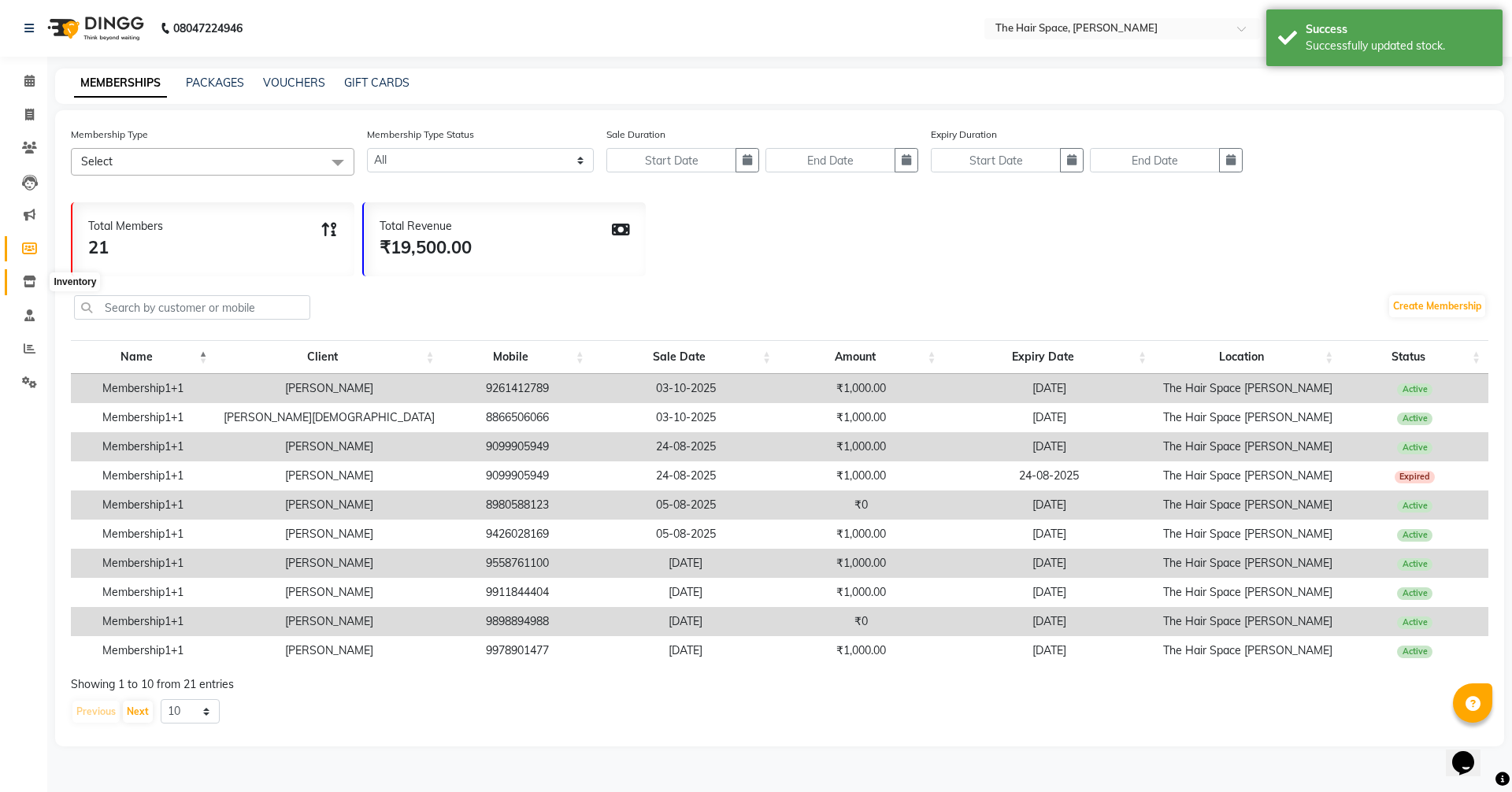
click at [20, 277] on span at bounding box center [30, 282] width 28 height 18
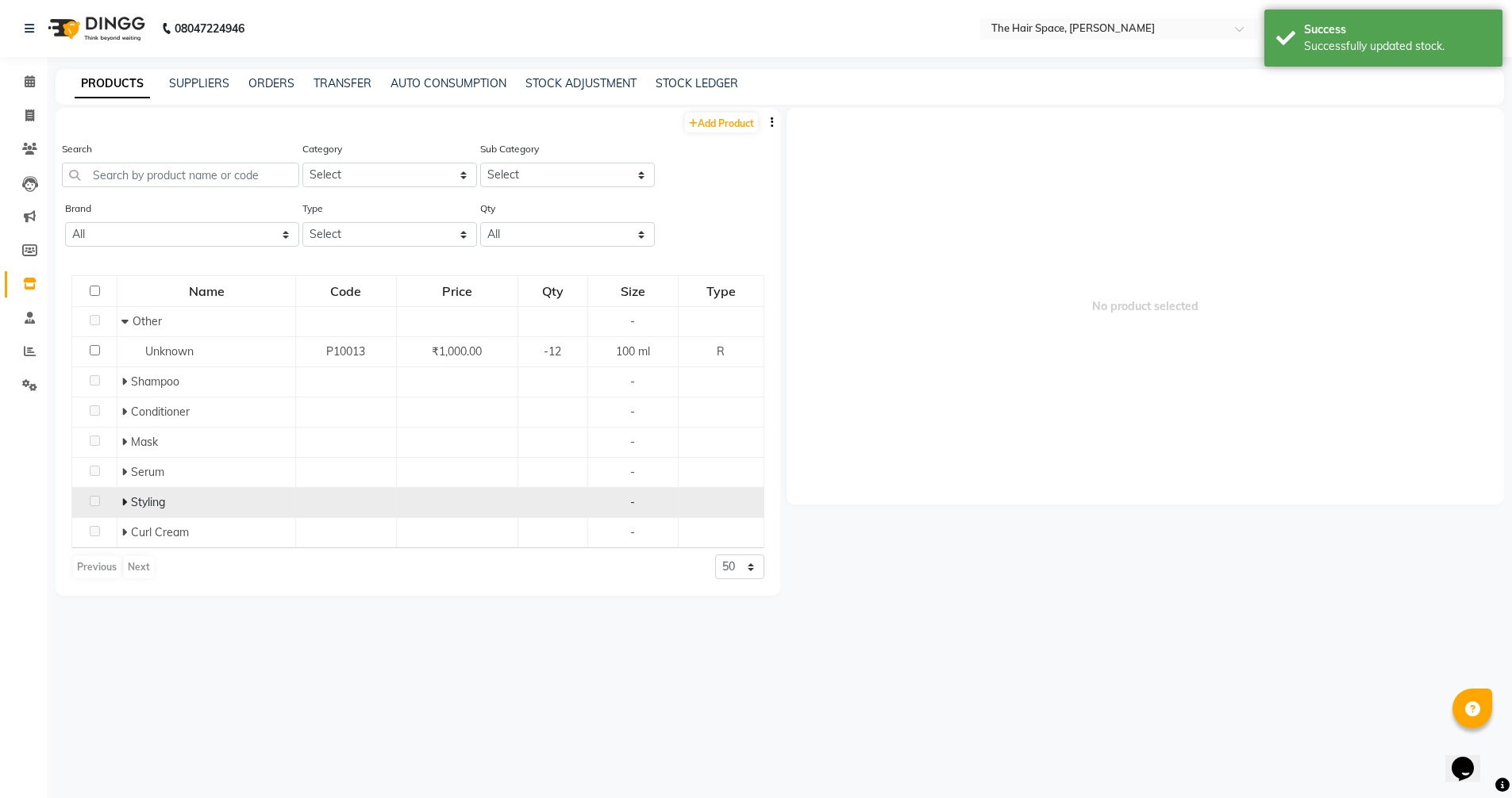
click at [127, 496] on span at bounding box center [126, 502] width 9 height 14
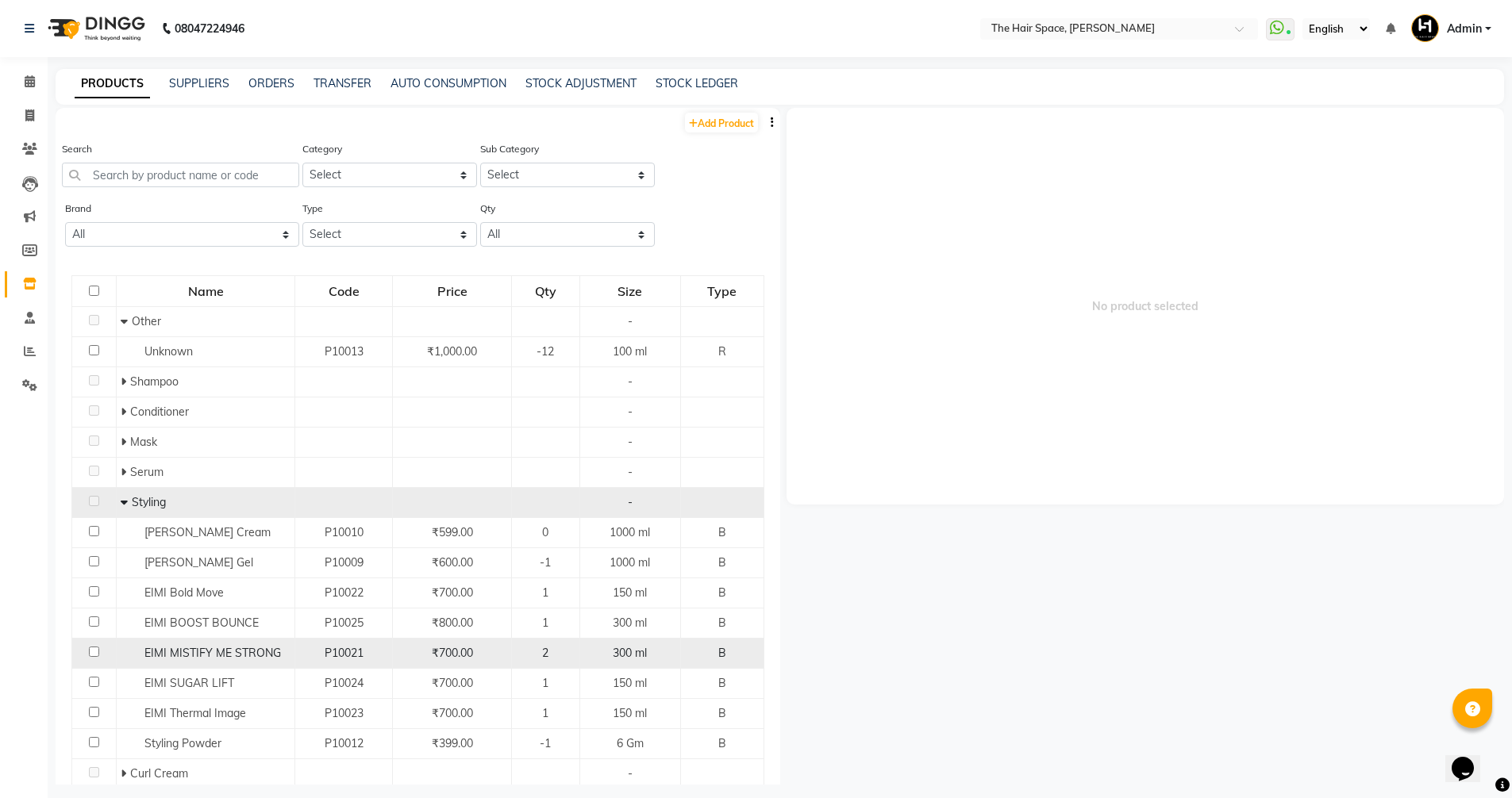
click at [262, 655] on span "EIMI MISTIFY ME STRONG" at bounding box center [213, 653] width 137 height 14
select select
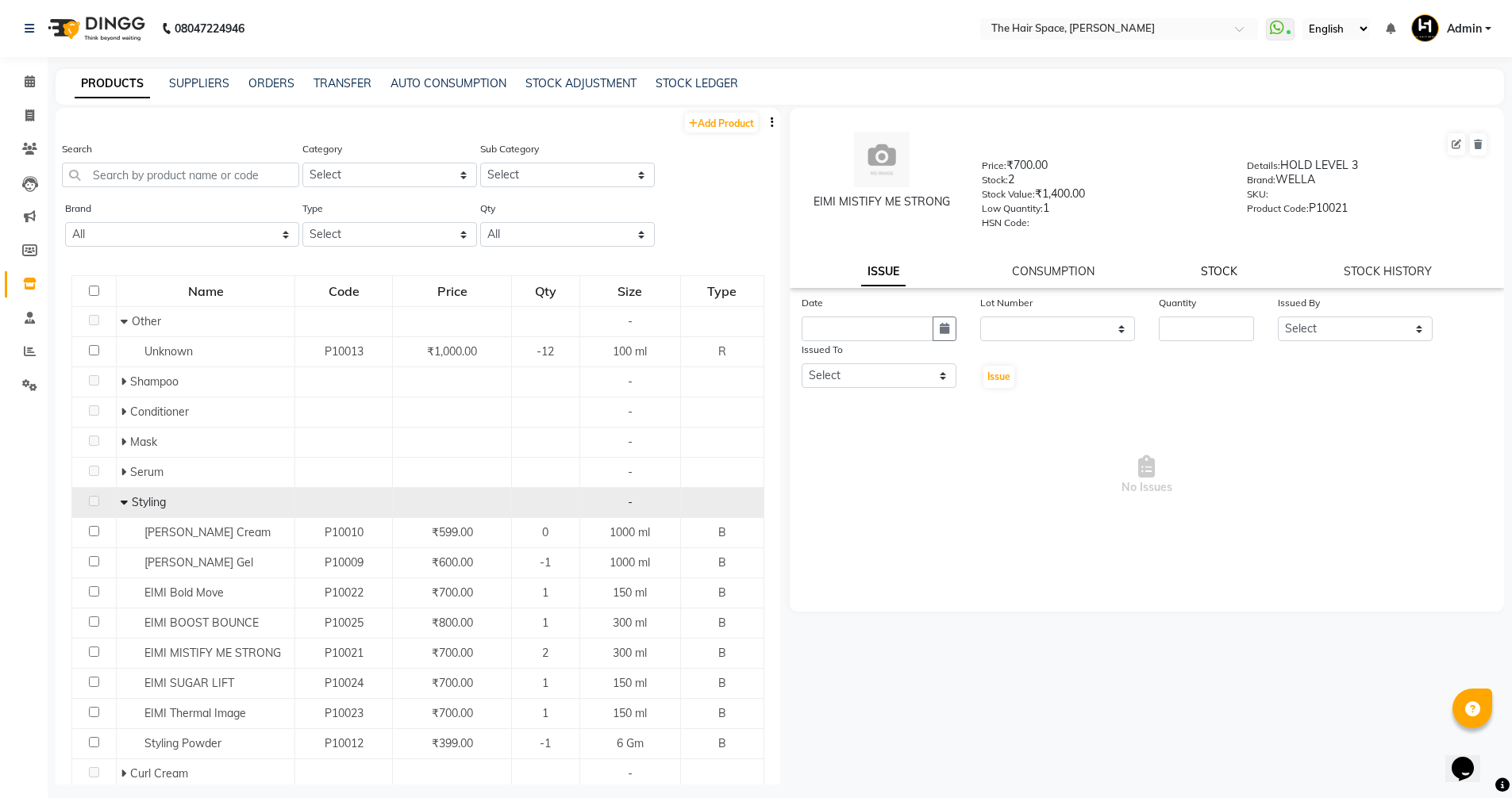
click at [1232, 273] on link "STOCK" at bounding box center [1219, 271] width 37 height 14
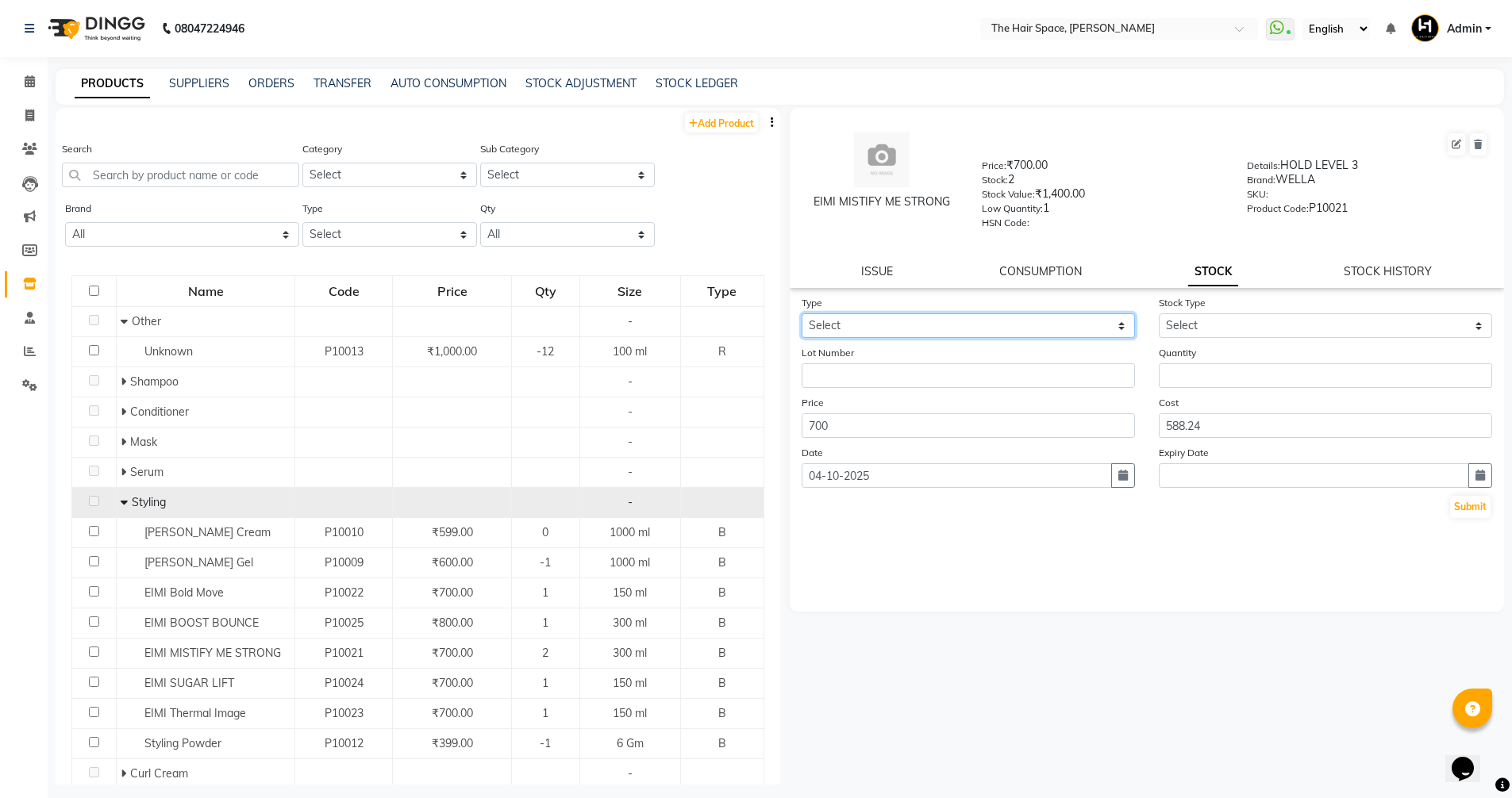
click at [1070, 316] on select "Select In Out" at bounding box center [969, 326] width 334 height 24
select select "out"
click at [802, 314] on select "Select In Out" at bounding box center [969, 326] width 334 height 24
select select
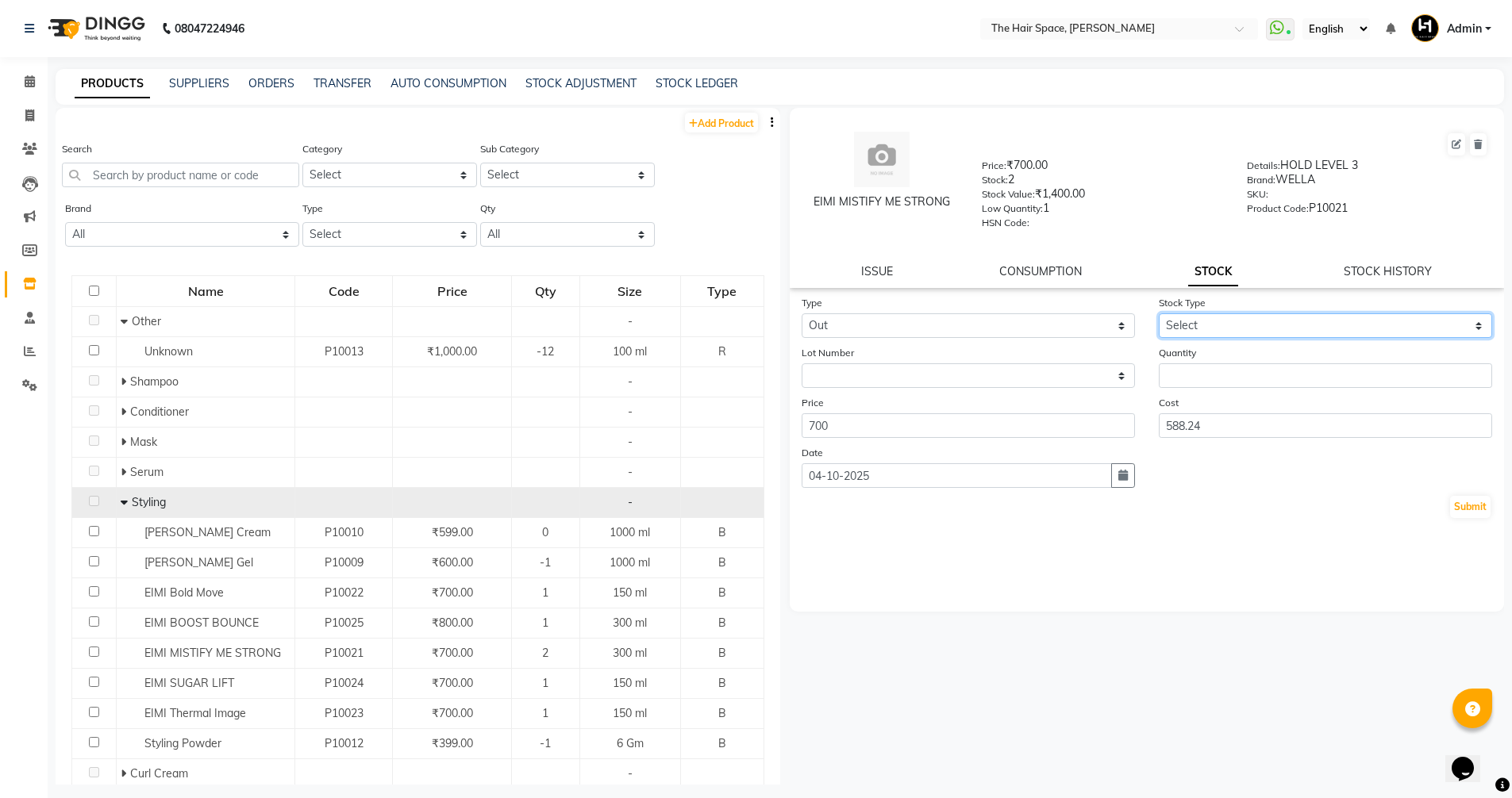
click at [1238, 315] on select "Select Internal Use Damaged Expired Adjustment Return Other" at bounding box center [1326, 326] width 334 height 24
select select "internal use"
click at [1159, 314] on select "Select Internal Use Damaged Expired Adjustment Return Other" at bounding box center [1326, 326] width 334 height 24
click at [1194, 369] on input "number" at bounding box center [1326, 376] width 334 height 24
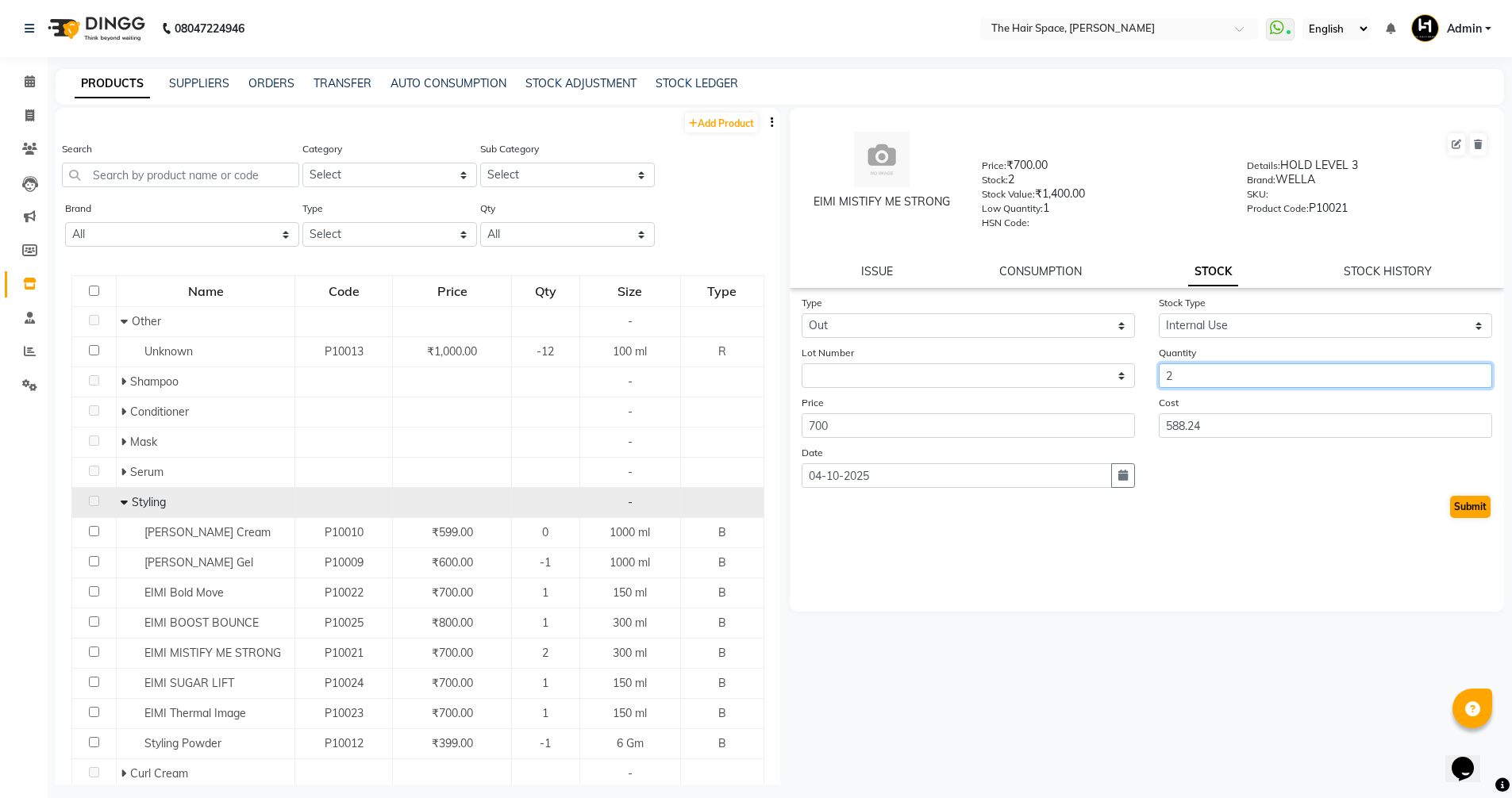
type input "2"
click at [1472, 507] on button "Submit" at bounding box center [1470, 508] width 40 height 22
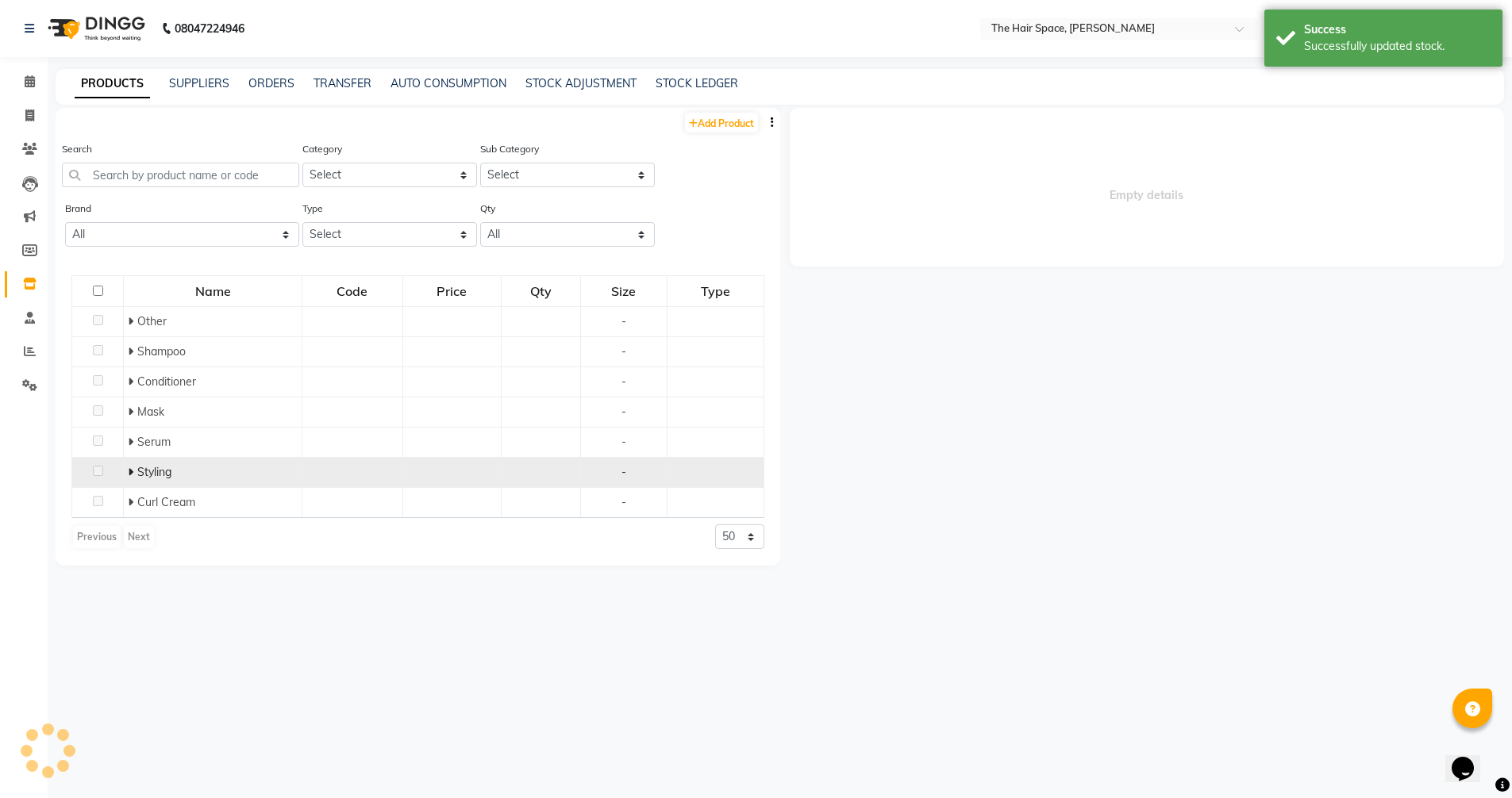
select select
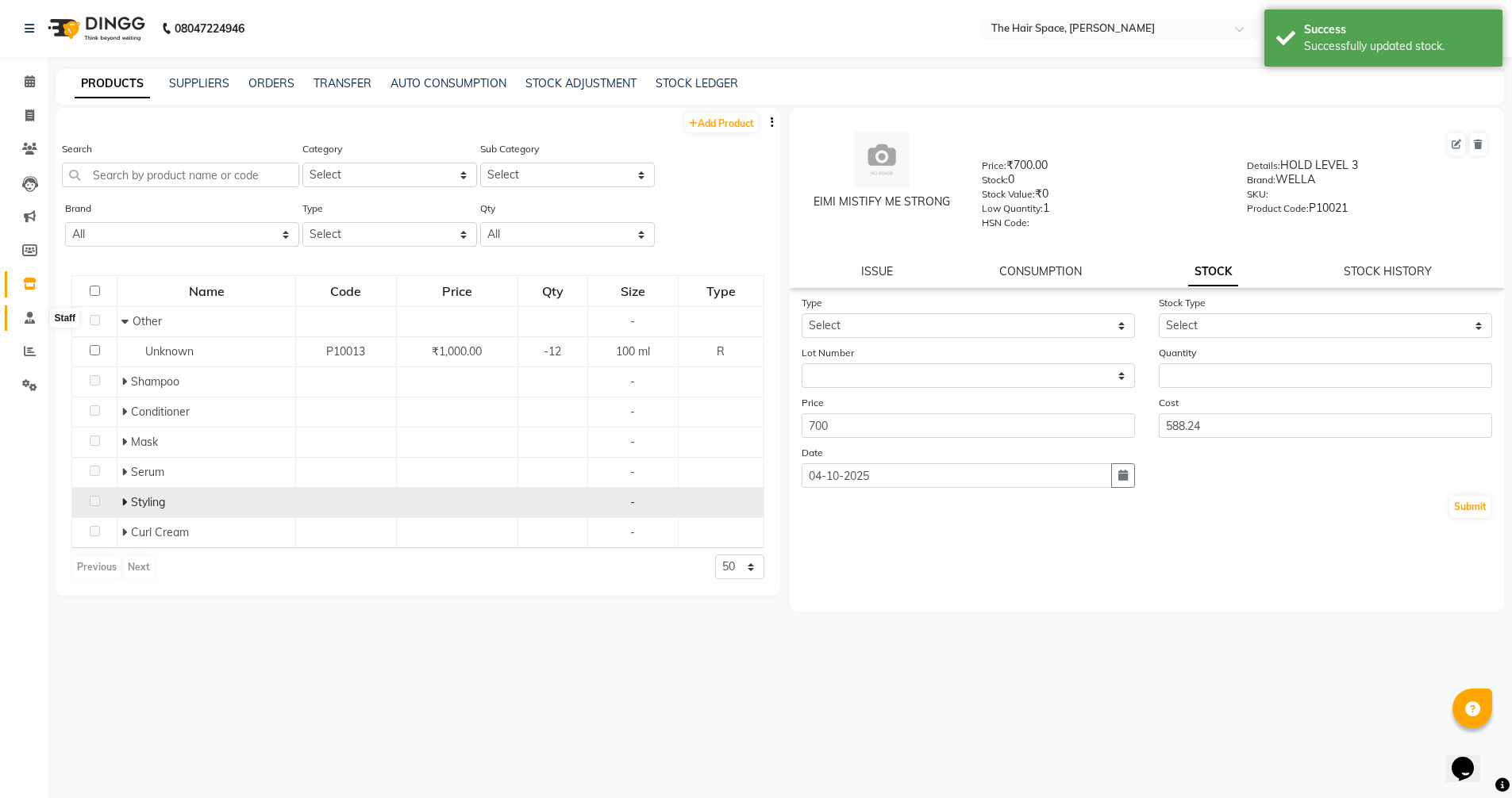
click at [24, 322] on icon at bounding box center [29, 318] width 10 height 12
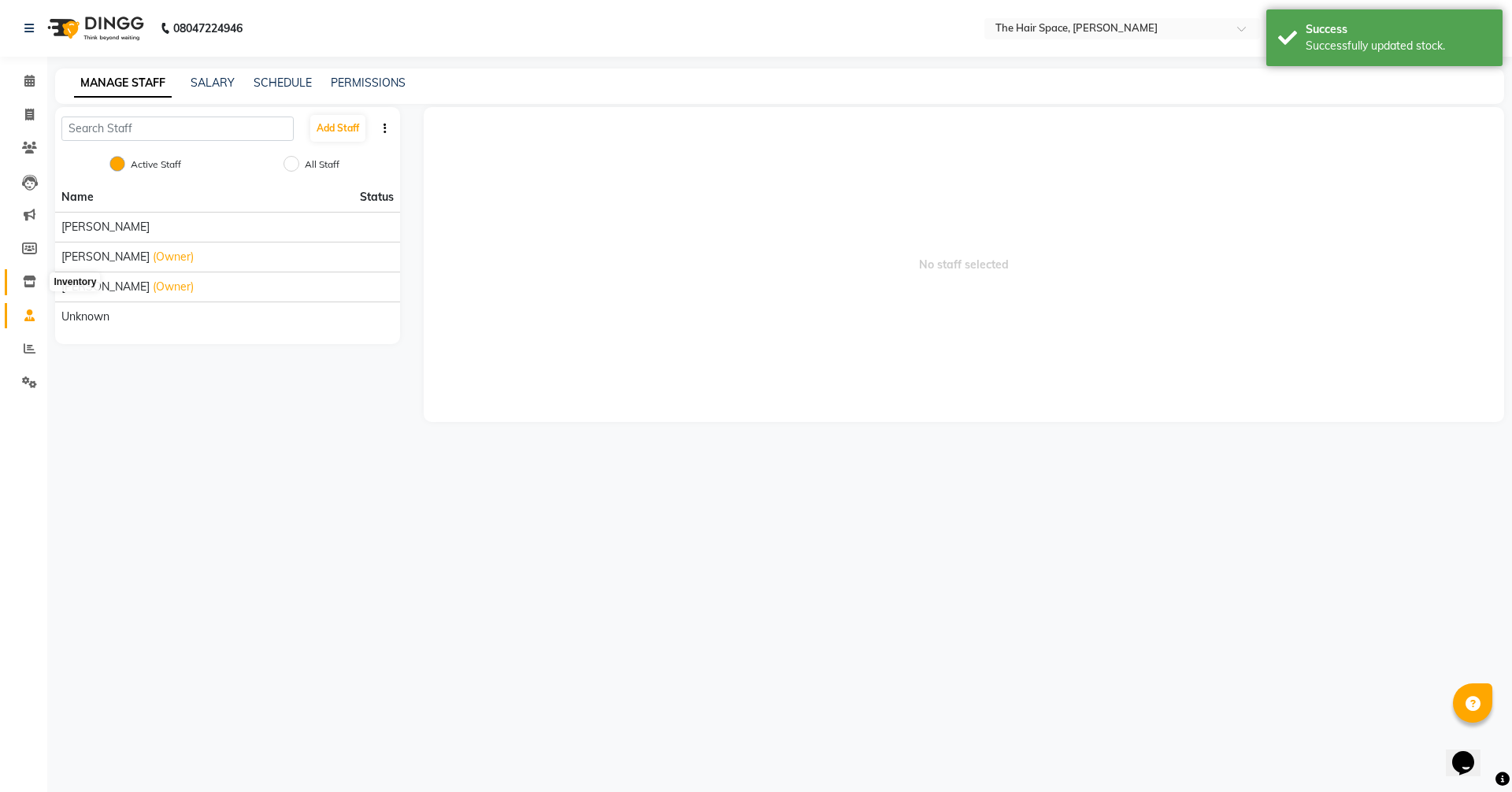
click at [31, 281] on icon at bounding box center [30, 282] width 13 height 12
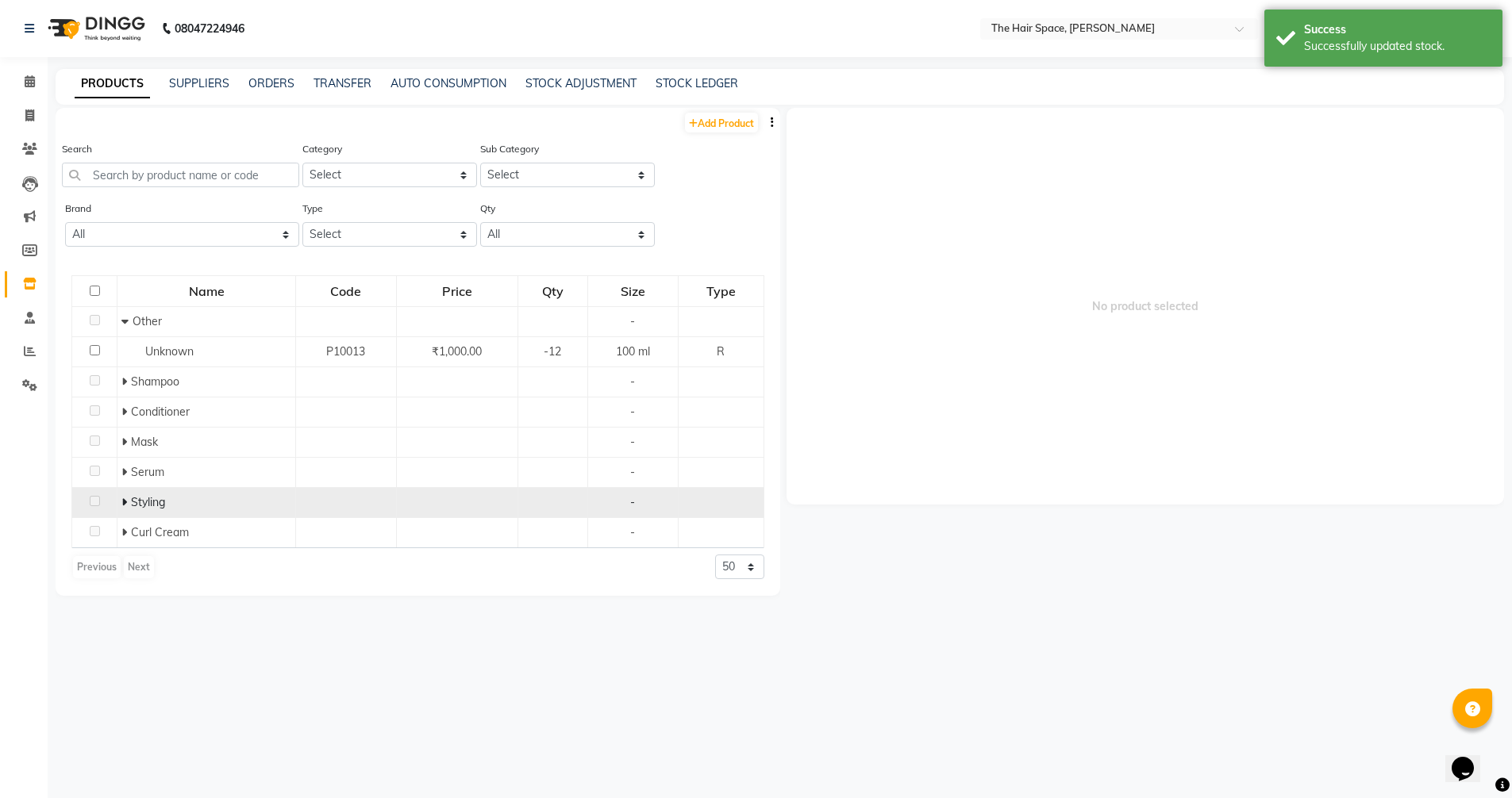
click at [126, 501] on icon at bounding box center [125, 502] width 6 height 11
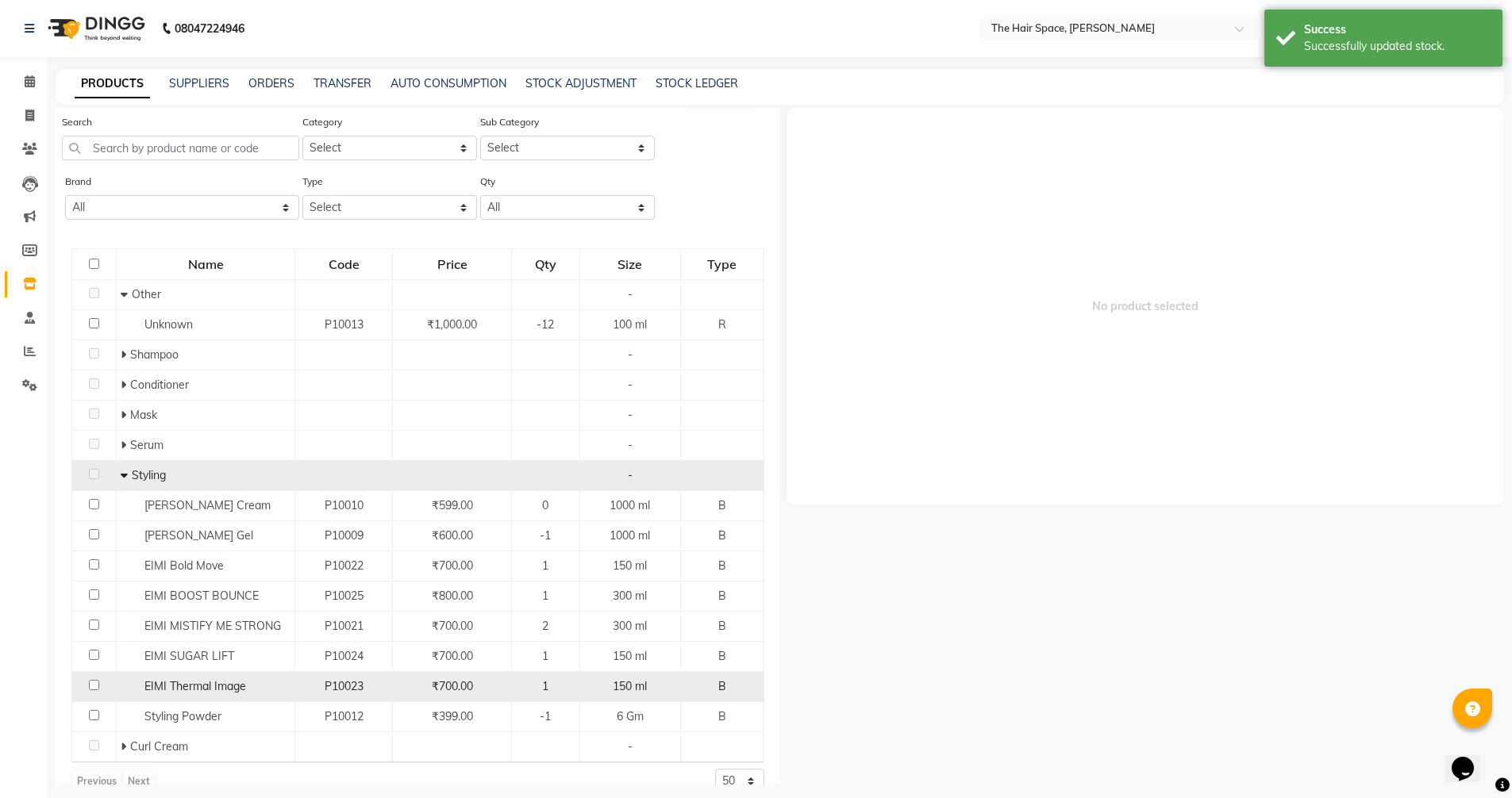
scroll to position [52, 0]
